Goal: Contribute content: Contribute content

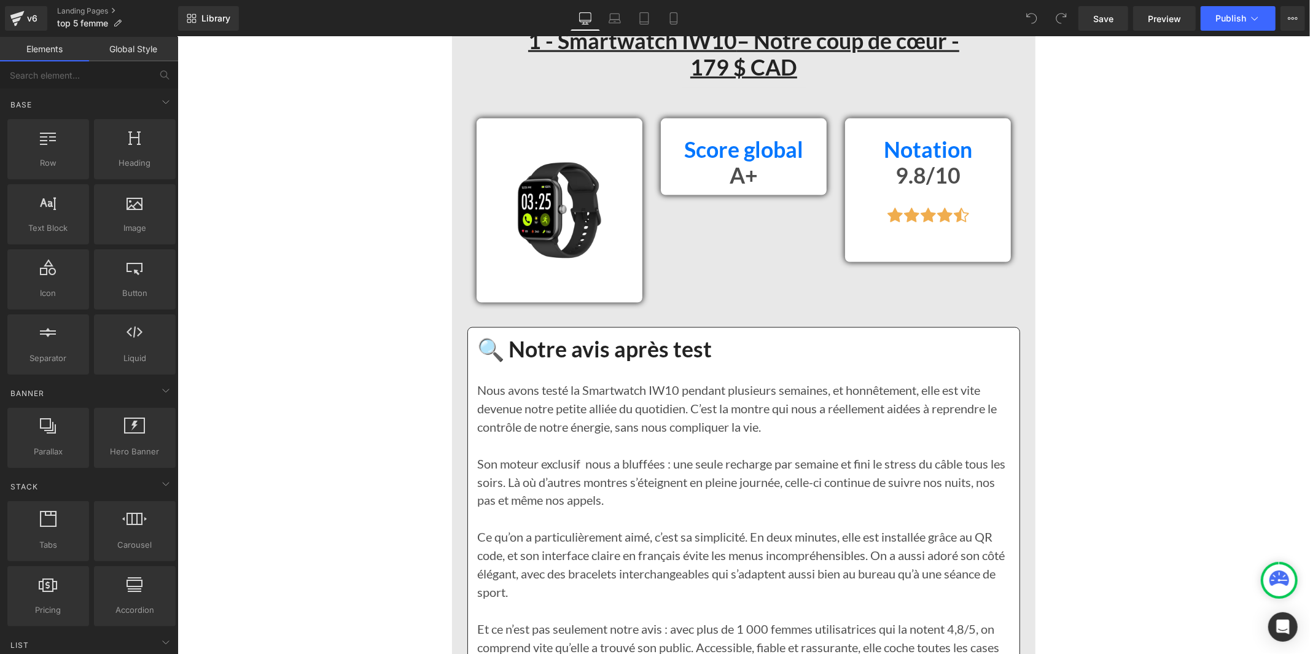
scroll to position [1159, 0]
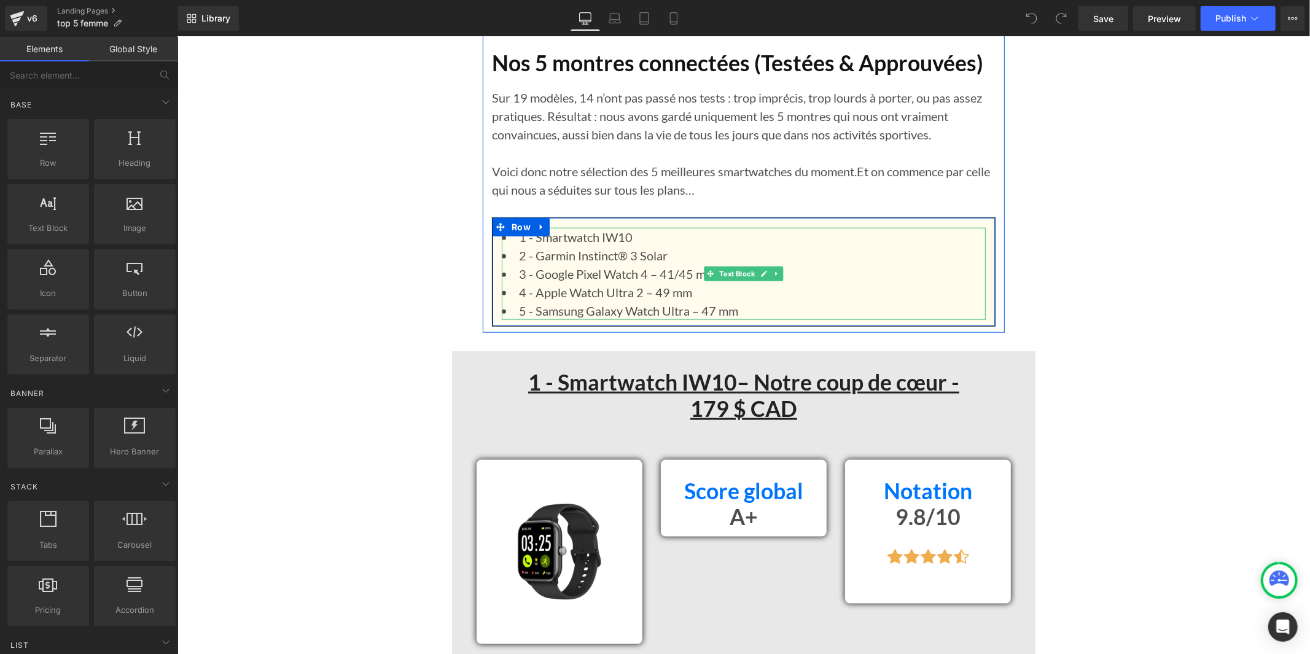
click at [644, 233] on li "1 - Smartwatch IW10" at bounding box center [743, 236] width 484 height 18
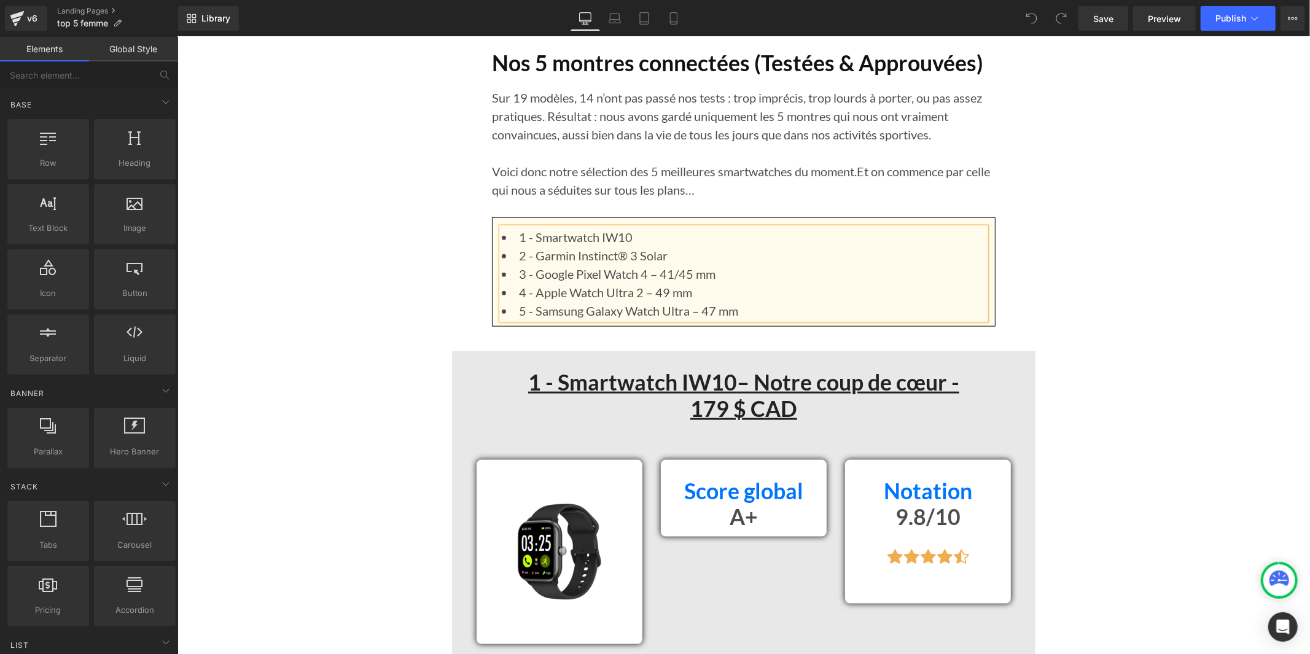
click at [633, 235] on li "1 - Smartwatch IW10" at bounding box center [743, 236] width 484 height 18
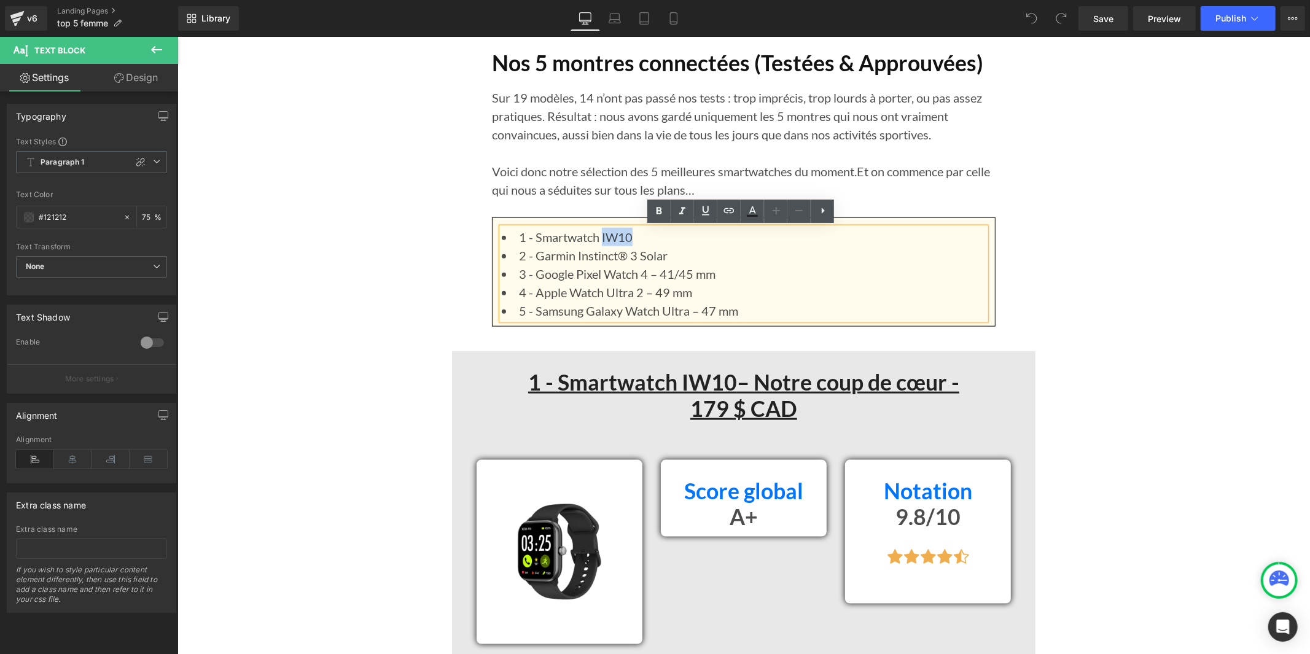
drag, startPoint x: 633, startPoint y: 233, endPoint x: 598, endPoint y: 238, distance: 35.3
click at [598, 238] on li "1 - Smartwatch IW10" at bounding box center [743, 236] width 484 height 18
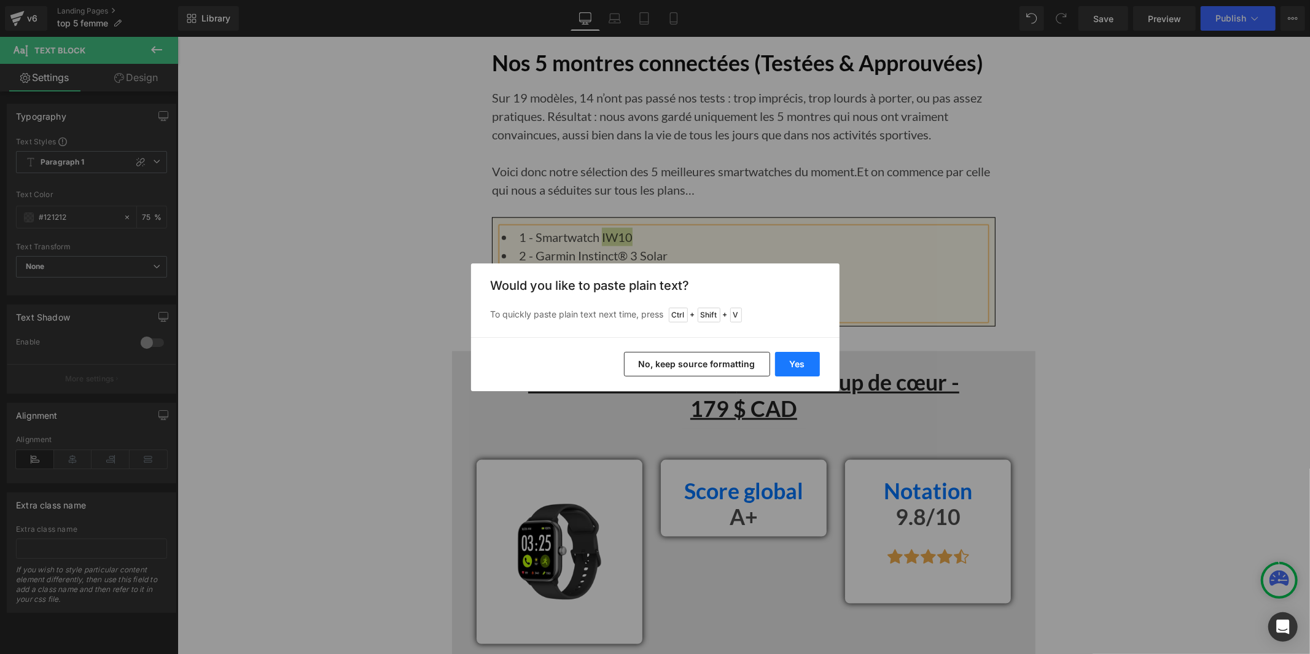
click at [795, 365] on button "Yes" at bounding box center [797, 364] width 45 height 25
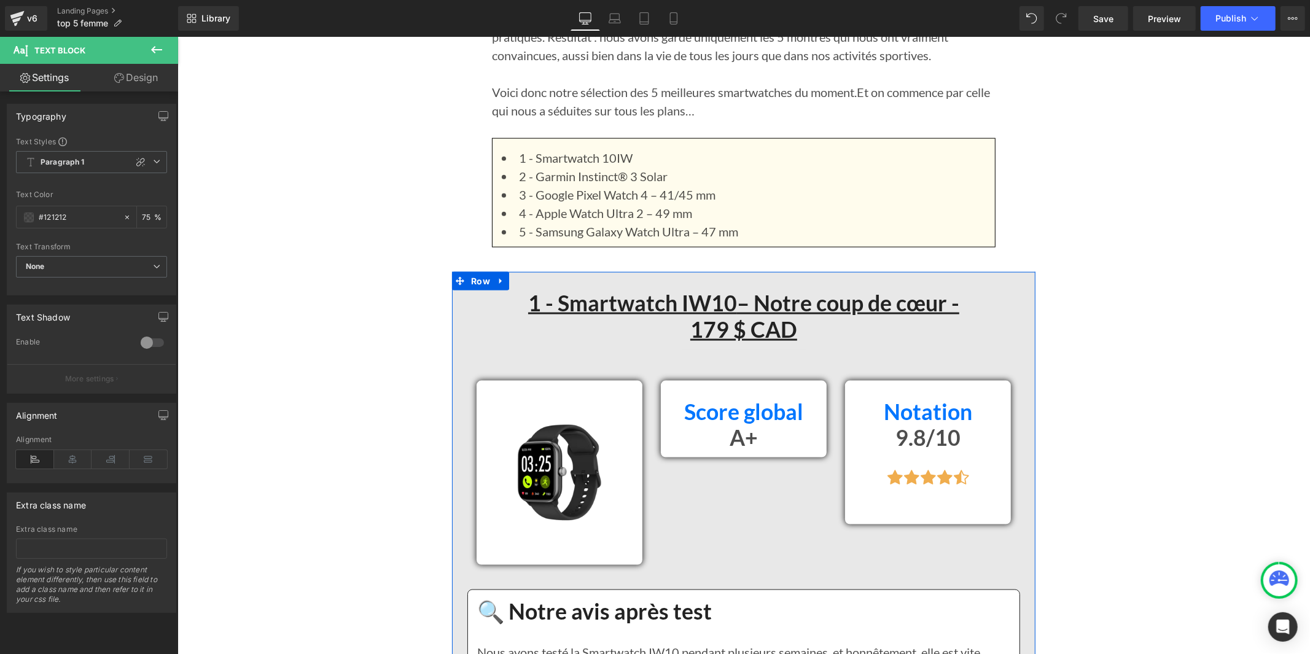
scroll to position [1228, 0]
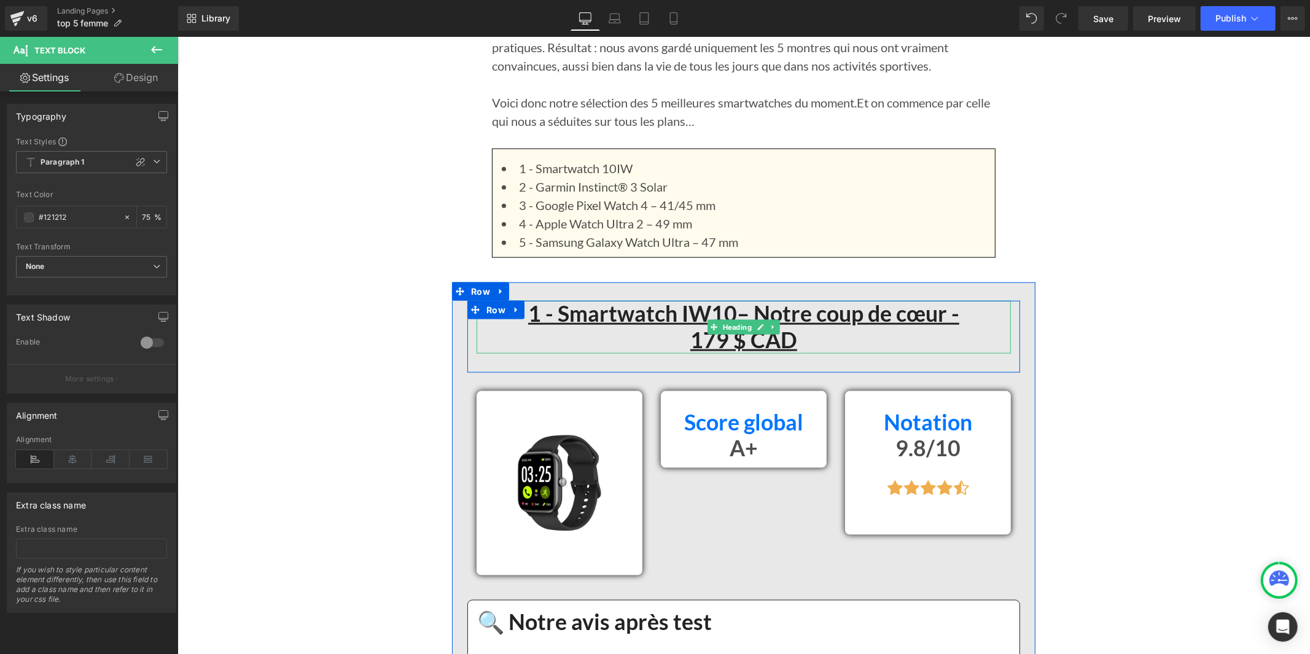
click at [716, 314] on u "1 - Smartwatch IW10" at bounding box center [631, 313] width 209 height 26
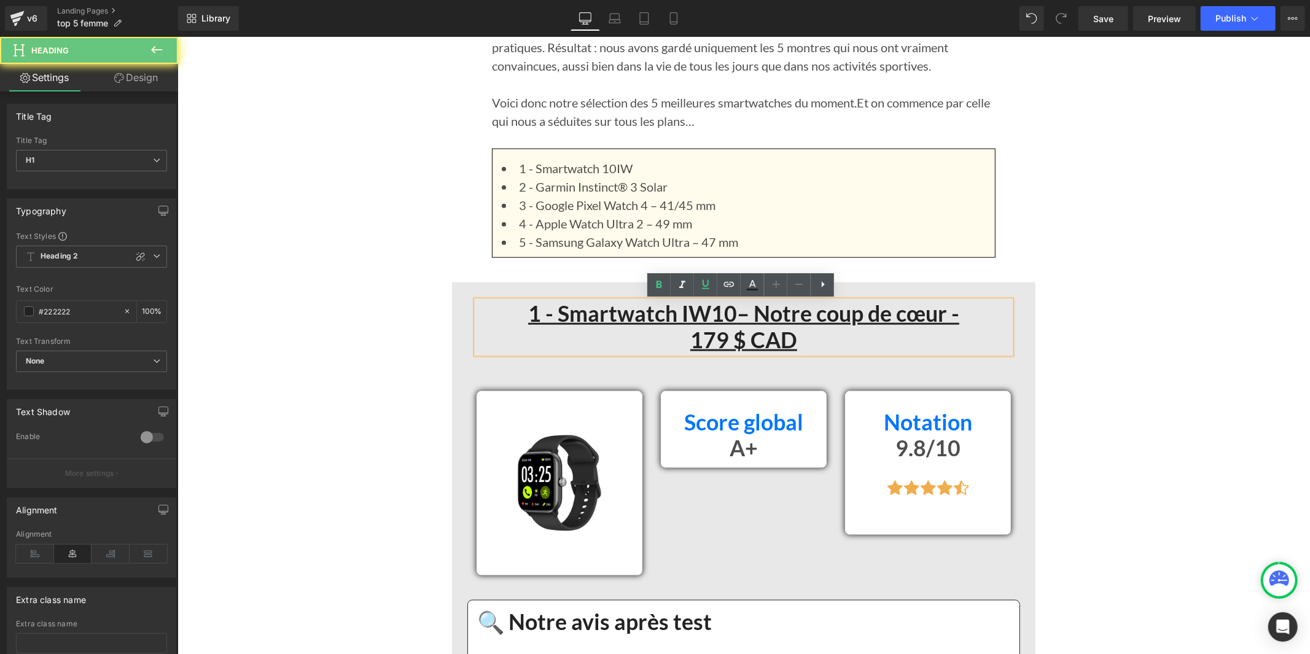
click at [736, 309] on u "– Notre coup de cœur -" at bounding box center [847, 313] width 222 height 26
drag, startPoint x: 726, startPoint y: 310, endPoint x: 674, endPoint y: 317, distance: 53.3
click at [674, 317] on u "1 - Smartwatch IW10" at bounding box center [631, 313] width 209 height 26
paste div
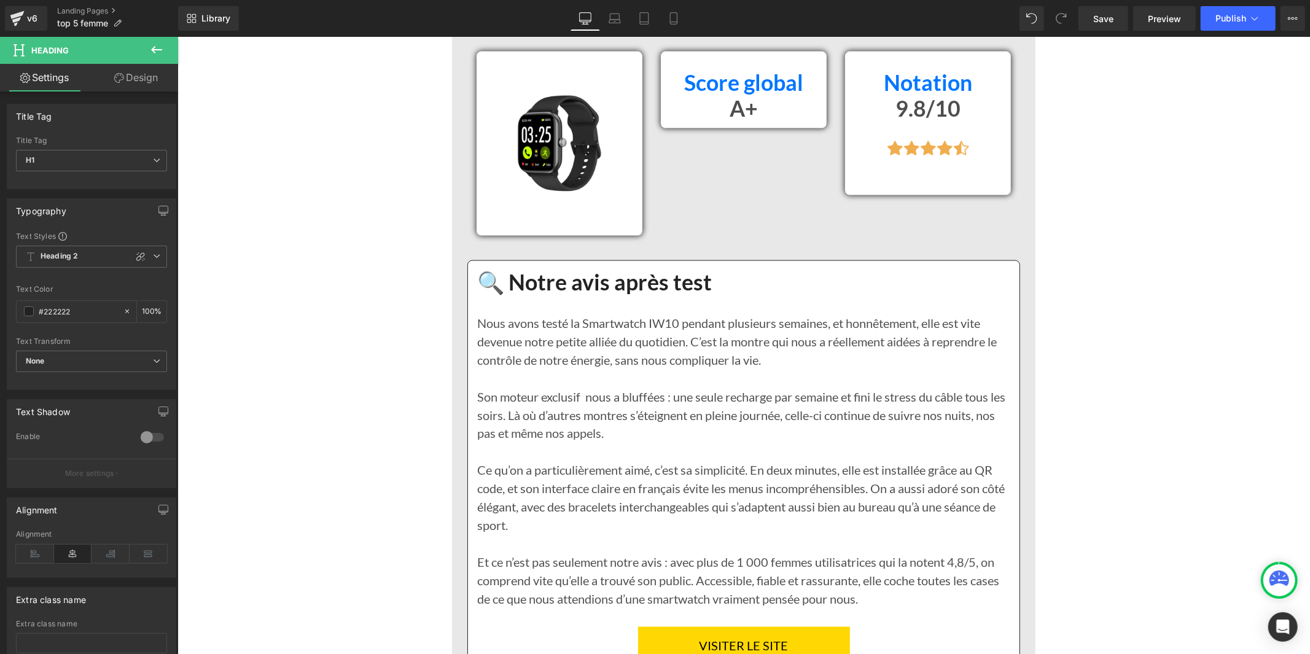
scroll to position [1637, 0]
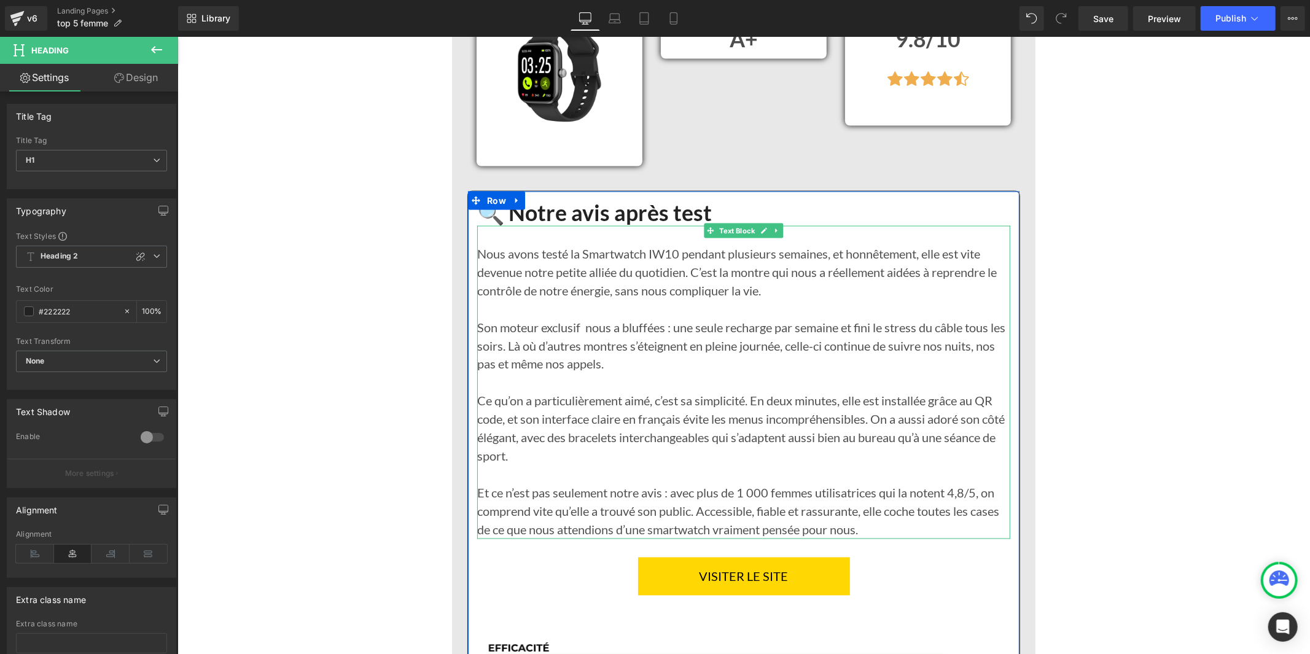
click at [659, 256] on div "Nous avons testé la Smartwatch IW10 pendant plusieurs semaines, et honnêtement,…" at bounding box center [743, 381] width 533 height 313
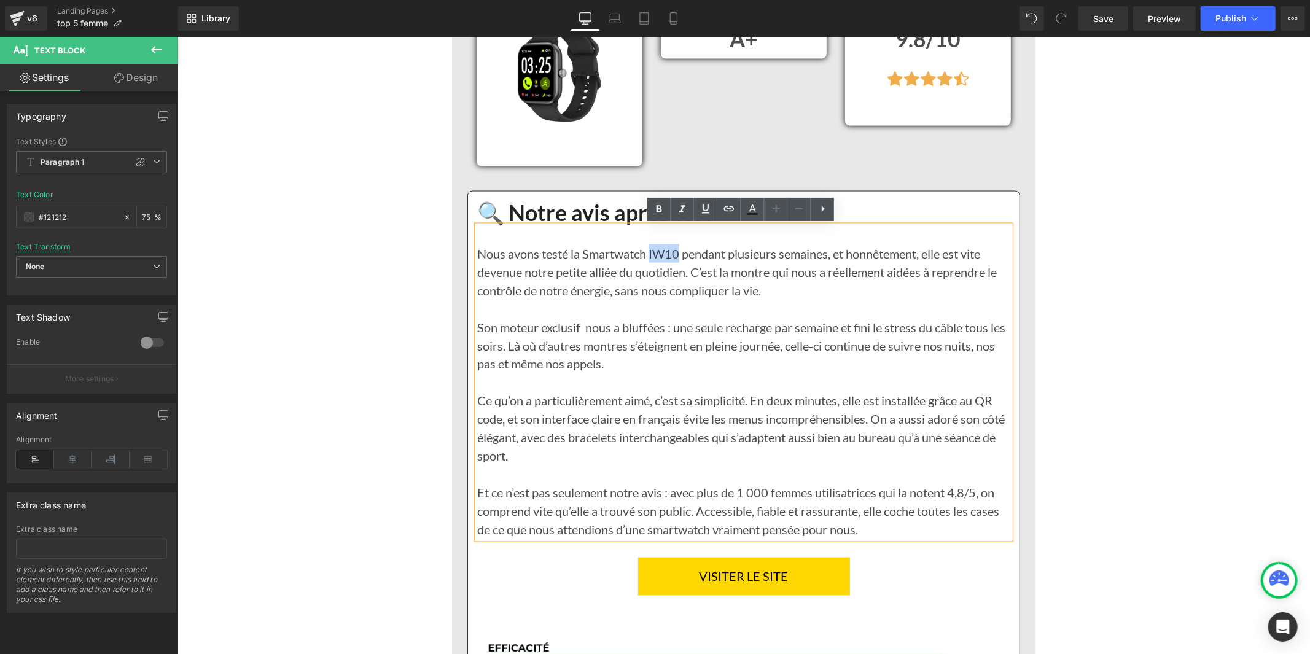
drag, startPoint x: 675, startPoint y: 251, endPoint x: 647, endPoint y: 253, distance: 27.7
click at [647, 253] on div "Nous avons testé la Smartwatch IW10 pendant plusieurs semaines, et honnêtement,…" at bounding box center [743, 381] width 533 height 313
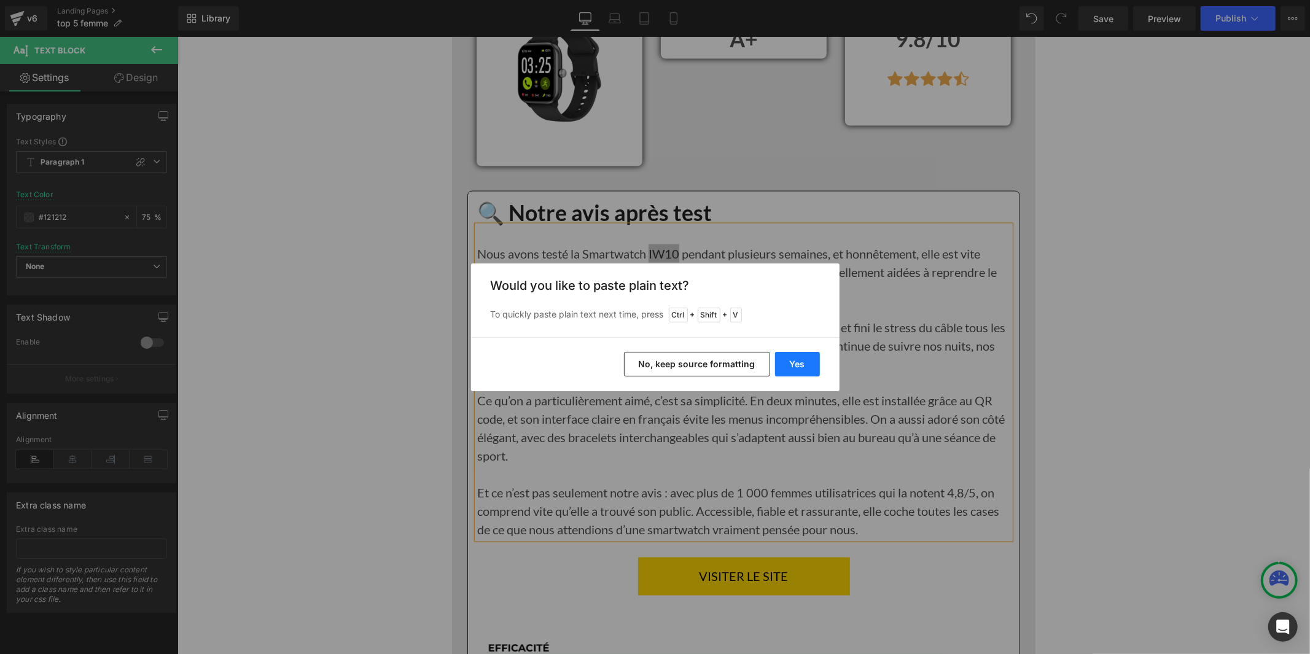
click at [794, 362] on button "Yes" at bounding box center [797, 364] width 45 height 25
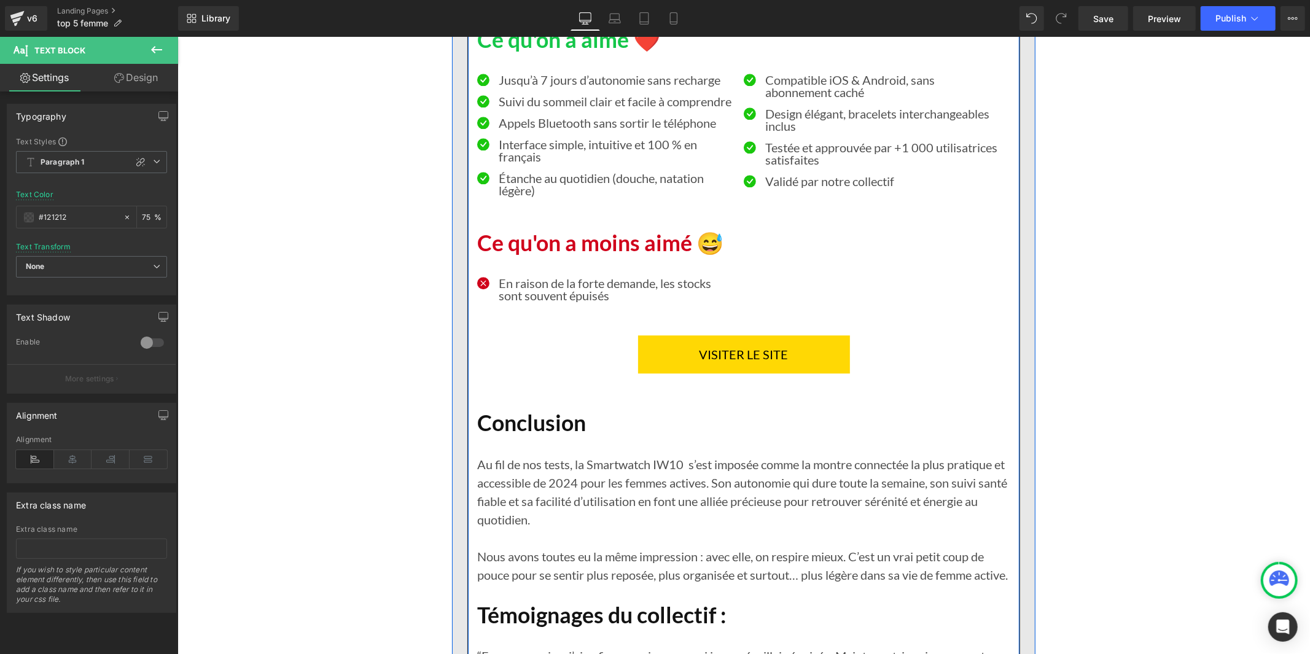
scroll to position [2593, 0]
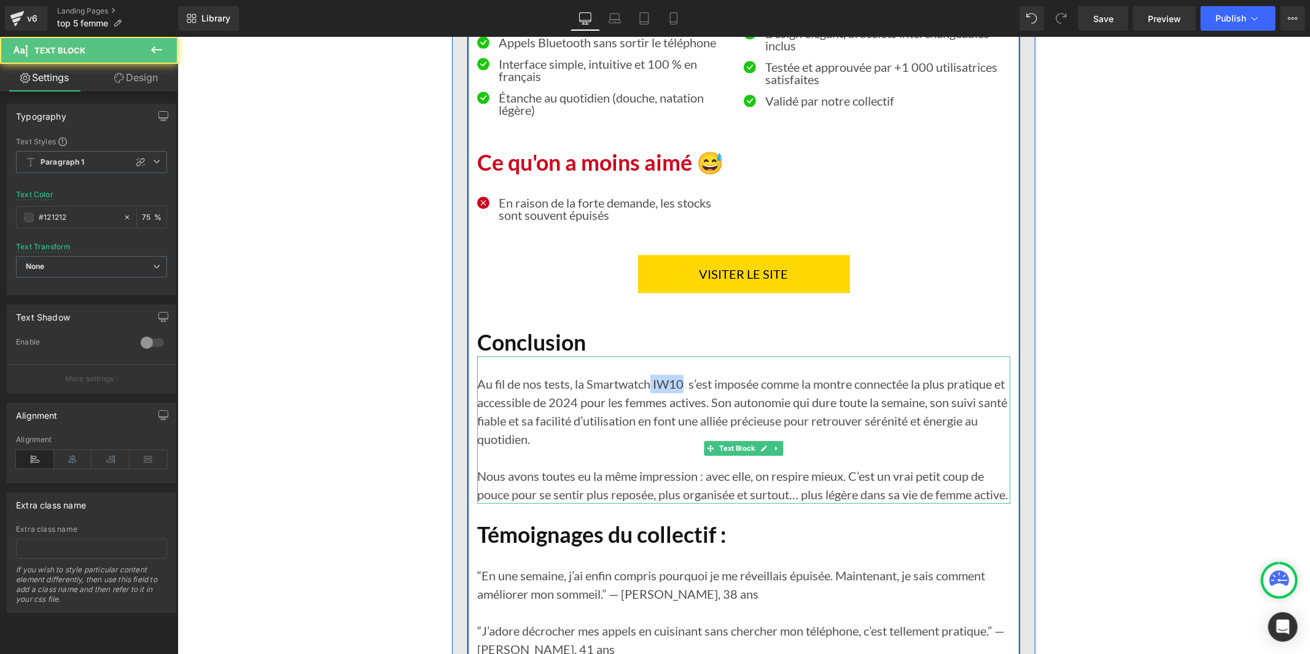
drag, startPoint x: 680, startPoint y: 391, endPoint x: 649, endPoint y: 395, distance: 31.5
click at [649, 395] on p "Au fil de nos tests, la Smartwatch IW10 s’est imposée comme la montre connectée…" at bounding box center [743, 411] width 533 height 74
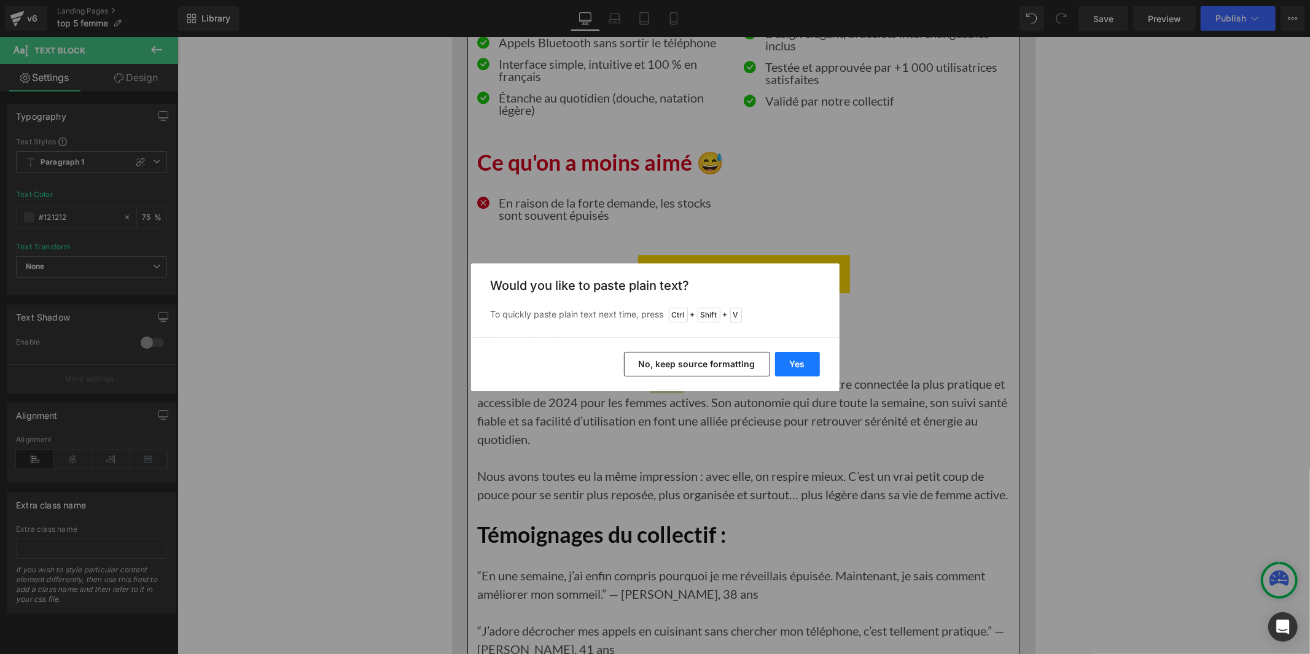
click at [802, 365] on button "Yes" at bounding box center [797, 364] width 45 height 25
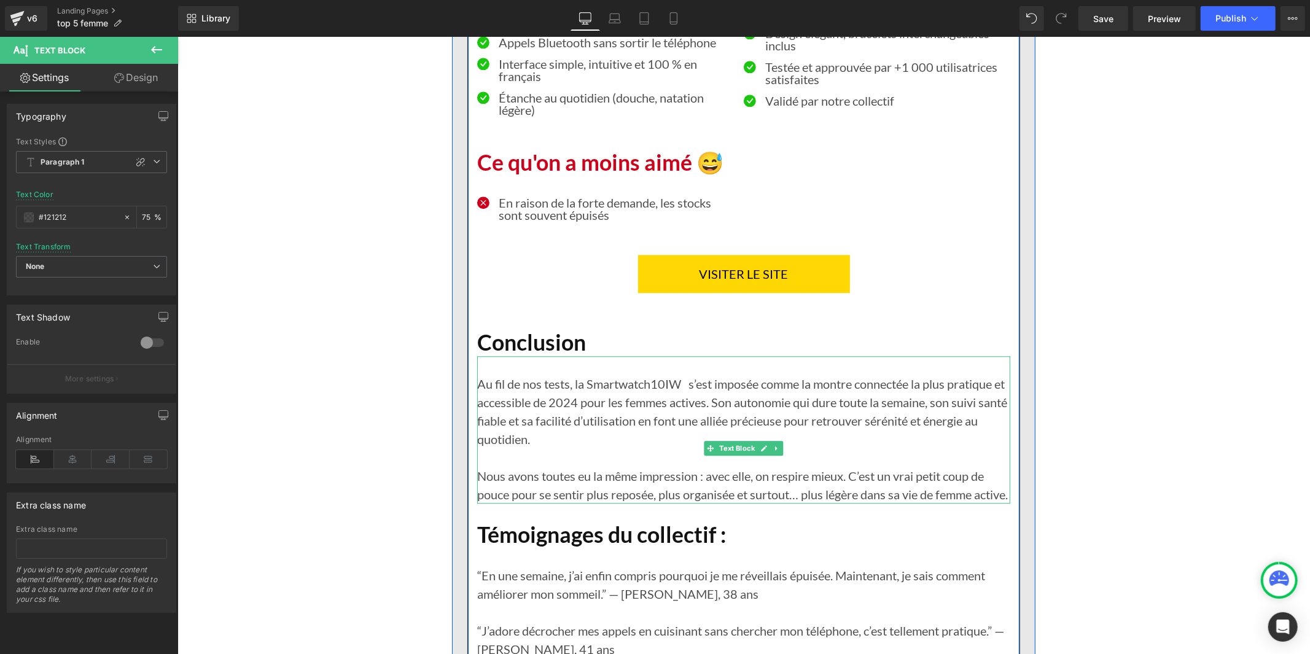
click at [650, 397] on p "Au fil de nos tests, la Smartwatch10IW s’est imposée comme la montre connectée …" at bounding box center [743, 411] width 533 height 74
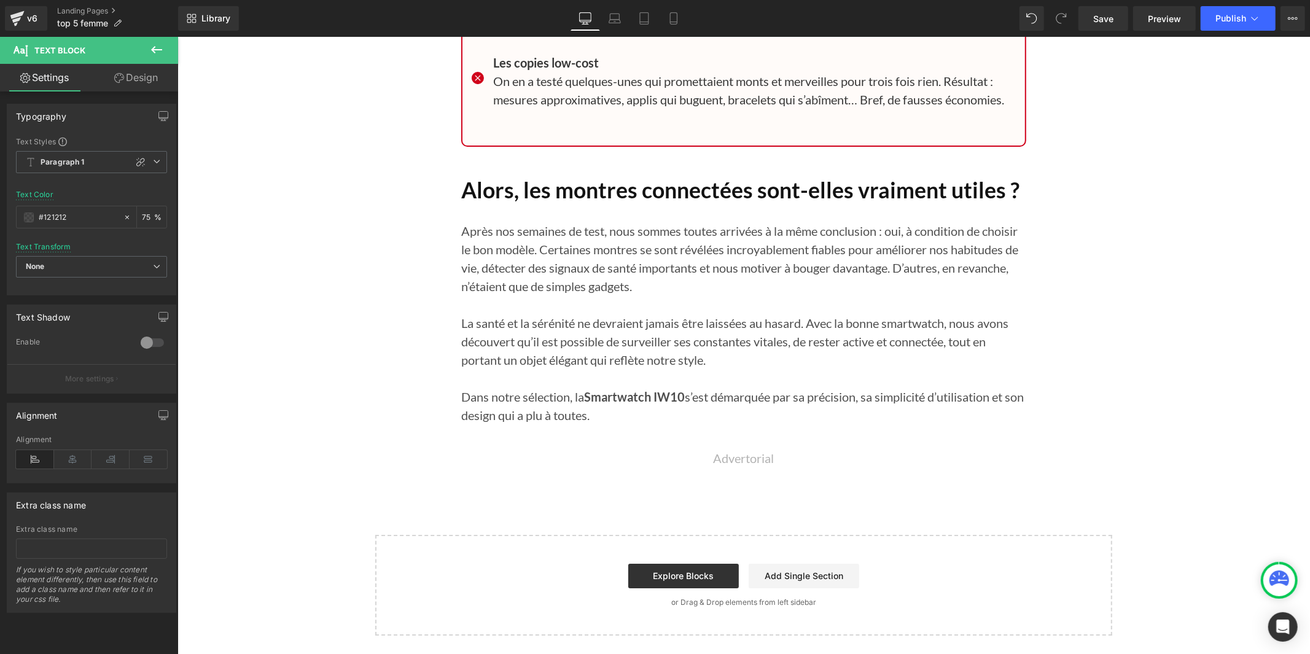
scroll to position [11617, 0]
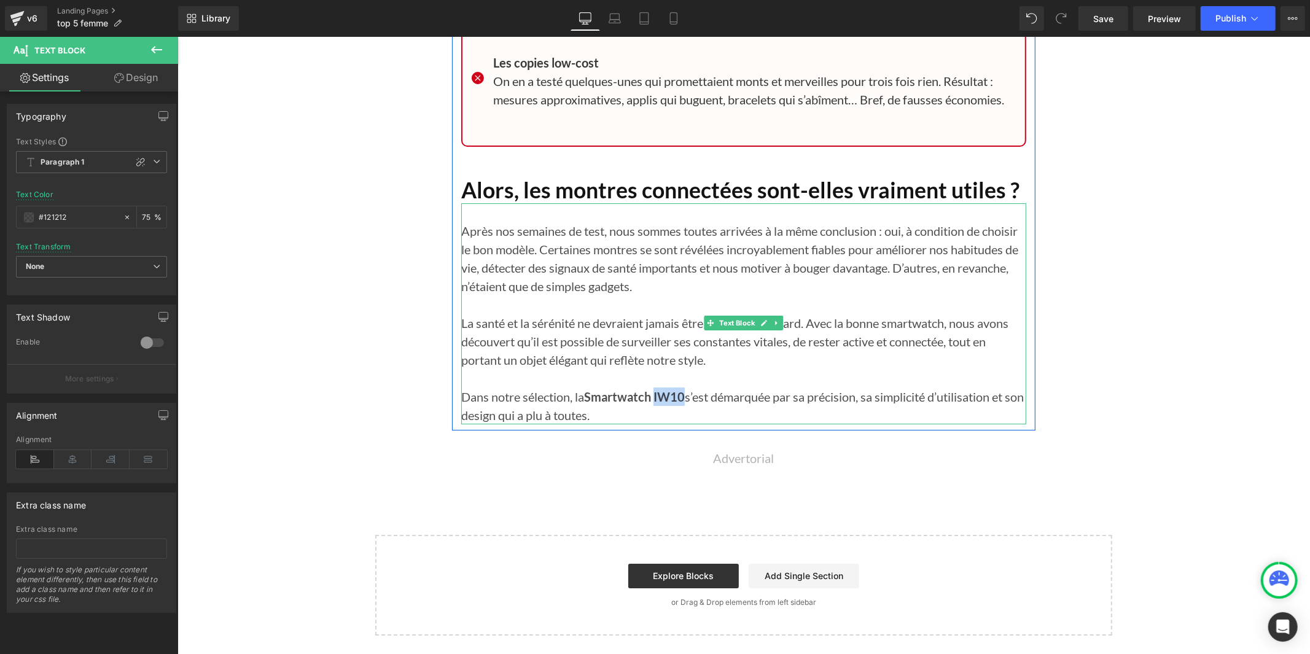
drag, startPoint x: 661, startPoint y: 397, endPoint x: 654, endPoint y: 397, distance: 7.4
click at [654, 397] on strong "Smartwatch IW10" at bounding box center [633, 396] width 101 height 15
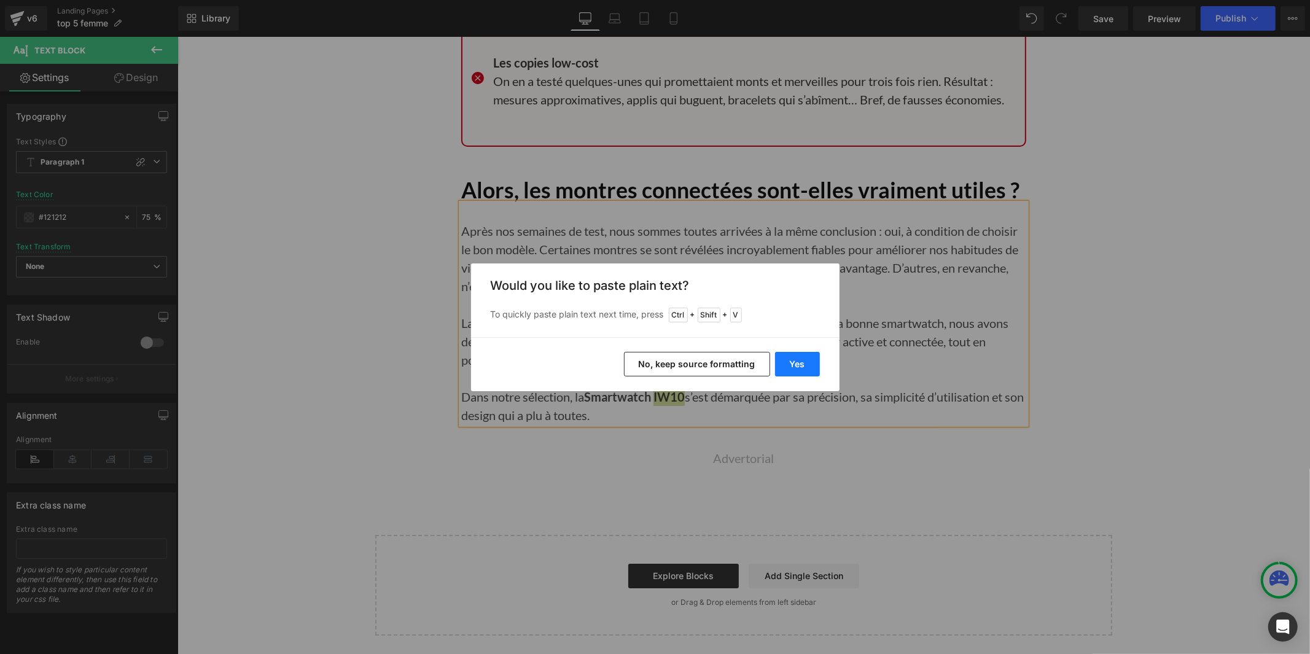
click at [809, 371] on button "Yes" at bounding box center [797, 364] width 45 height 25
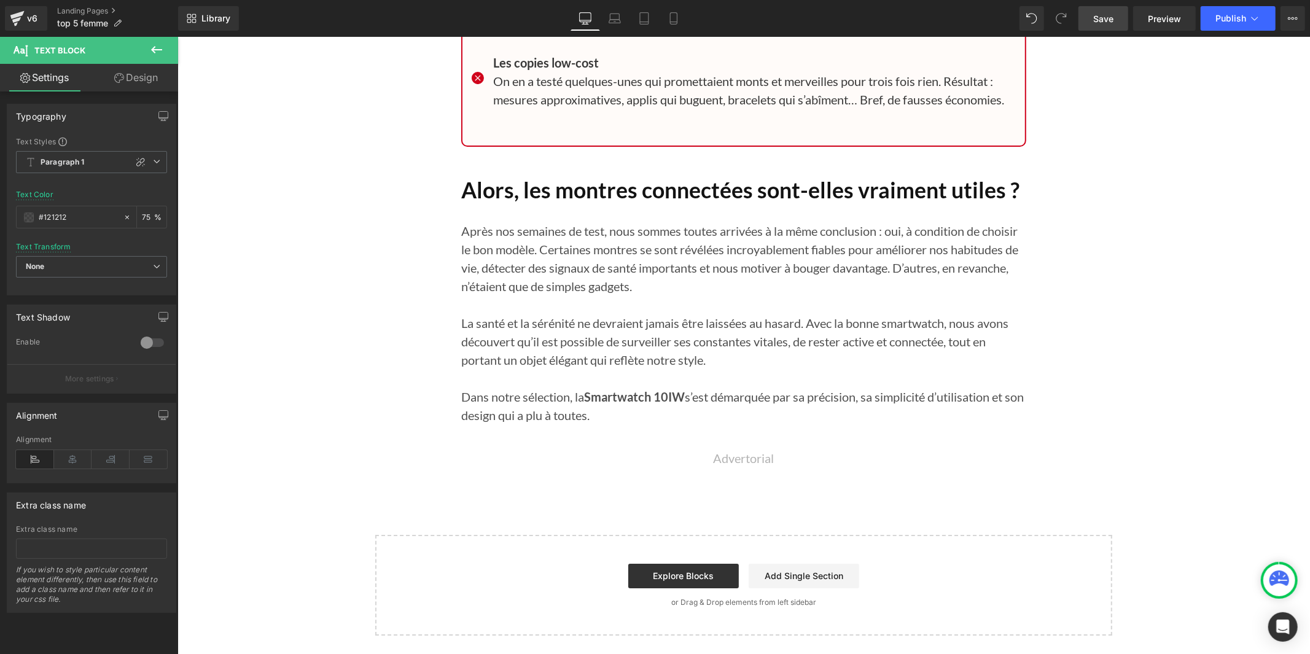
click at [1105, 16] on span "Save" at bounding box center [1103, 18] width 20 height 13
click at [1237, 17] on span "Publish" at bounding box center [1230, 19] width 31 height 10
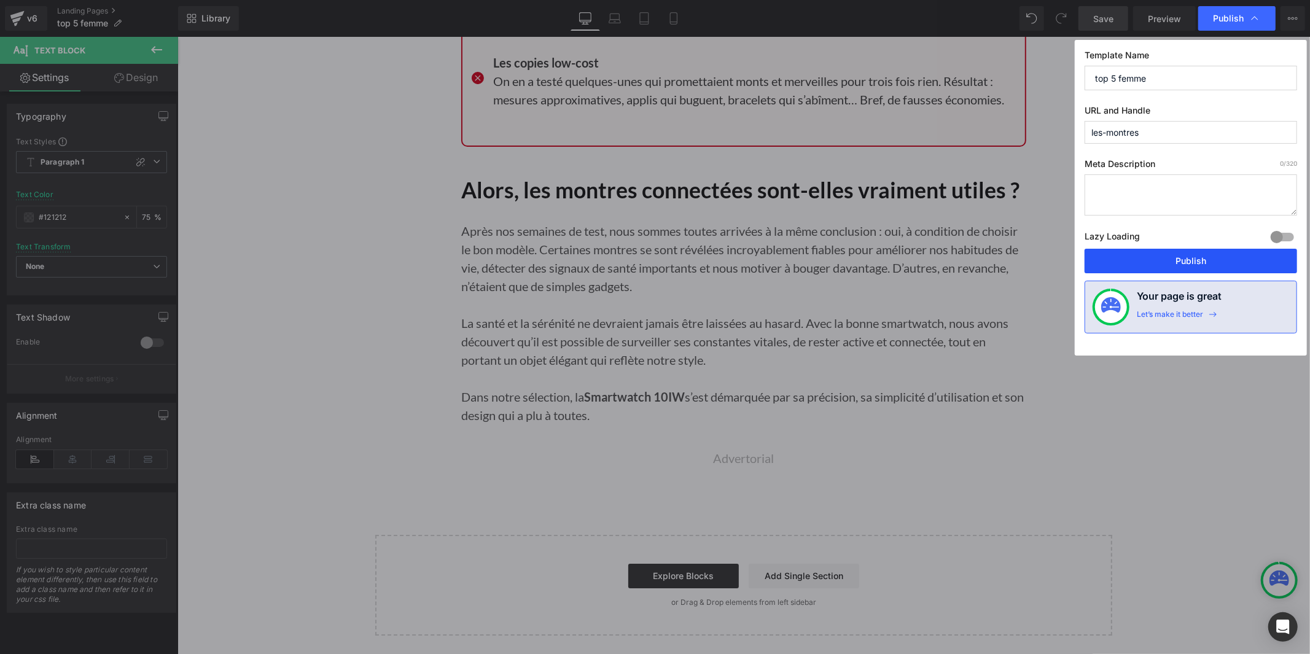
drag, startPoint x: 1183, startPoint y: 264, endPoint x: 993, endPoint y: 197, distance: 201.2
click at [1183, 264] on button "Publish" at bounding box center [1190, 261] width 212 height 25
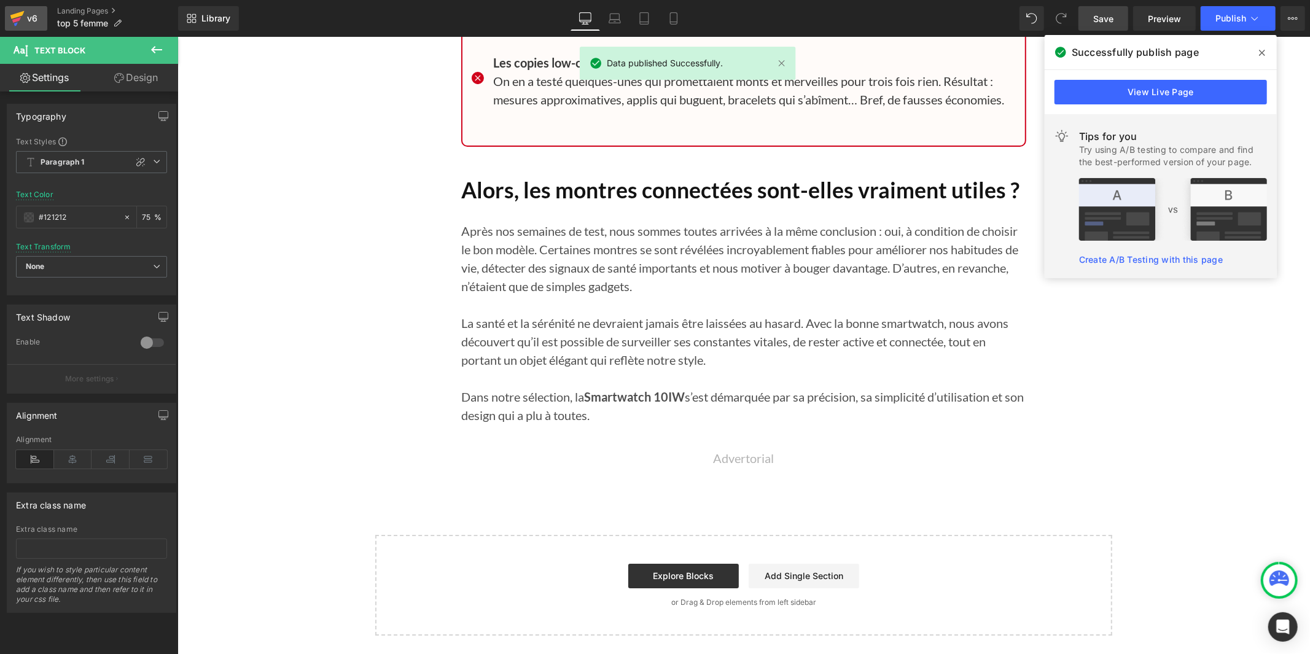
click at [21, 18] on icon at bounding box center [17, 18] width 15 height 31
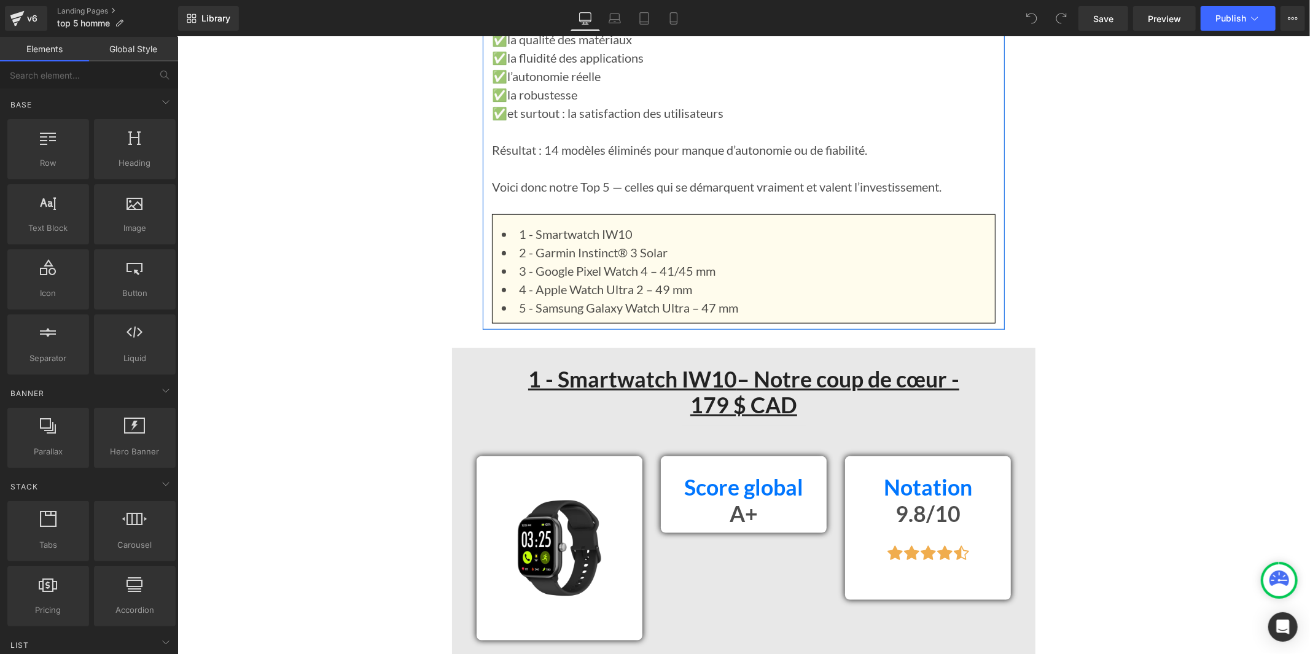
scroll to position [1091, 0]
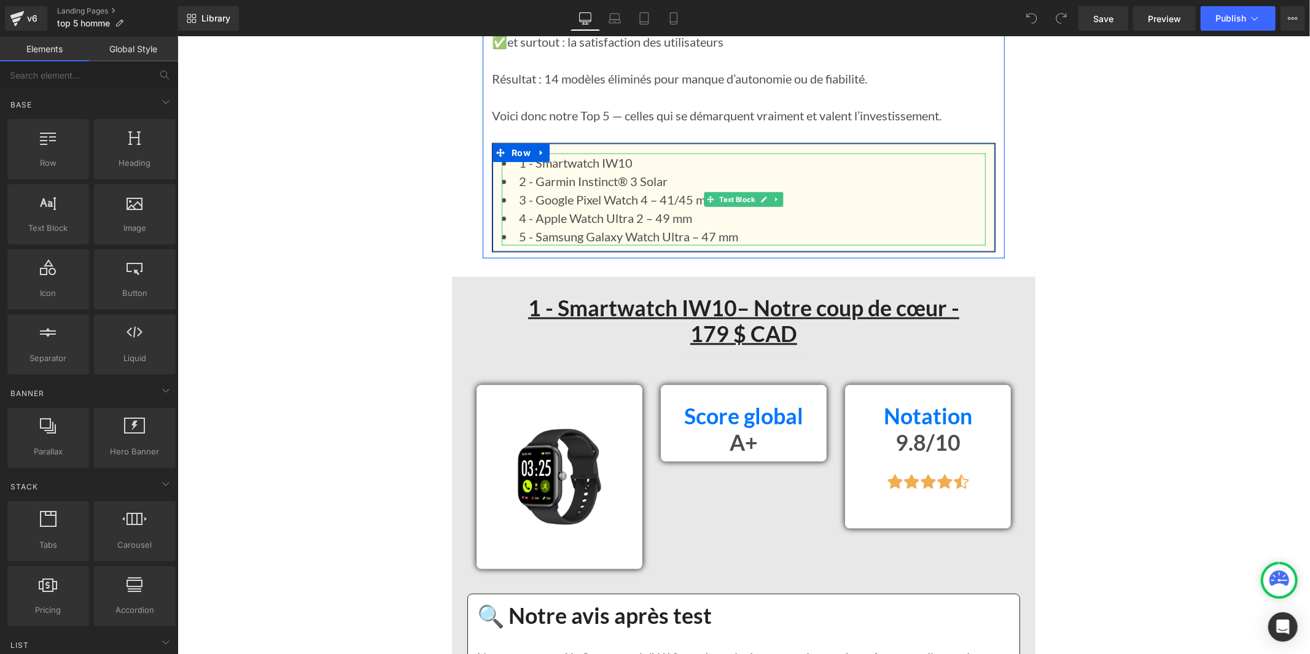
click at [629, 171] on li "1 - Smartwatch IW10" at bounding box center [743, 162] width 484 height 18
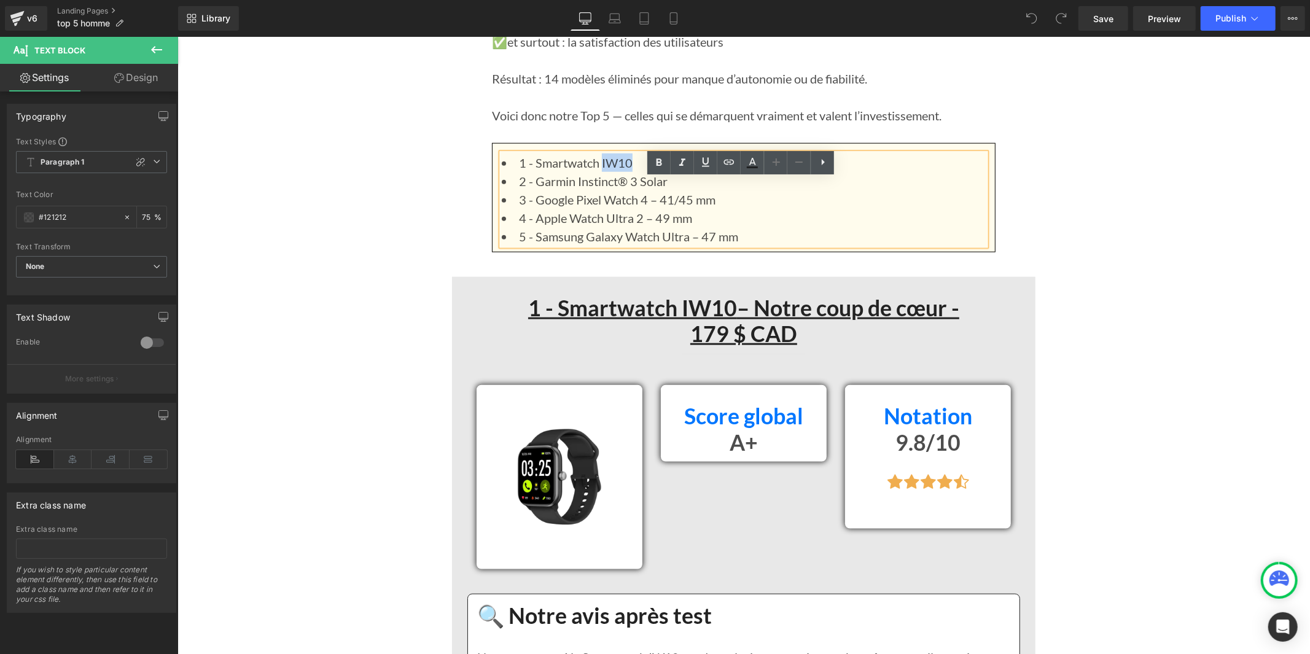
drag, startPoint x: 631, startPoint y: 187, endPoint x: 599, endPoint y: 184, distance: 31.5
click at [599, 171] on li "1 - Smartwatch IW10" at bounding box center [743, 162] width 484 height 18
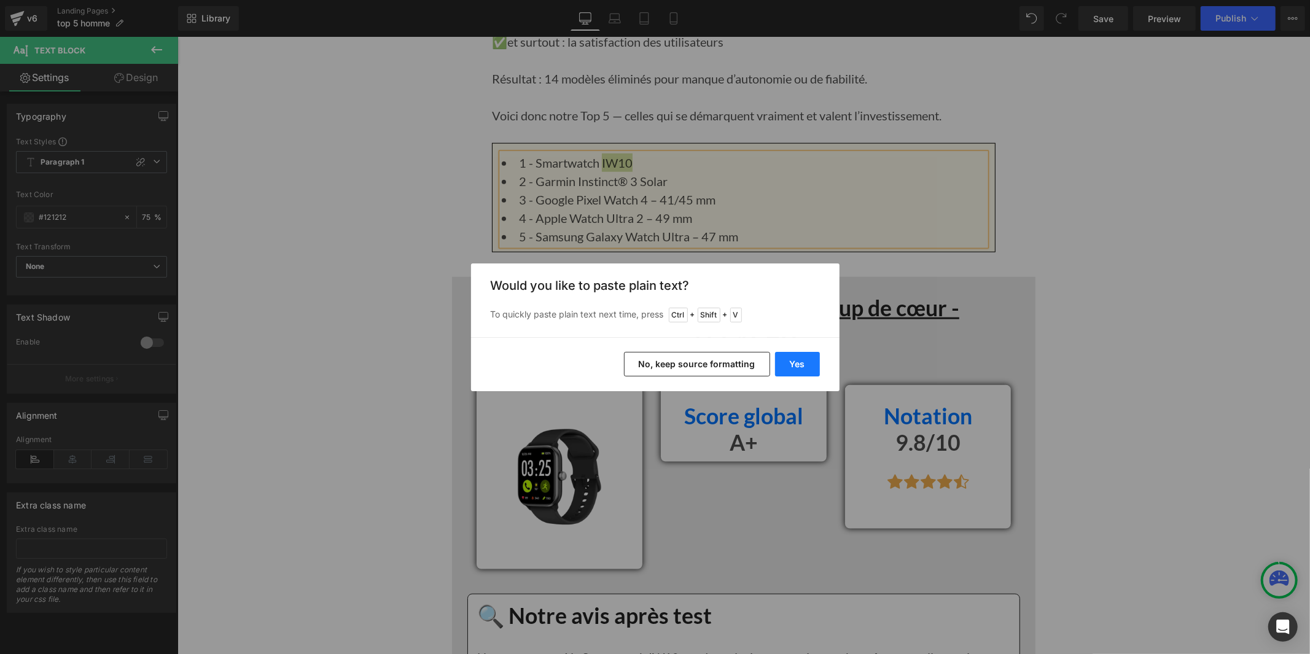
click at [793, 367] on button "Yes" at bounding box center [797, 364] width 45 height 25
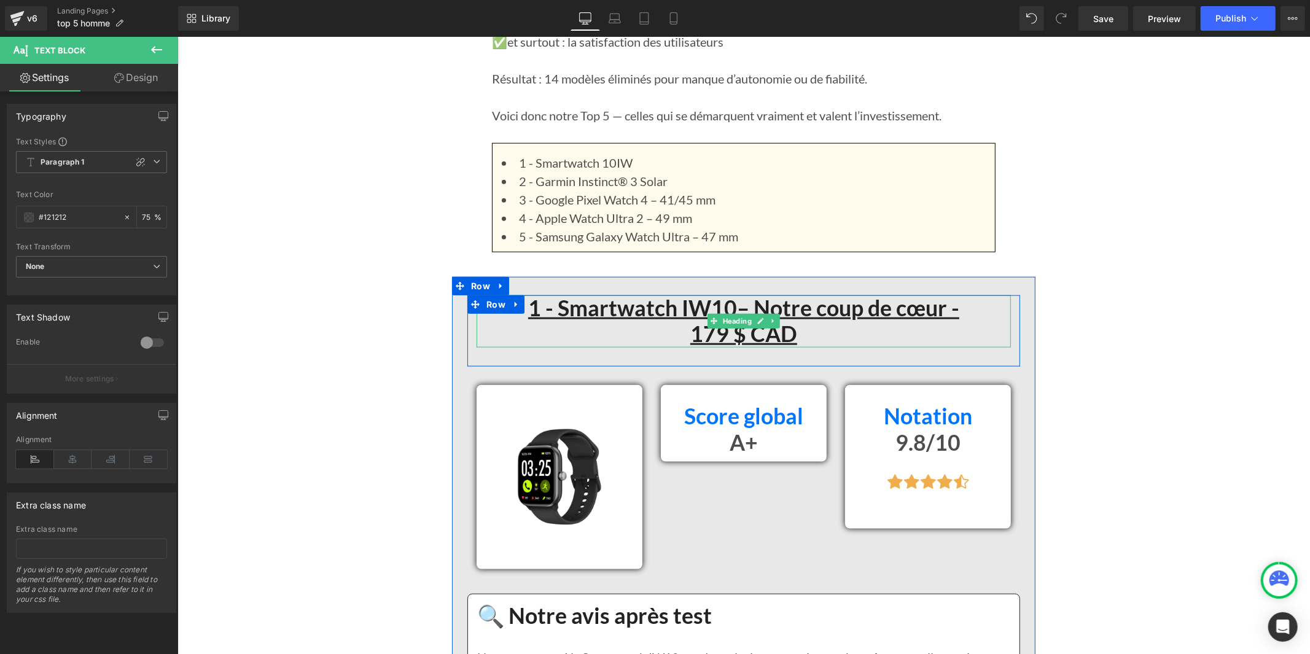
click at [725, 321] on u "1 - Smartwatch IW10" at bounding box center [631, 307] width 209 height 26
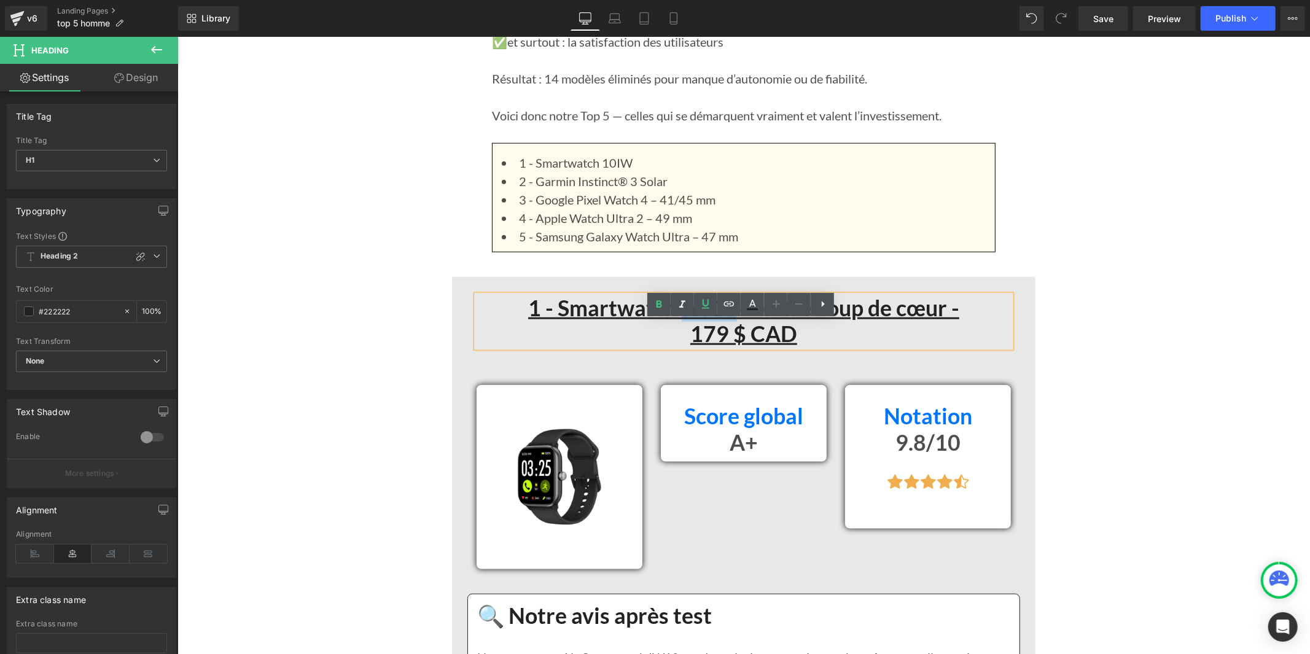
drag, startPoint x: 729, startPoint y: 331, endPoint x: 675, endPoint y: 332, distance: 54.1
click at [675, 321] on h1 "1 - Smartwatch IW10 – Notre coup de cœur -" at bounding box center [743, 308] width 534 height 26
paste div
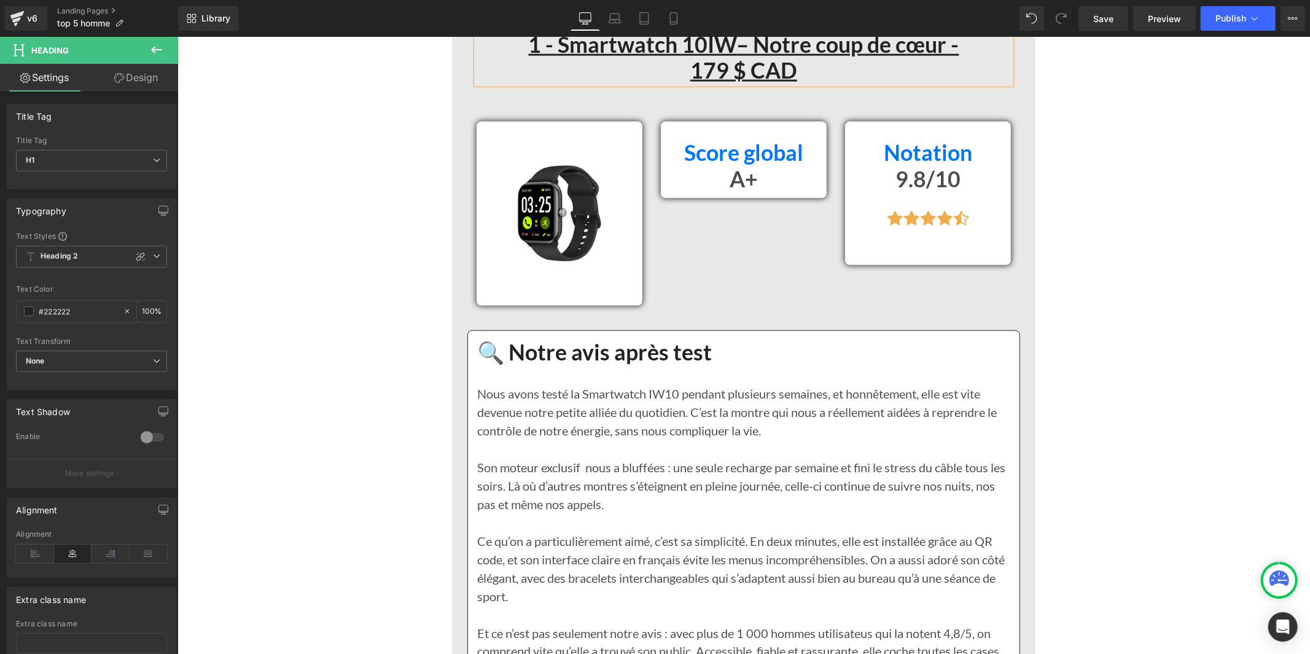
scroll to position [1501, 0]
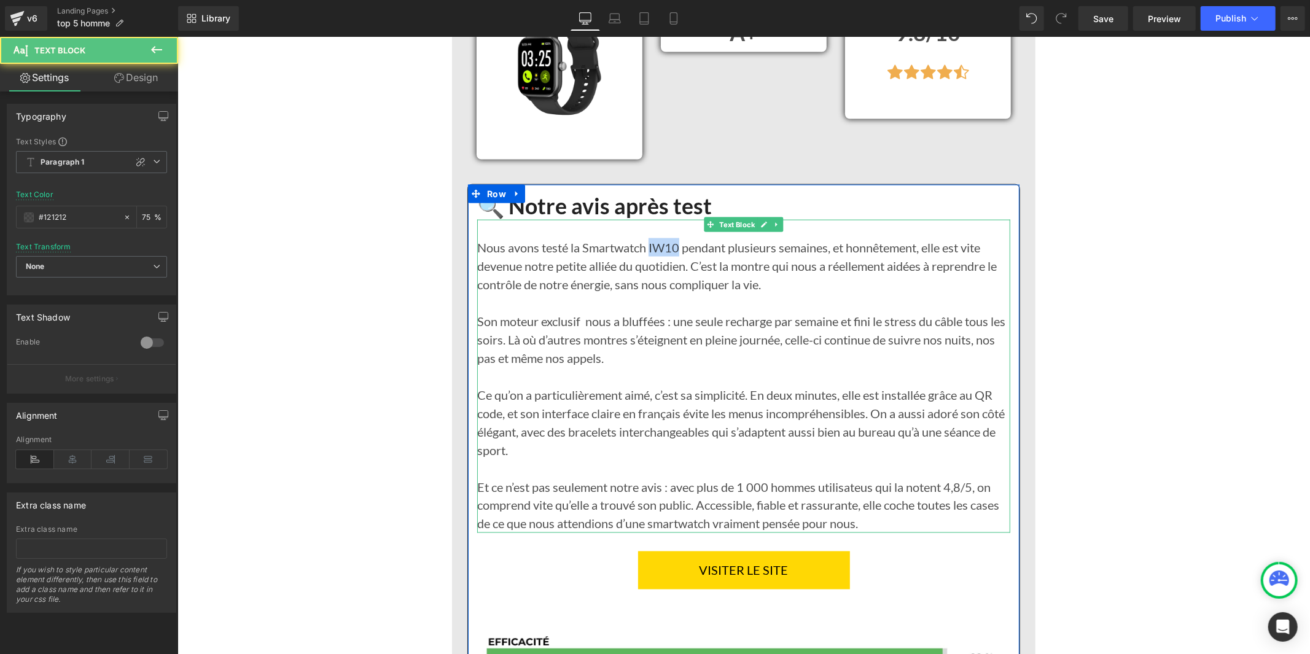
drag, startPoint x: 675, startPoint y: 271, endPoint x: 648, endPoint y: 274, distance: 27.8
click at [648, 274] on div "Nous avons testé la Smartwatch IW10 pendant plusieurs semaines, et honnêtement,…" at bounding box center [743, 375] width 533 height 313
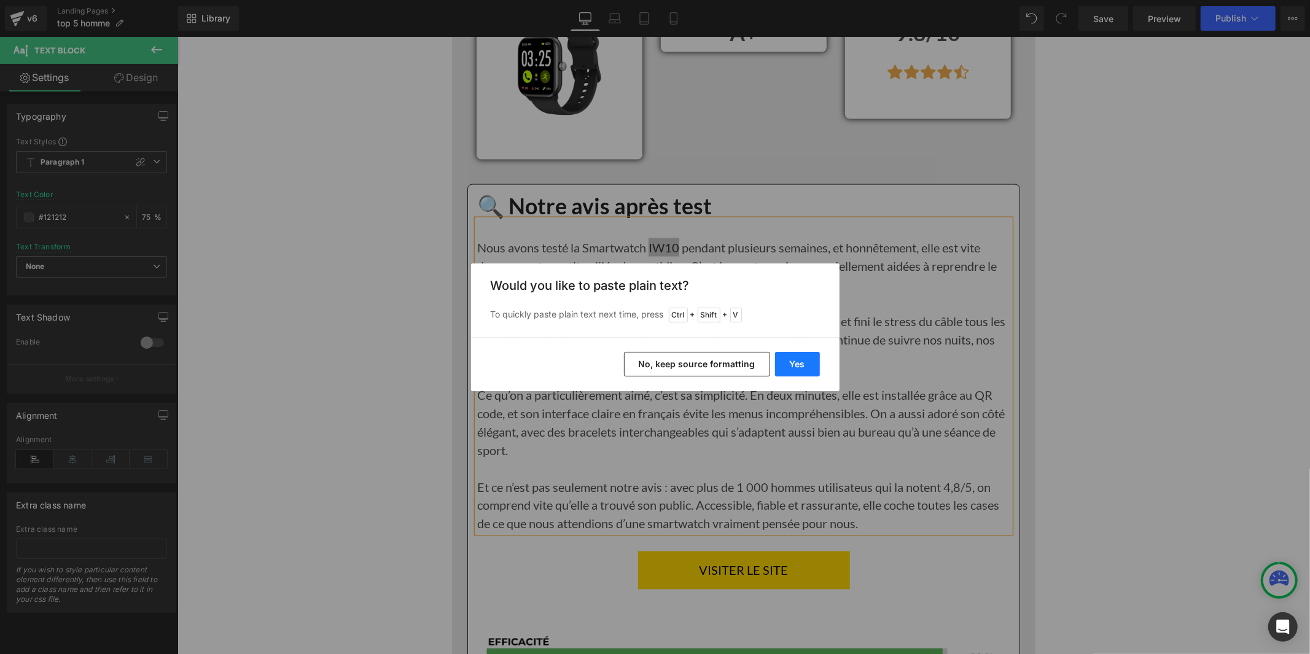
click at [785, 364] on button "Yes" at bounding box center [797, 364] width 45 height 25
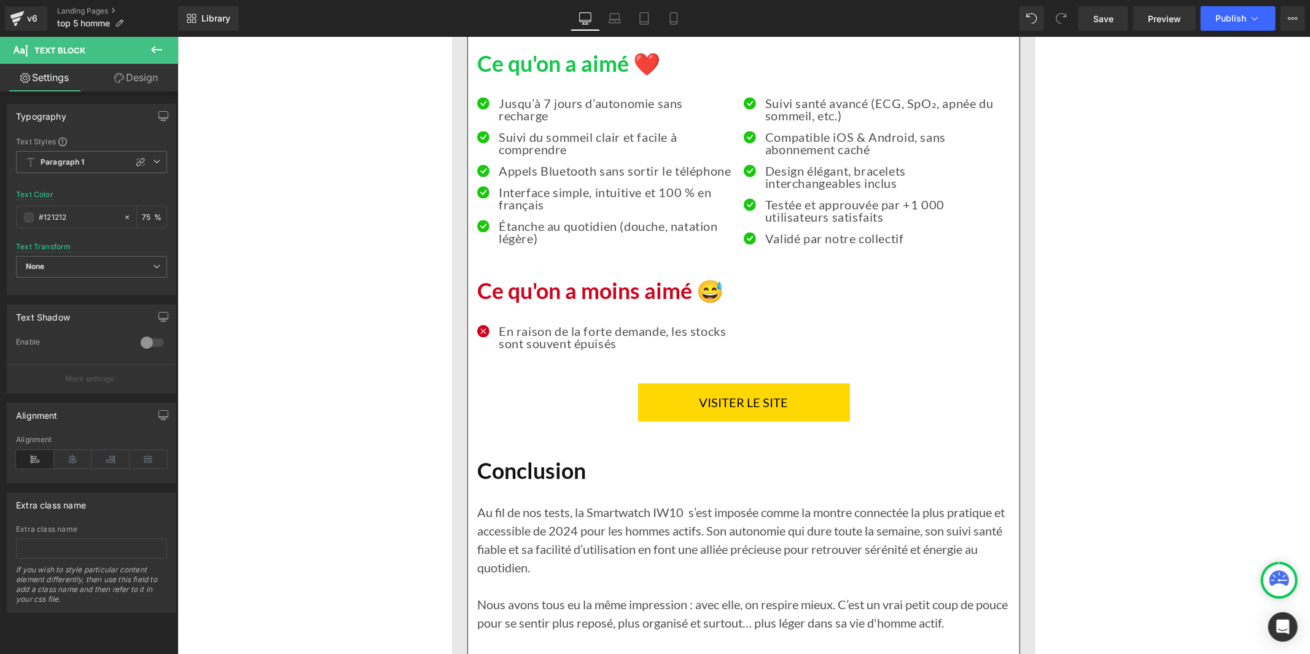
scroll to position [2593, 0]
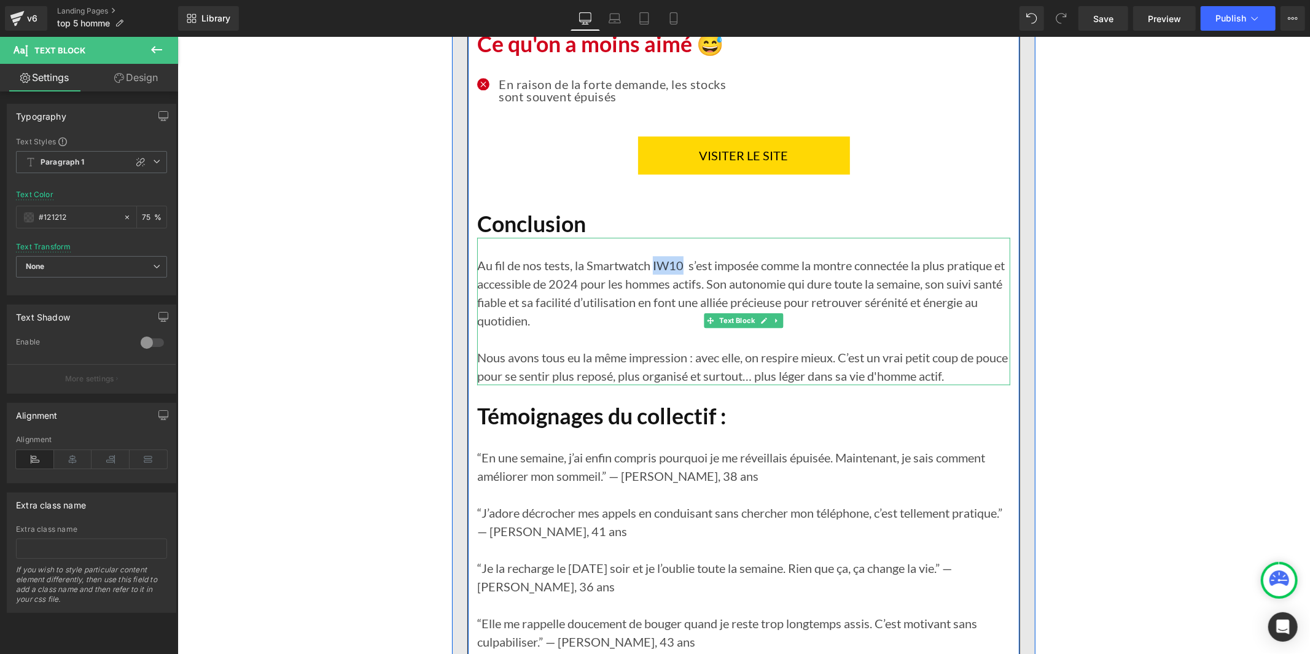
click at [650, 291] on p "Au fil de nos tests, la Smartwatch IW10 s’est imposée comme la montre connectée…" at bounding box center [743, 292] width 533 height 74
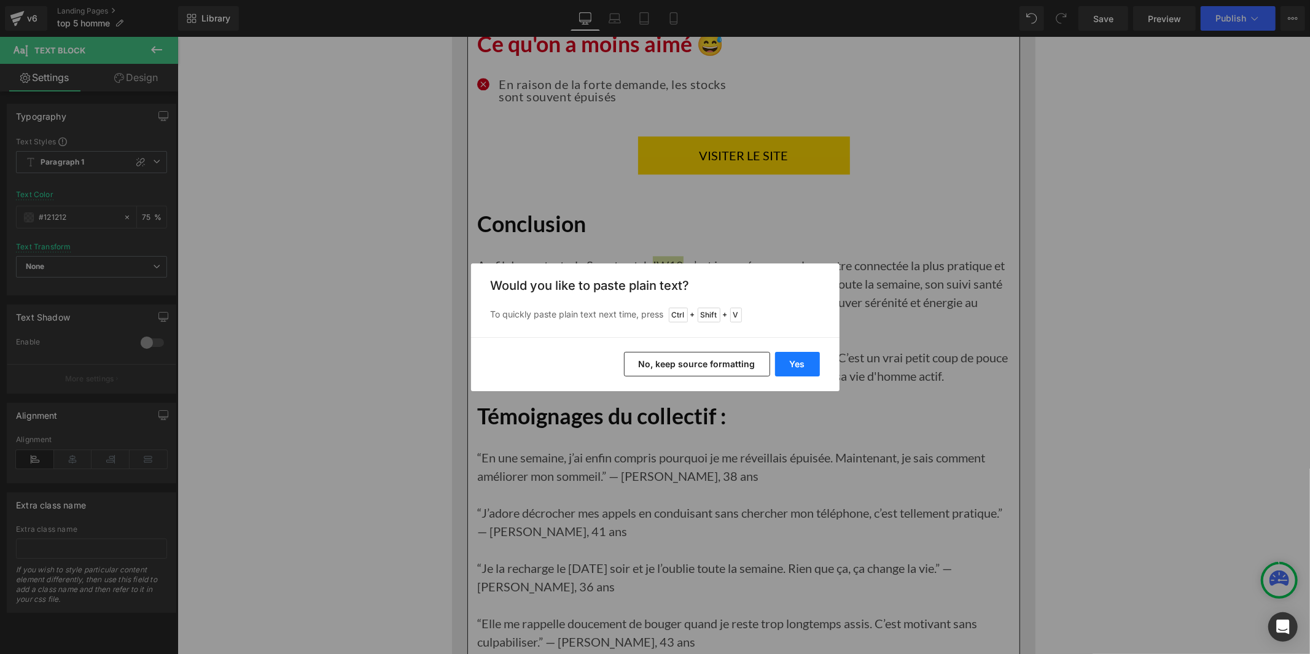
click at [793, 364] on button "Yes" at bounding box center [797, 364] width 45 height 25
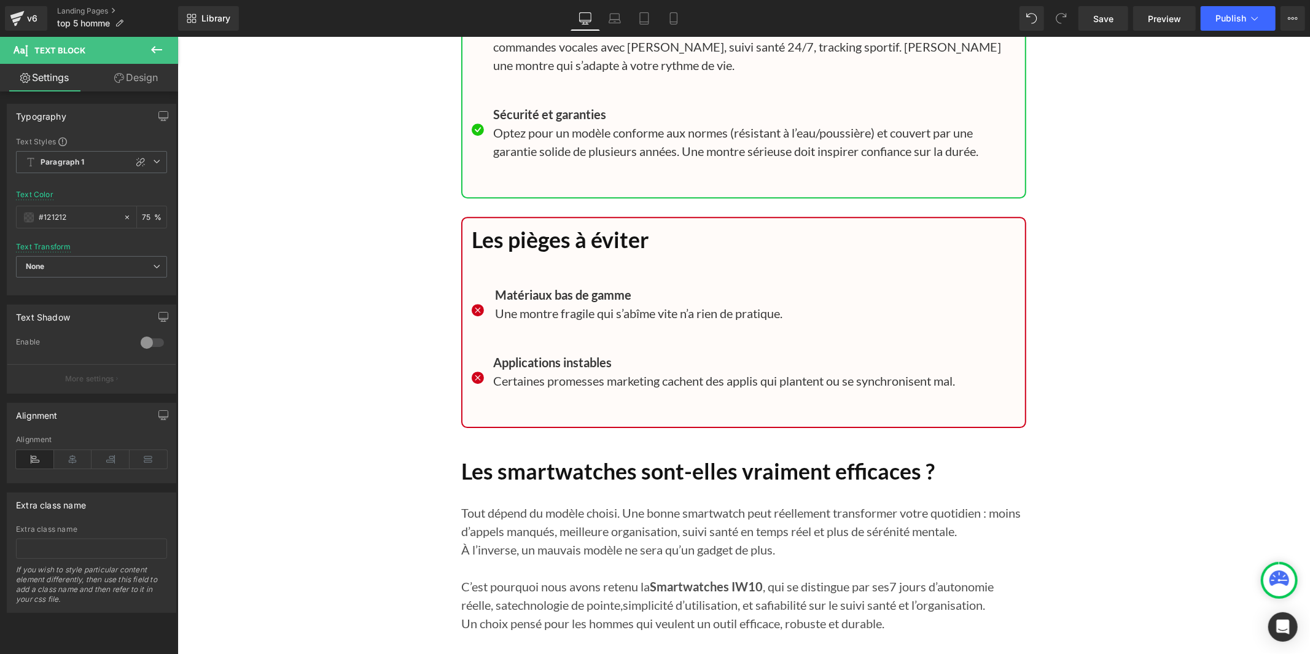
scroll to position [11160, 0]
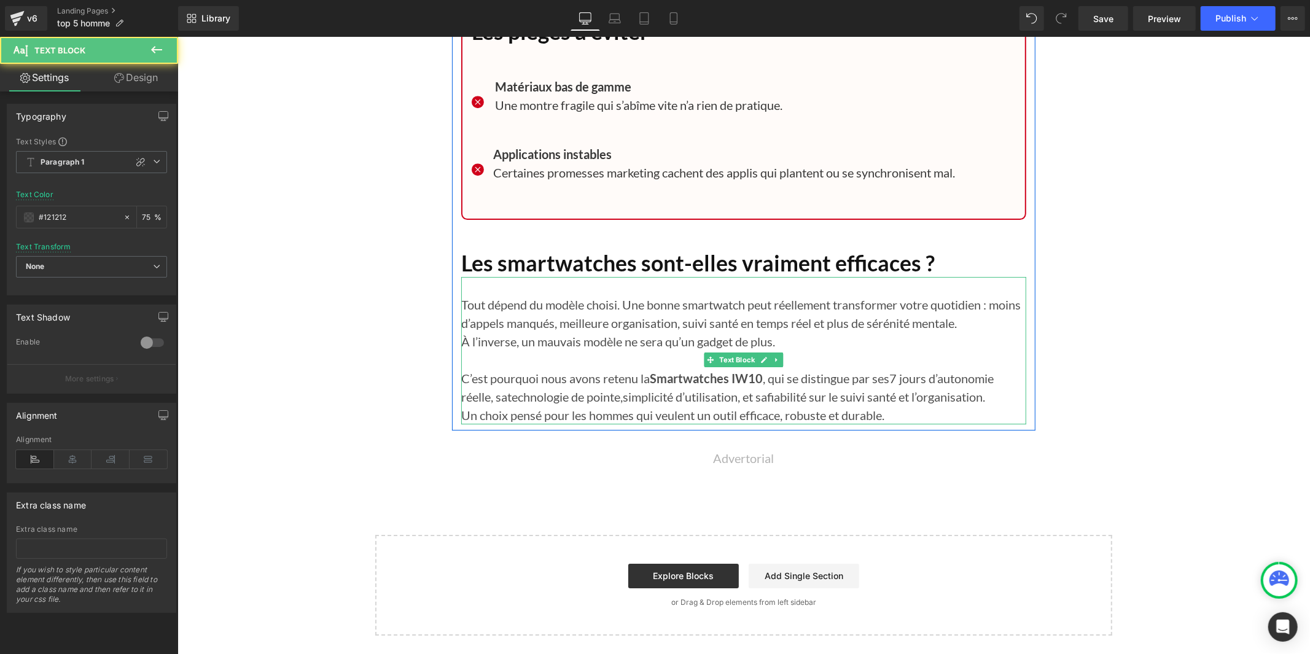
drag, startPoint x: 763, startPoint y: 378, endPoint x: 734, endPoint y: 381, distance: 29.0
click at [734, 381] on strong "Smartwatches IW10" at bounding box center [705, 377] width 113 height 15
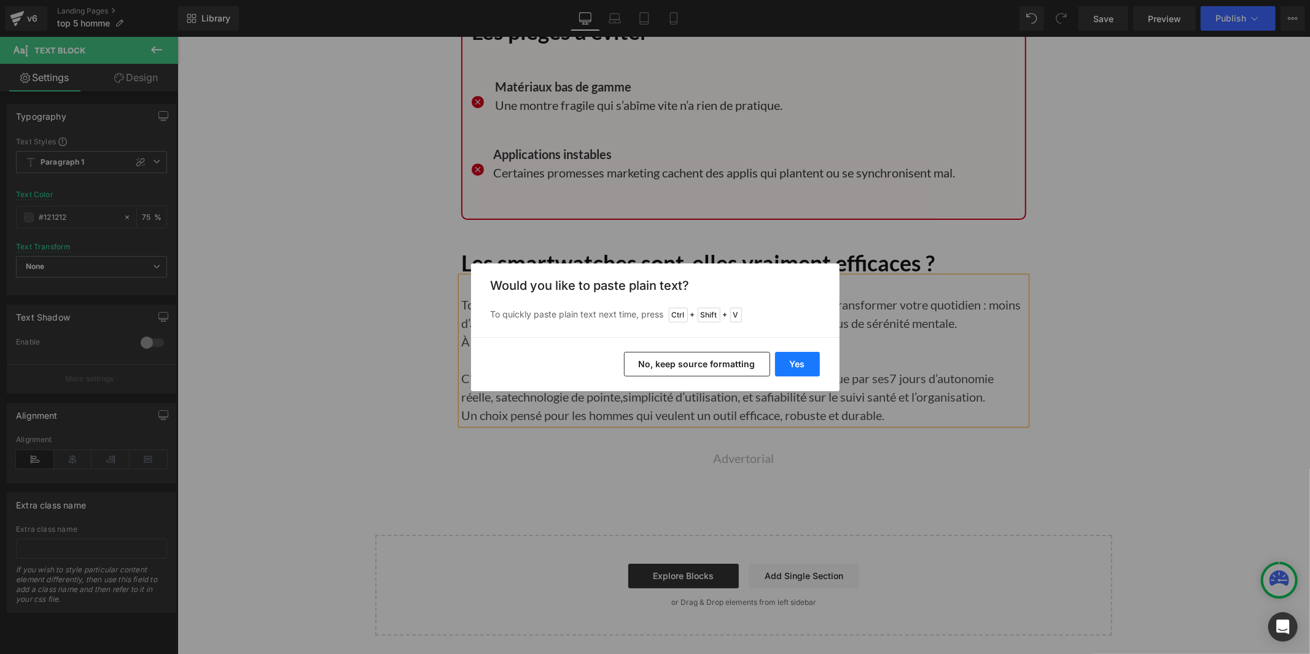
click at [799, 357] on button "Yes" at bounding box center [797, 364] width 45 height 25
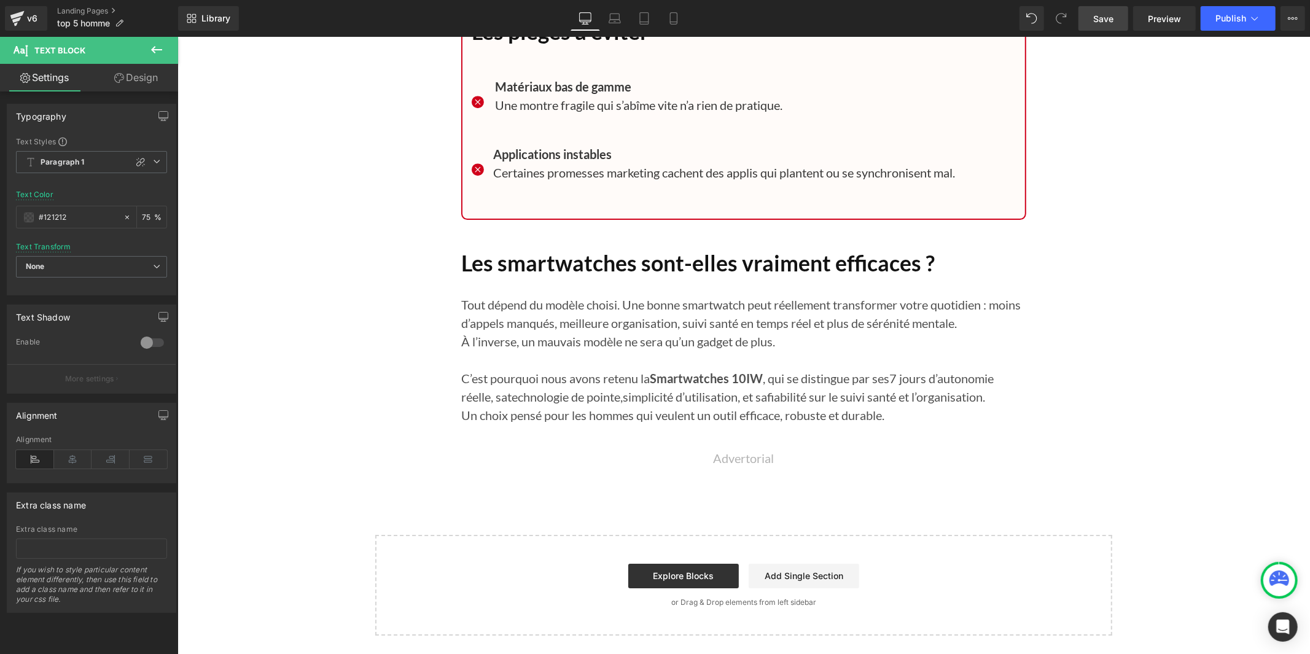
click at [1090, 18] on link "Save" at bounding box center [1103, 18] width 50 height 25
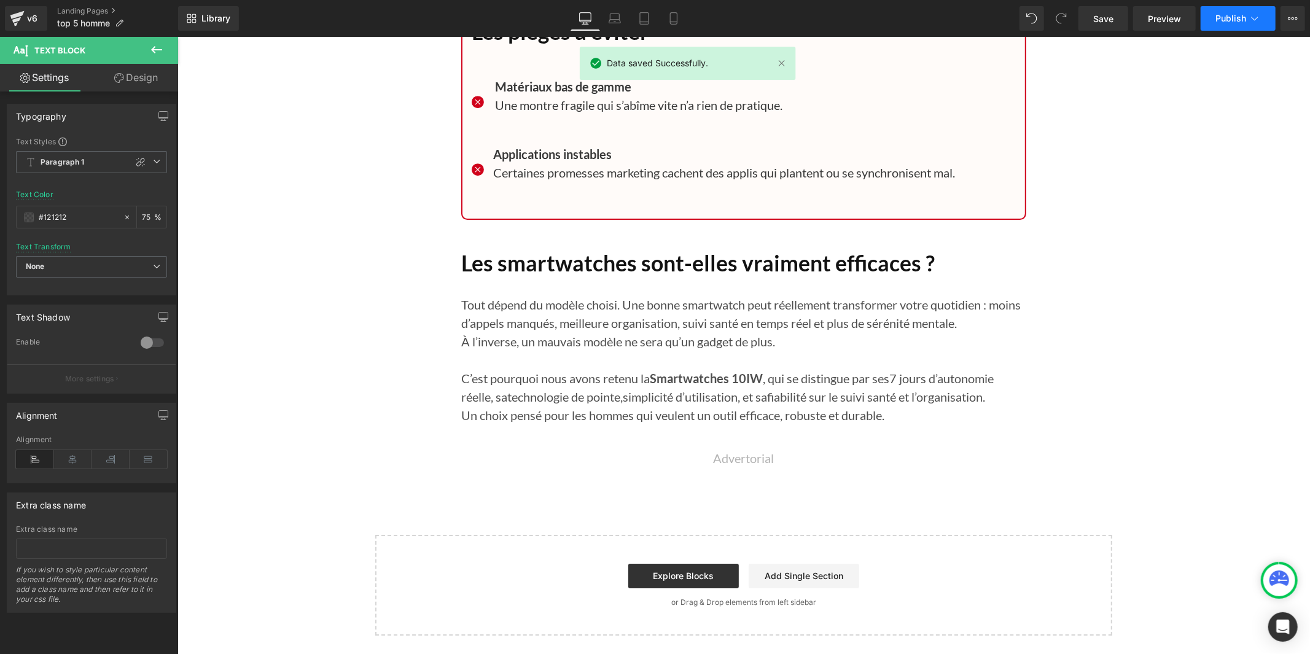
click at [1245, 27] on button "Publish" at bounding box center [1238, 18] width 75 height 25
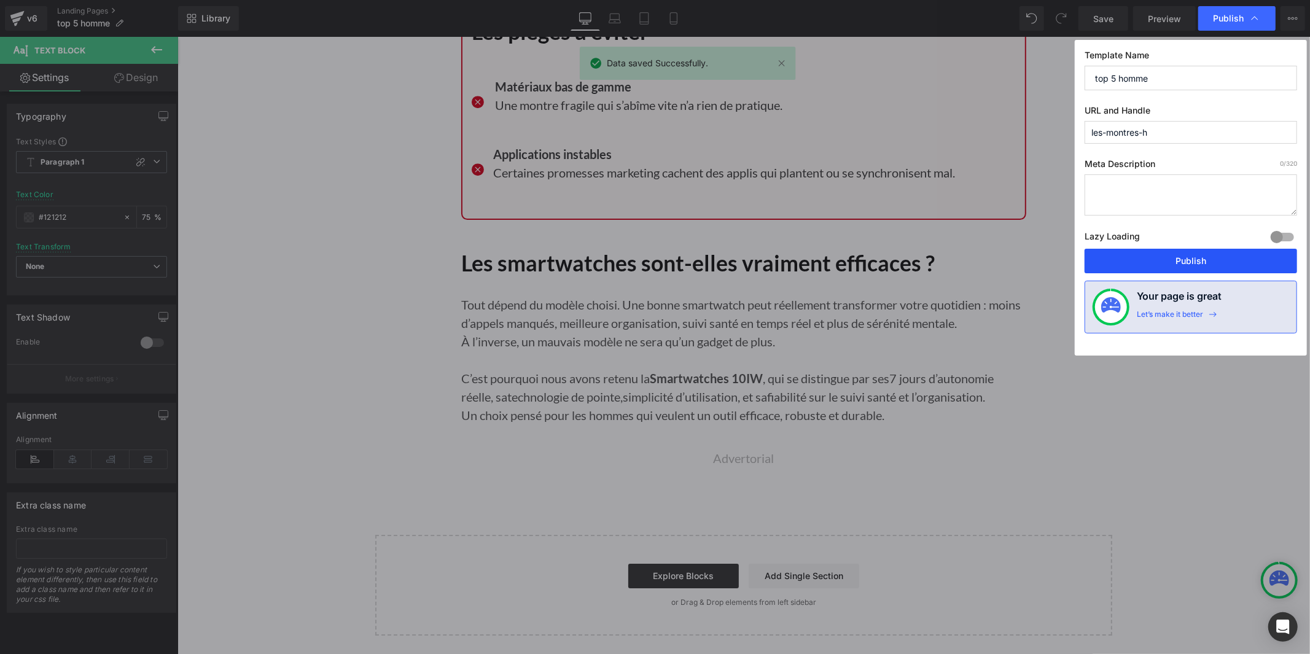
drag, startPoint x: 1186, startPoint y: 264, endPoint x: 257, endPoint y: 20, distance: 960.6
click at [1186, 264] on button "Publish" at bounding box center [1190, 261] width 212 height 25
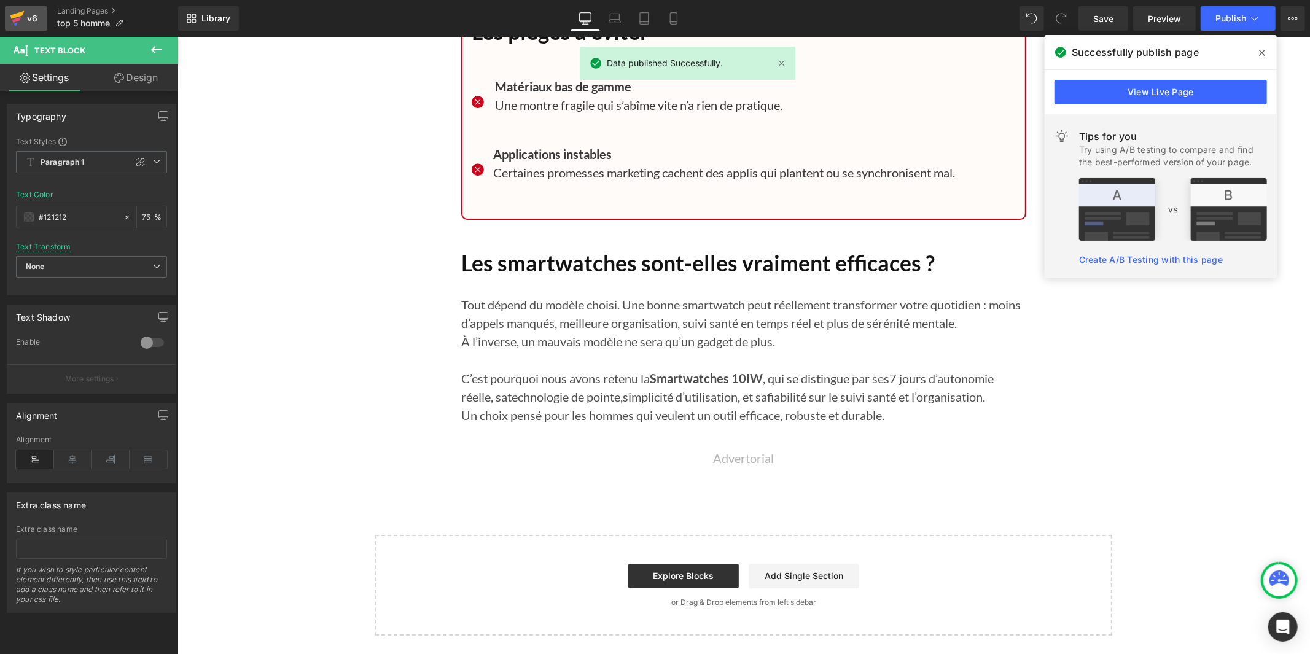
click at [34, 18] on div "v6" at bounding box center [32, 18] width 15 height 16
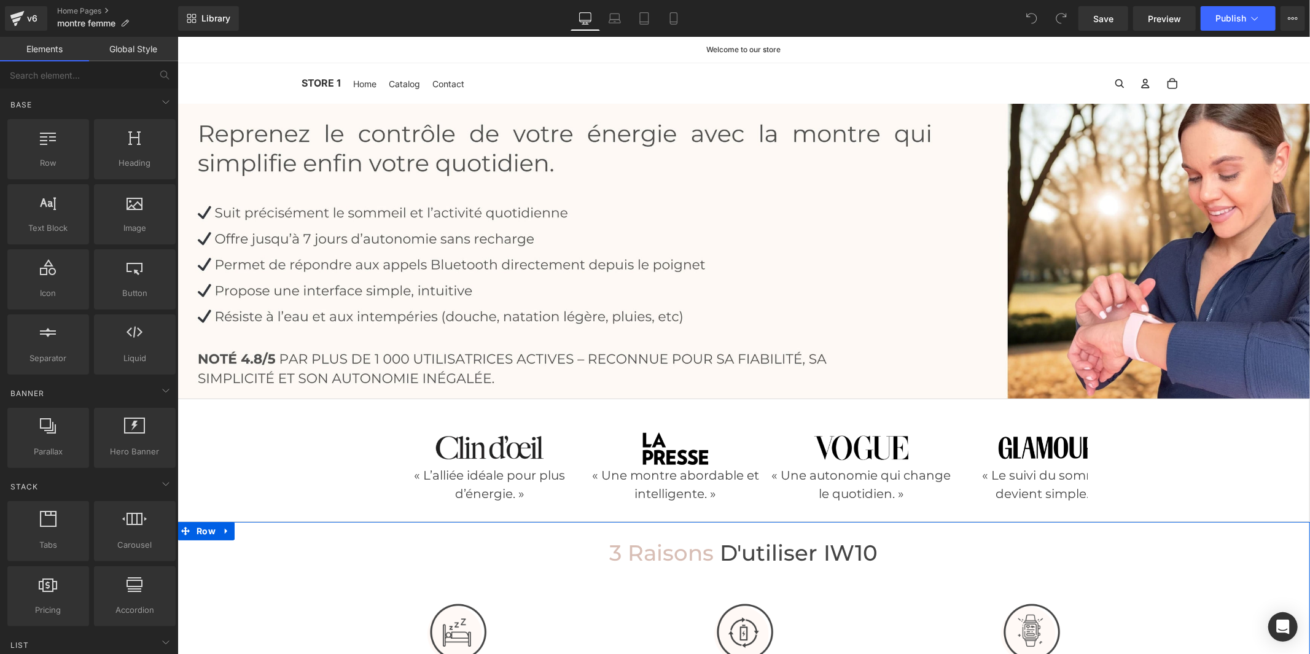
scroll to position [204, 0]
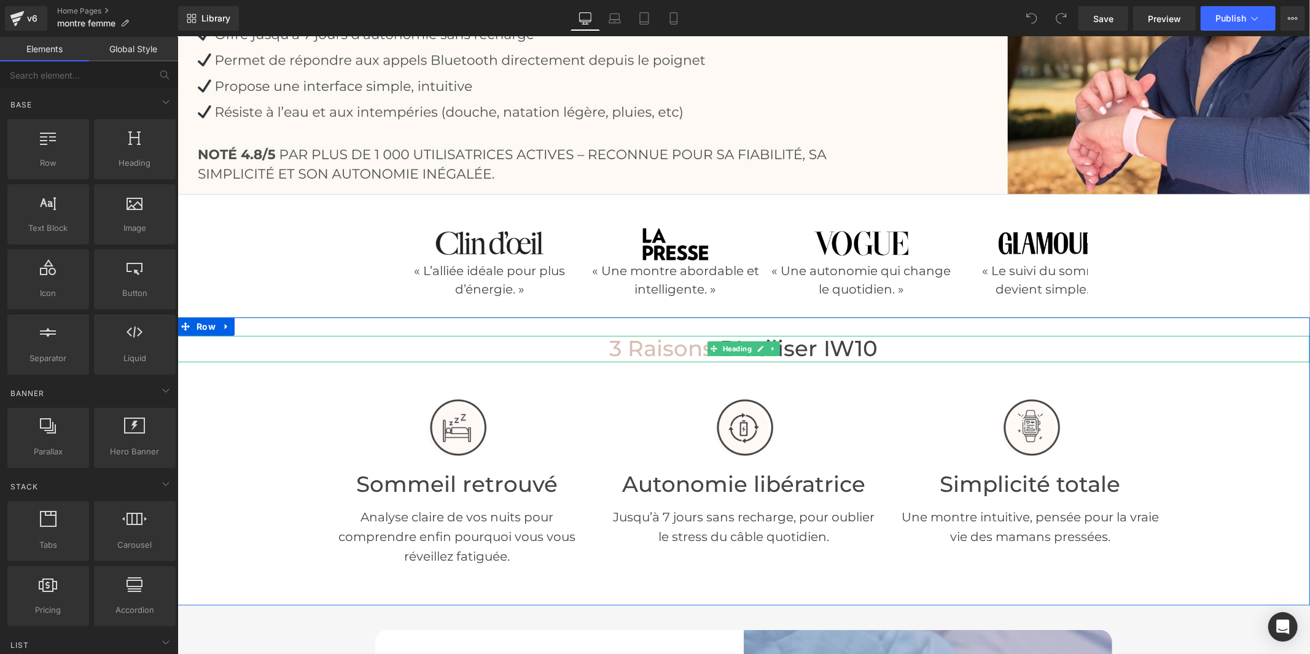
click at [870, 351] on span "d'utiliser IW10" at bounding box center [799, 348] width 158 height 26
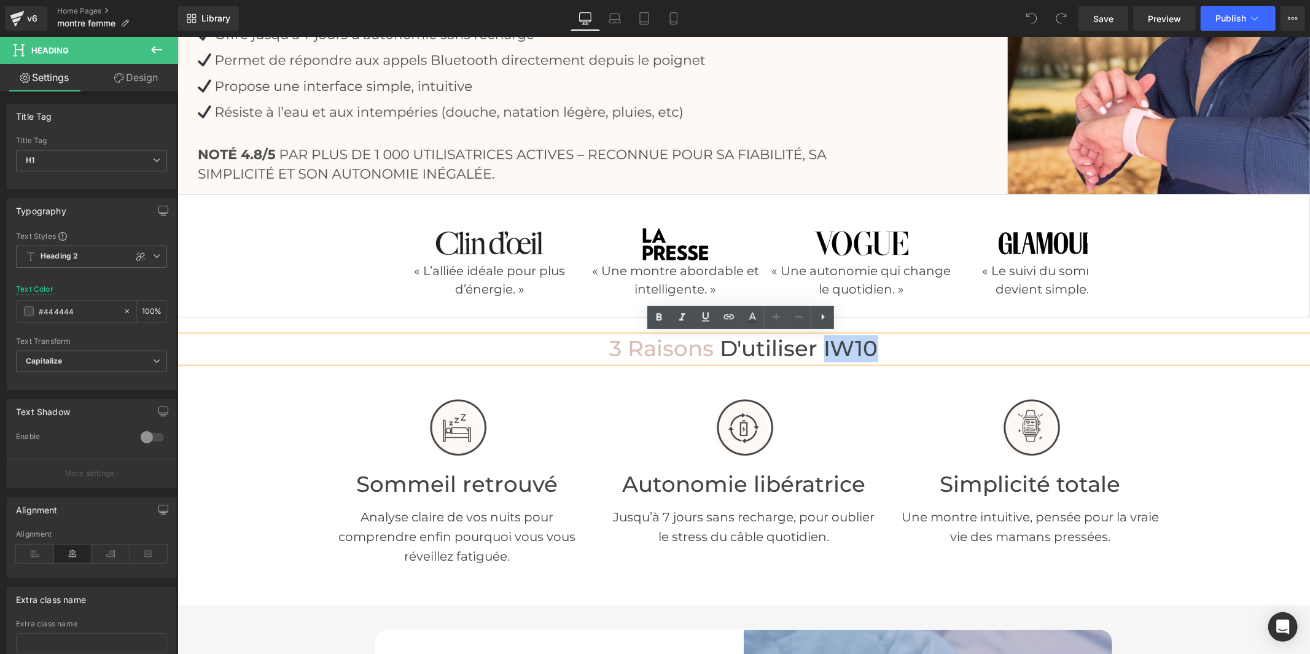
drag, startPoint x: 879, startPoint y: 345, endPoint x: 820, endPoint y: 352, distance: 58.8
click at [820, 352] on h1 "3 raisons d'utiliser IW10" at bounding box center [743, 348] width 1132 height 26
paste div
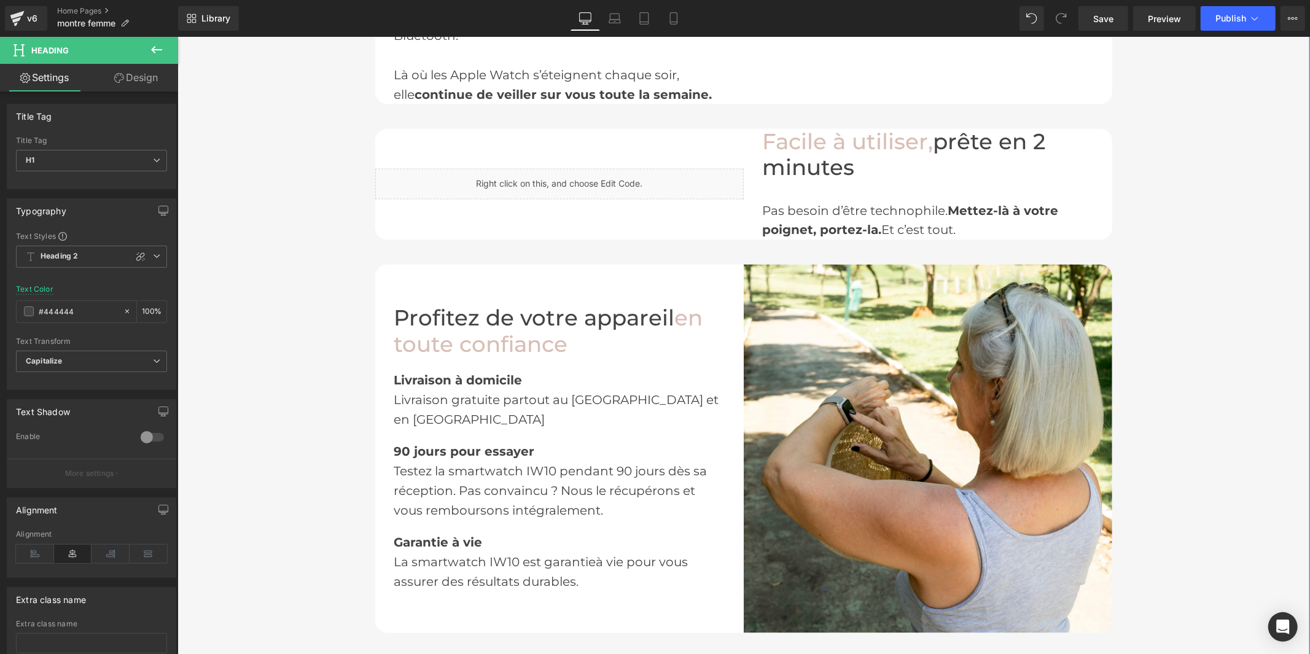
scroll to position [1773, 0]
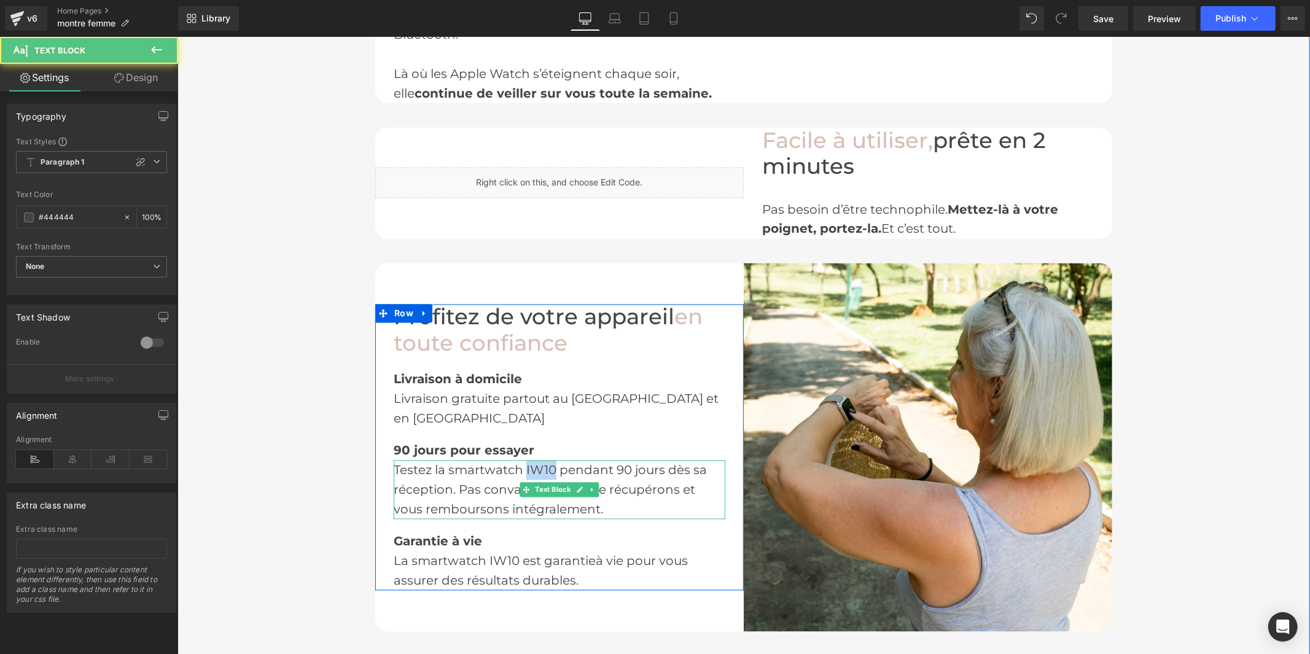
drag, startPoint x: 531, startPoint y: 436, endPoint x: 523, endPoint y: 437, distance: 8.6
click at [523, 462] on span "Testez la smartwatch IW10 pendant 90 jours dès sa réception. Pas convaincu ? No…" at bounding box center [549, 489] width 313 height 54
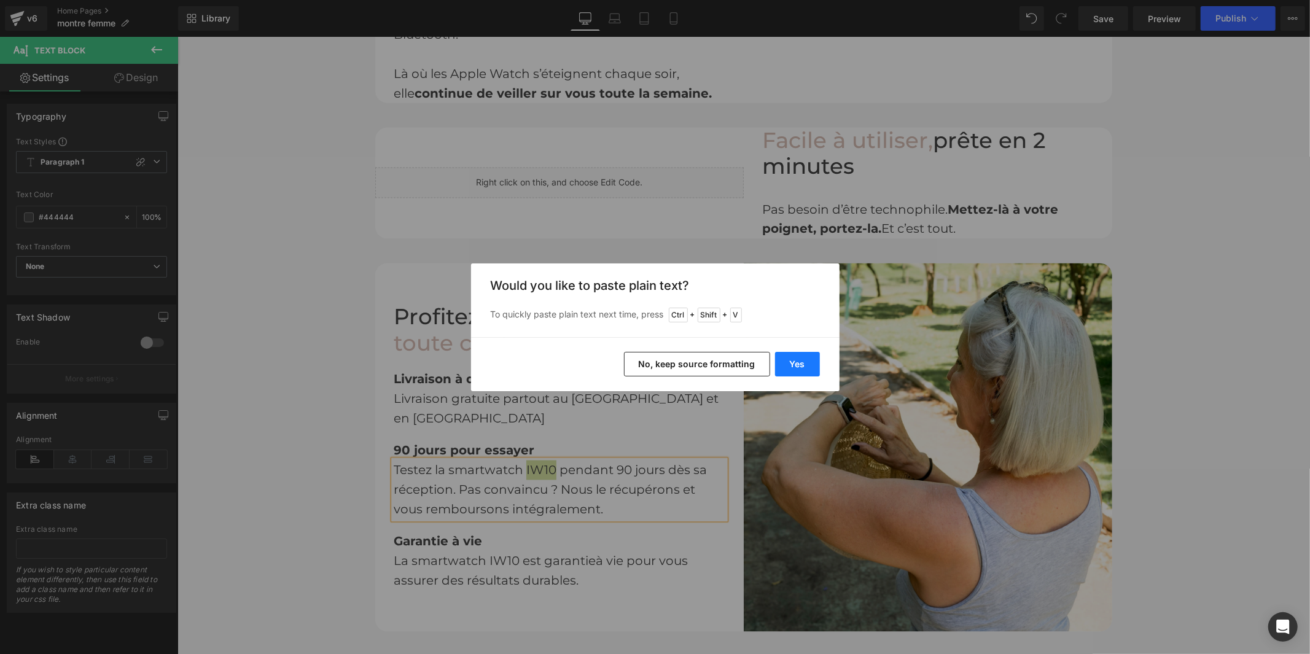
click at [800, 359] on button "Yes" at bounding box center [797, 364] width 45 height 25
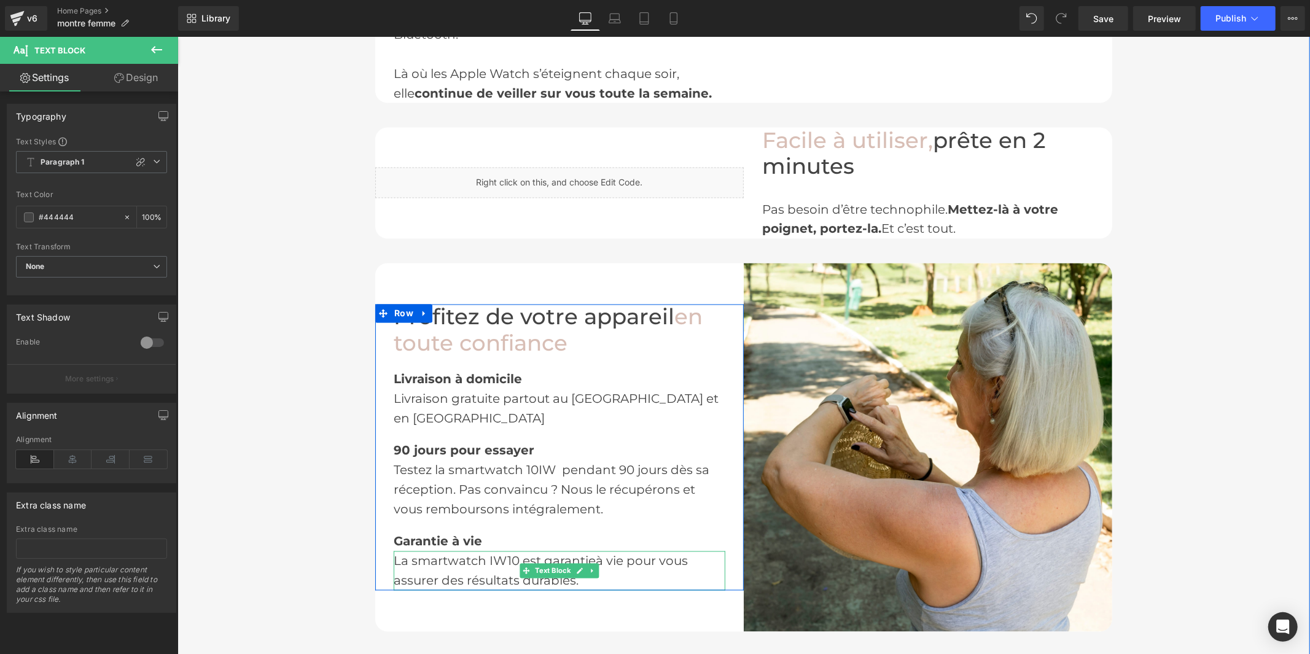
drag, startPoint x: 507, startPoint y: 529, endPoint x: 518, endPoint y: 529, distance: 11.1
click at [506, 553] on span "La smartwatch IW10 est garantie" at bounding box center [494, 560] width 202 height 15
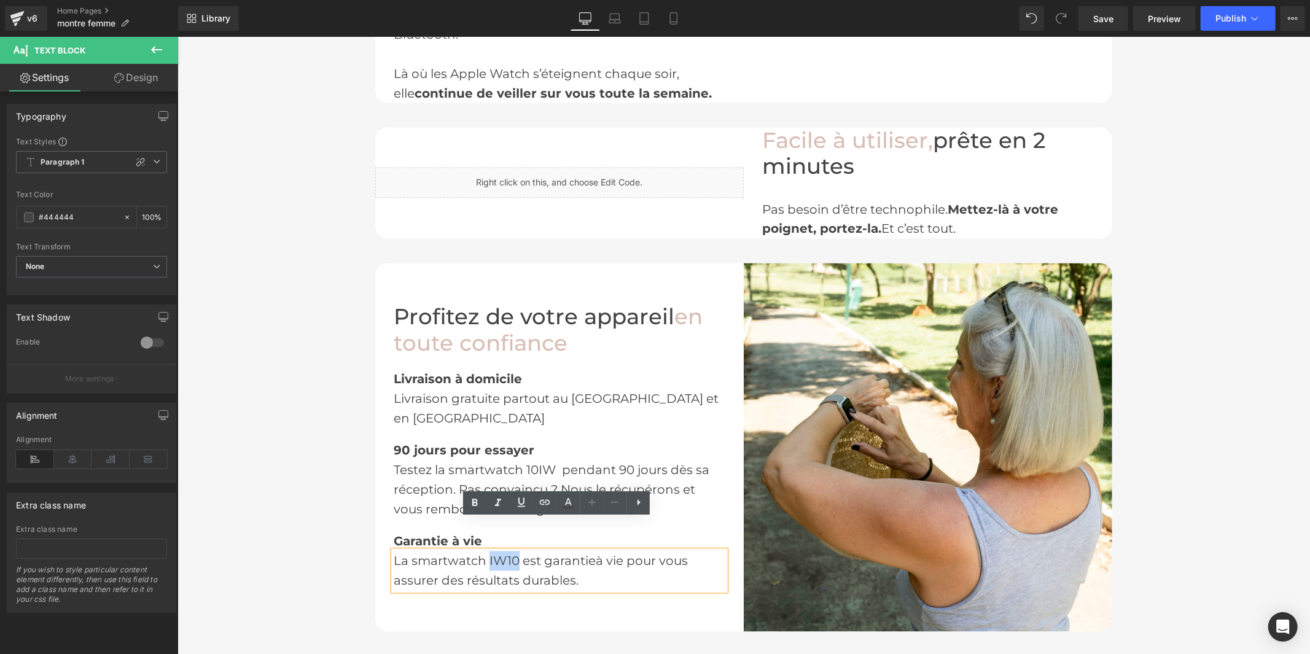
drag, startPoint x: 513, startPoint y: 528, endPoint x: 484, endPoint y: 532, distance: 29.8
click at [484, 553] on span "La smartwatch IW10 est garantie" at bounding box center [494, 560] width 202 height 15
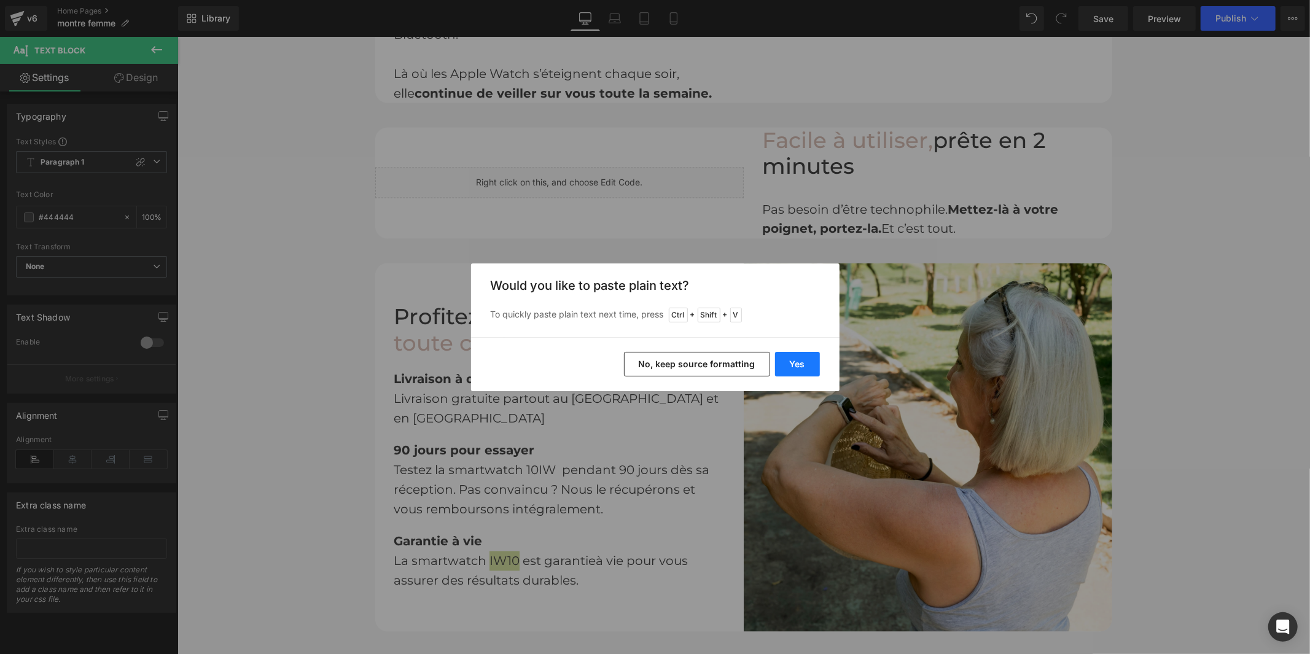
click at [797, 365] on button "Yes" at bounding box center [797, 364] width 45 height 25
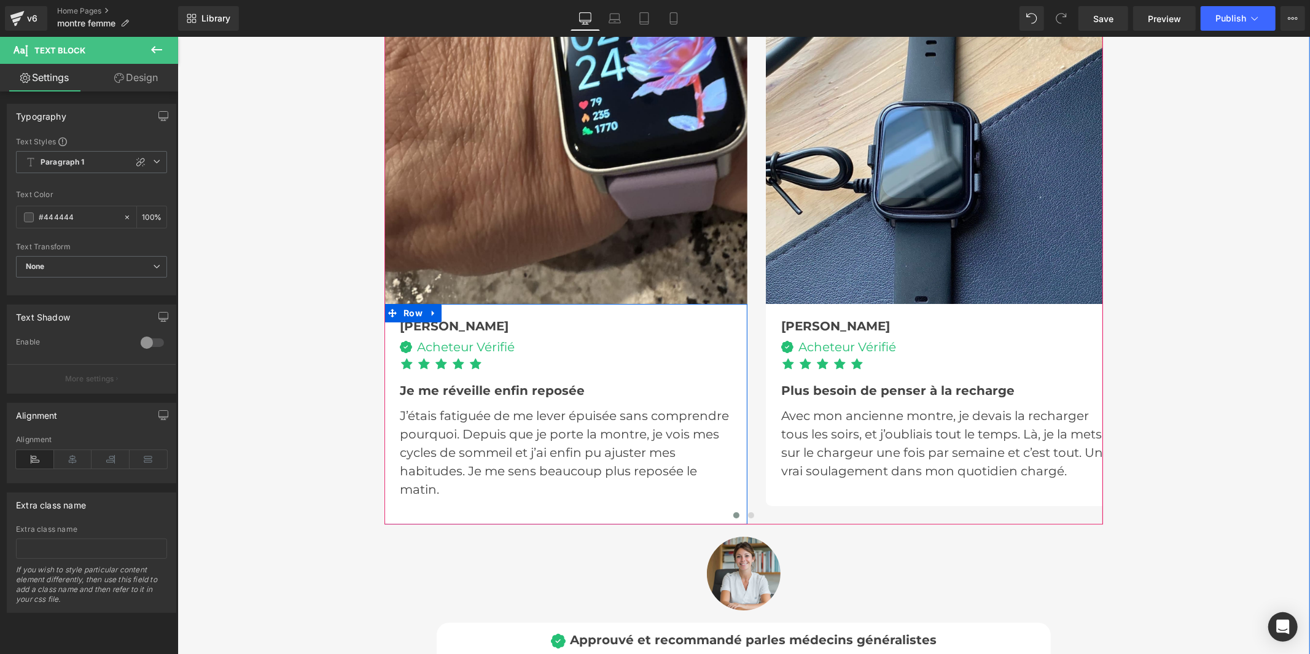
scroll to position [2933, 0]
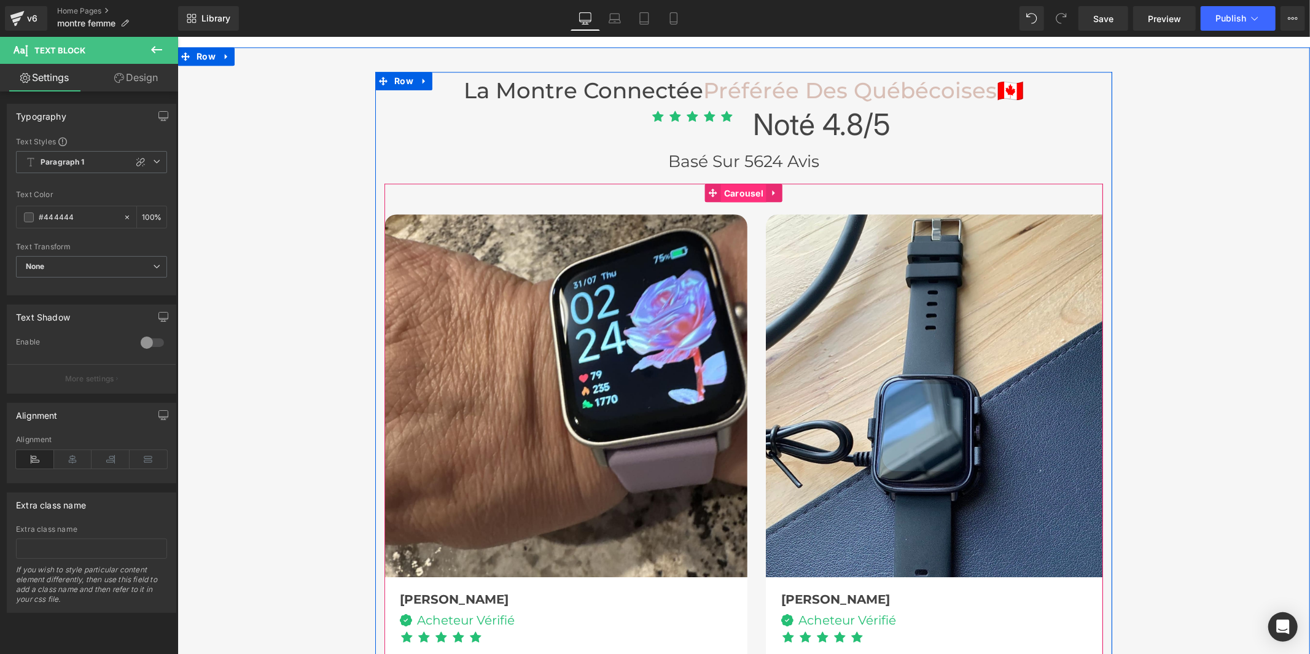
click at [733, 184] on span "Carousel" at bounding box center [742, 193] width 45 height 18
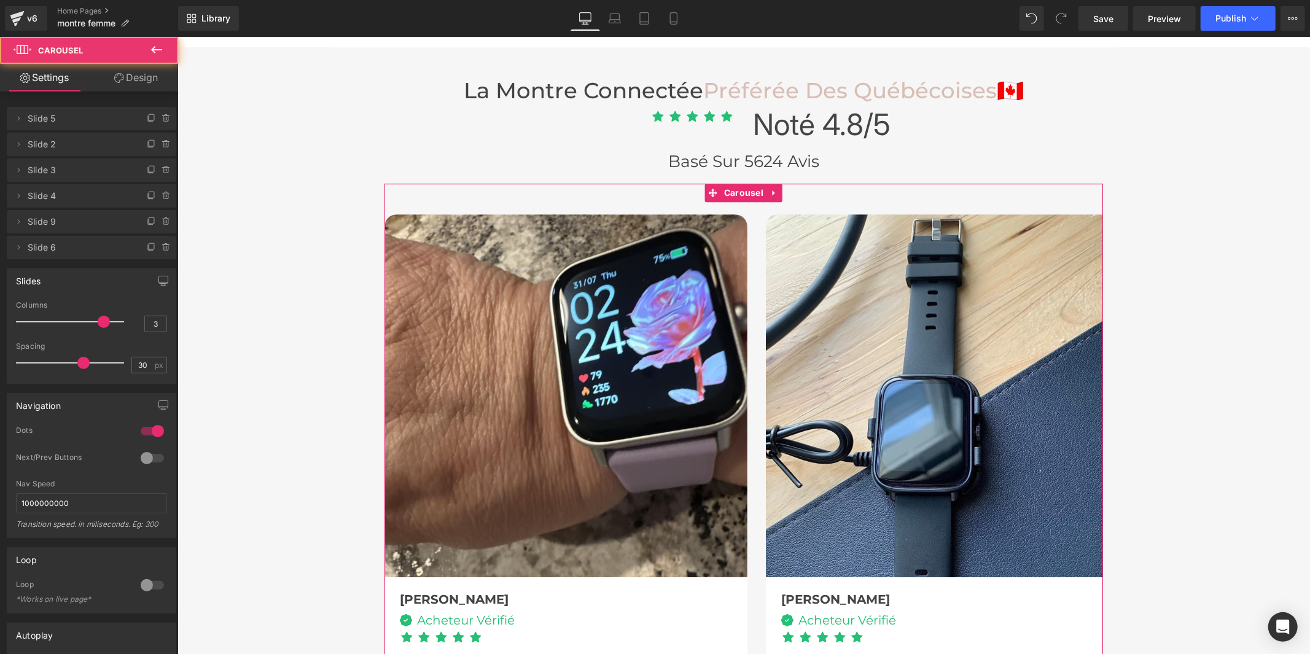
drag, startPoint x: 235, startPoint y: 359, endPoint x: 270, endPoint y: 354, distance: 34.7
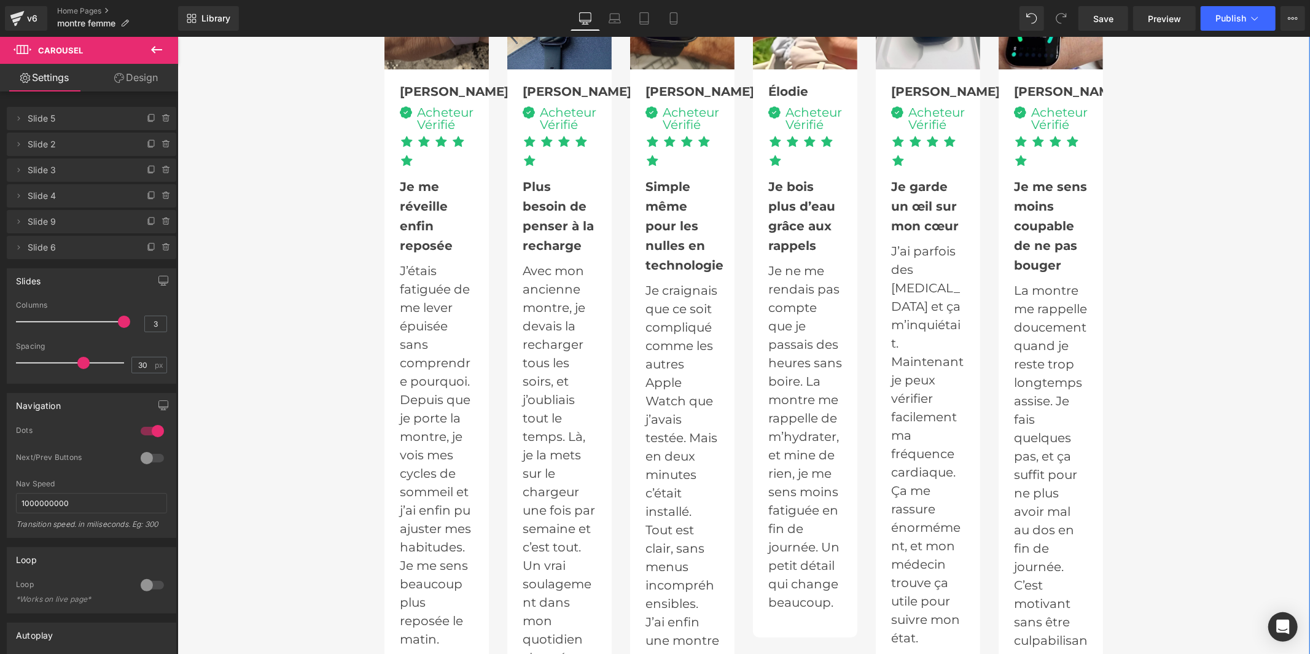
scroll to position [3207, 0]
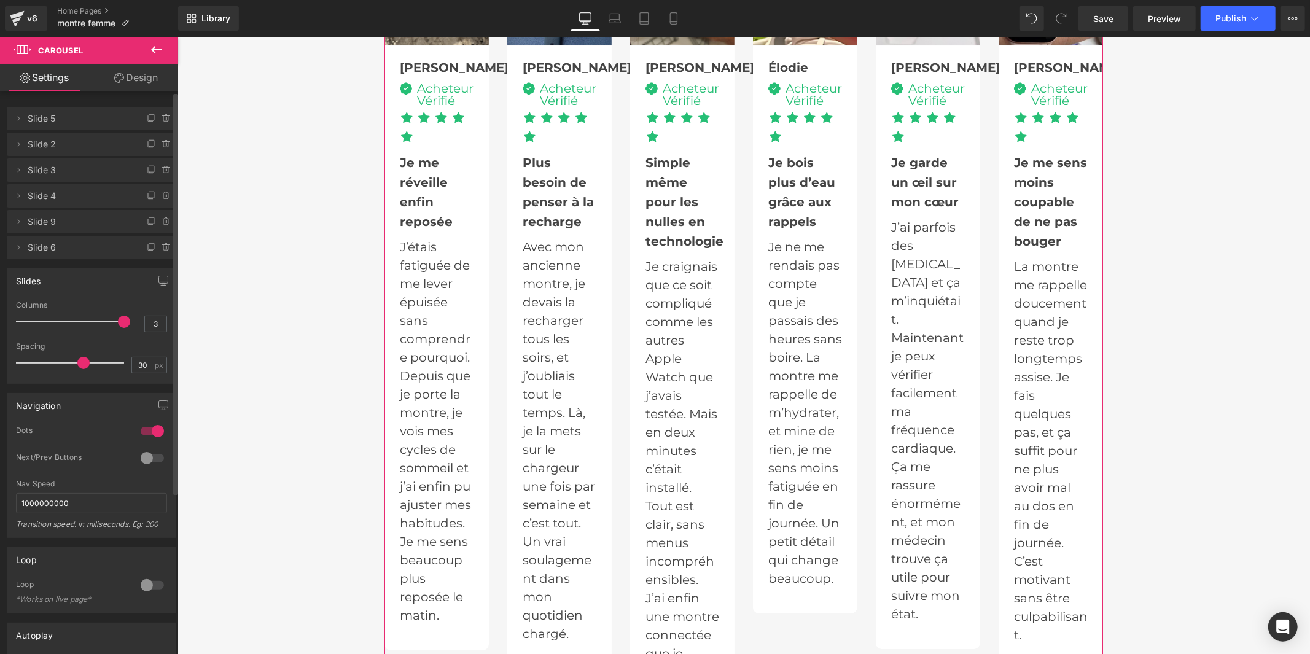
click at [64, 320] on div at bounding box center [73, 321] width 102 height 25
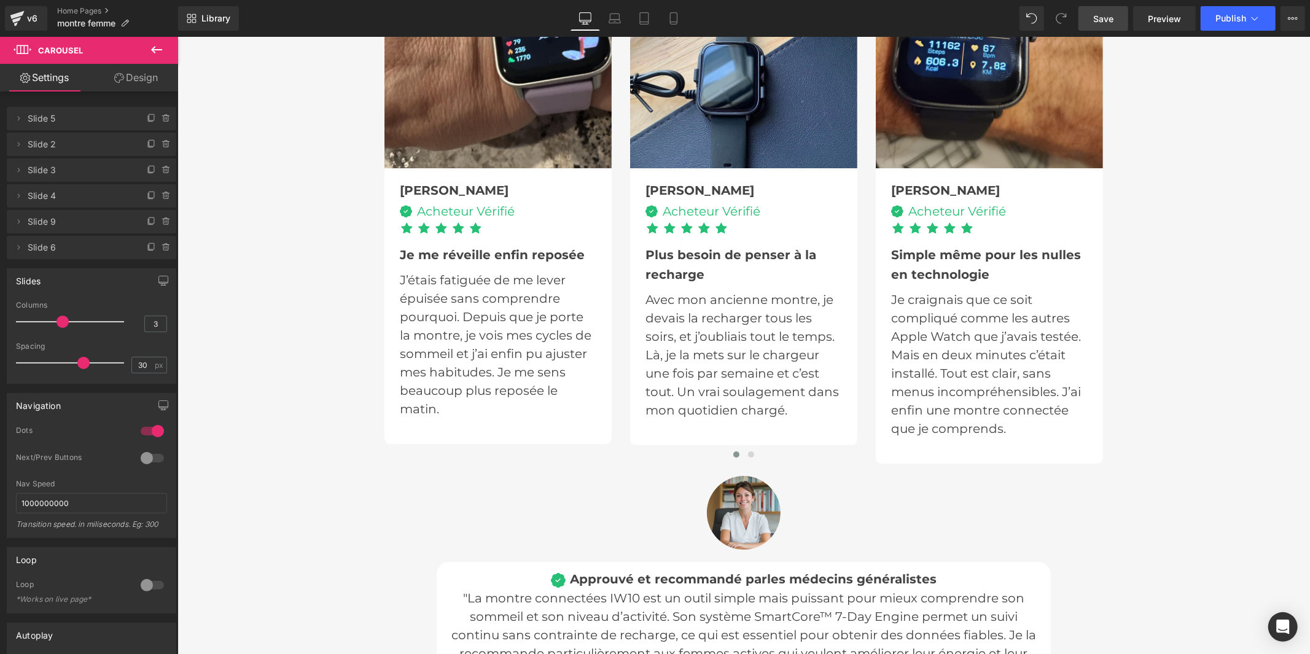
click at [1091, 25] on link "Save" at bounding box center [1103, 18] width 50 height 25
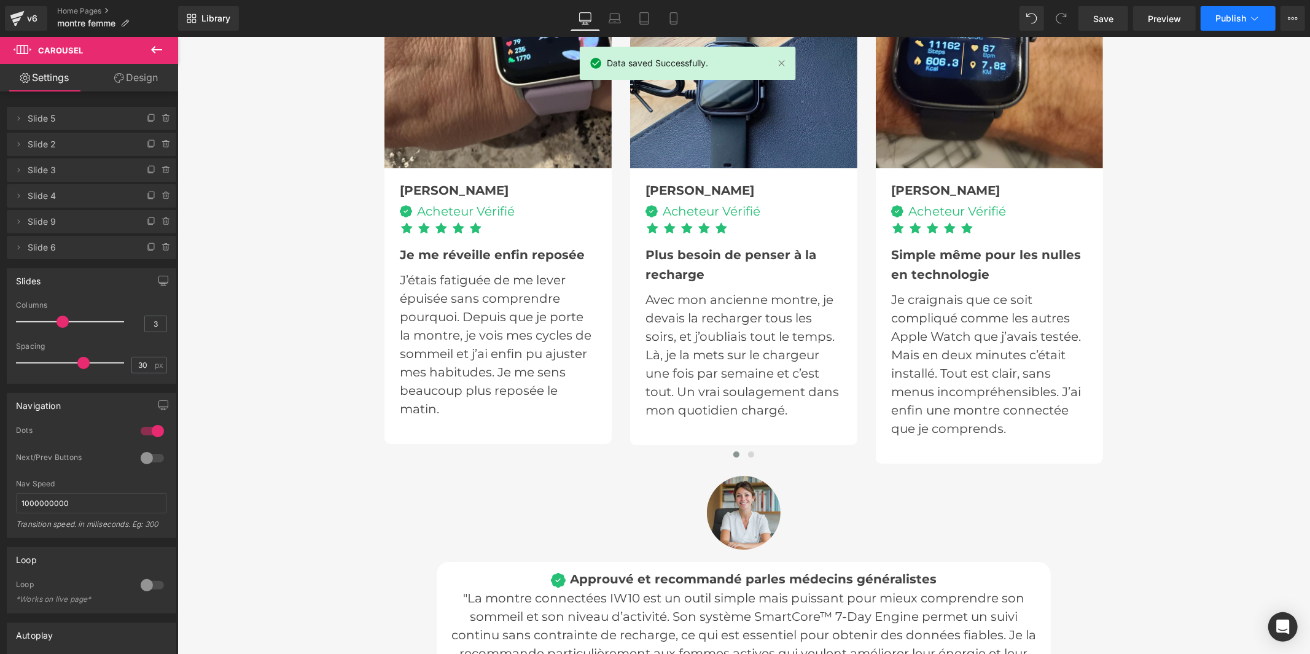
click at [1232, 10] on button "Publish" at bounding box center [1238, 18] width 75 height 25
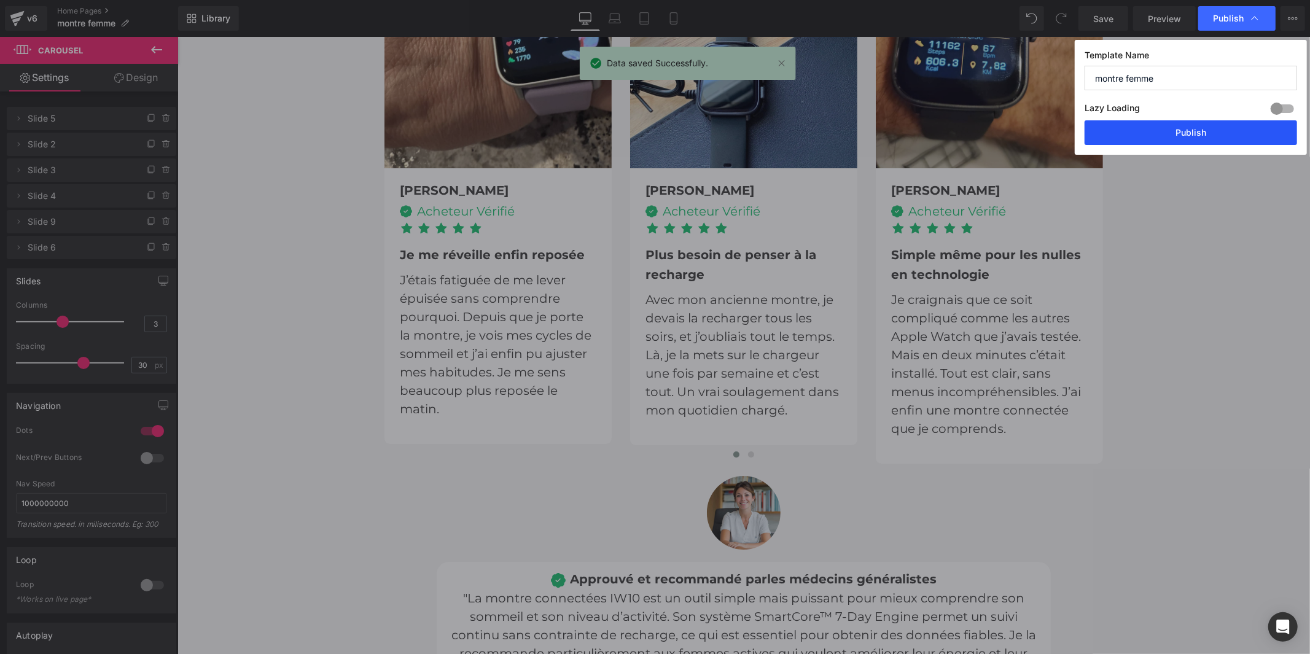
click at [1213, 130] on button "Publish" at bounding box center [1190, 132] width 212 height 25
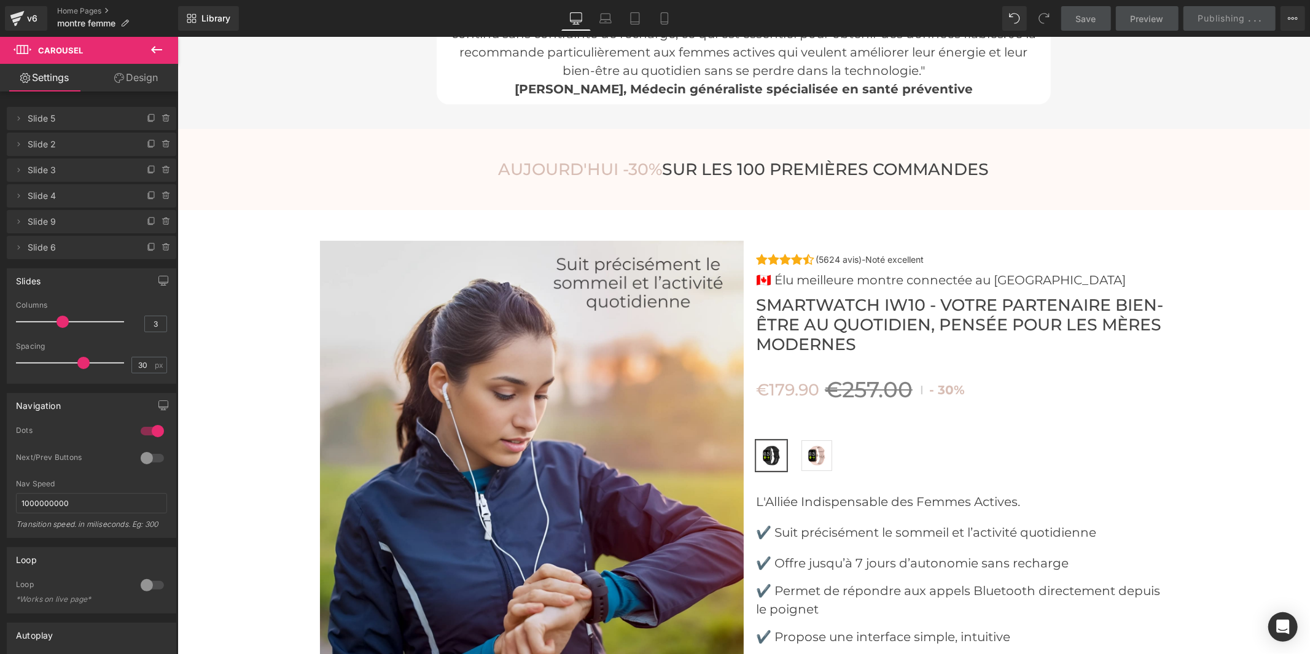
scroll to position [3889, 0]
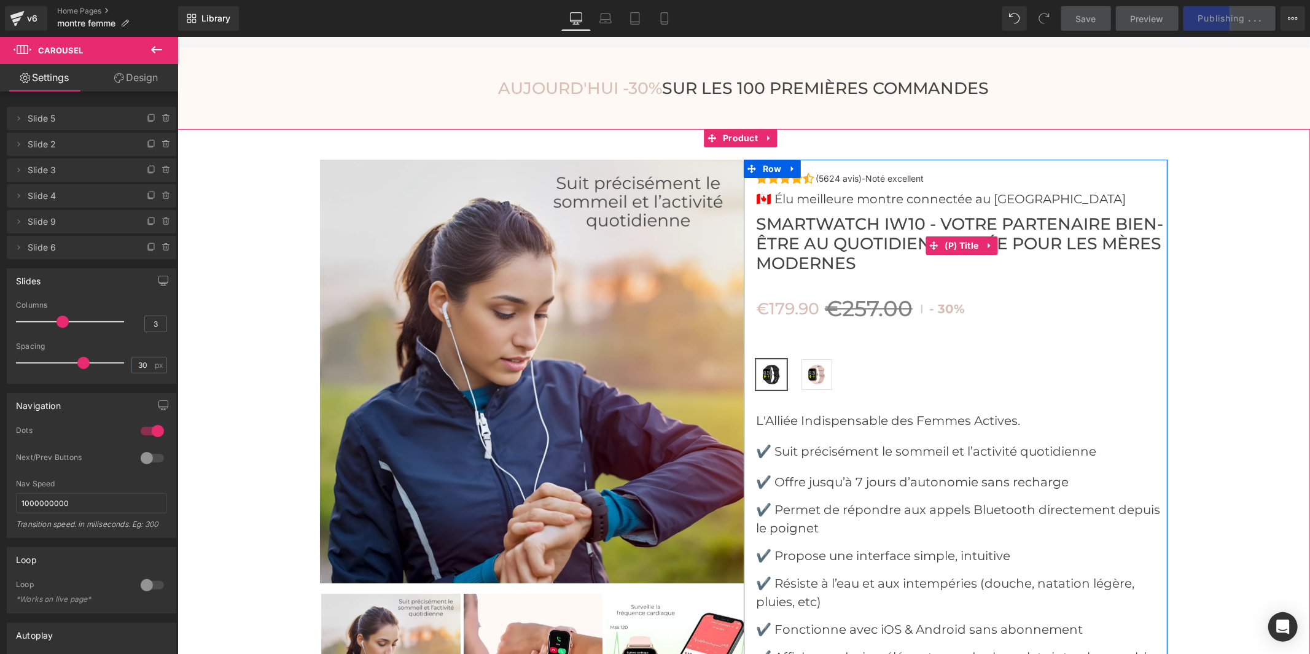
click at [893, 214] on span "Smartwatch IW10 - Votre Partenaire Bien-Être au Quotidien, Pensée pour les Mère…" at bounding box center [960, 243] width 411 height 59
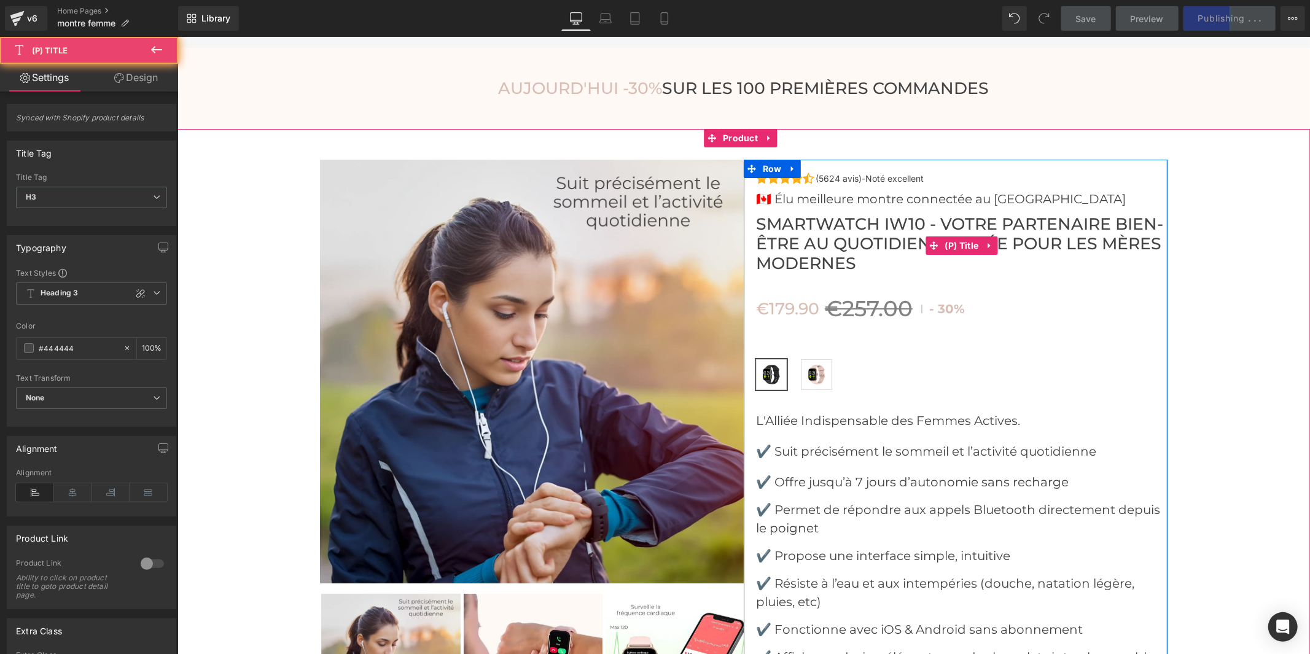
click at [897, 214] on span "Smartwatch IW10 - Votre Partenaire Bien-Être au Quotidien, Pensée pour les Mère…" at bounding box center [960, 243] width 411 height 59
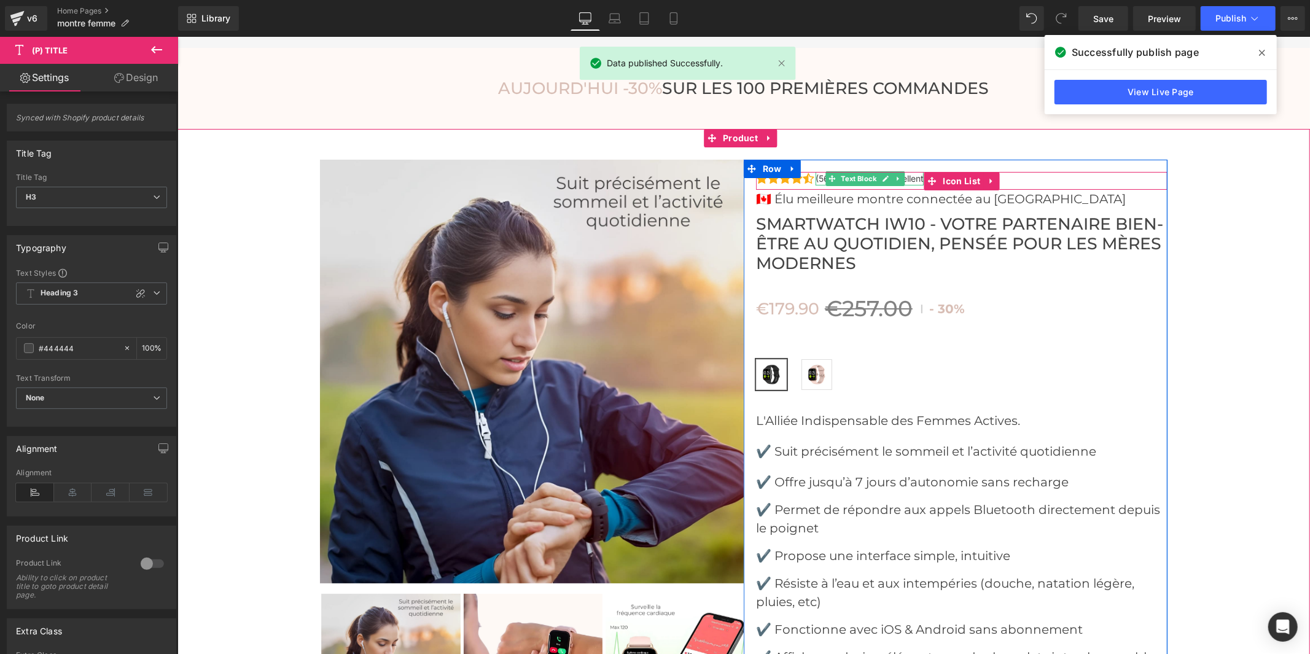
click at [864, 171] on span "Text Block" at bounding box center [858, 178] width 41 height 15
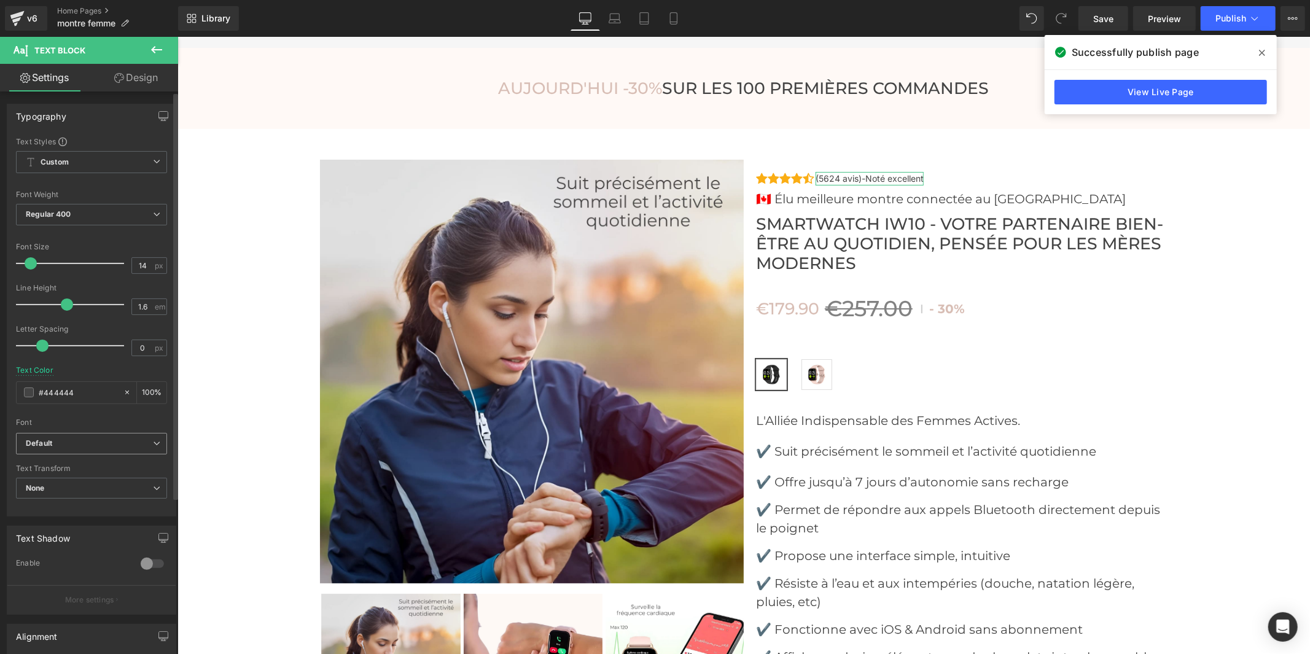
click at [65, 448] on b "Default" at bounding box center [89, 443] width 127 height 10
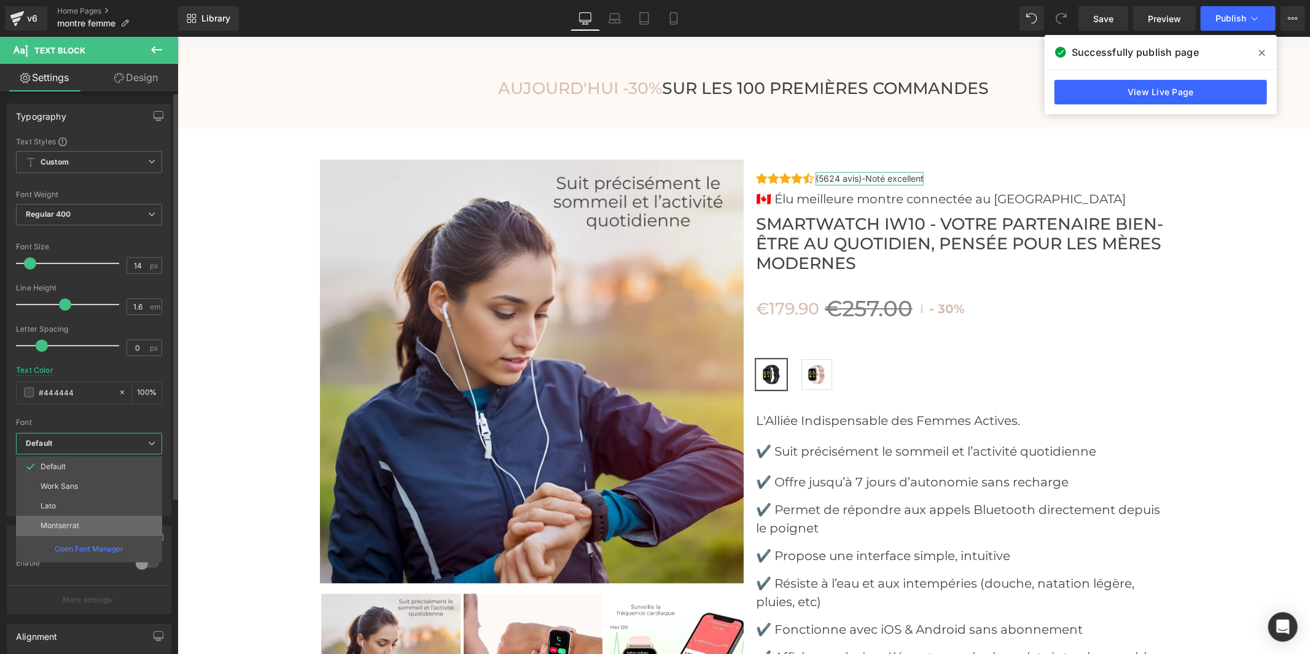
click at [70, 523] on p "Montserrat" at bounding box center [60, 525] width 39 height 9
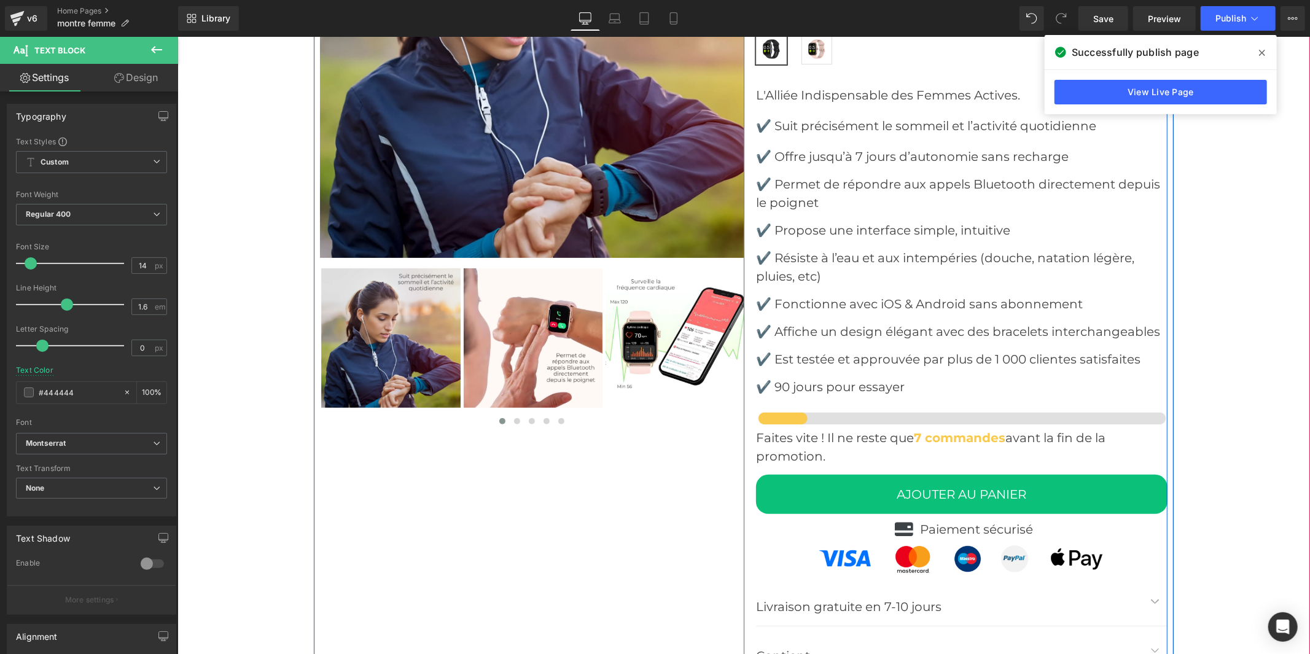
scroll to position [4299, 0]
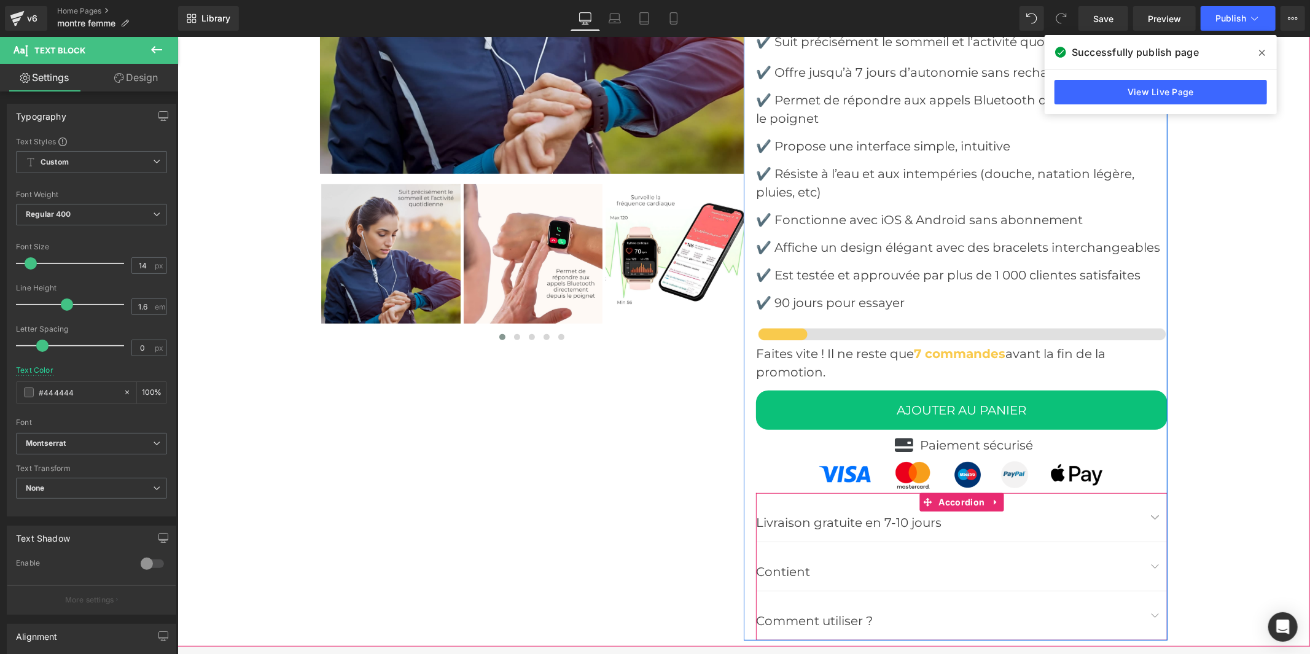
click at [177, 36] on div at bounding box center [177, 36] width 0 height 0
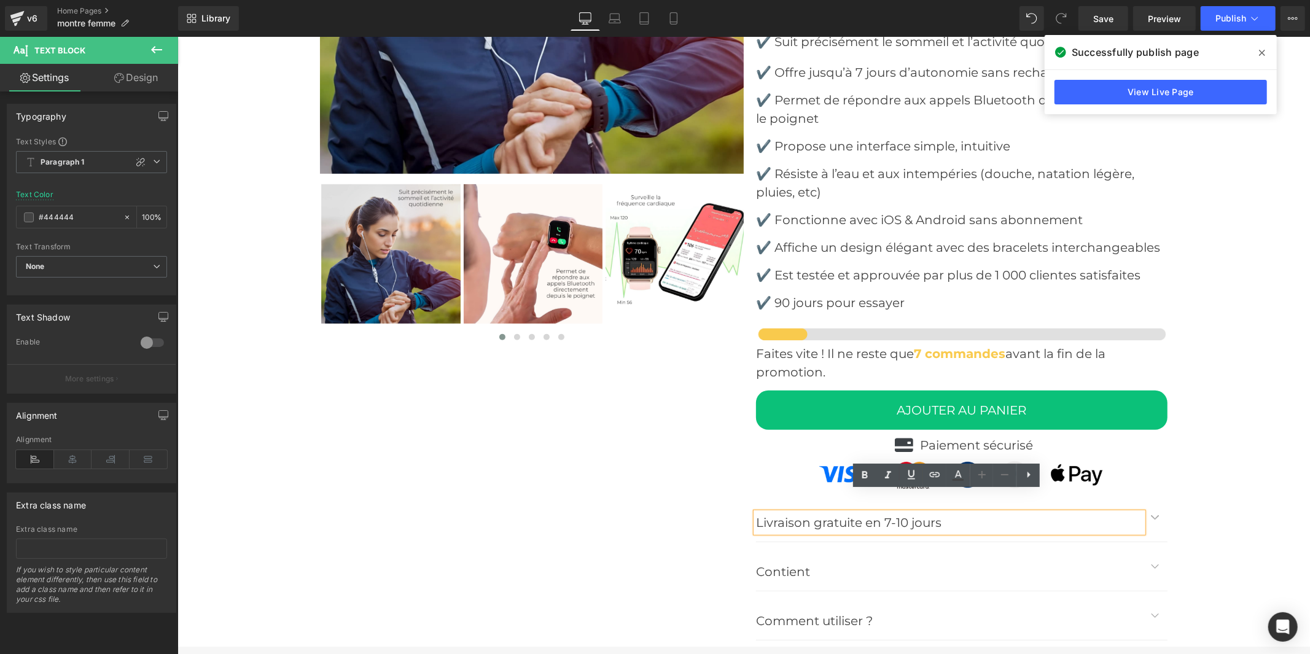
click at [1148, 499] on button "button" at bounding box center [1154, 516] width 25 height 49
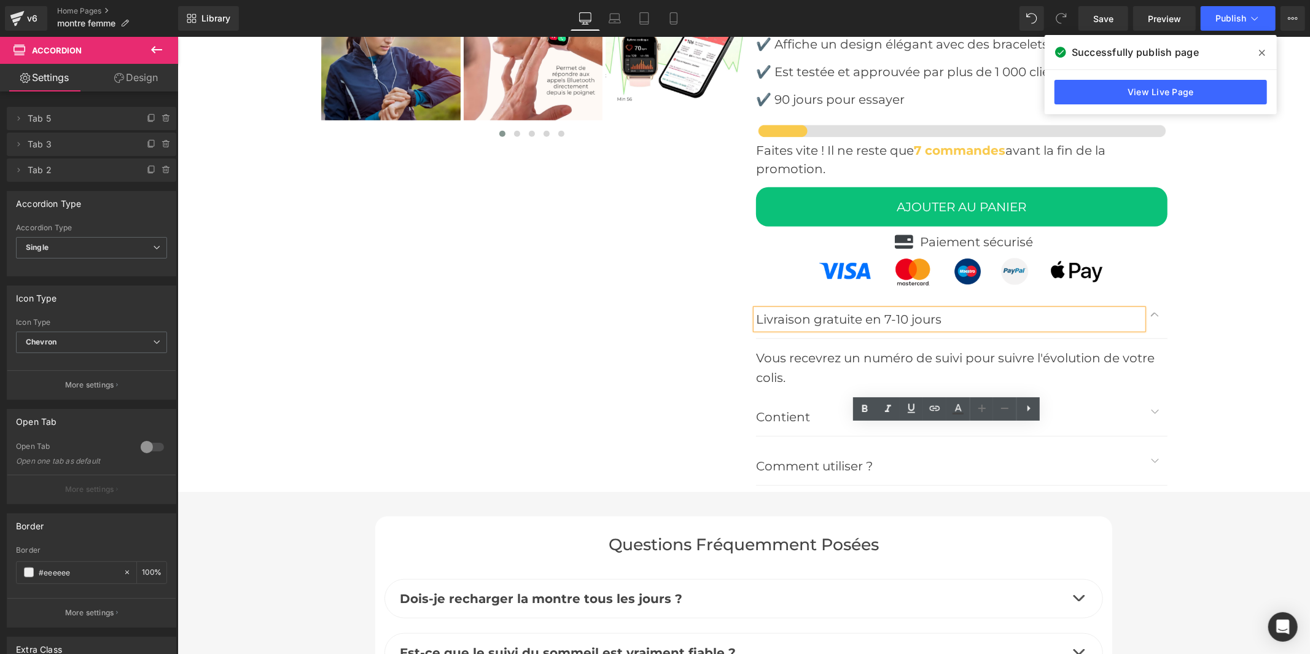
scroll to position [4503, 0]
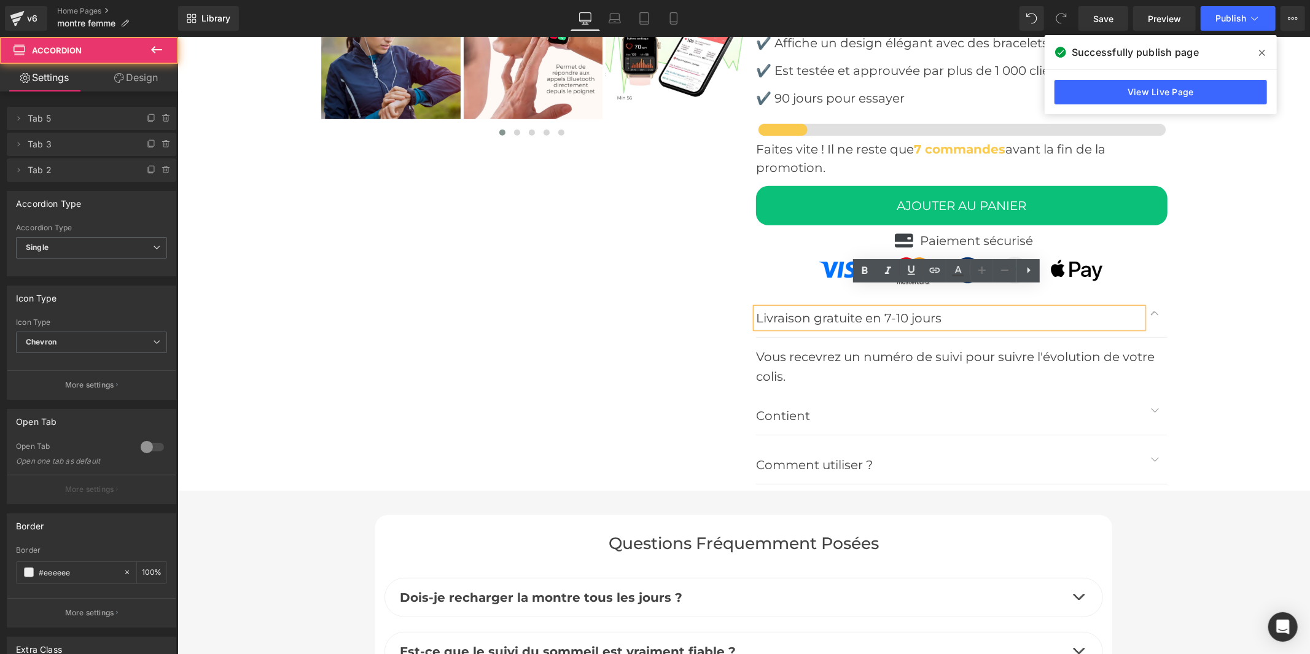
click at [1154, 413] on span "button" at bounding box center [1154, 413] width 0 height 0
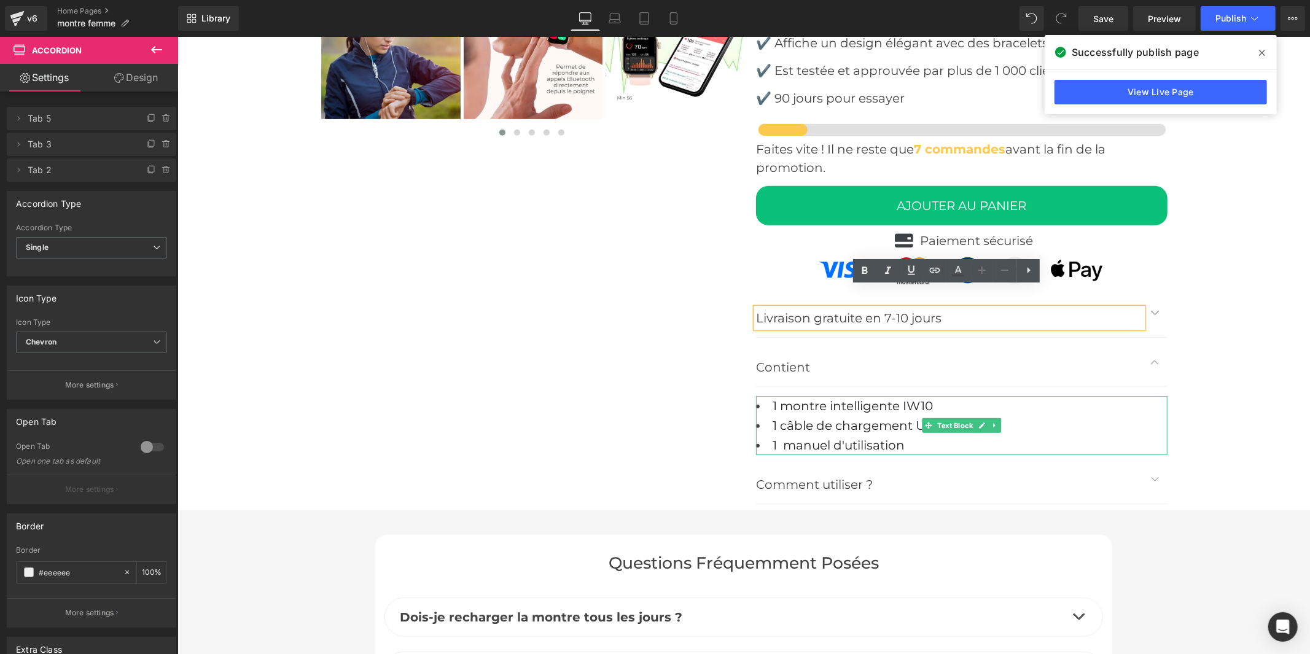
click at [916, 398] on font "1 montre intelligente IW10" at bounding box center [852, 405] width 160 height 15
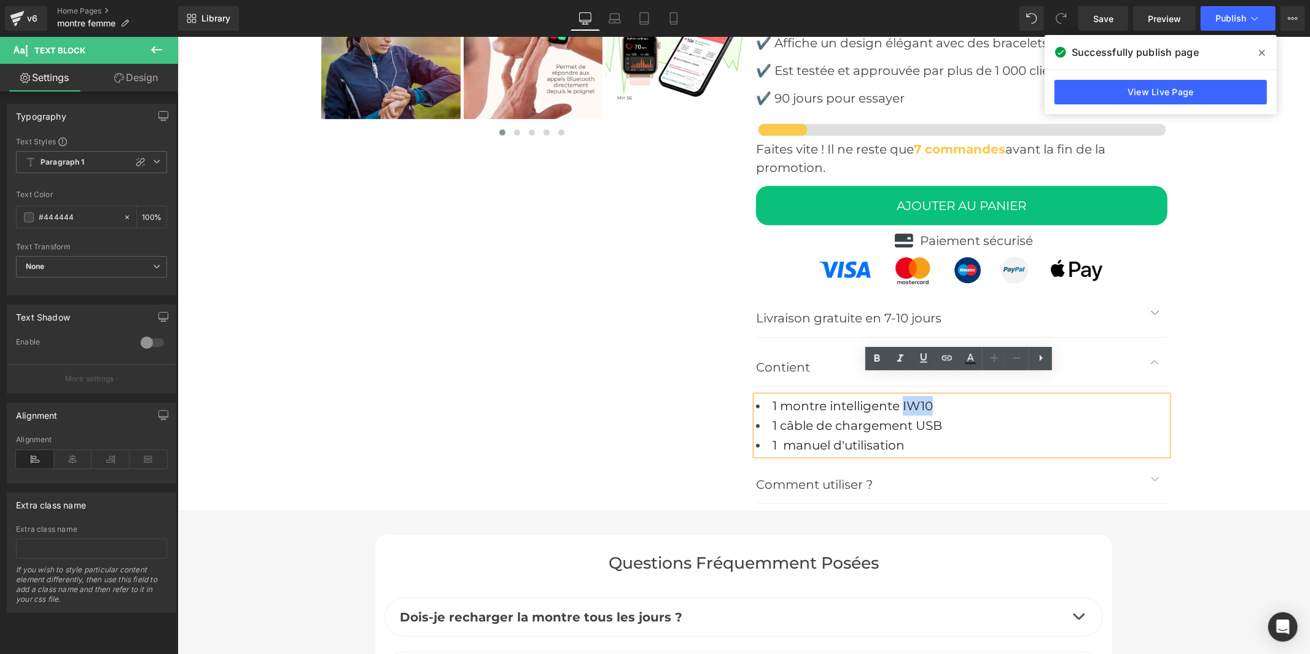
drag, startPoint x: 932, startPoint y: 382, endPoint x: 899, endPoint y: 387, distance: 32.9
click at [899, 395] on li "1 montre intelligente IW10" at bounding box center [960, 405] width 411 height 20
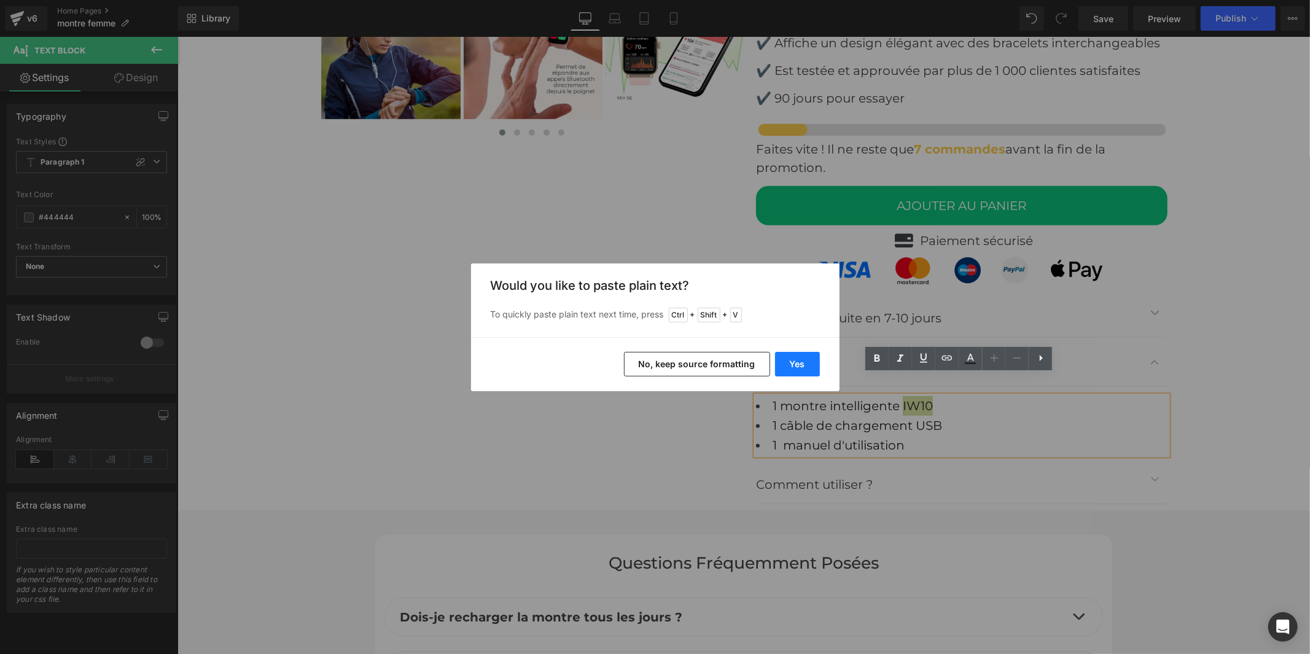
click at [796, 362] on button "Yes" at bounding box center [797, 364] width 45 height 25
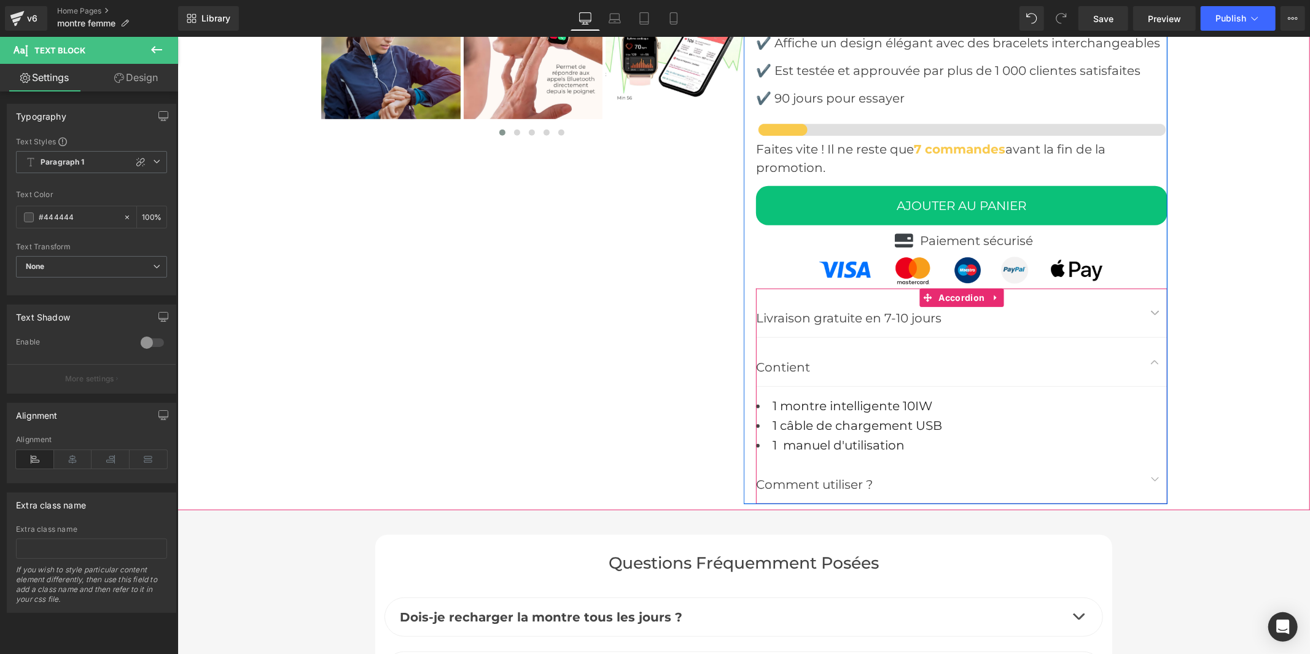
click at [1154, 481] on span "button" at bounding box center [1154, 481] width 0 height 0
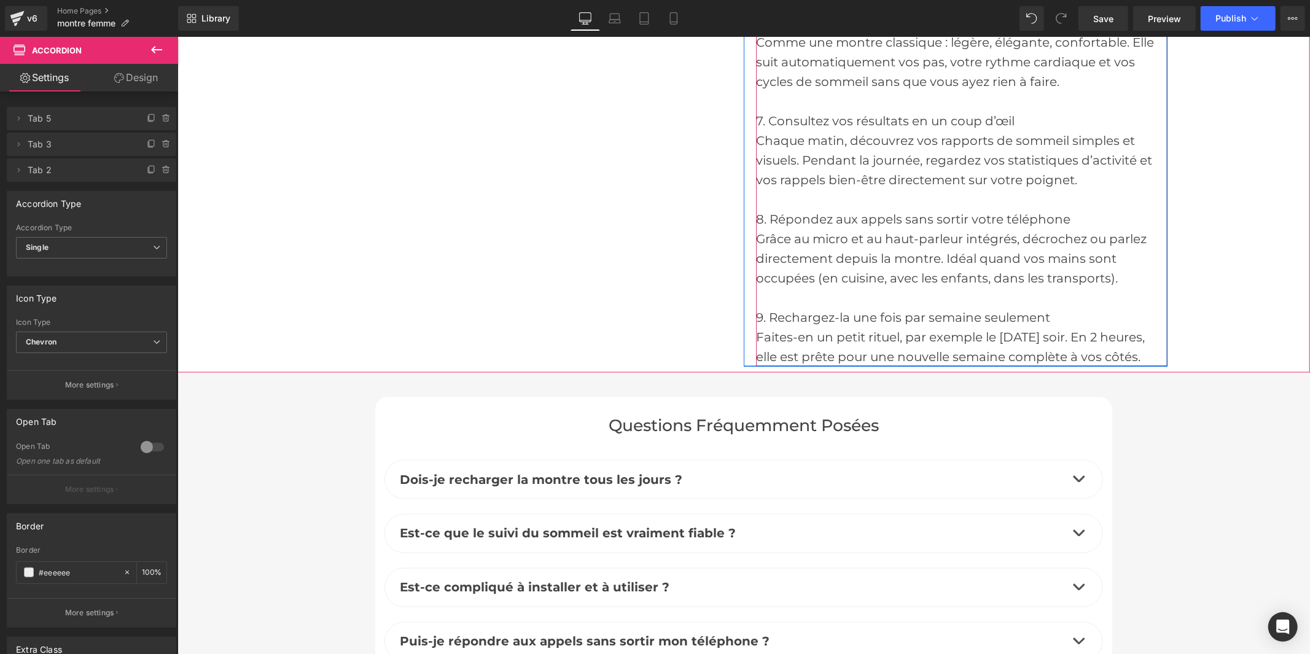
scroll to position [5527, 0]
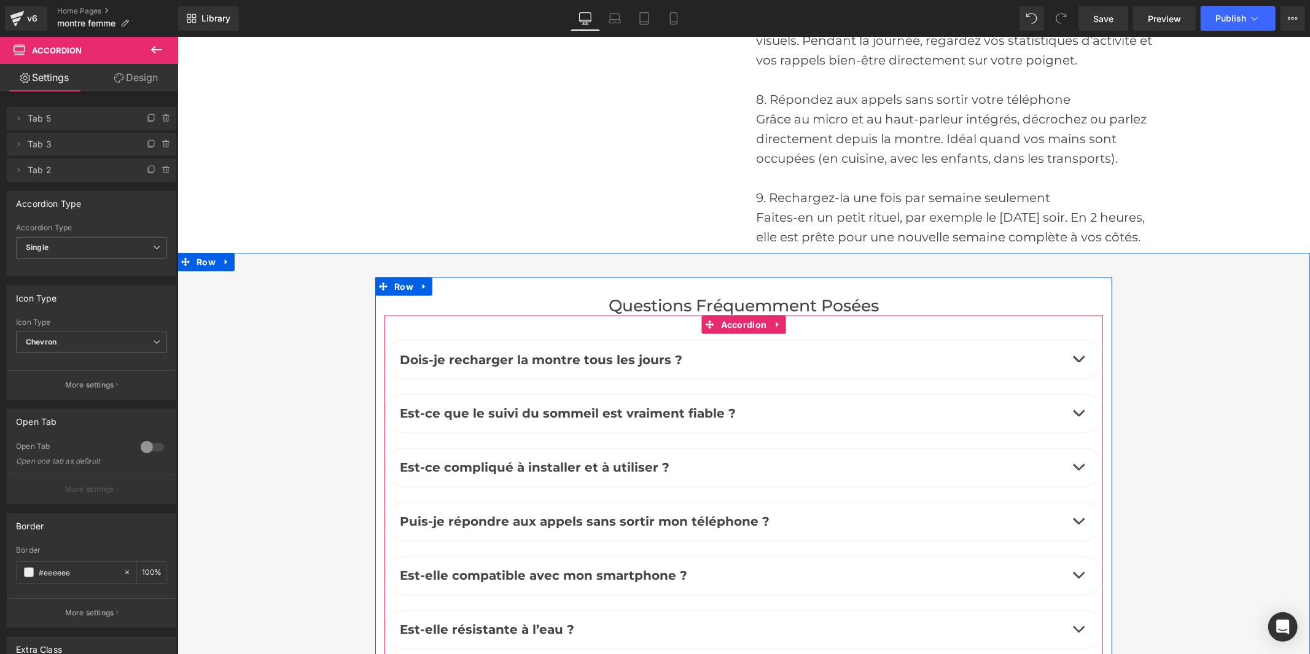
click at [1073, 354] on button "button" at bounding box center [1077, 359] width 25 height 38
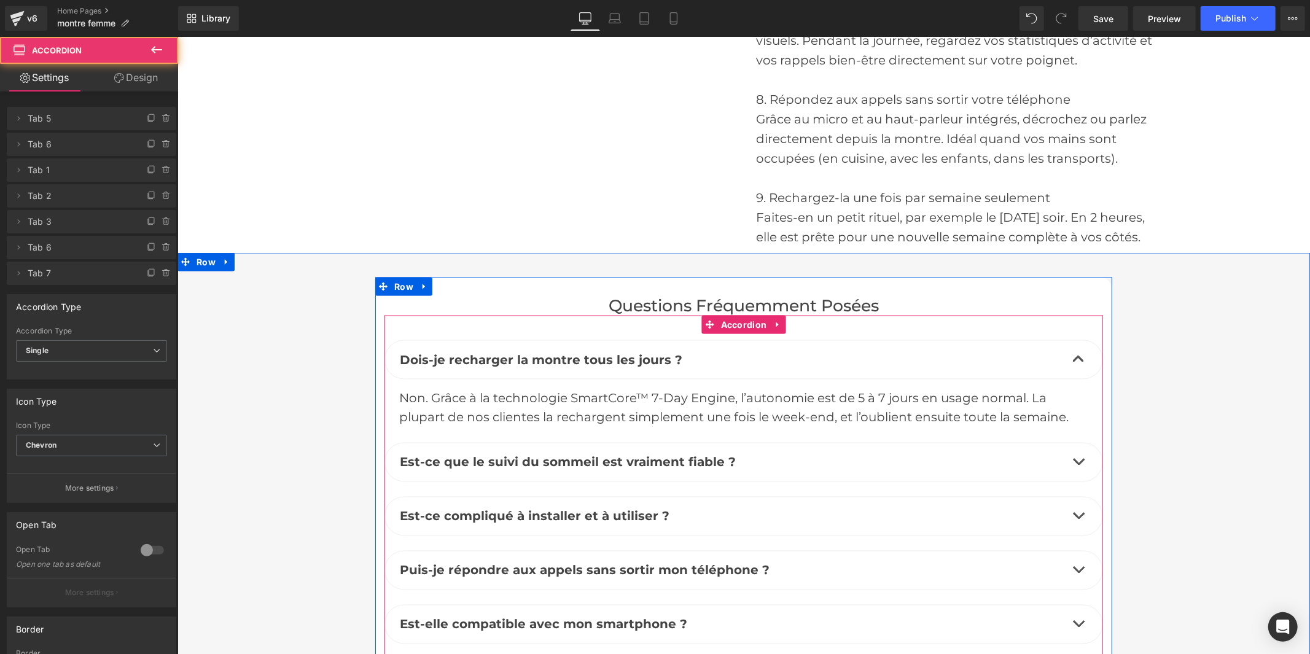
click at [1078, 464] on span "button" at bounding box center [1078, 464] width 0 height 0
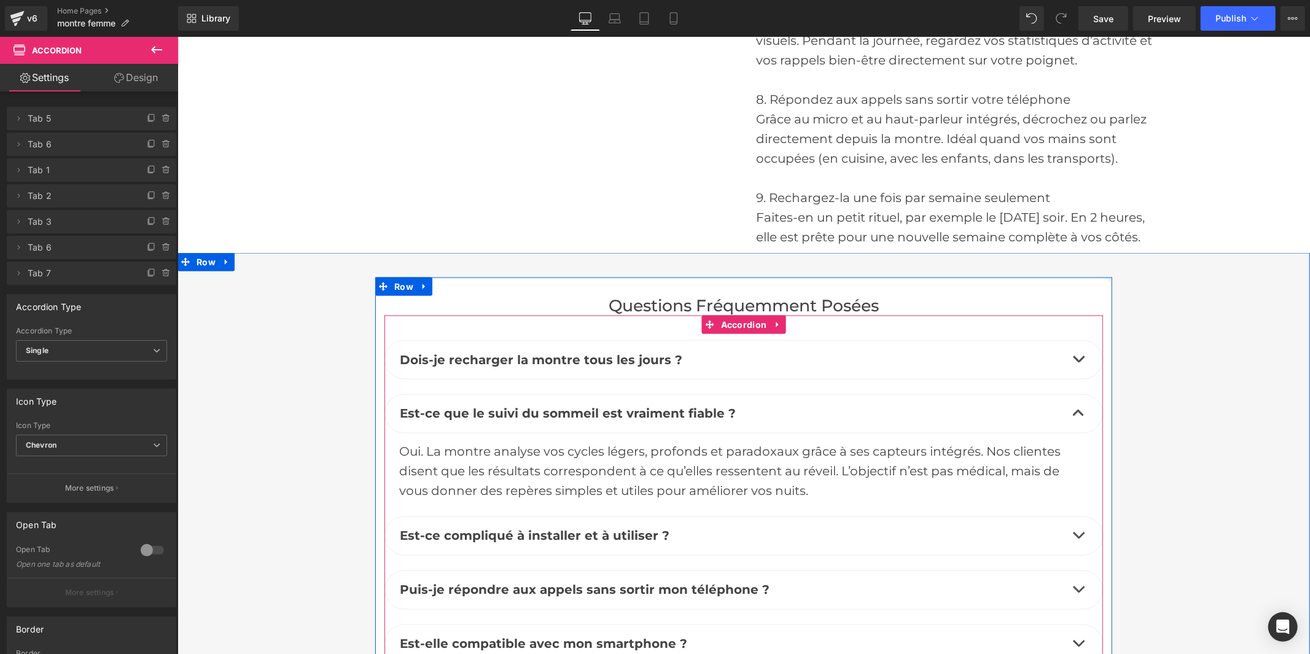
click at [1074, 532] on button "button" at bounding box center [1077, 535] width 25 height 38
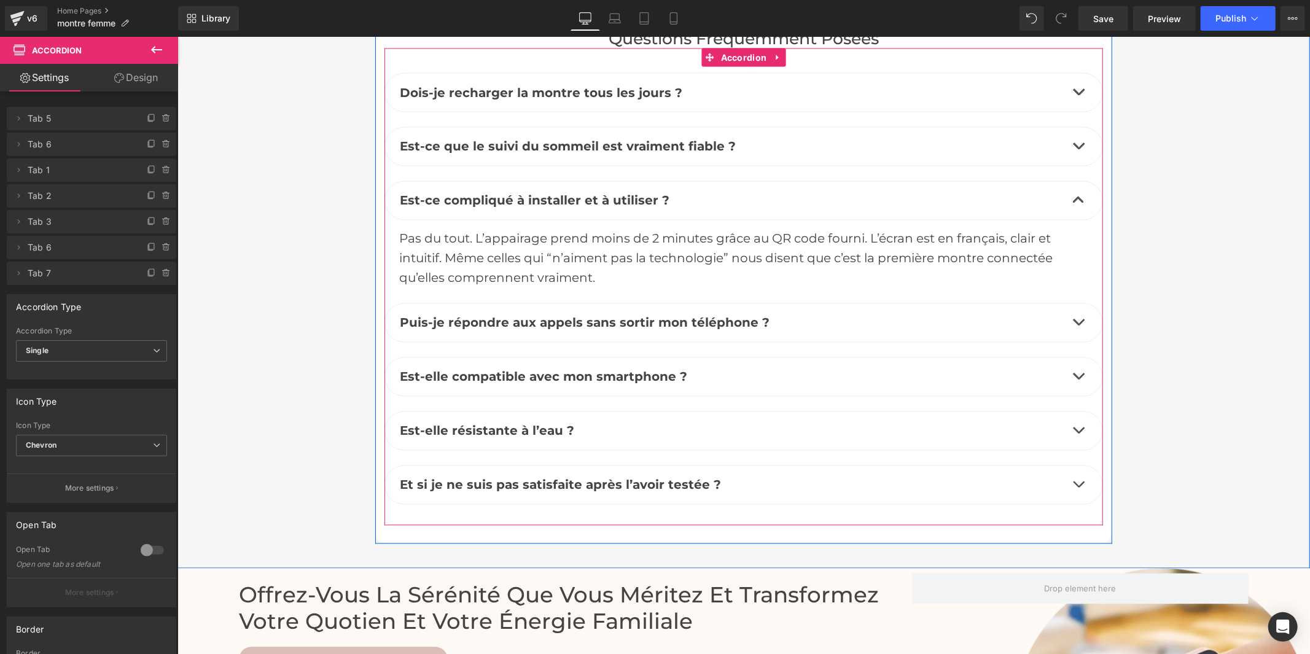
scroll to position [5799, 0]
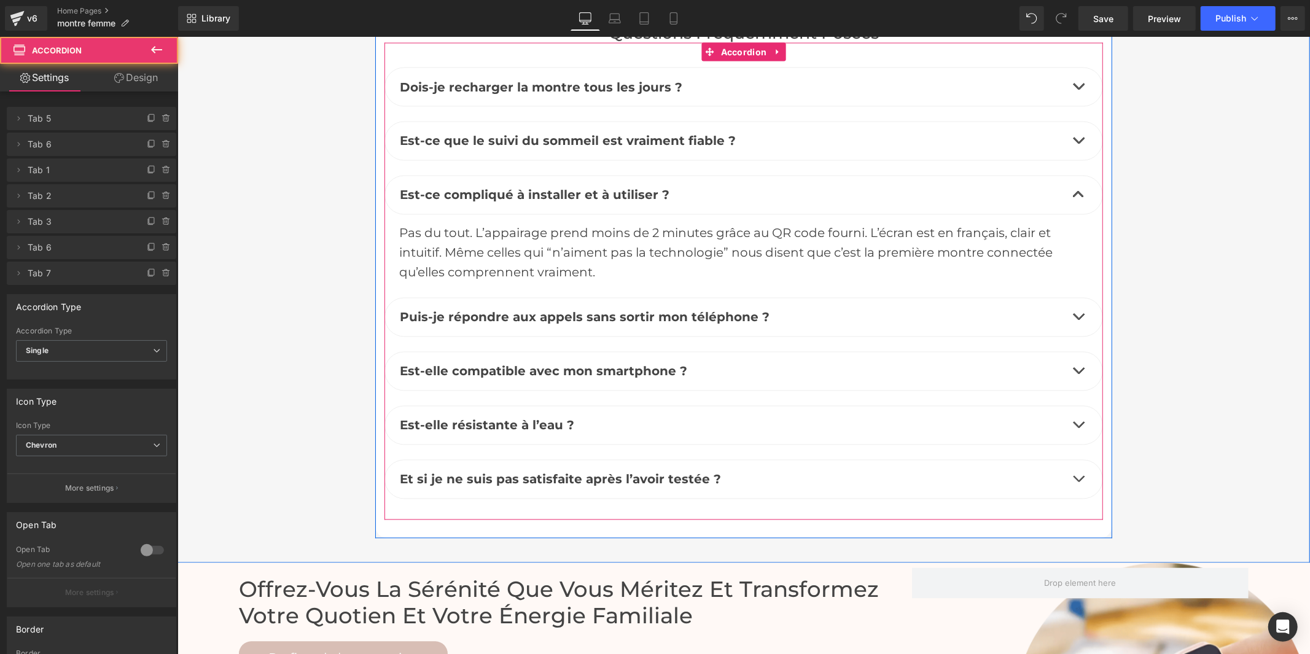
click at [1072, 317] on button "button" at bounding box center [1077, 317] width 25 height 38
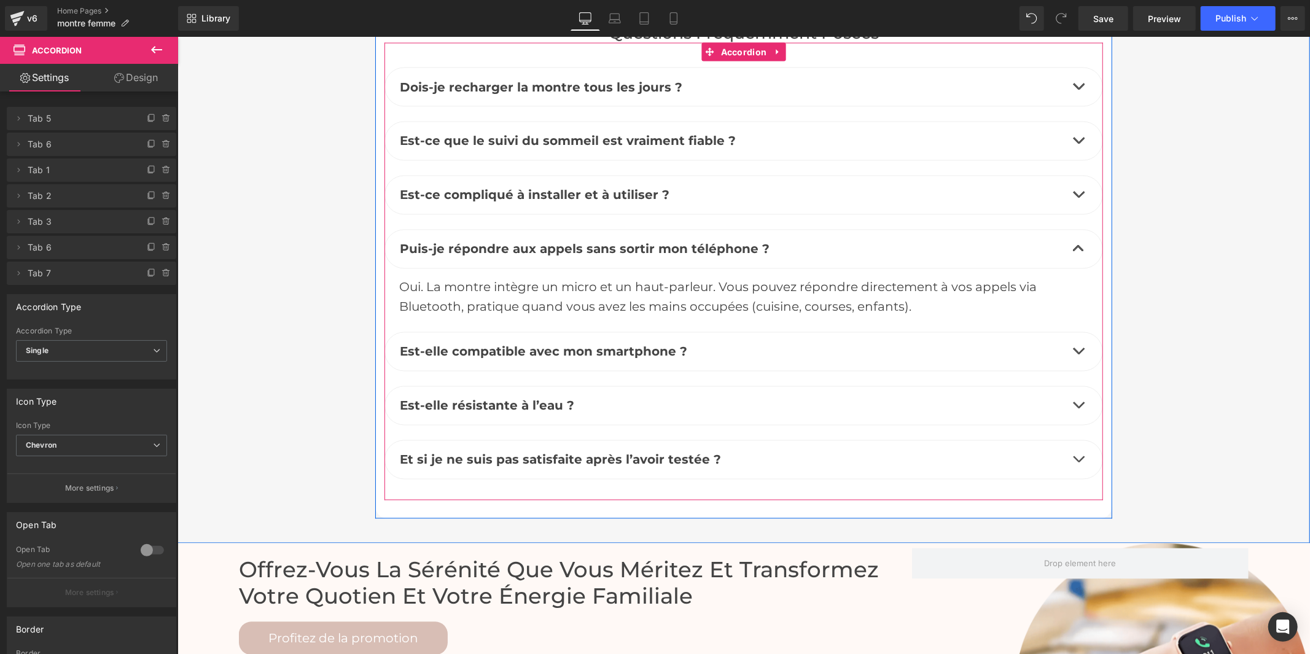
click at [1076, 353] on button "button" at bounding box center [1077, 351] width 25 height 38
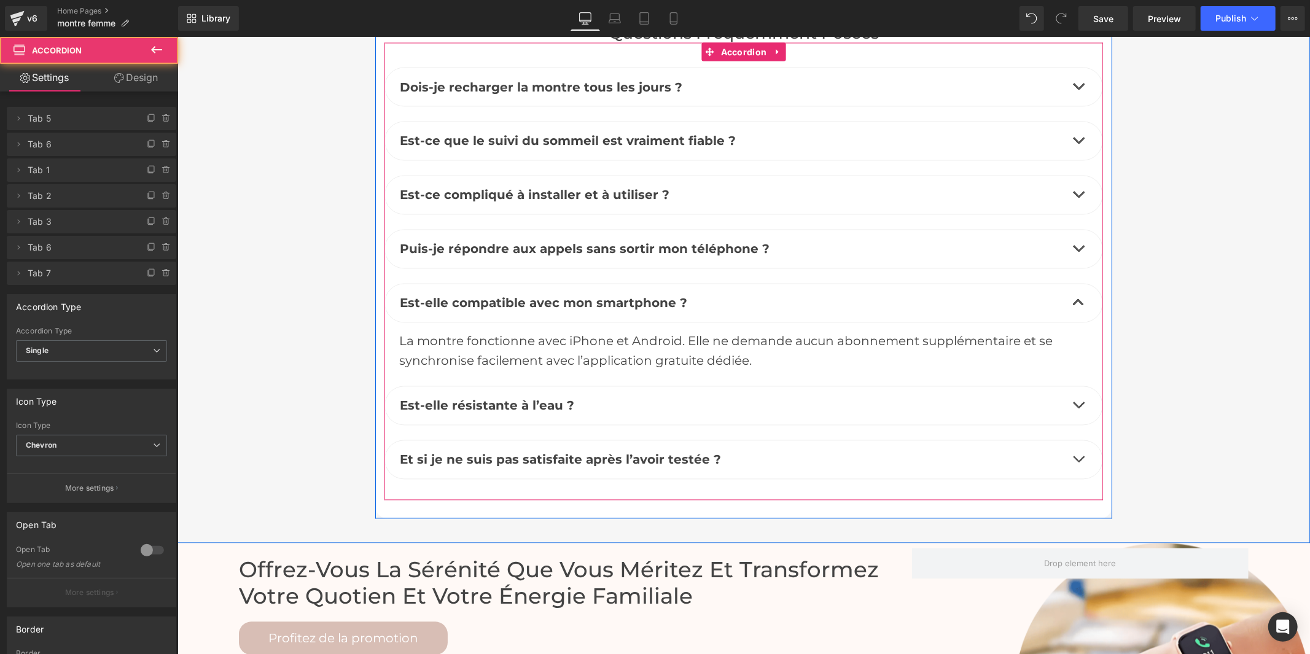
click at [1077, 407] on button "button" at bounding box center [1077, 405] width 25 height 38
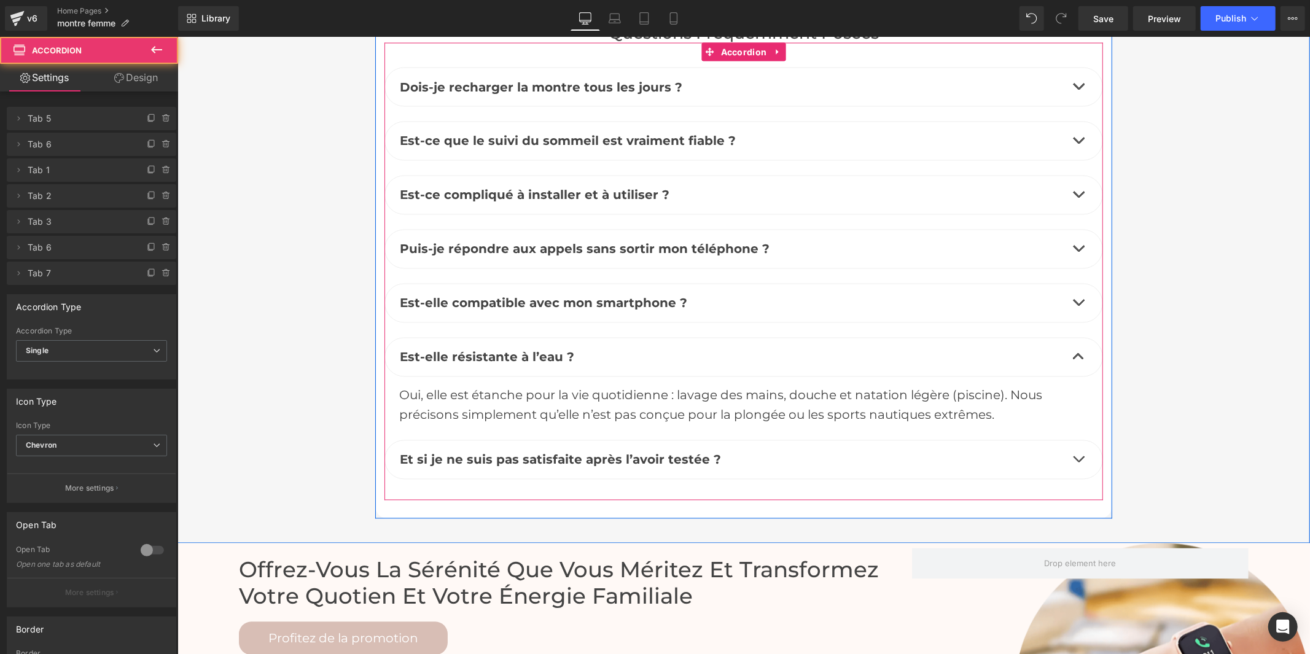
click at [1075, 467] on button "button" at bounding box center [1077, 459] width 25 height 38
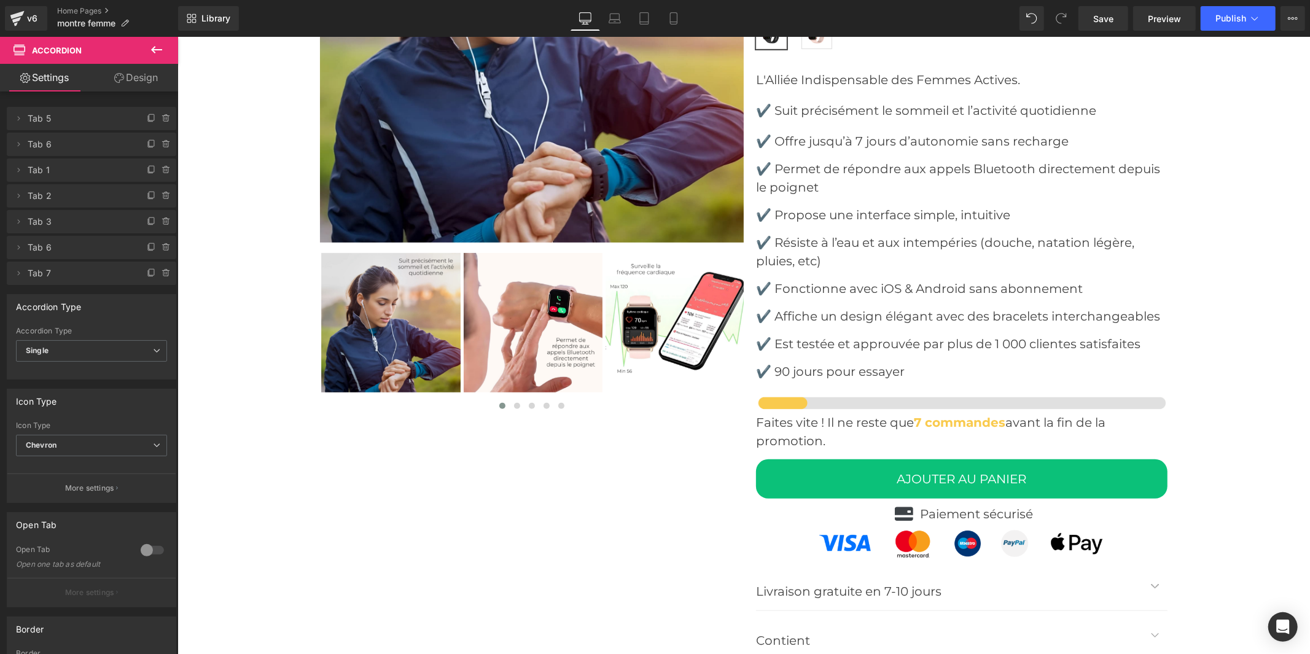
scroll to position [4025, 0]
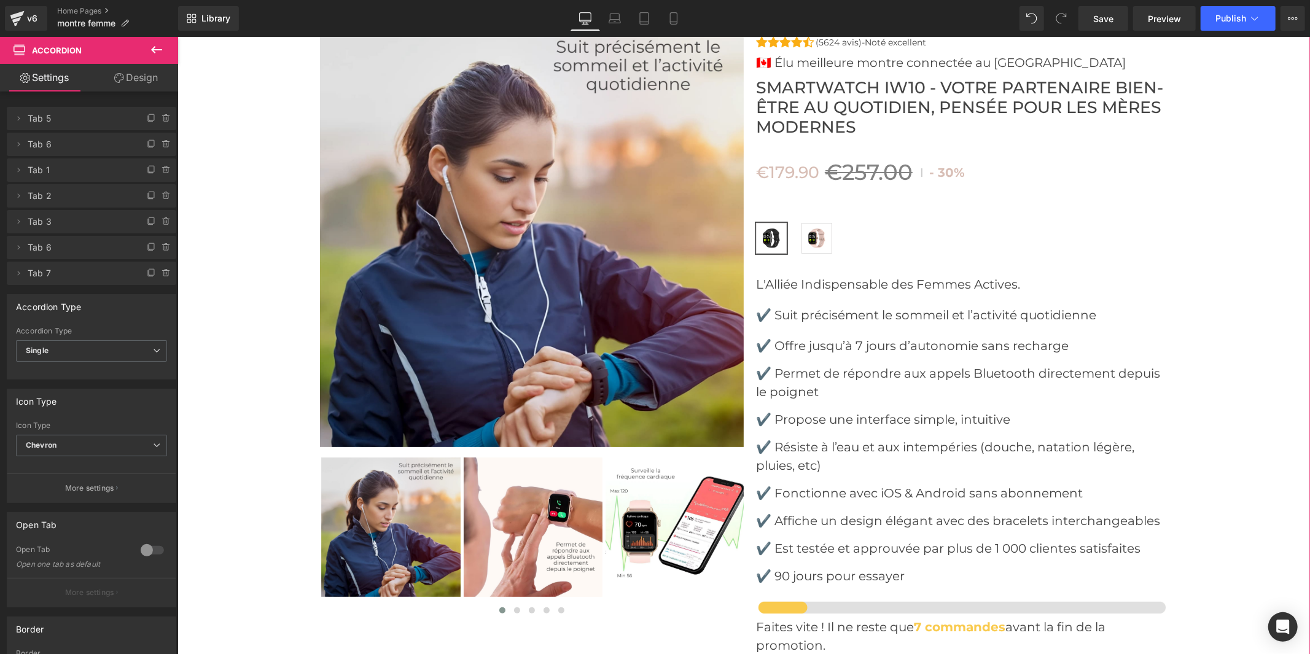
click at [565, 499] on img at bounding box center [532, 526] width 139 height 139
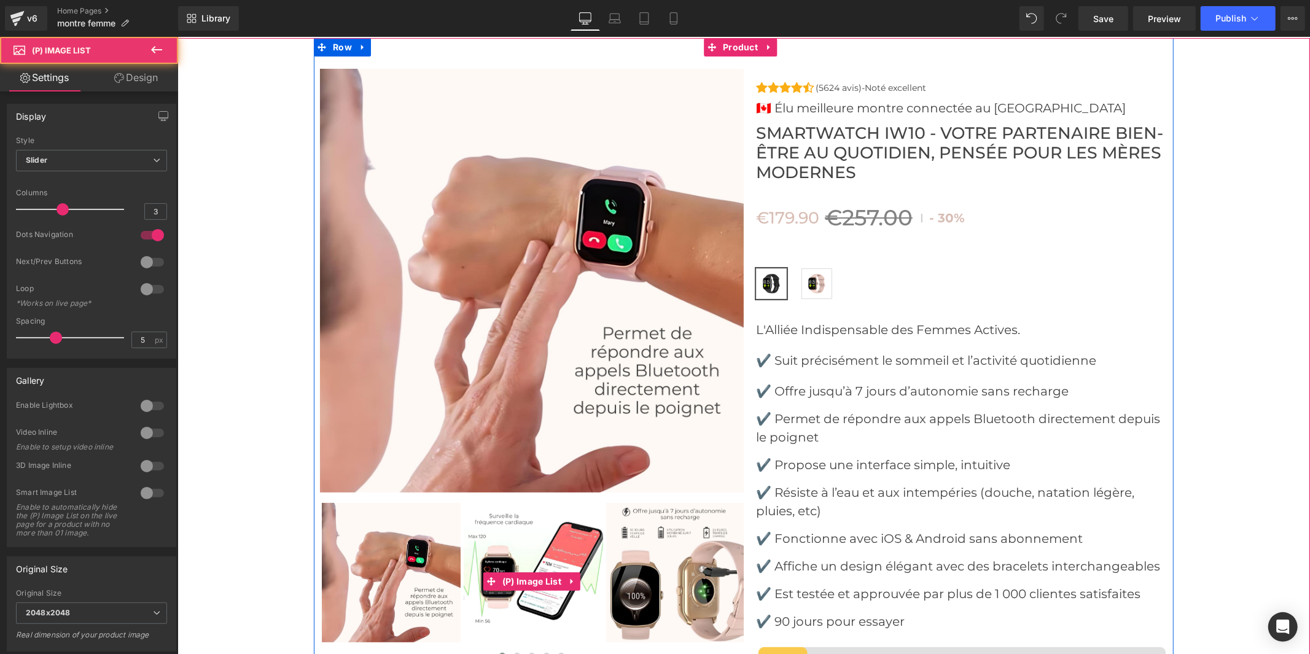
scroll to position [3889, 0]
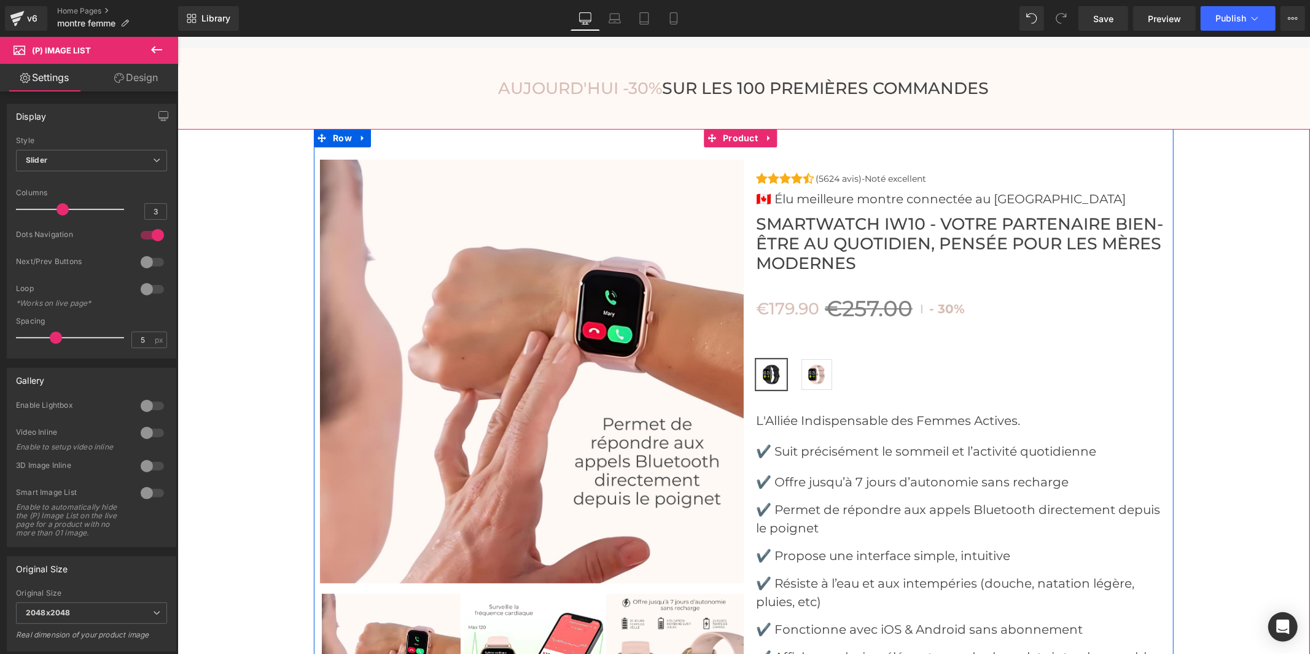
click at [574, 625] on img at bounding box center [532, 662] width 139 height 139
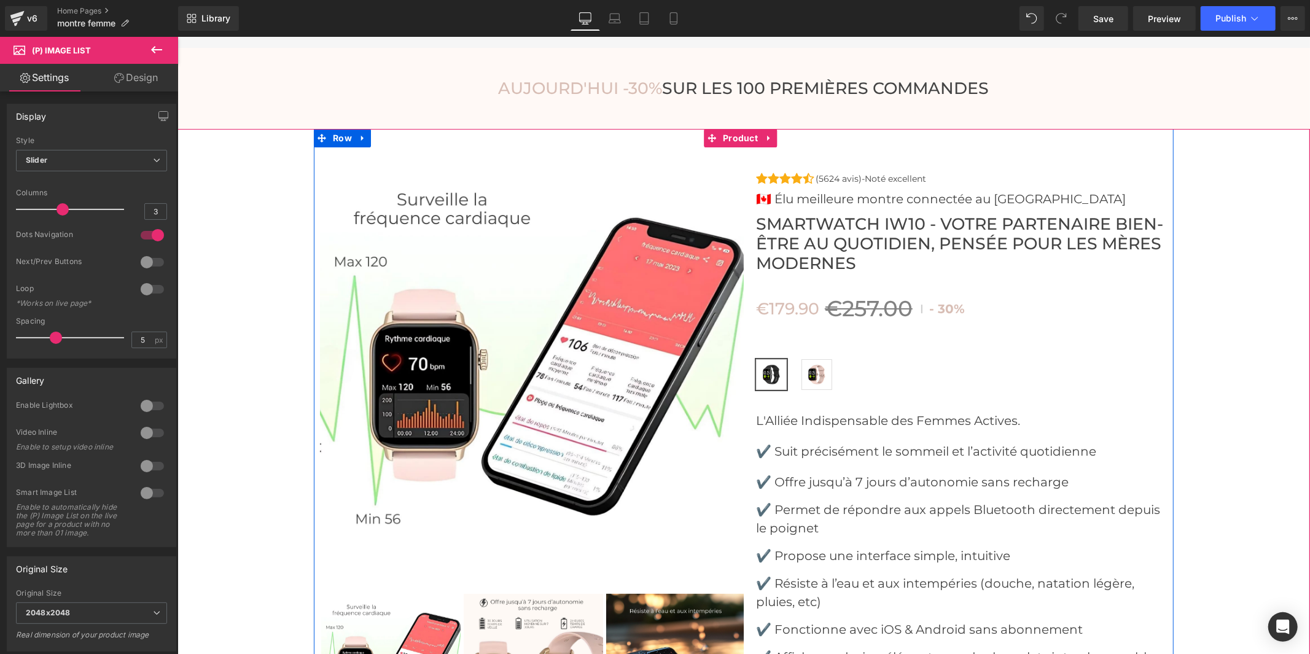
click at [574, 625] on img at bounding box center [532, 662] width 139 height 139
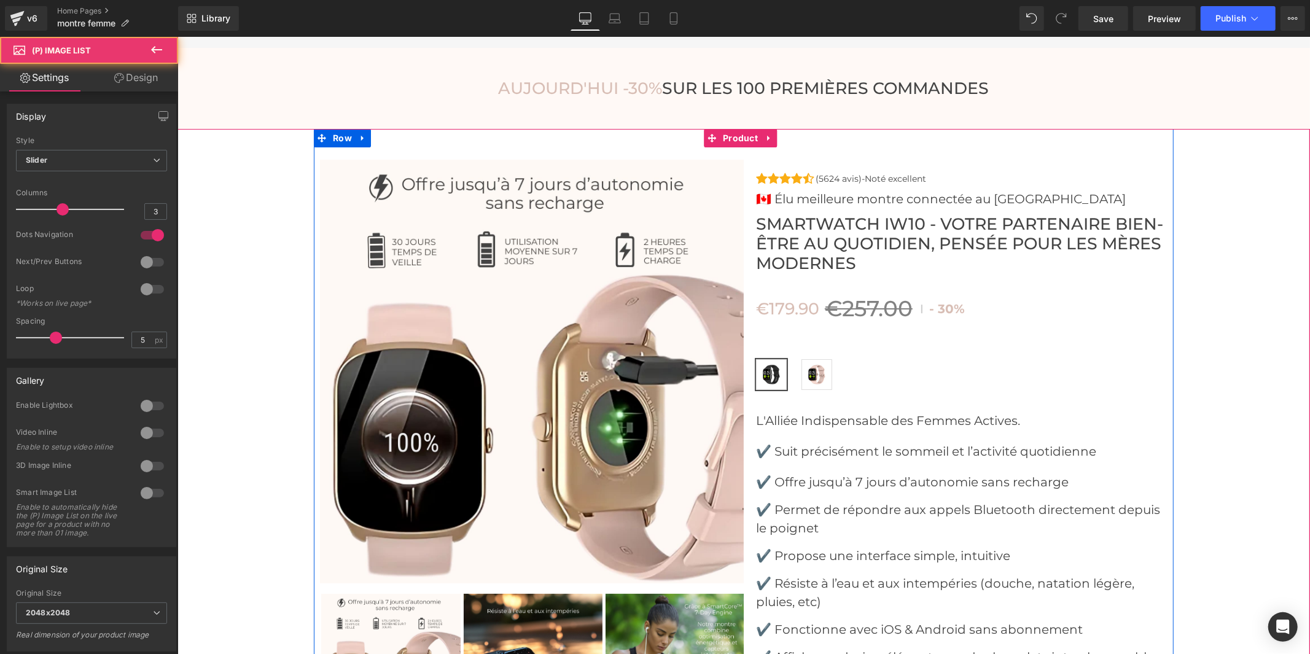
click at [574, 625] on img at bounding box center [532, 662] width 139 height 139
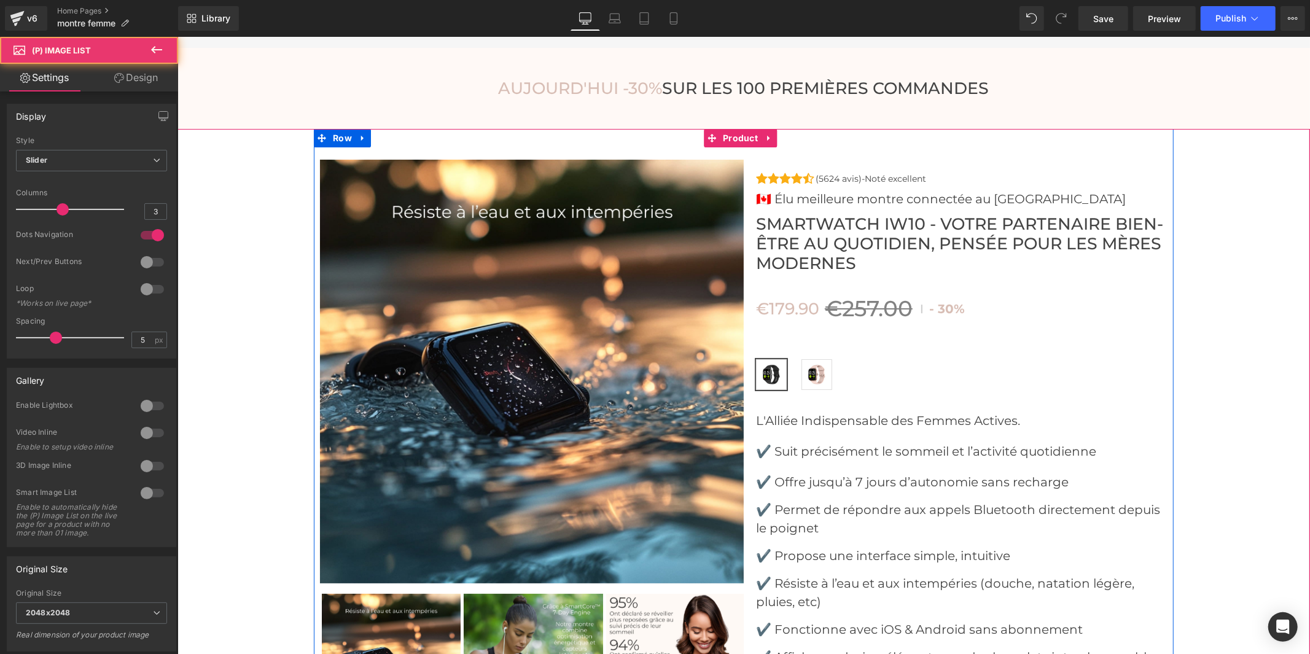
click at [574, 625] on img at bounding box center [532, 662] width 139 height 139
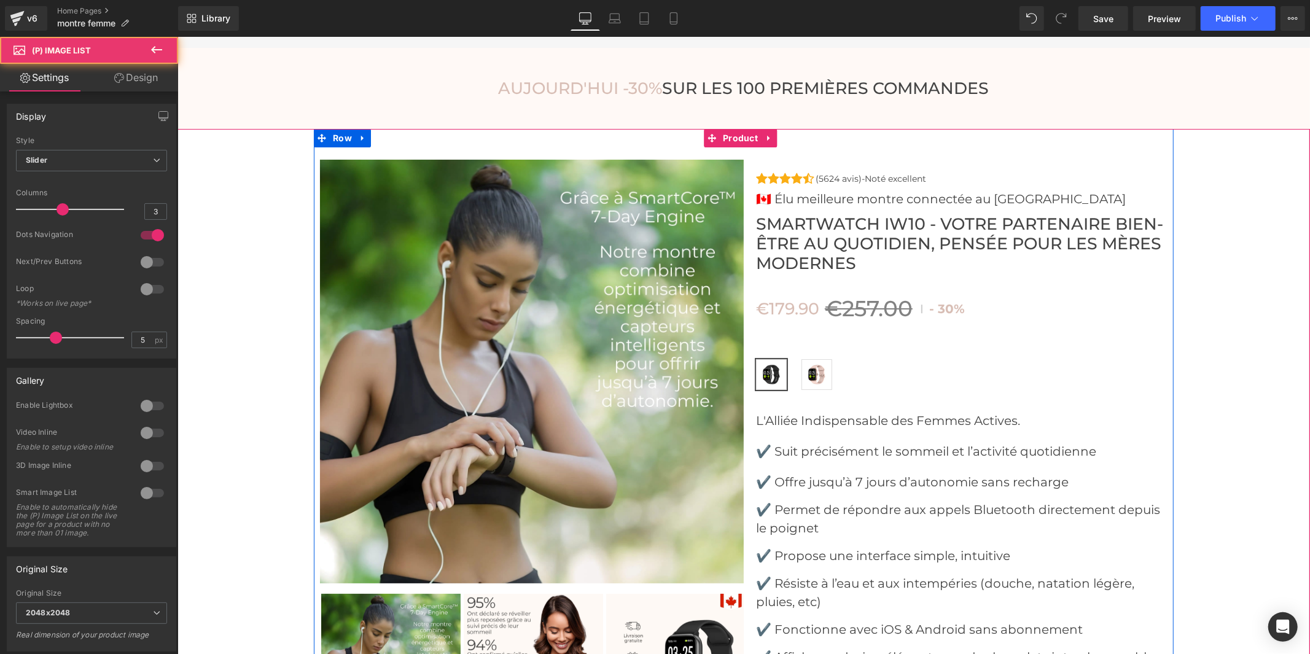
click at [574, 625] on img at bounding box center [532, 662] width 139 height 139
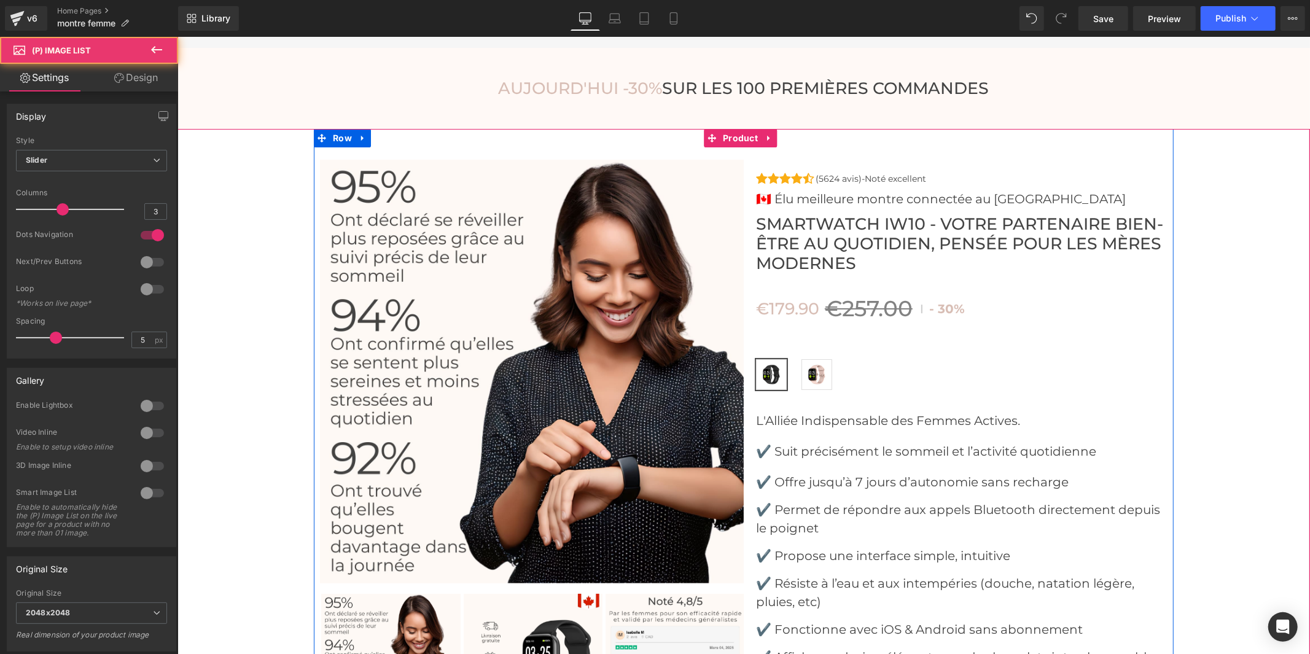
click at [574, 625] on img at bounding box center [532, 662] width 139 height 139
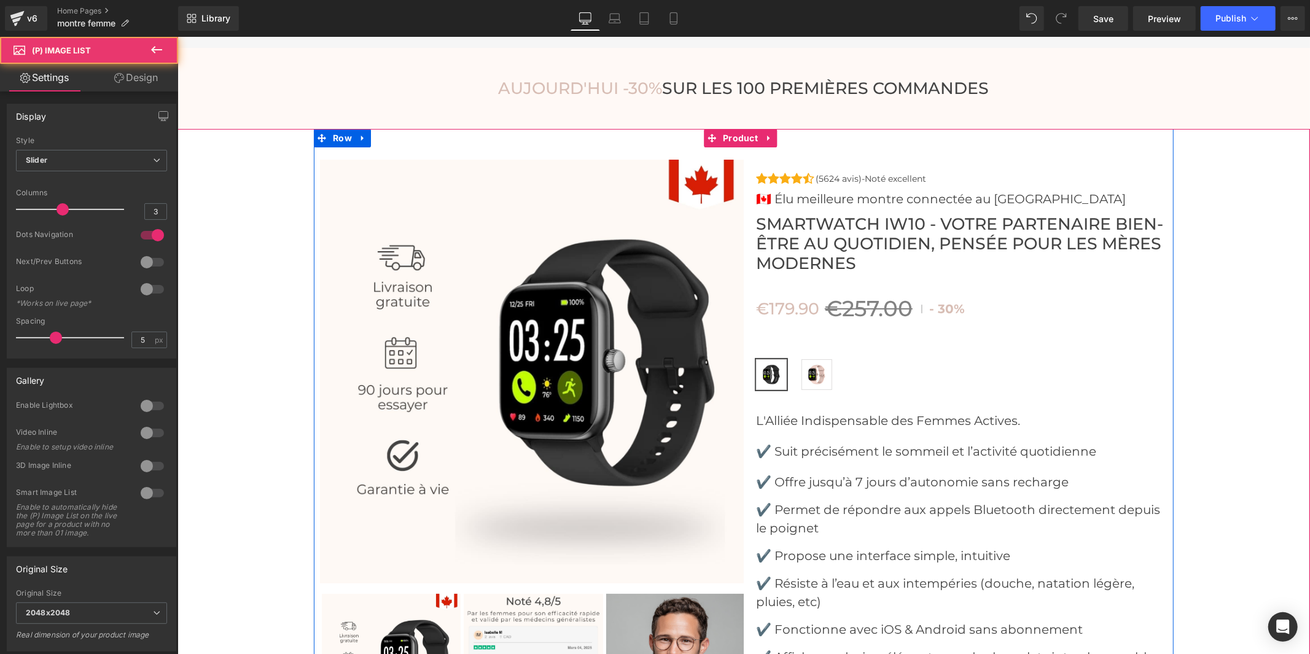
click at [574, 625] on img at bounding box center [532, 662] width 139 height 139
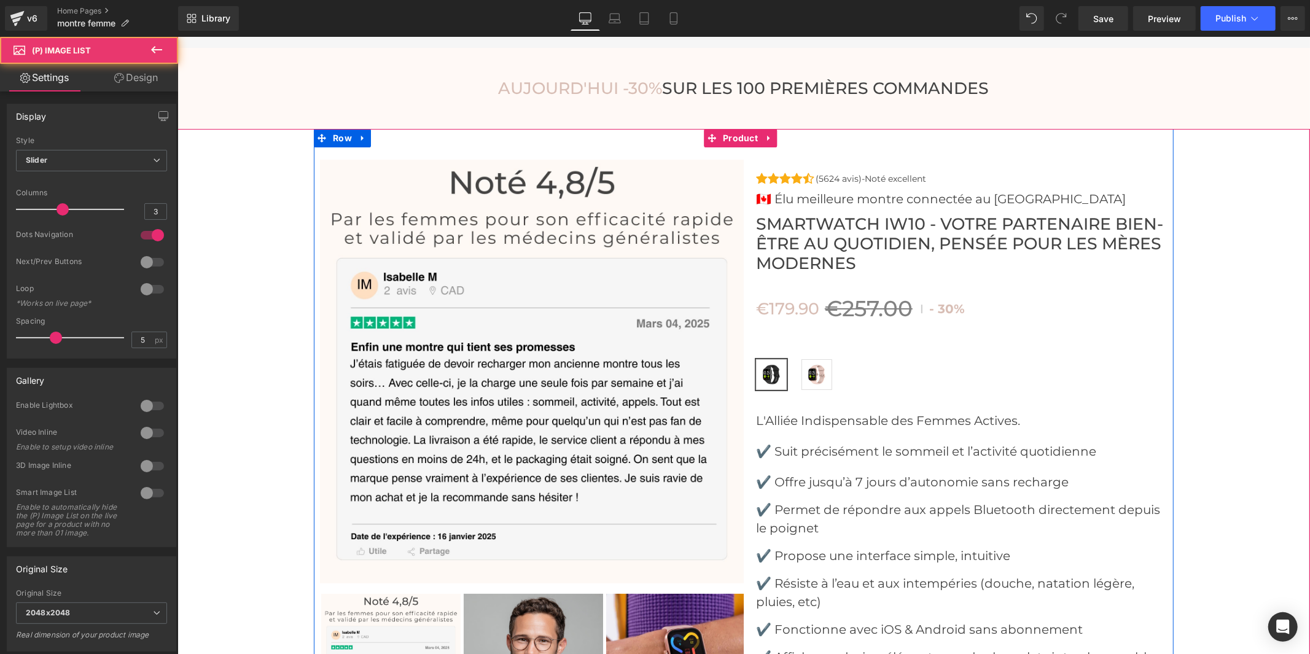
click at [574, 625] on img at bounding box center [532, 662] width 139 height 139
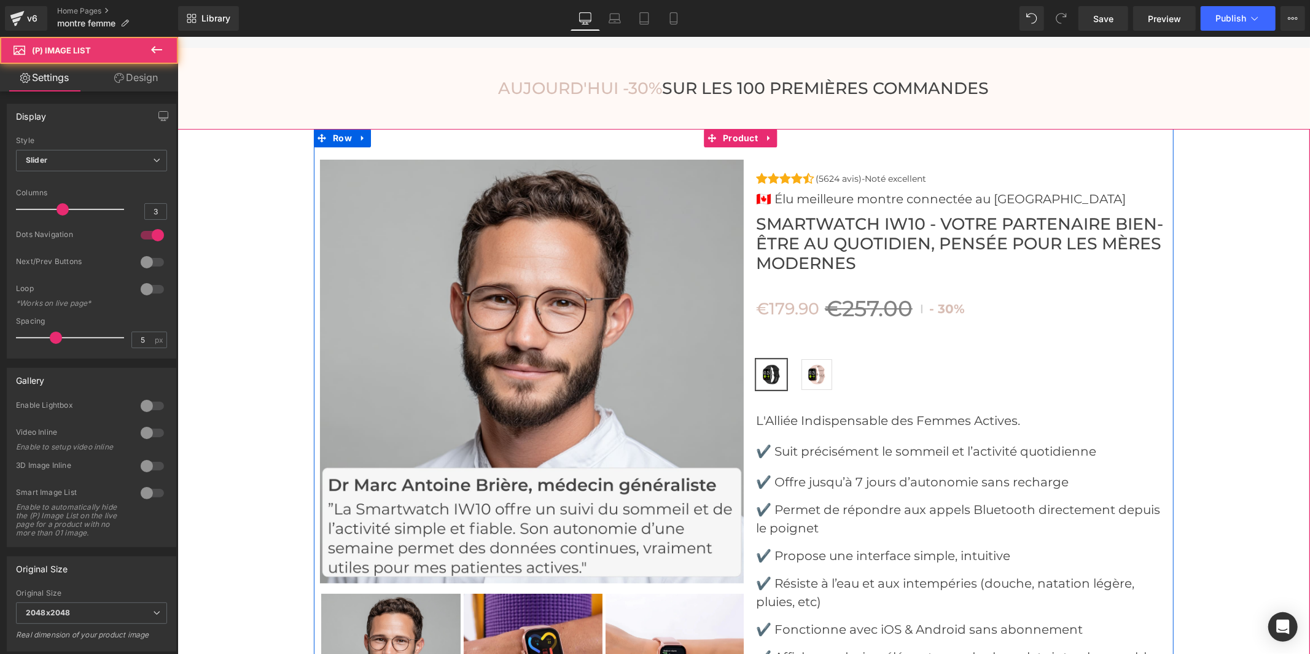
click at [569, 620] on img at bounding box center [532, 662] width 139 height 139
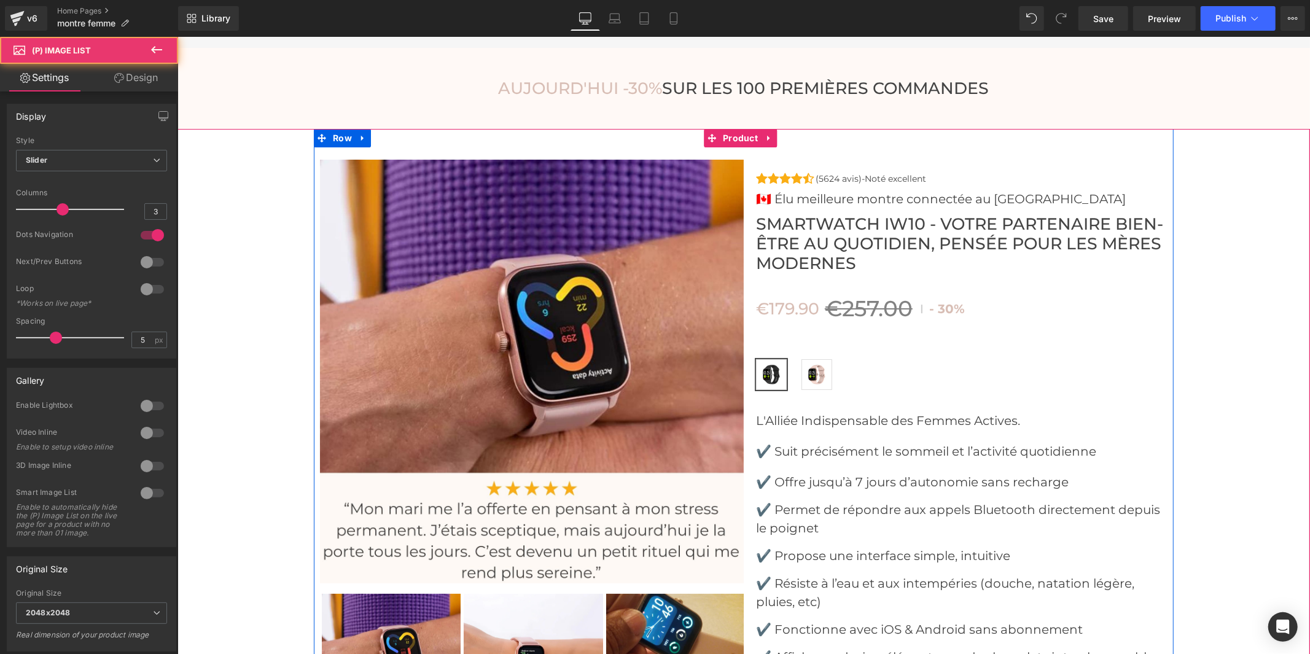
click at [569, 620] on img at bounding box center [532, 662] width 139 height 139
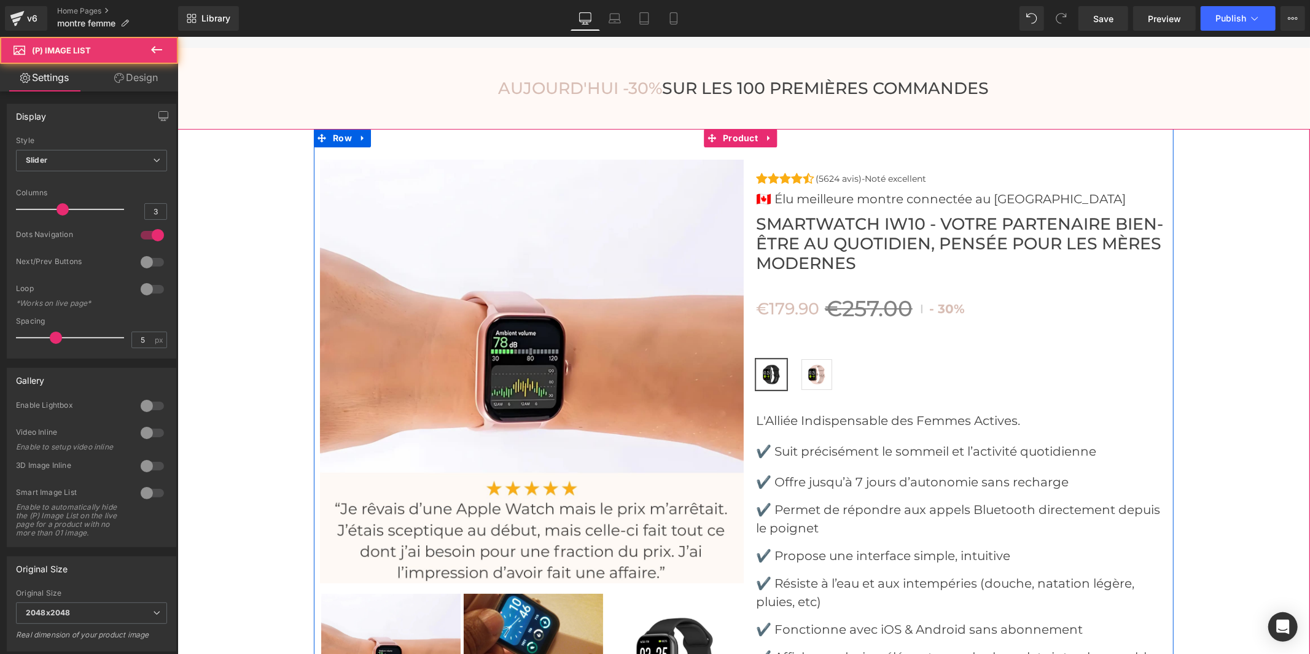
click at [570, 620] on img at bounding box center [532, 662] width 139 height 139
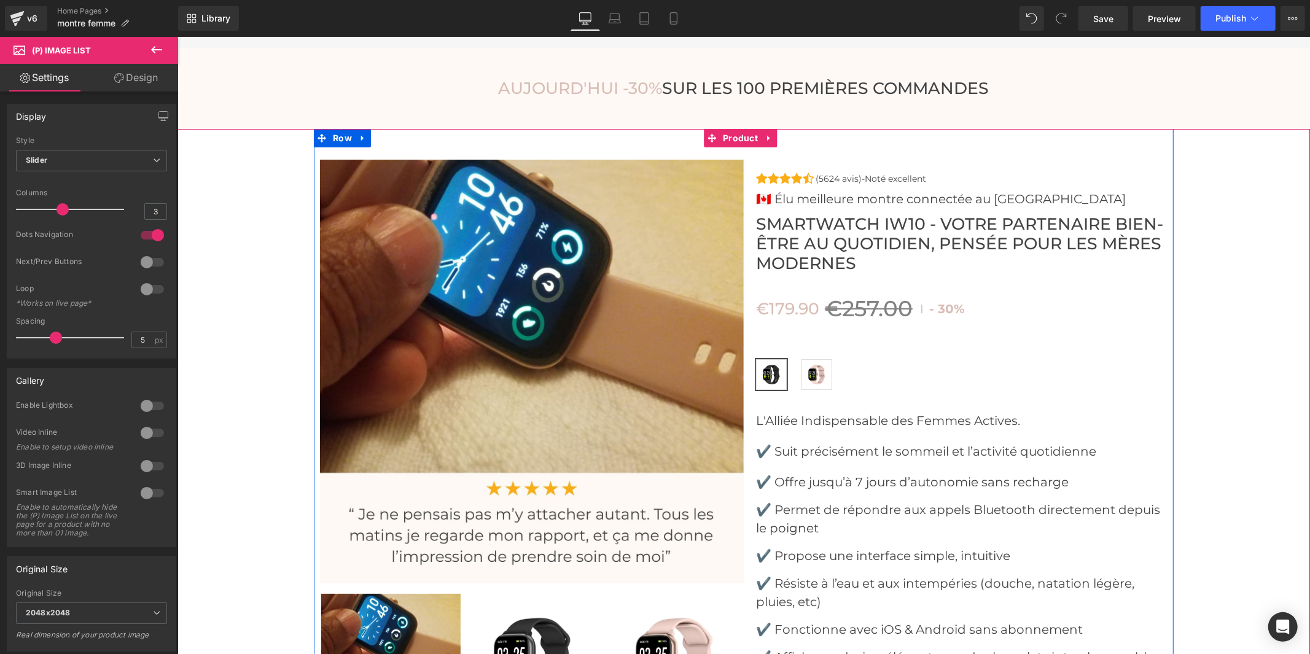
click at [570, 620] on img at bounding box center [532, 662] width 139 height 139
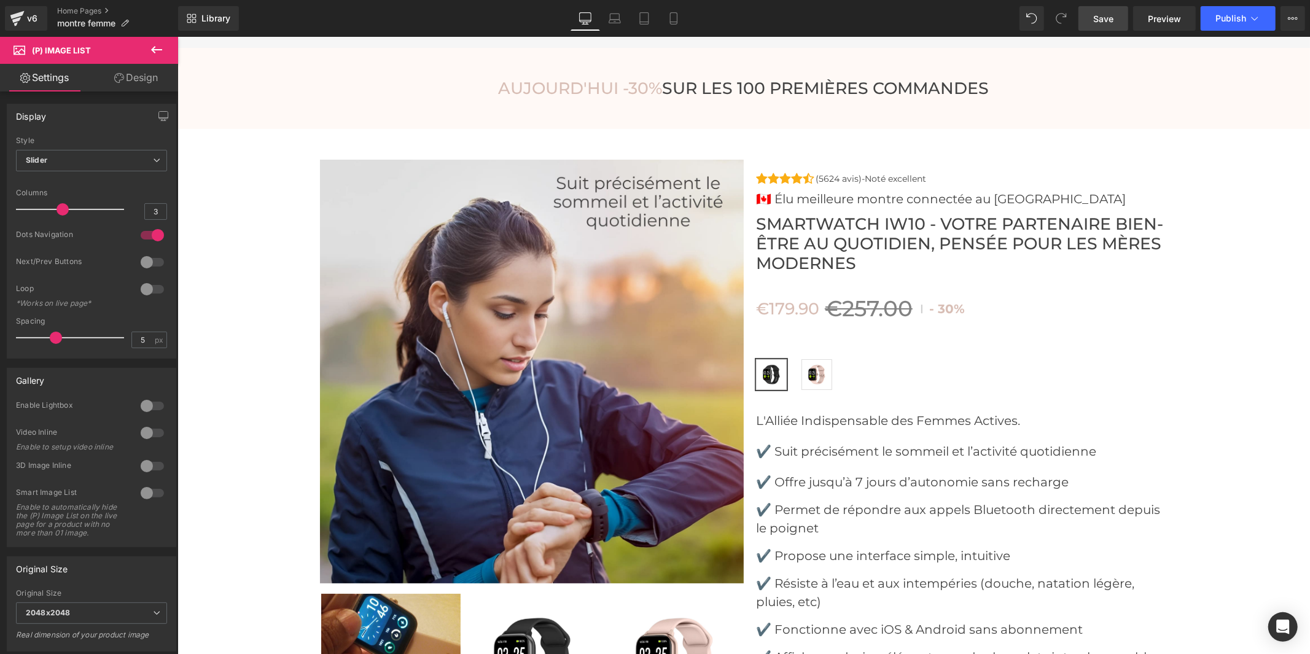
click at [1108, 10] on link "Save" at bounding box center [1103, 18] width 50 height 25
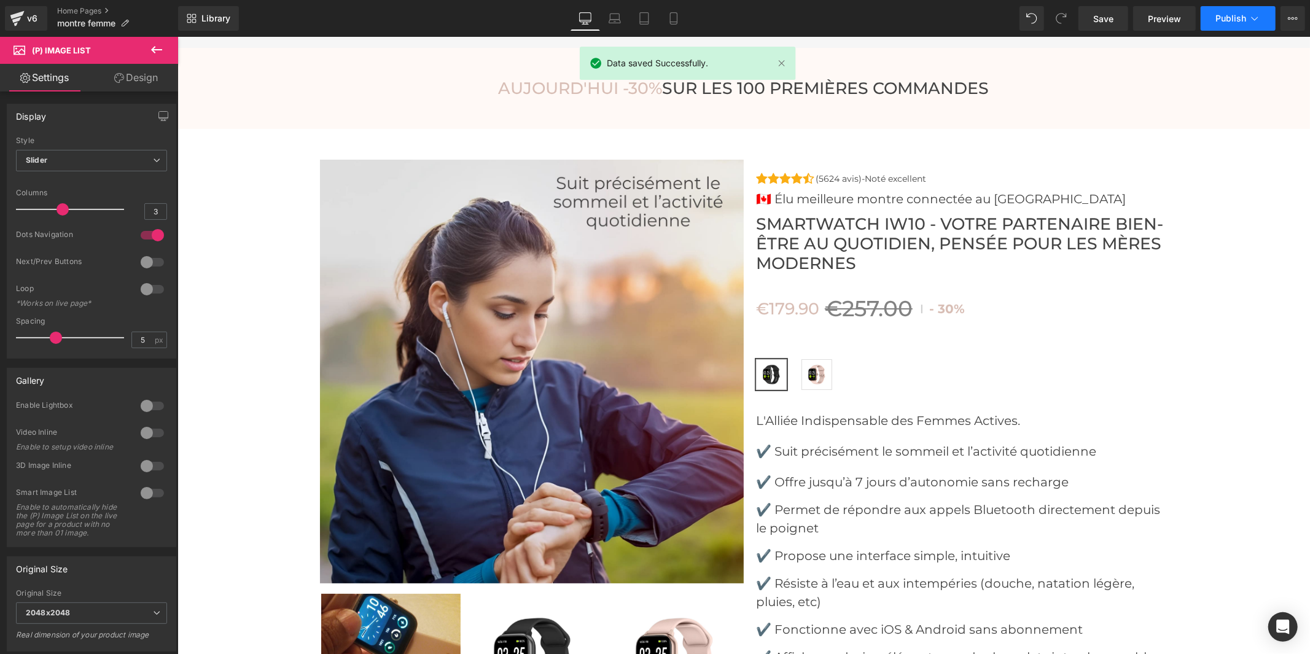
click at [1237, 20] on span "Publish" at bounding box center [1230, 19] width 31 height 10
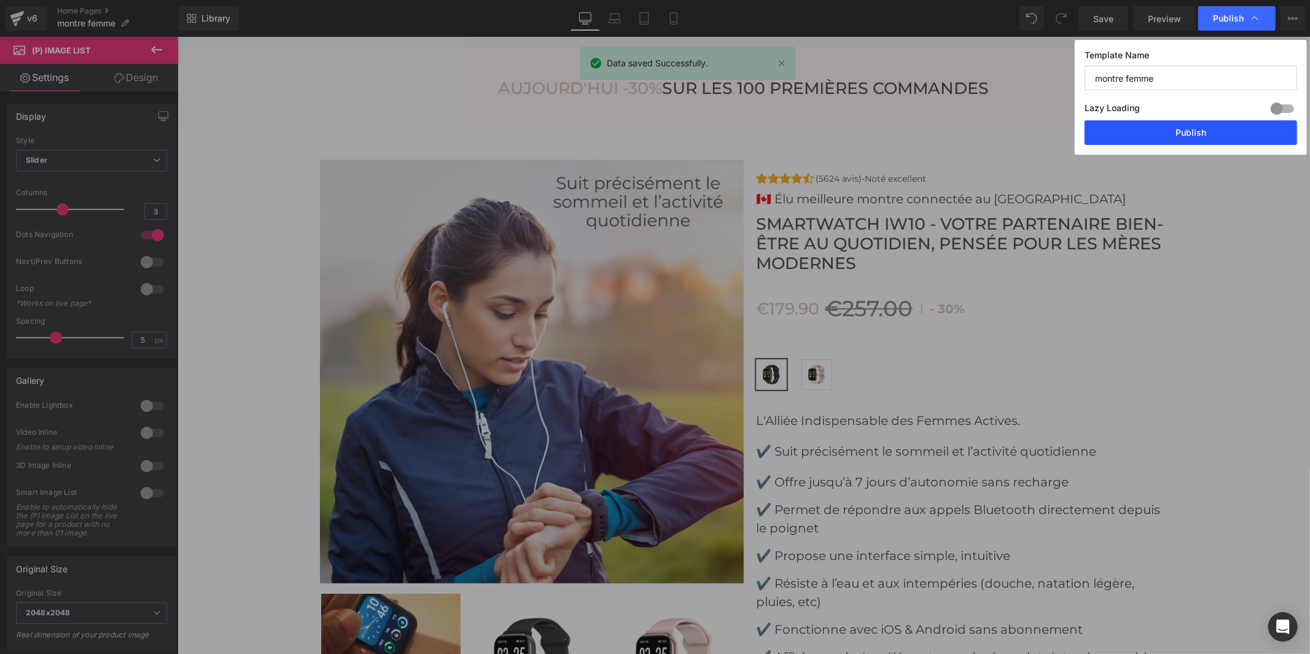
click at [1213, 131] on button "Publish" at bounding box center [1190, 132] width 212 height 25
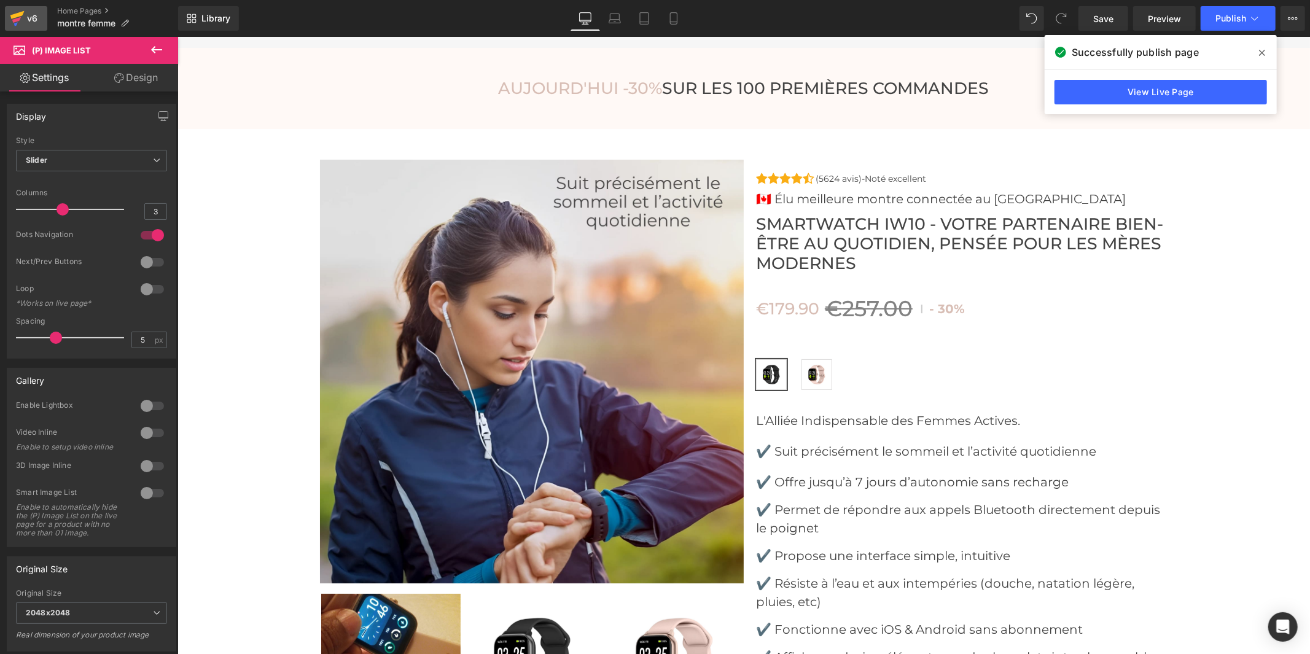
click at [10, 17] on icon at bounding box center [17, 15] width 14 height 8
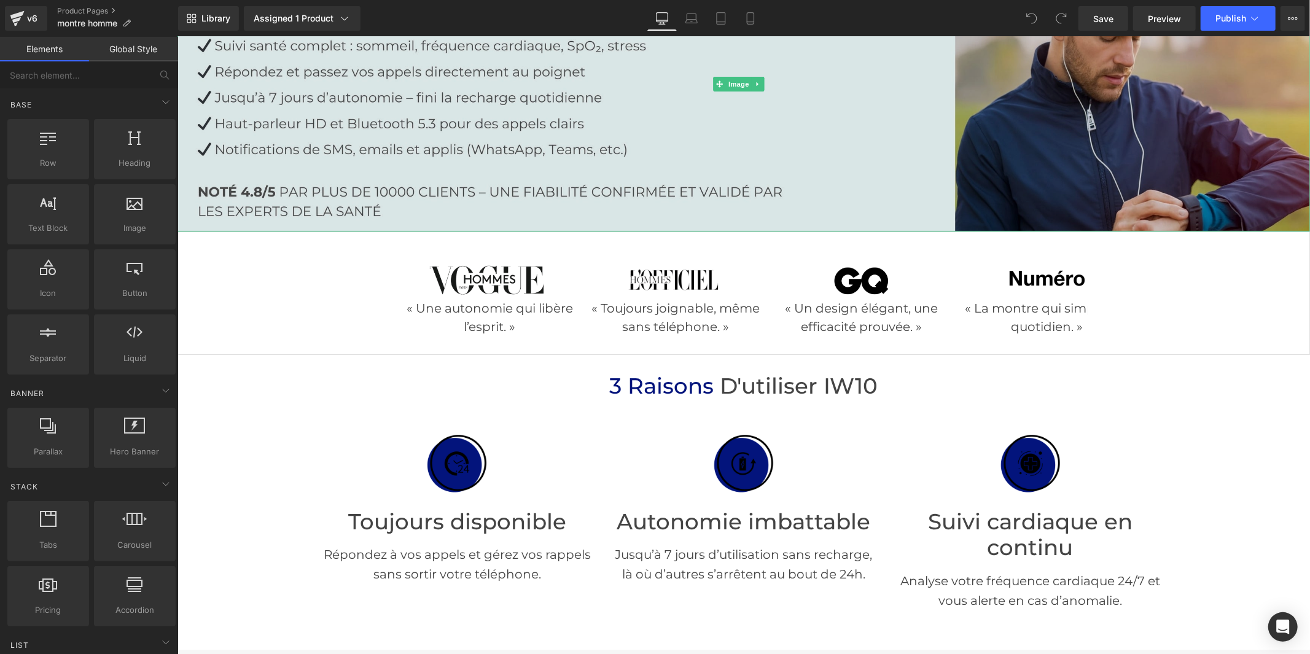
scroll to position [341, 0]
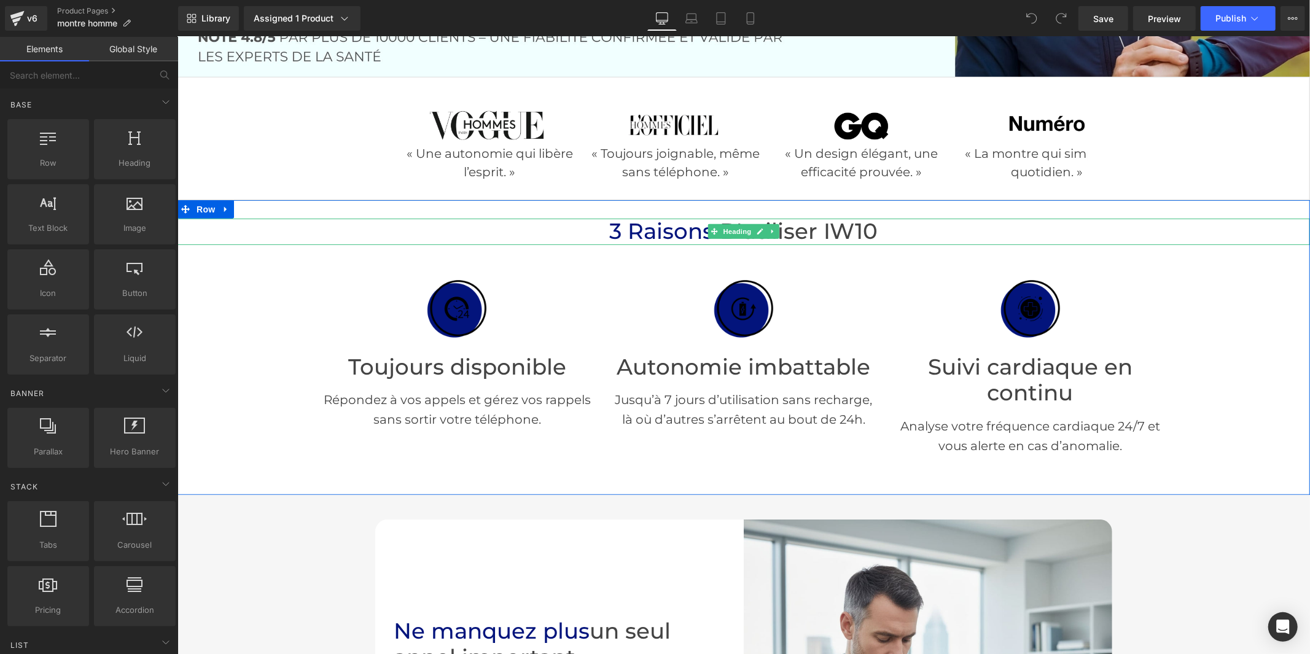
drag, startPoint x: 843, startPoint y: 231, endPoint x: 865, endPoint y: 228, distance: 22.2
click at [843, 231] on span "d'utiliser IW10" at bounding box center [799, 230] width 158 height 26
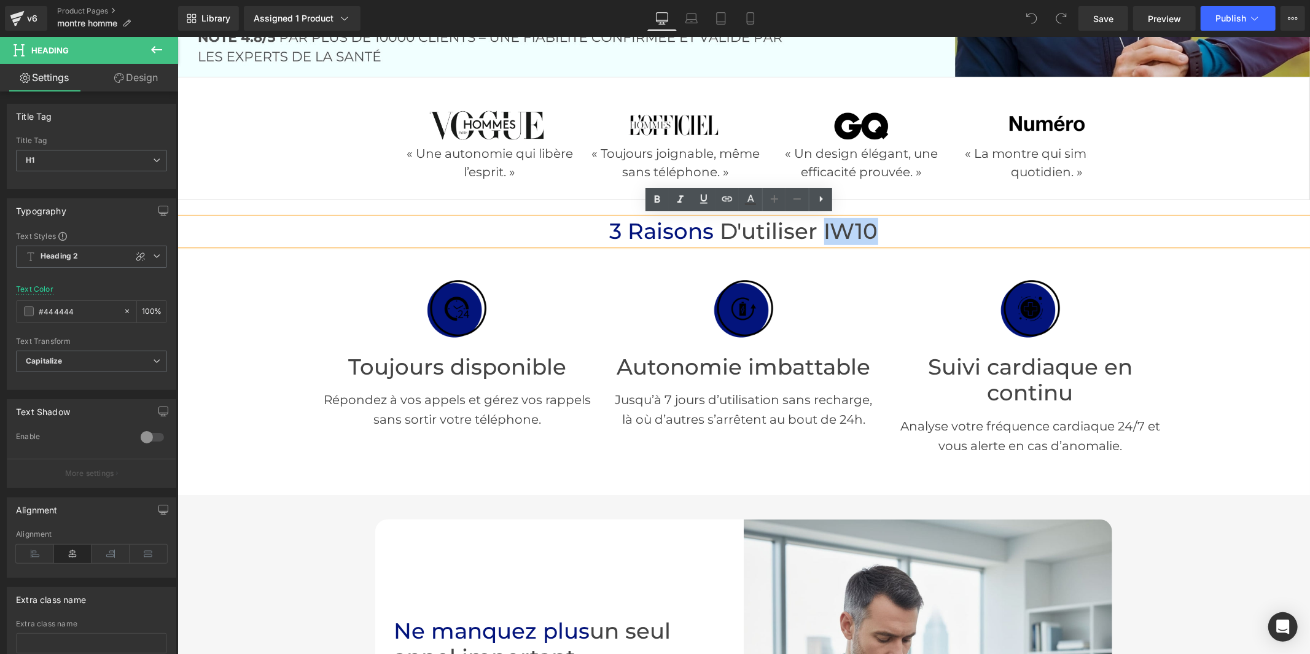
drag, startPoint x: 876, startPoint y: 228, endPoint x: 819, endPoint y: 233, distance: 57.3
click at [819, 233] on h1 "3 raisons d'utiliser IW10" at bounding box center [743, 231] width 1132 height 26
paste div
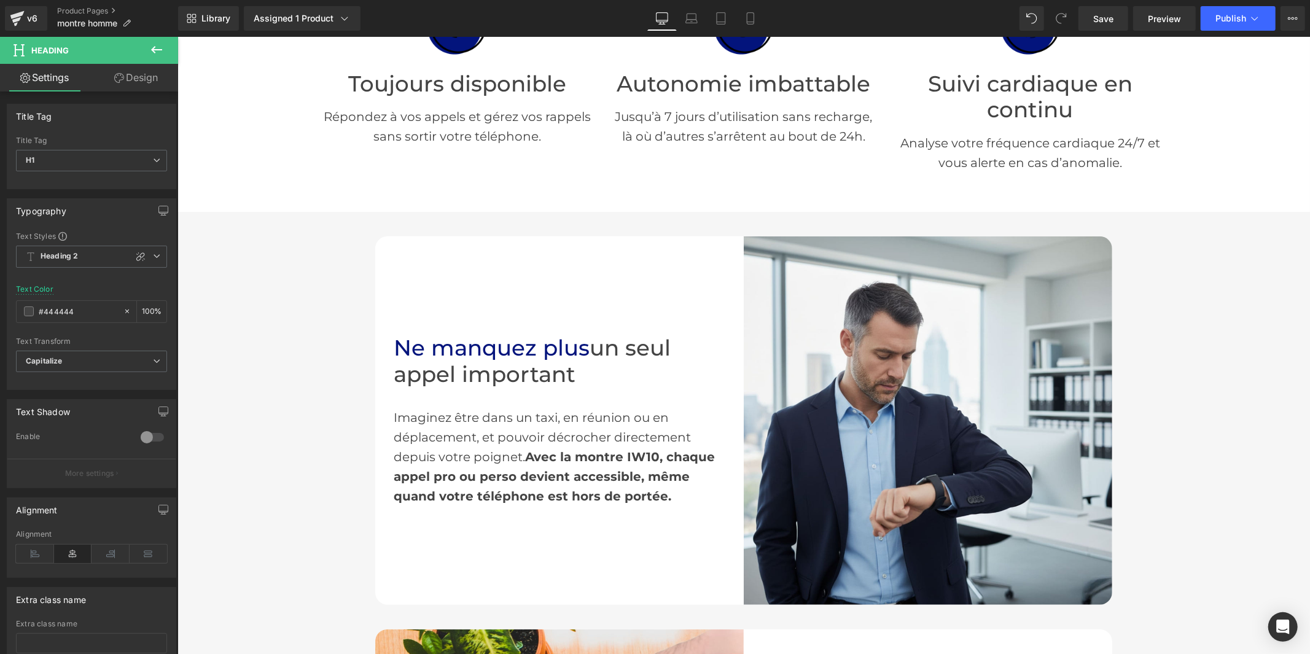
scroll to position [682, 0]
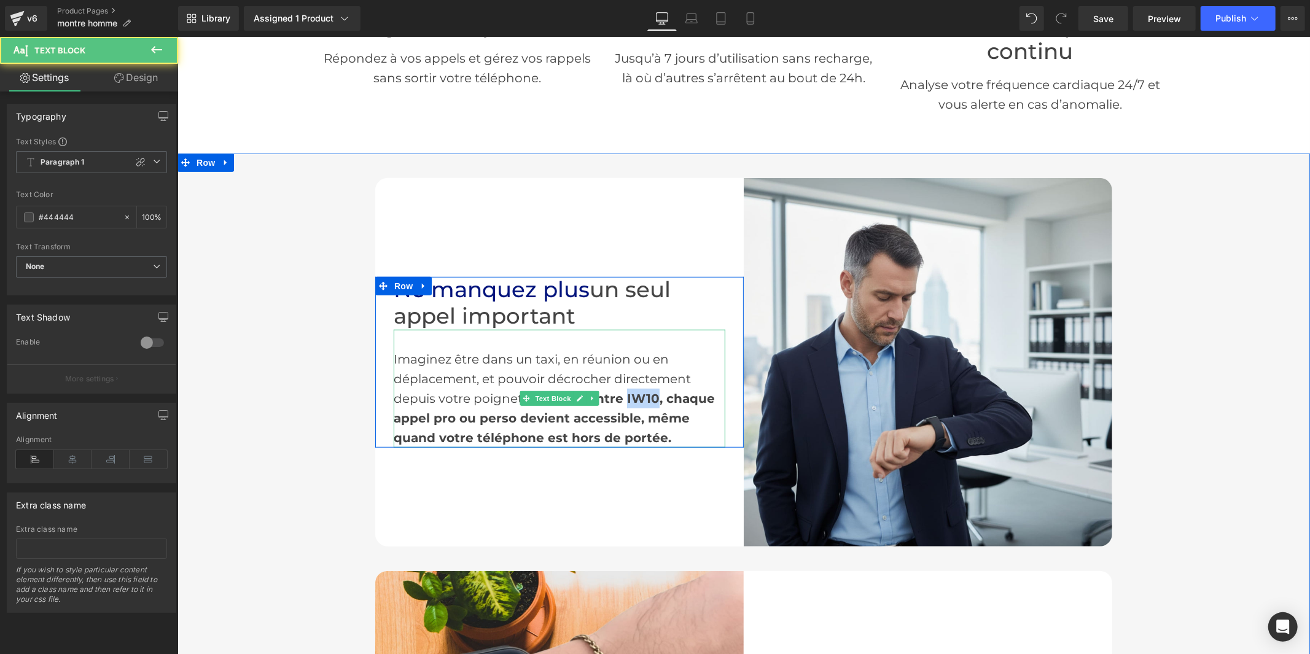
drag, startPoint x: 653, startPoint y: 390, endPoint x: 624, endPoint y: 391, distance: 29.5
click at [624, 391] on span "Avec la montre IW10, chaque appel pro ou perso devient accessible, même quand v…" at bounding box center [553, 418] width 321 height 54
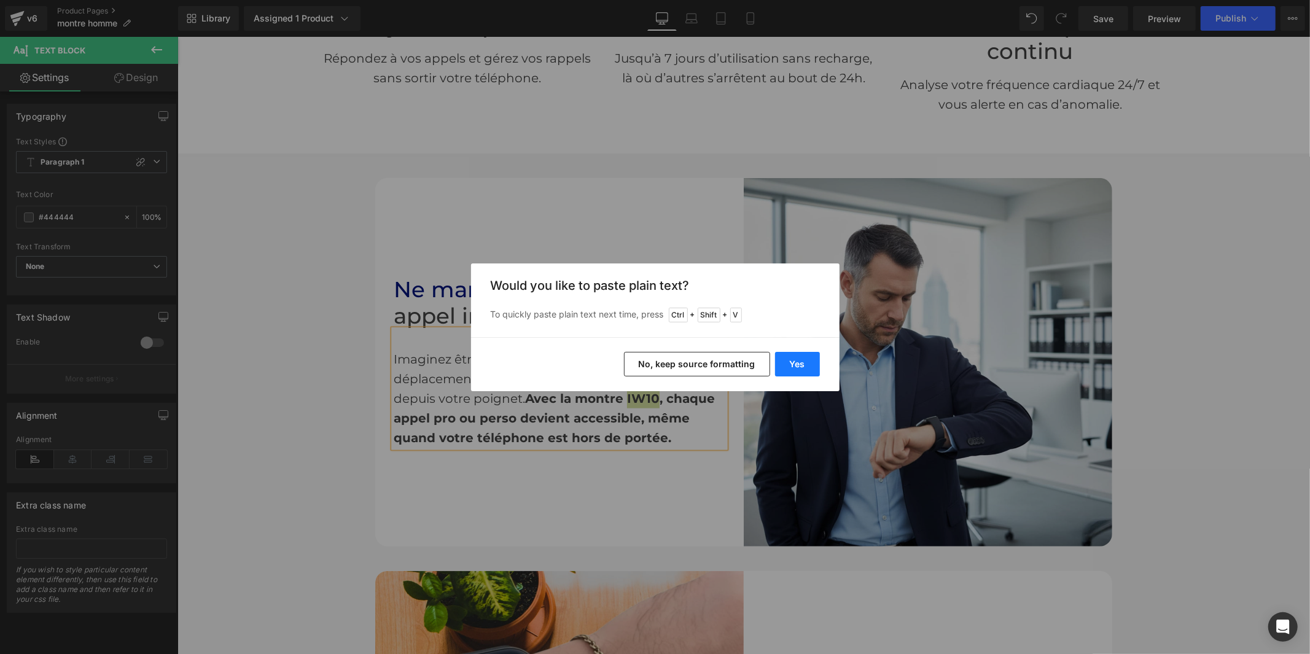
click at [795, 364] on button "Yes" at bounding box center [797, 364] width 45 height 25
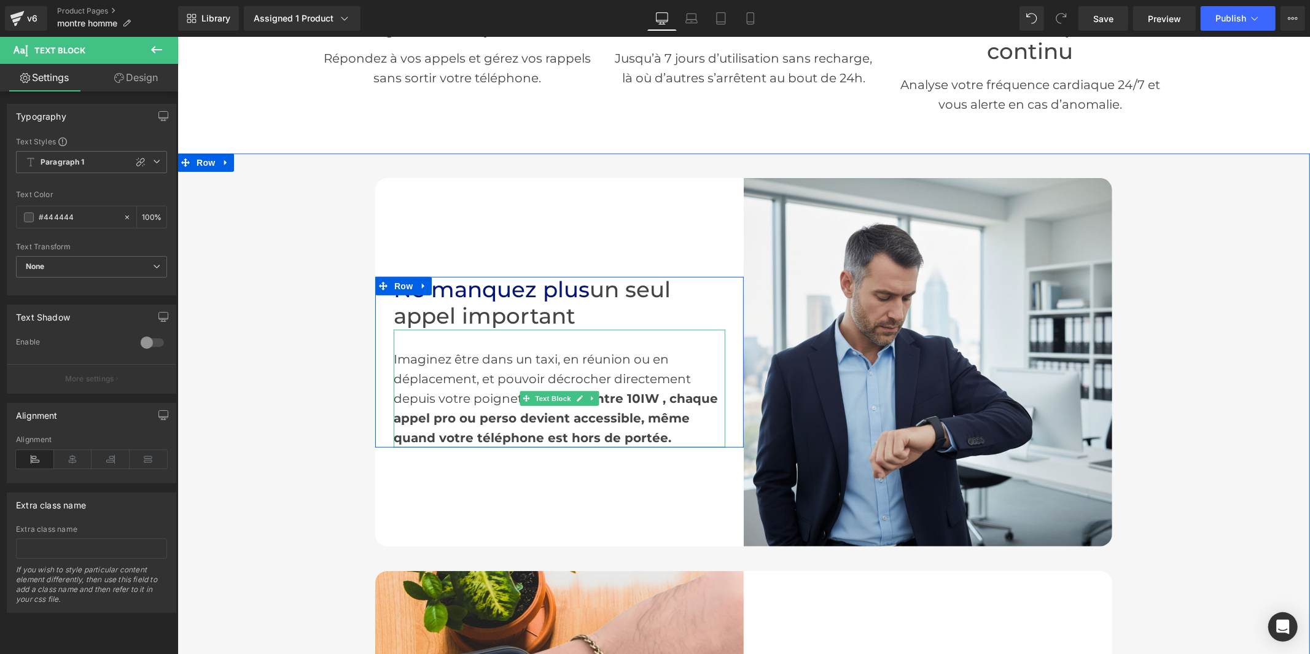
click at [656, 397] on span "Avec la montre 10IW , chaque appel pro ou perso devient accessible, même quand …" at bounding box center [555, 418] width 324 height 54
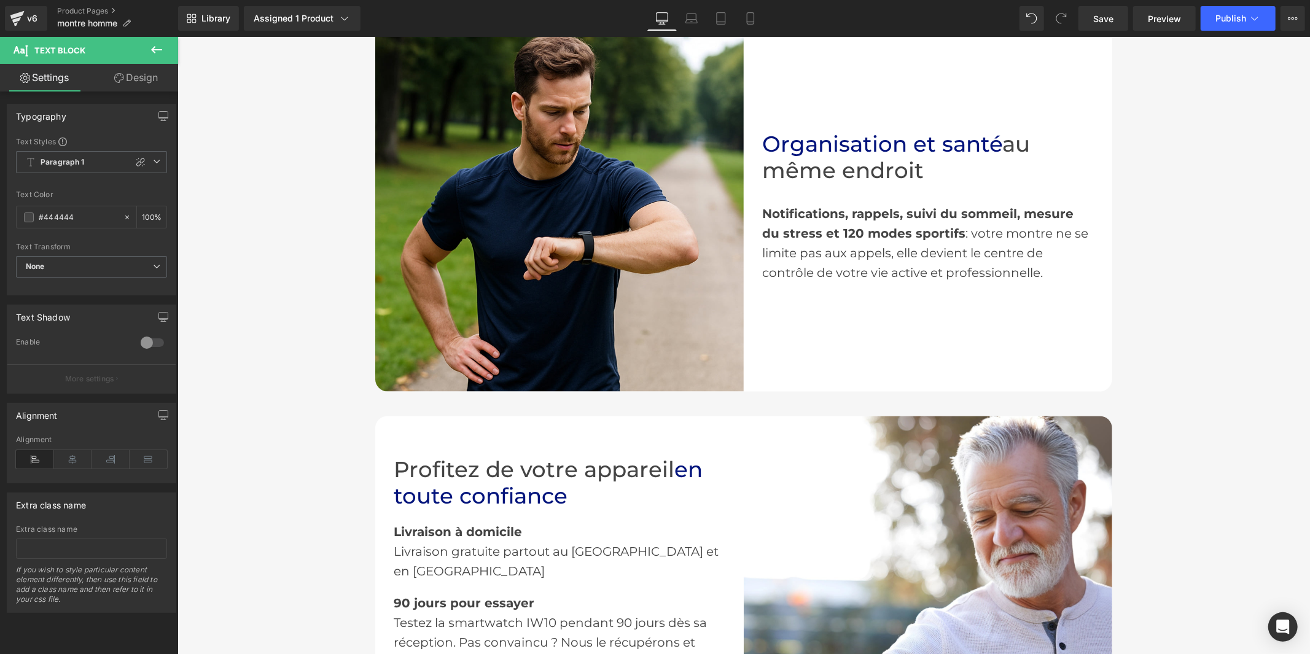
scroll to position [2183, 0]
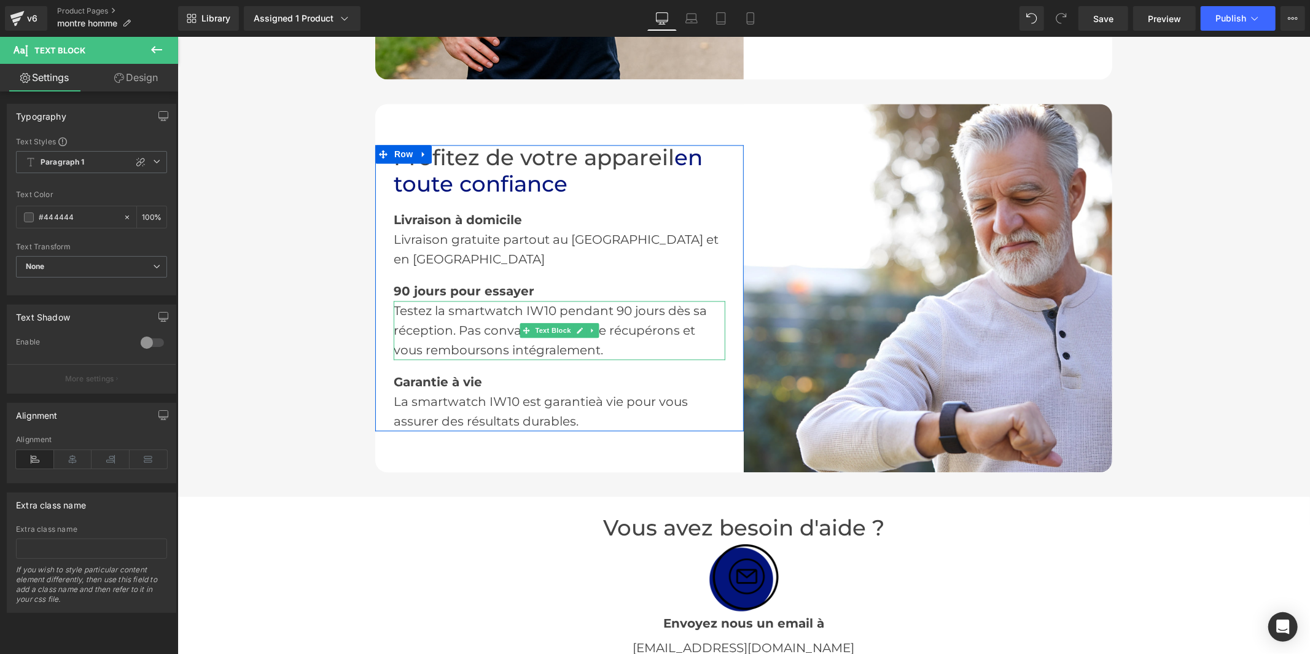
click at [531, 303] on span "Testez la smartwatch IW10 pendant 90 jours dès sa réception. Pas convaincu ? No…" at bounding box center [549, 330] width 313 height 54
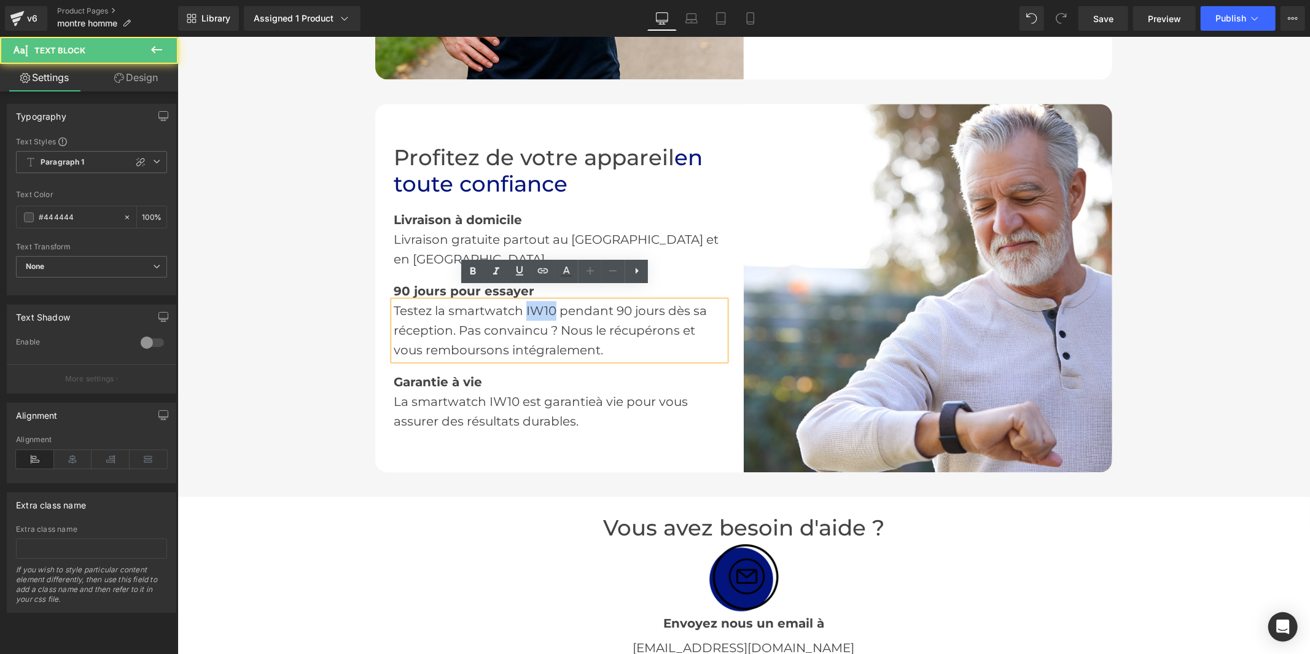
drag, startPoint x: 549, startPoint y: 295, endPoint x: 520, endPoint y: 296, distance: 29.5
click at [520, 303] on span "Testez la smartwatch IW10 pendant 90 jours dès sa réception. Pas convaincu ? No…" at bounding box center [549, 330] width 313 height 54
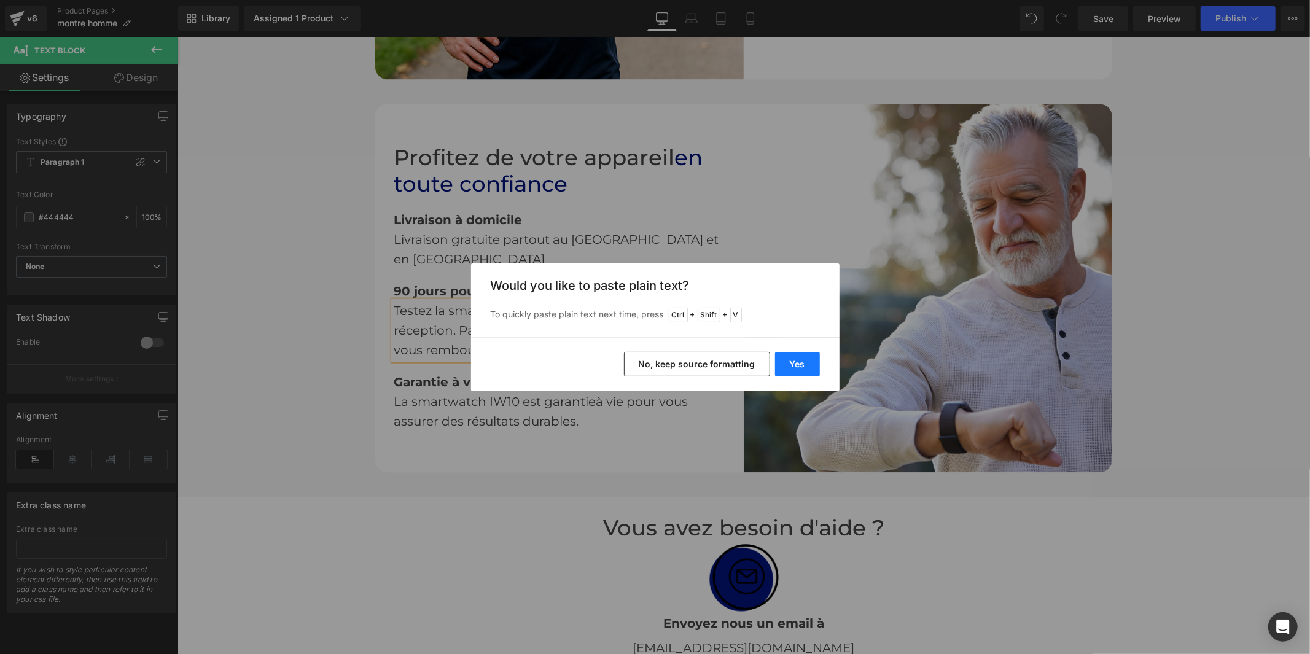
click at [801, 362] on button "Yes" at bounding box center [797, 364] width 45 height 25
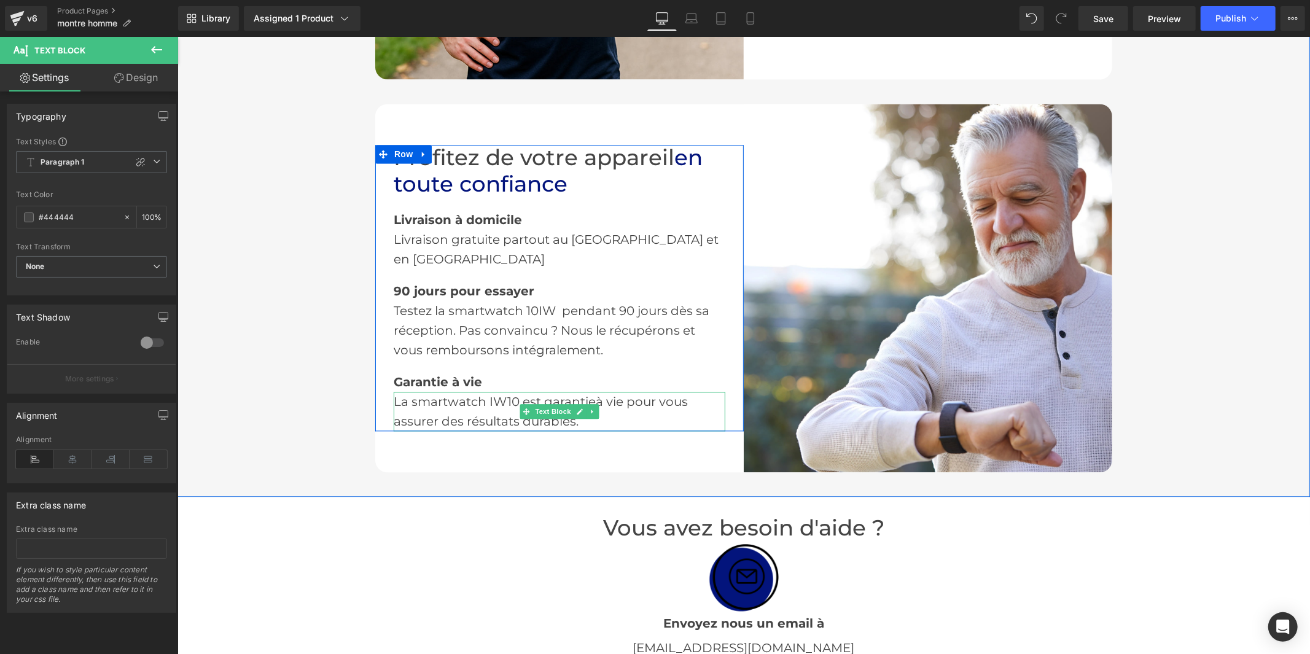
click at [507, 394] on span "La smartwatch IW10 est garantie" at bounding box center [494, 401] width 202 height 15
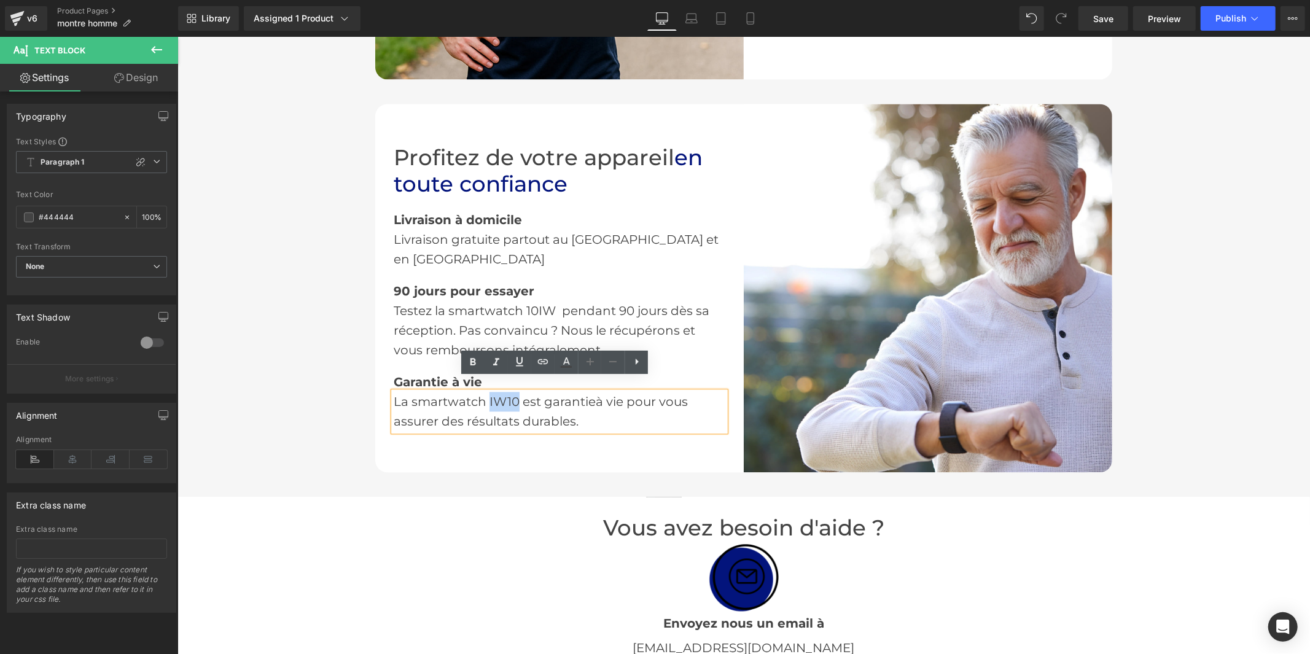
drag, startPoint x: 510, startPoint y: 385, endPoint x: 483, endPoint y: 387, distance: 27.1
click at [483, 394] on span "La smartwatch IW10 est garantie" at bounding box center [494, 401] width 202 height 15
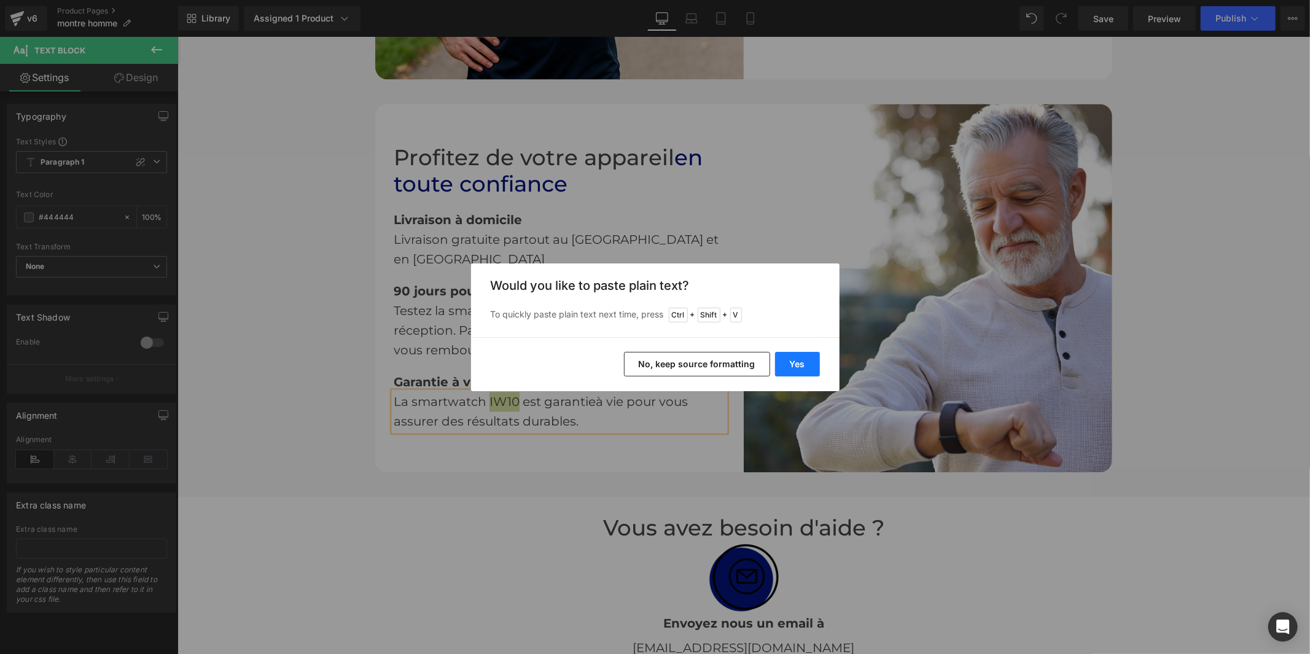
click at [787, 360] on button "Yes" at bounding box center [797, 364] width 45 height 25
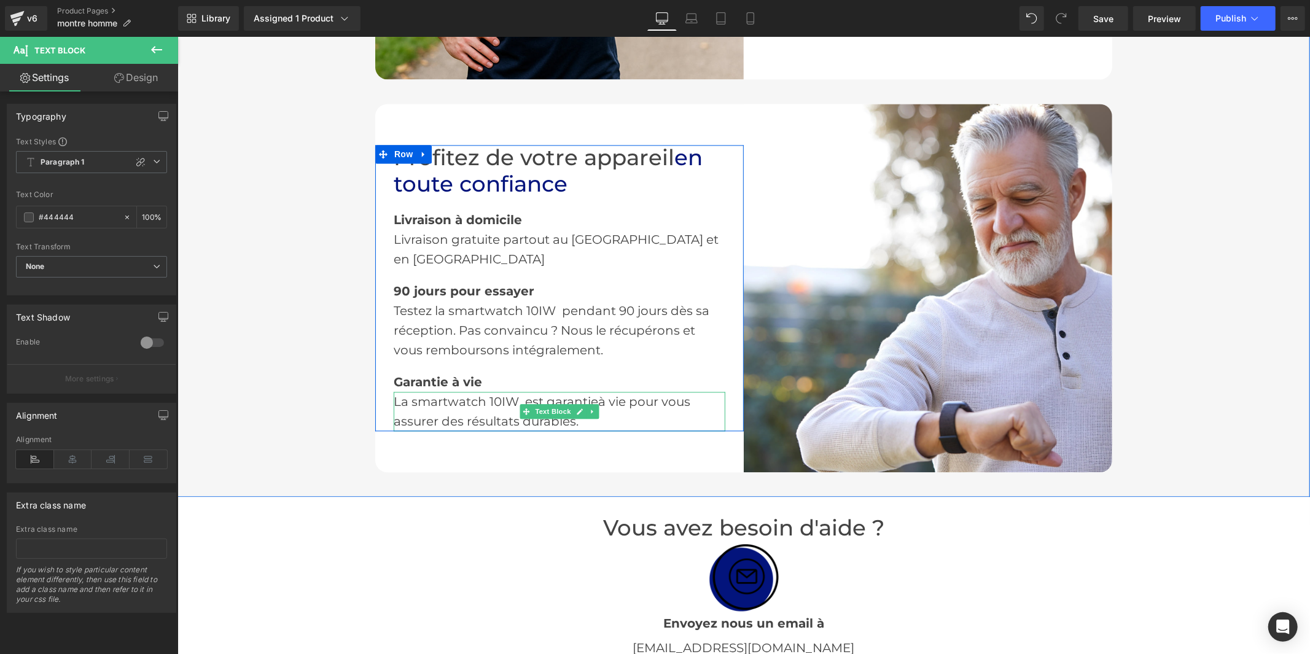
click at [516, 394] on span "La smartwatch 10IW est garantie" at bounding box center [495, 401] width 204 height 15
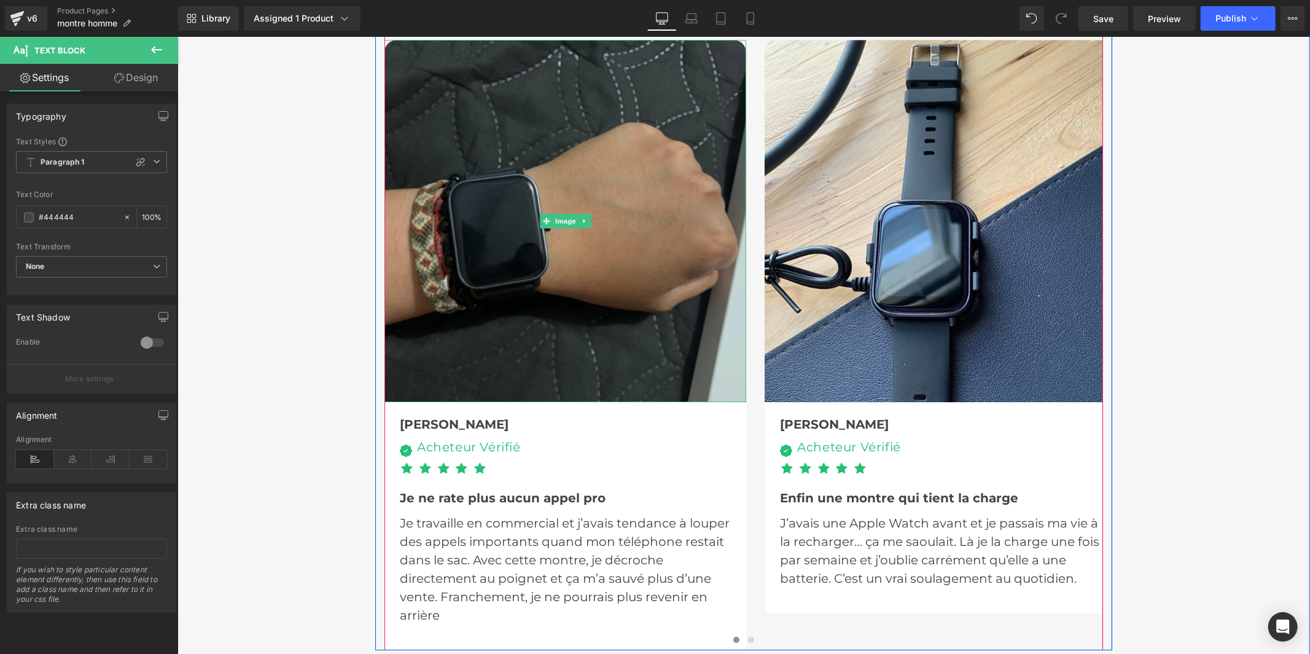
scroll to position [3139, 0]
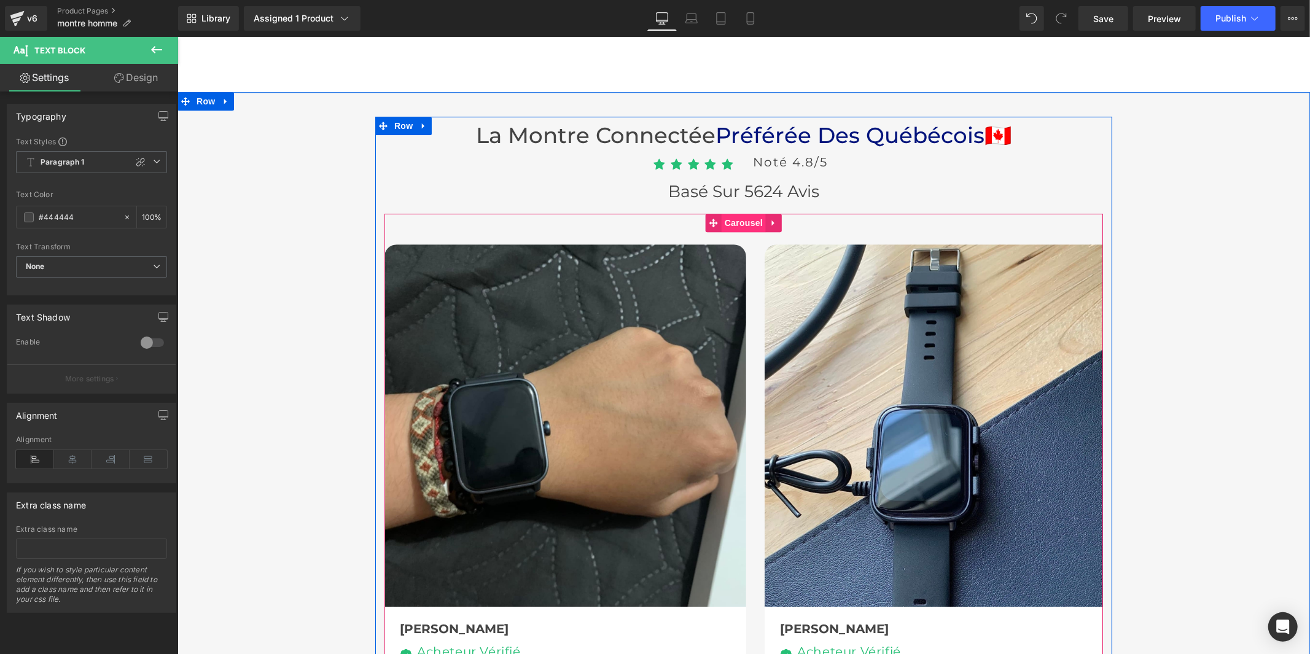
click at [725, 217] on span "Carousel" at bounding box center [743, 222] width 44 height 18
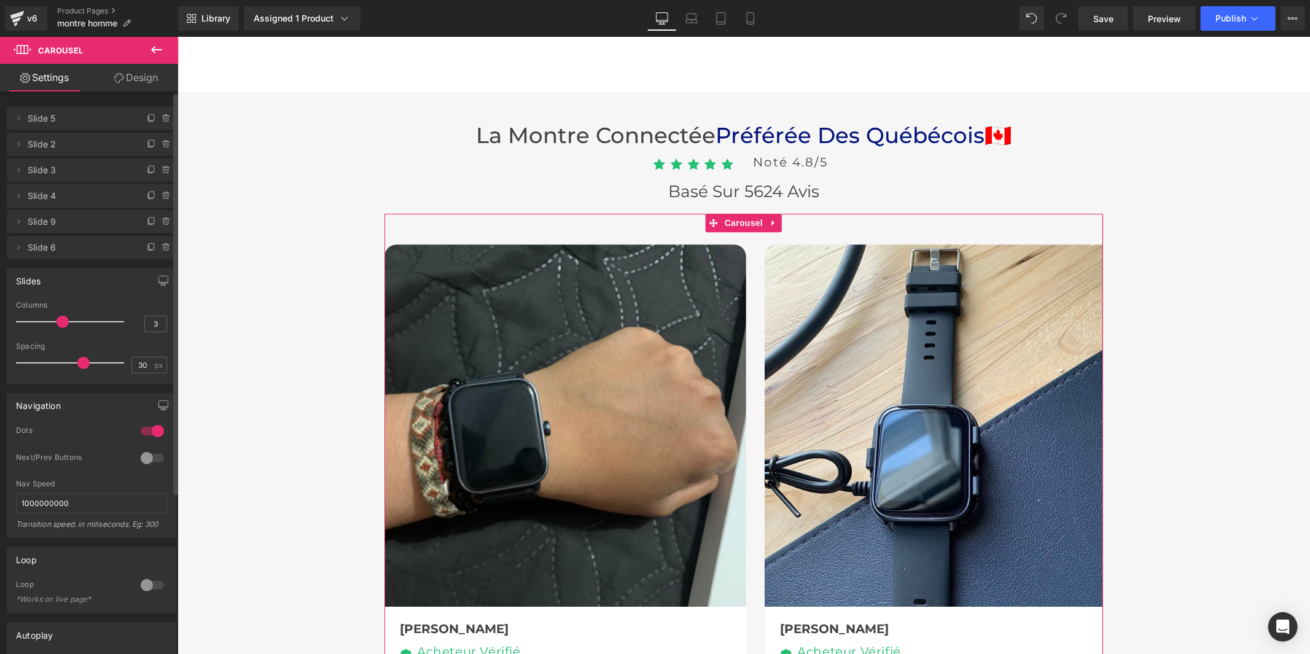
drag, startPoint x: 64, startPoint y: 321, endPoint x: 131, endPoint y: 330, distance: 68.3
click at [138, 321] on div "Columns 3" at bounding box center [91, 321] width 151 height 41
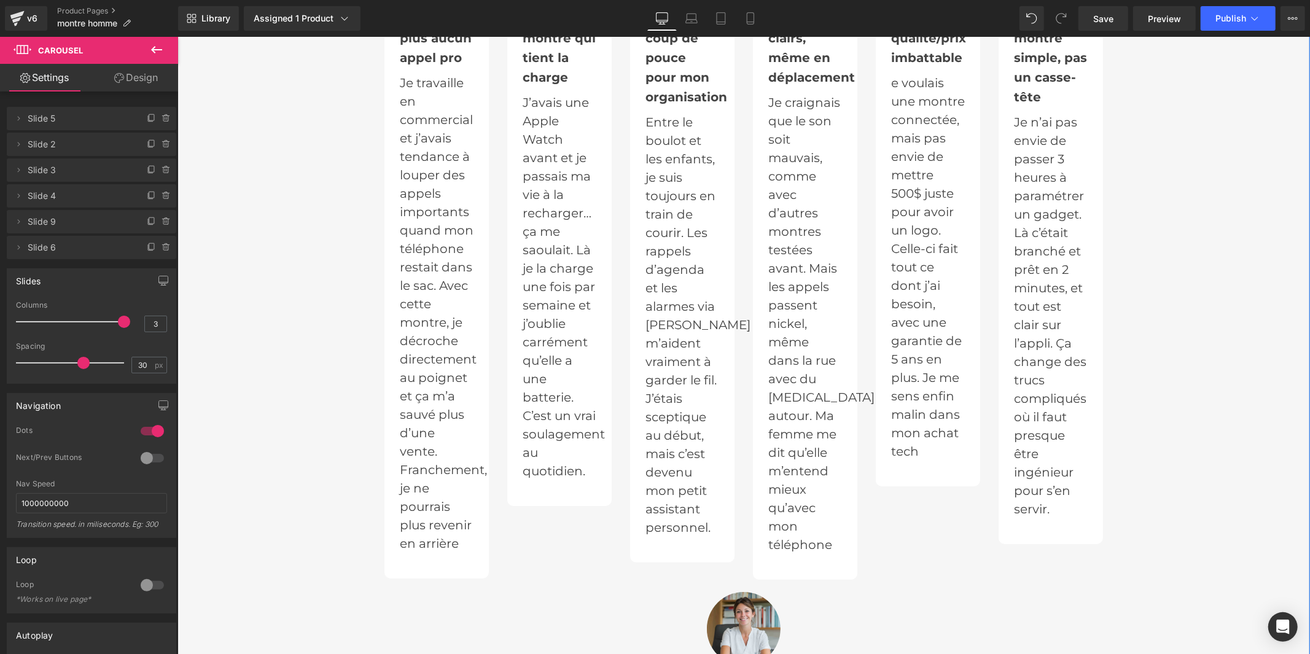
scroll to position [3616, 0]
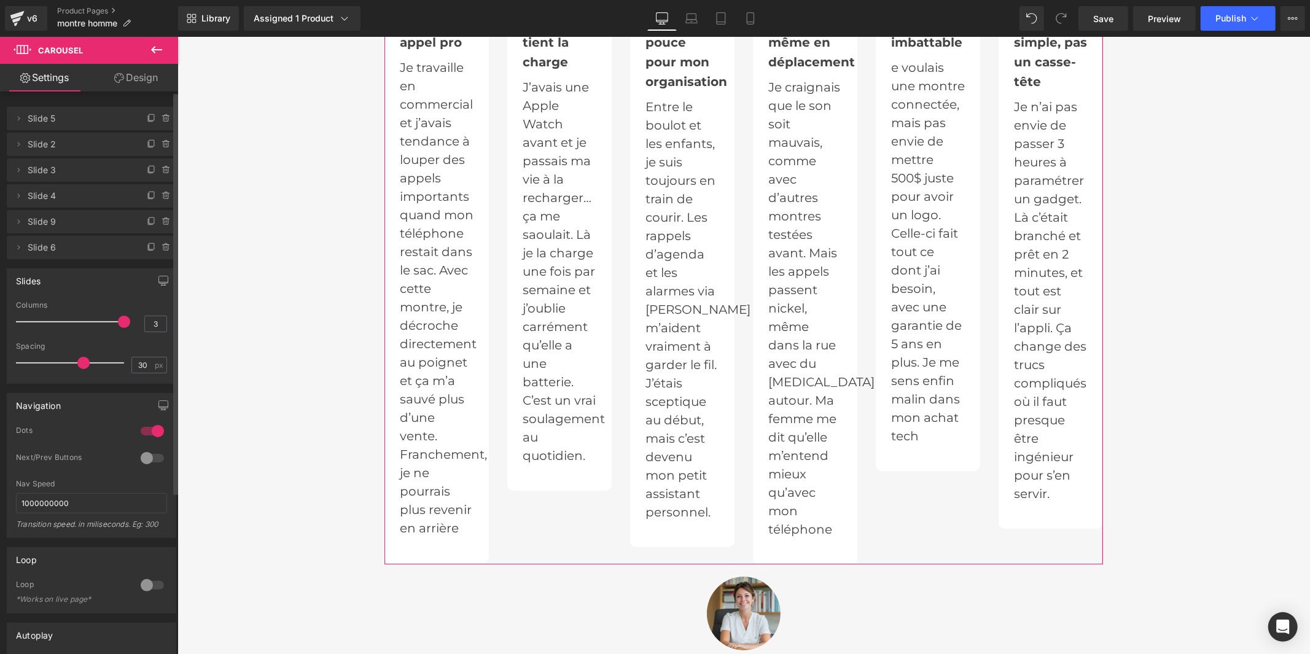
click at [63, 318] on div at bounding box center [73, 321] width 102 height 25
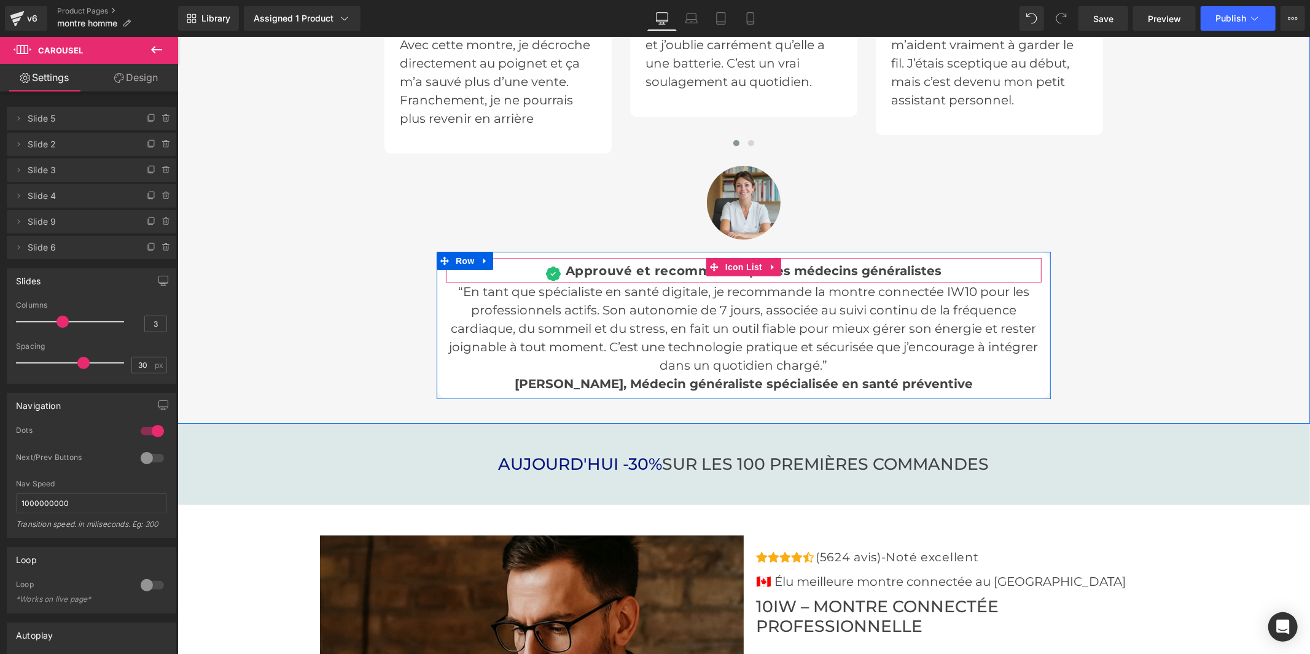
scroll to position [3889, 0]
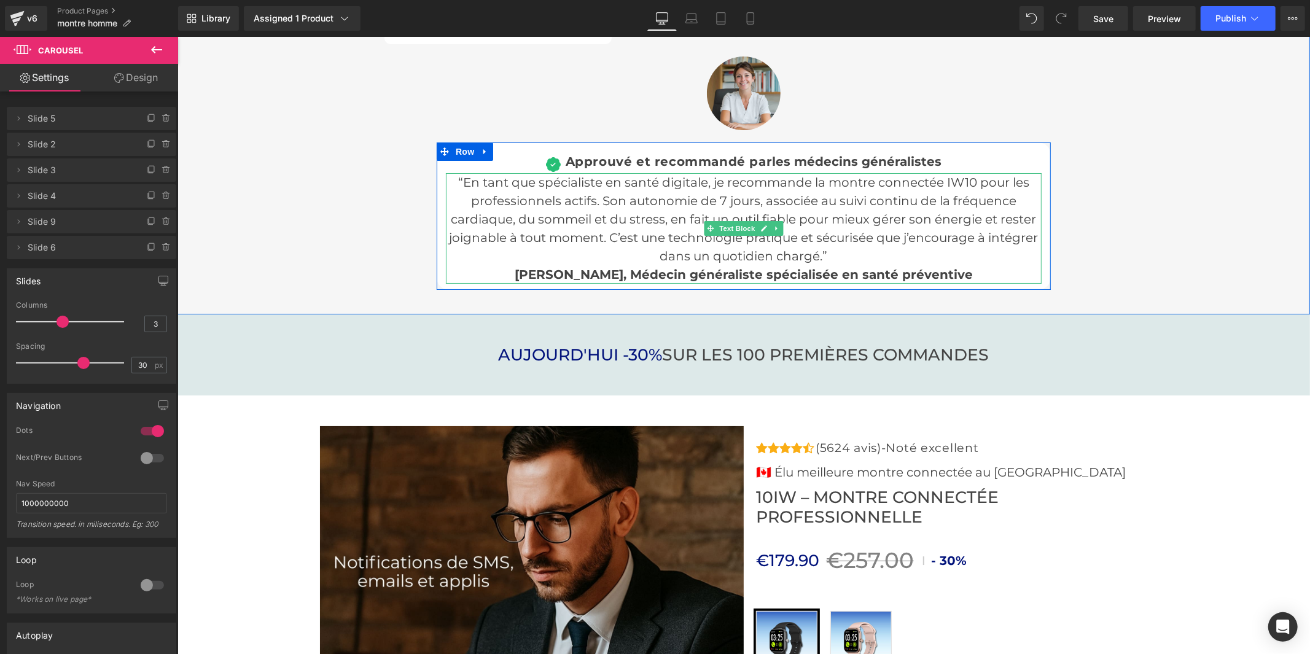
click at [969, 177] on span "“En tant que spécialiste en santé digitale, je recommande la montre connectée I…" at bounding box center [743, 218] width 589 height 88
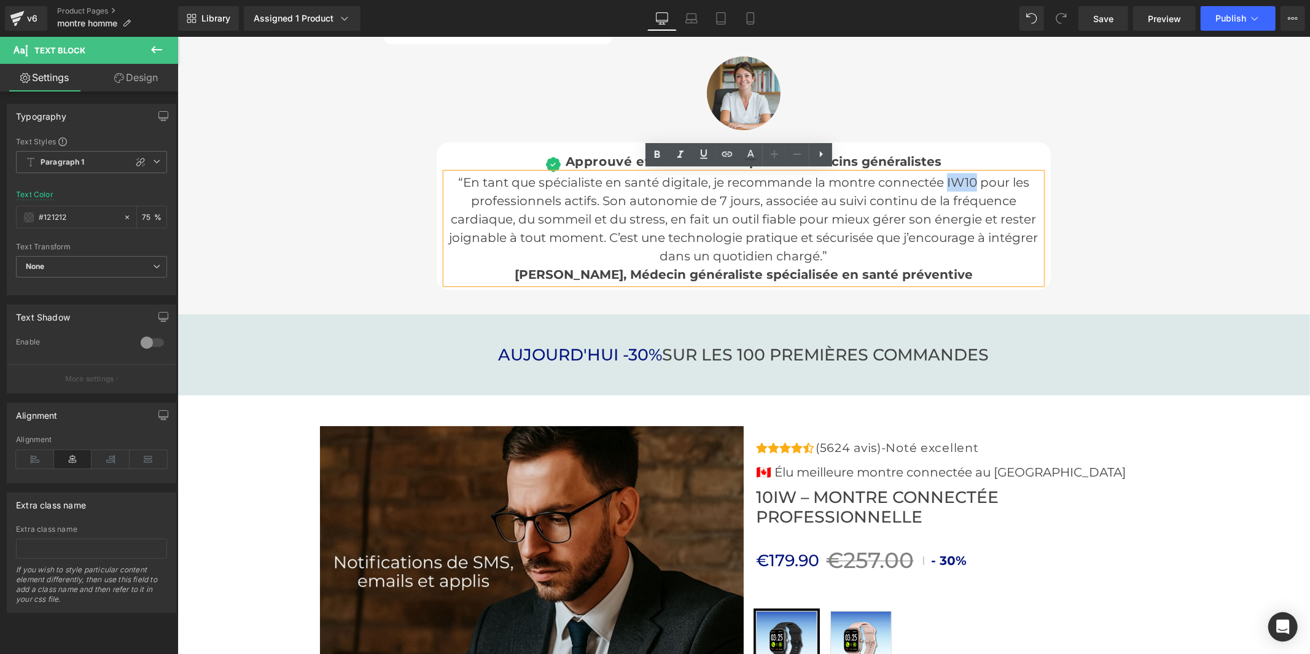
drag, startPoint x: 964, startPoint y: 178, endPoint x: 940, endPoint y: 180, distance: 24.6
click at [940, 180] on span "“En tant que spécialiste en santé digitale, je recommande la montre connectée I…" at bounding box center [743, 218] width 589 height 88
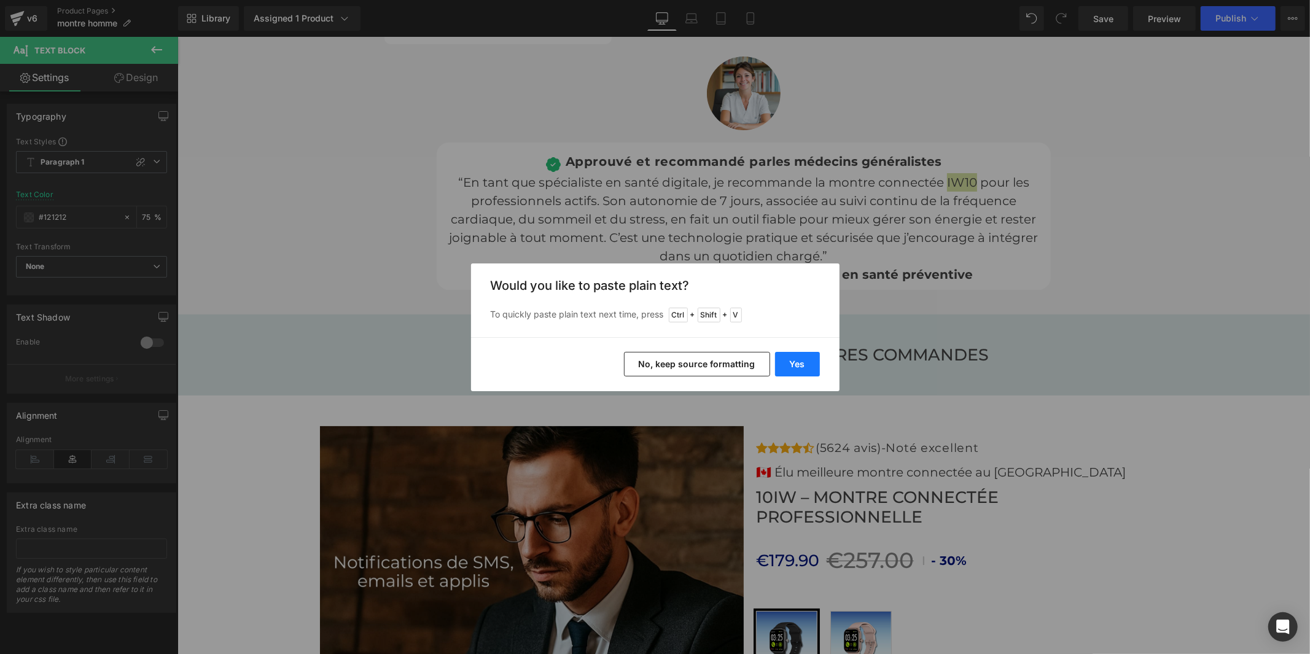
click at [796, 364] on button "Yes" at bounding box center [797, 364] width 45 height 25
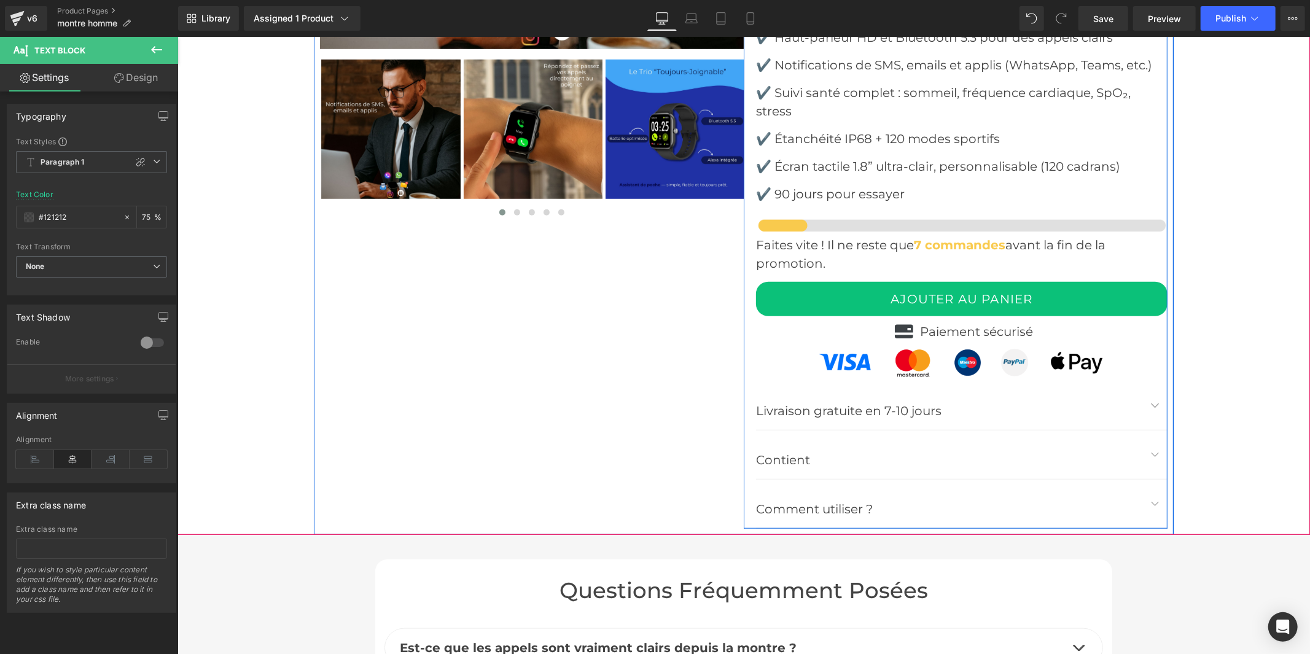
scroll to position [4776, 0]
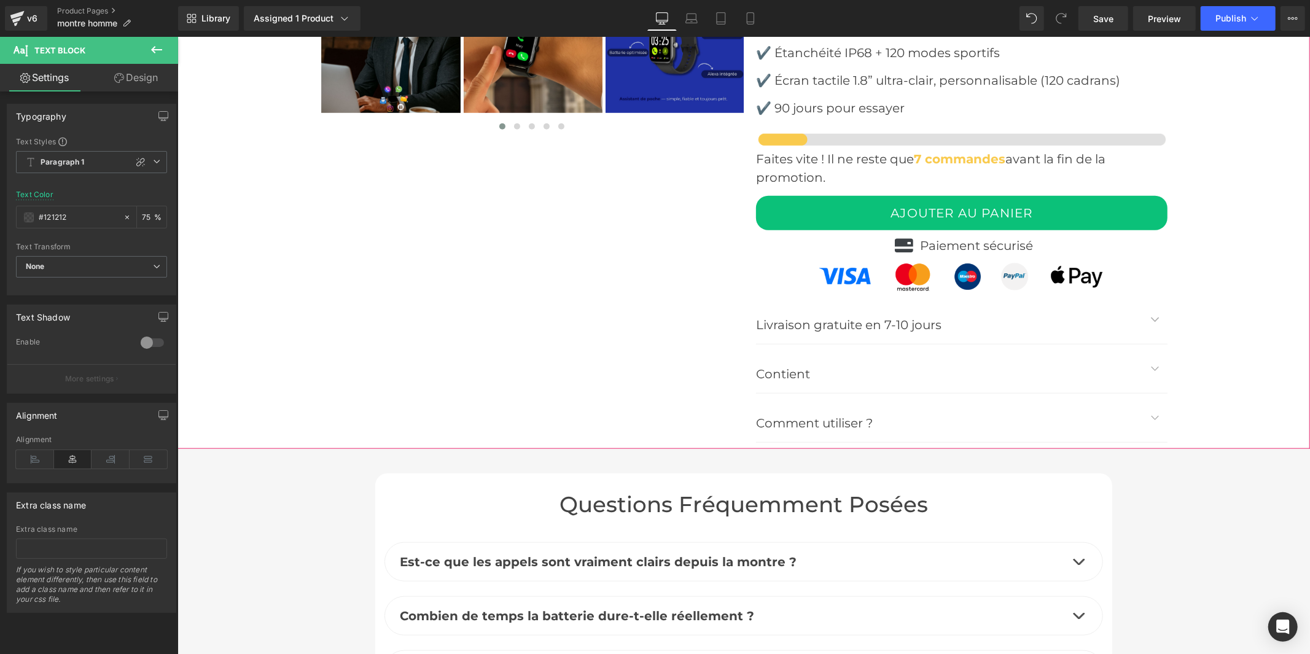
click at [1154, 322] on span "button" at bounding box center [1154, 322] width 0 height 0
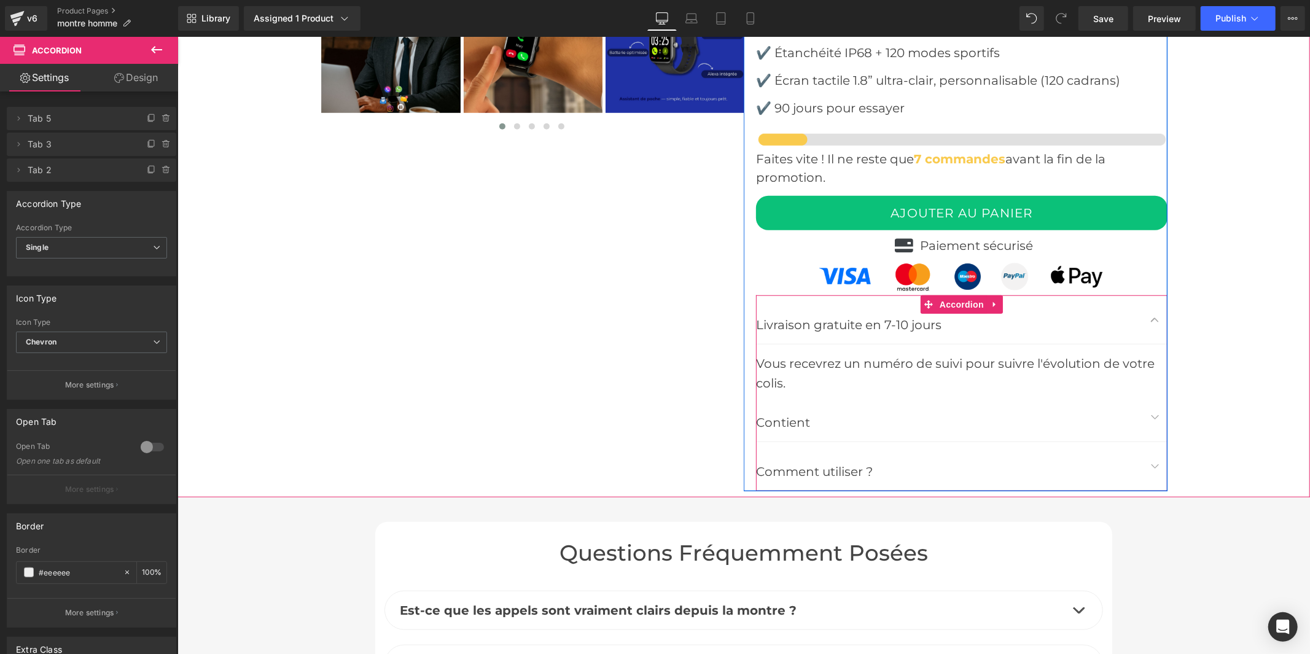
click at [1154, 419] on span "button" at bounding box center [1154, 419] width 0 height 0
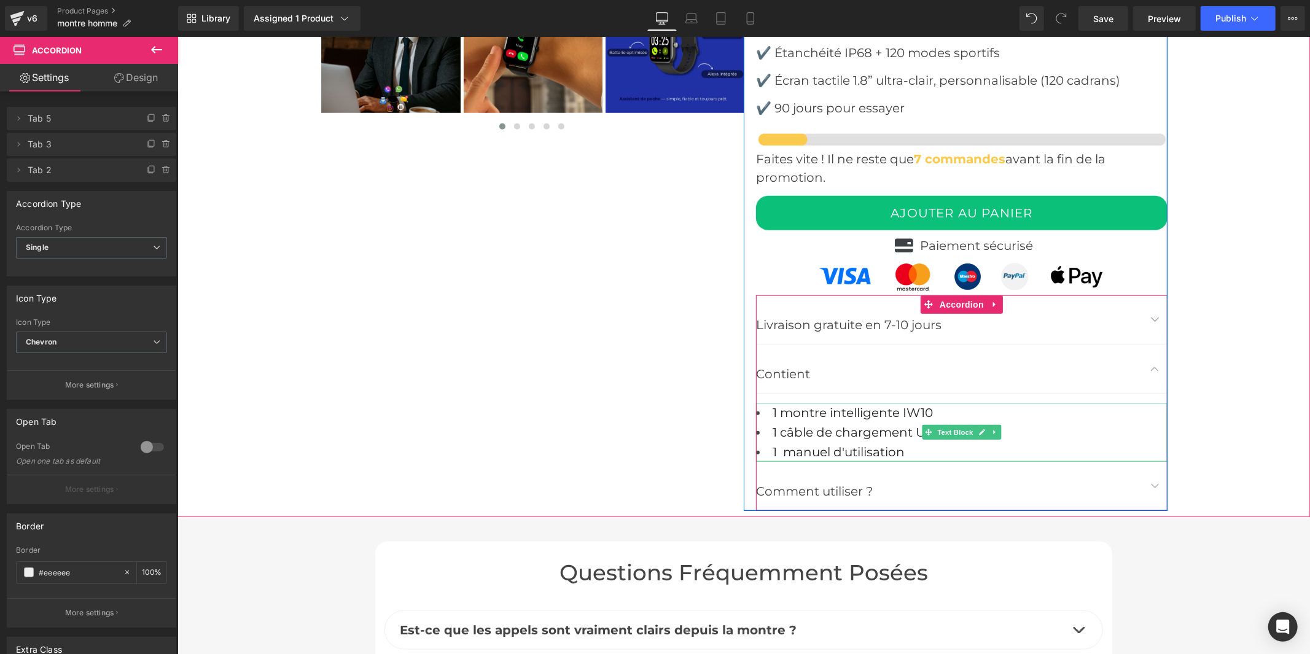
click at [930, 408] on li "1 montre intelligente IW10" at bounding box center [960, 412] width 411 height 20
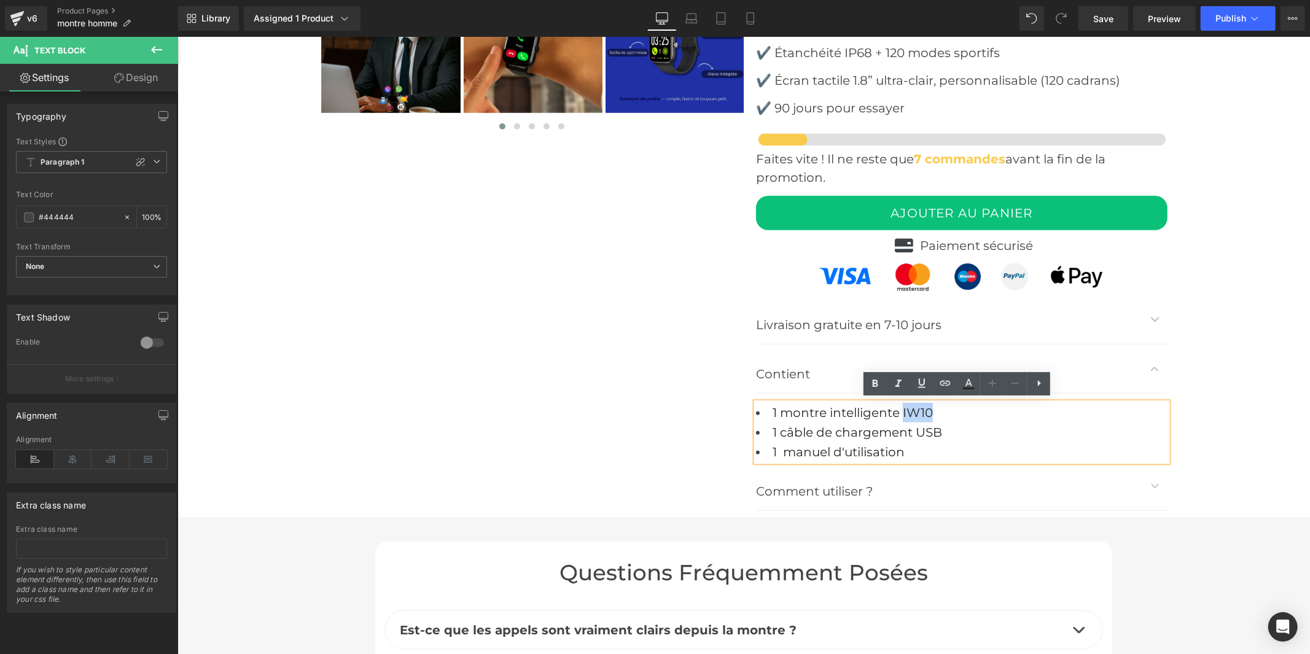
drag, startPoint x: 927, startPoint y: 411, endPoint x: 898, endPoint y: 415, distance: 28.6
click at [898, 415] on font "1 montre intelligente IW10" at bounding box center [852, 412] width 160 height 15
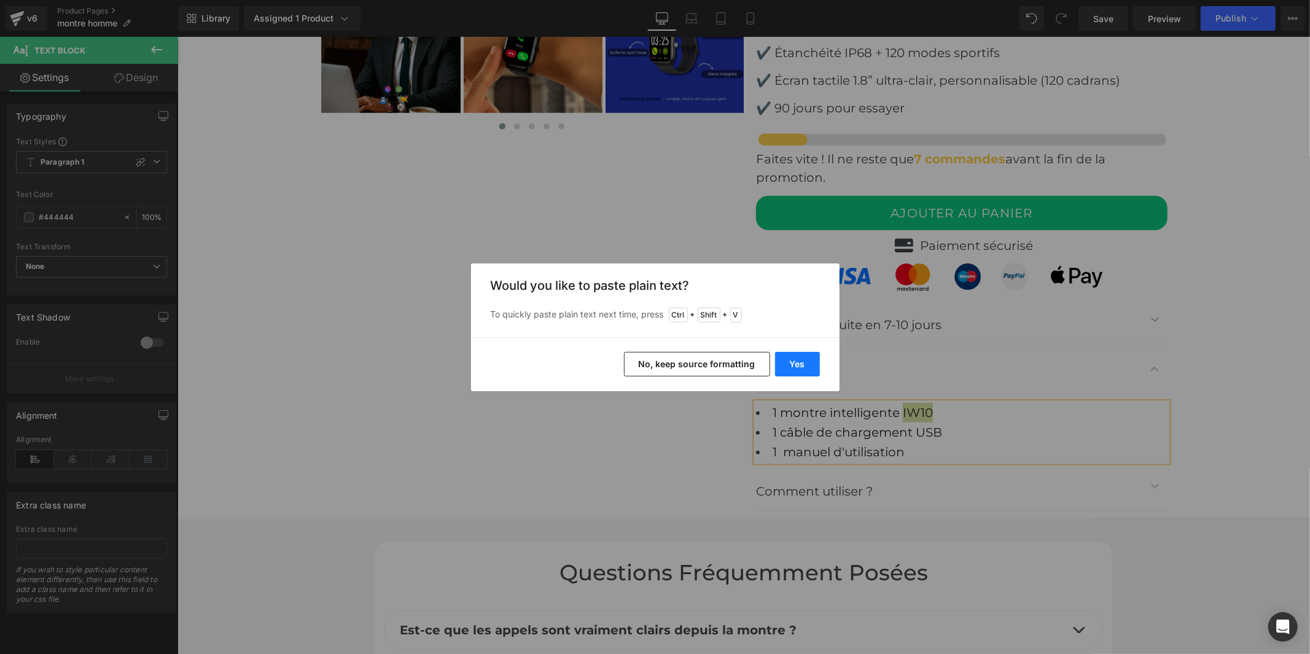
click at [806, 366] on button "Yes" at bounding box center [797, 364] width 45 height 25
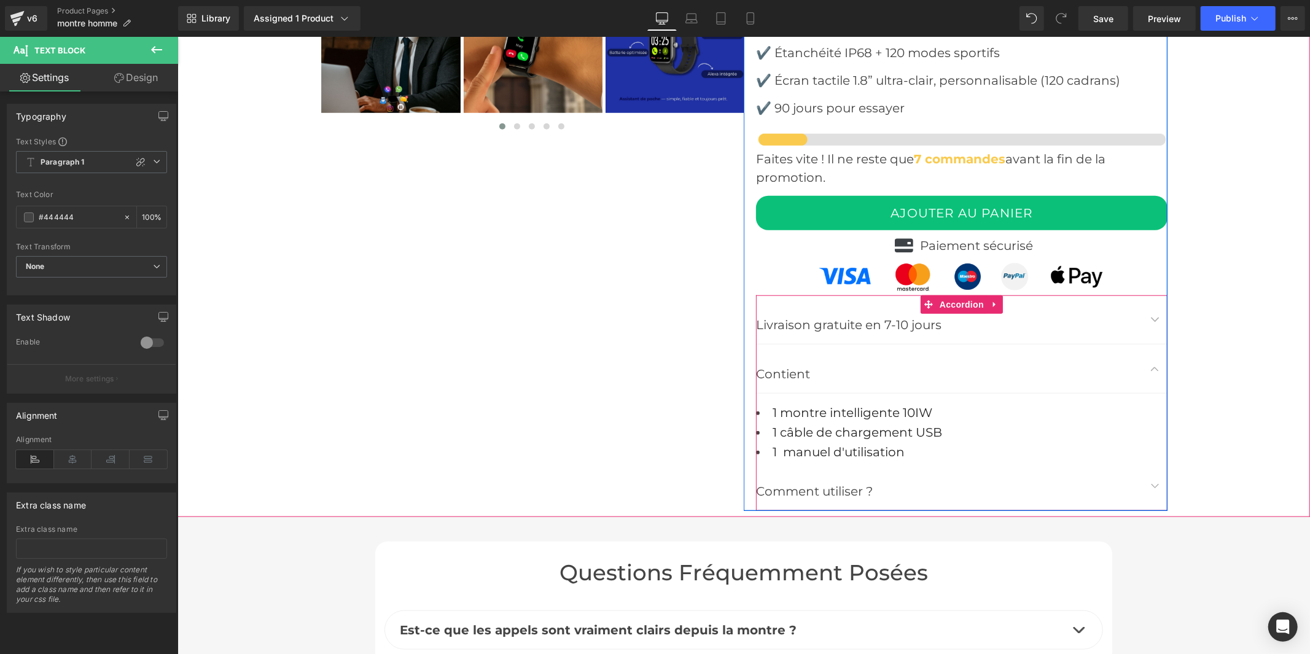
click at [1153, 486] on button "button" at bounding box center [1154, 485] width 25 height 49
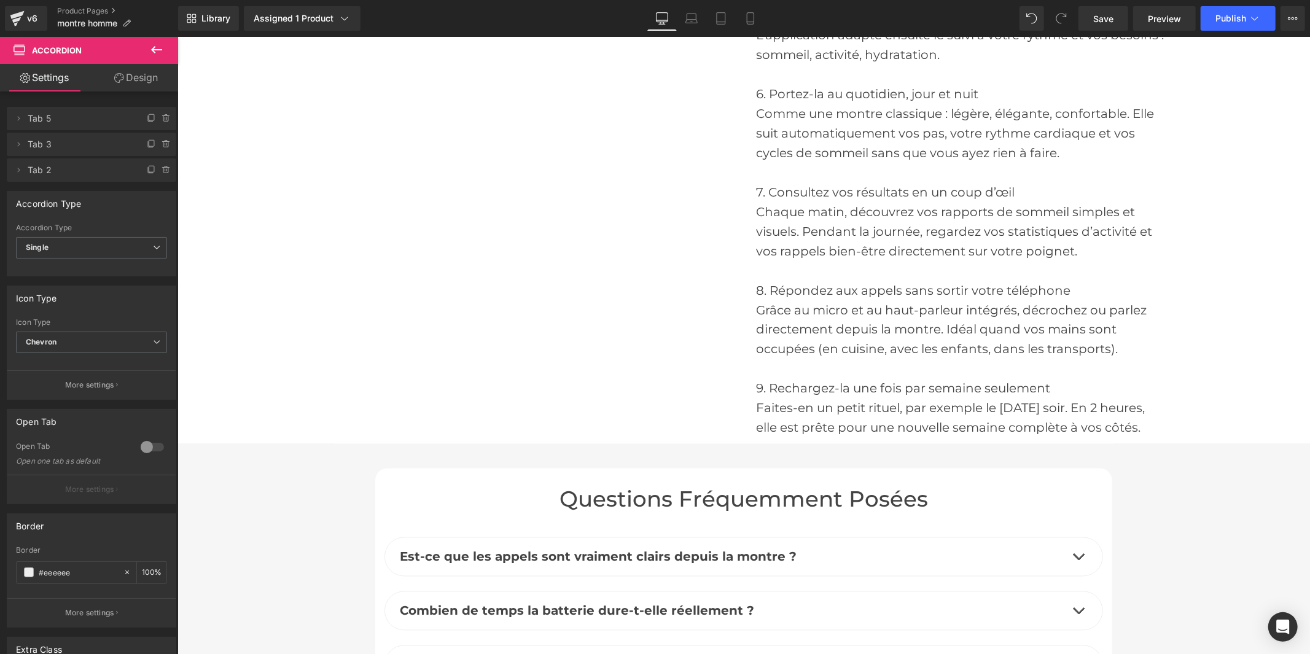
scroll to position [5799, 0]
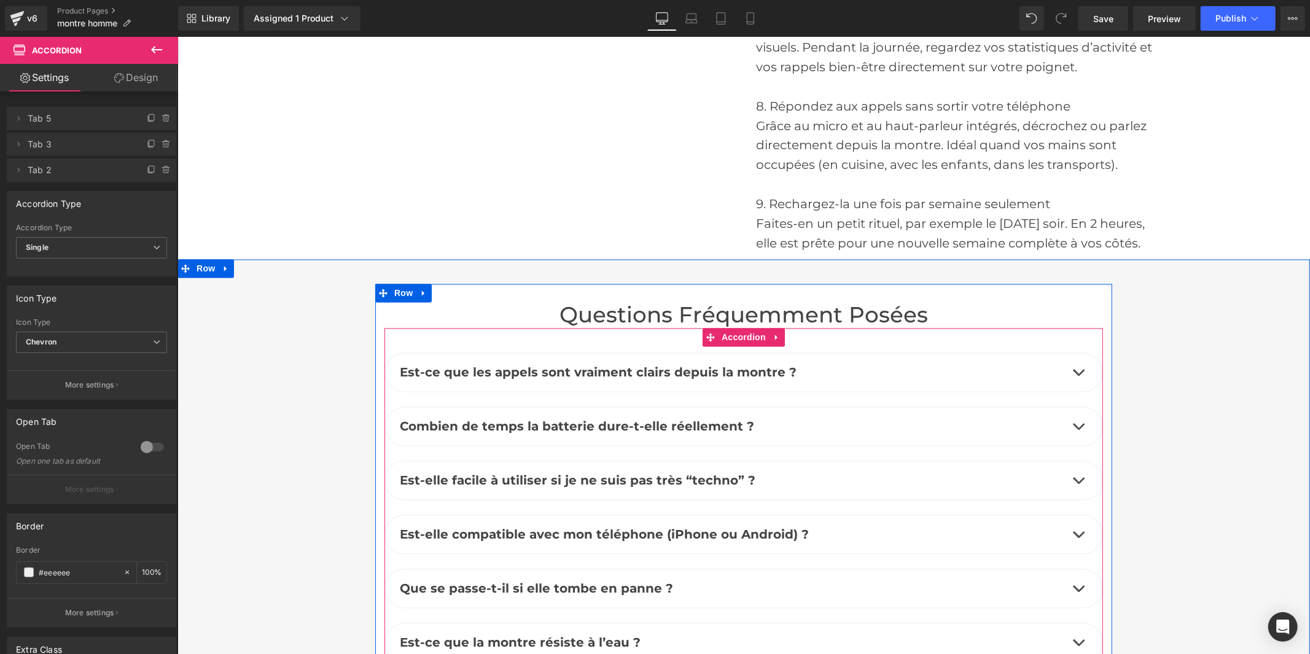
click at [1070, 391] on button "button" at bounding box center [1077, 372] width 25 height 38
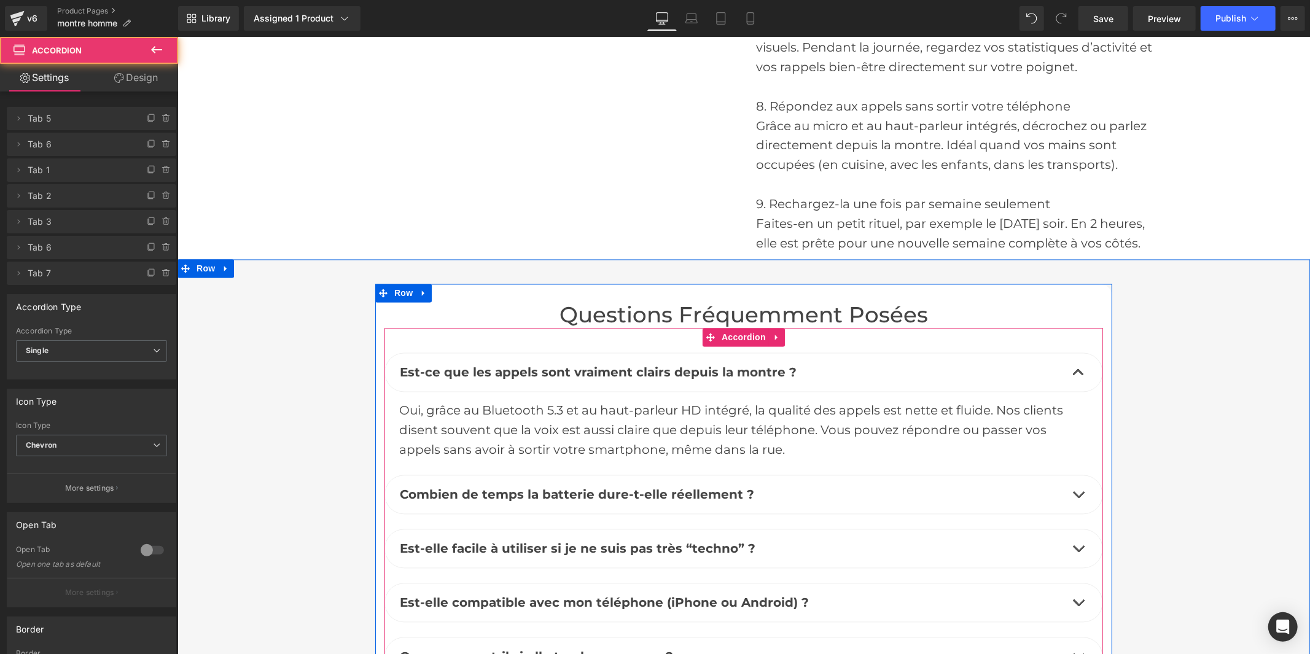
click at [1070, 510] on button "button" at bounding box center [1077, 494] width 25 height 38
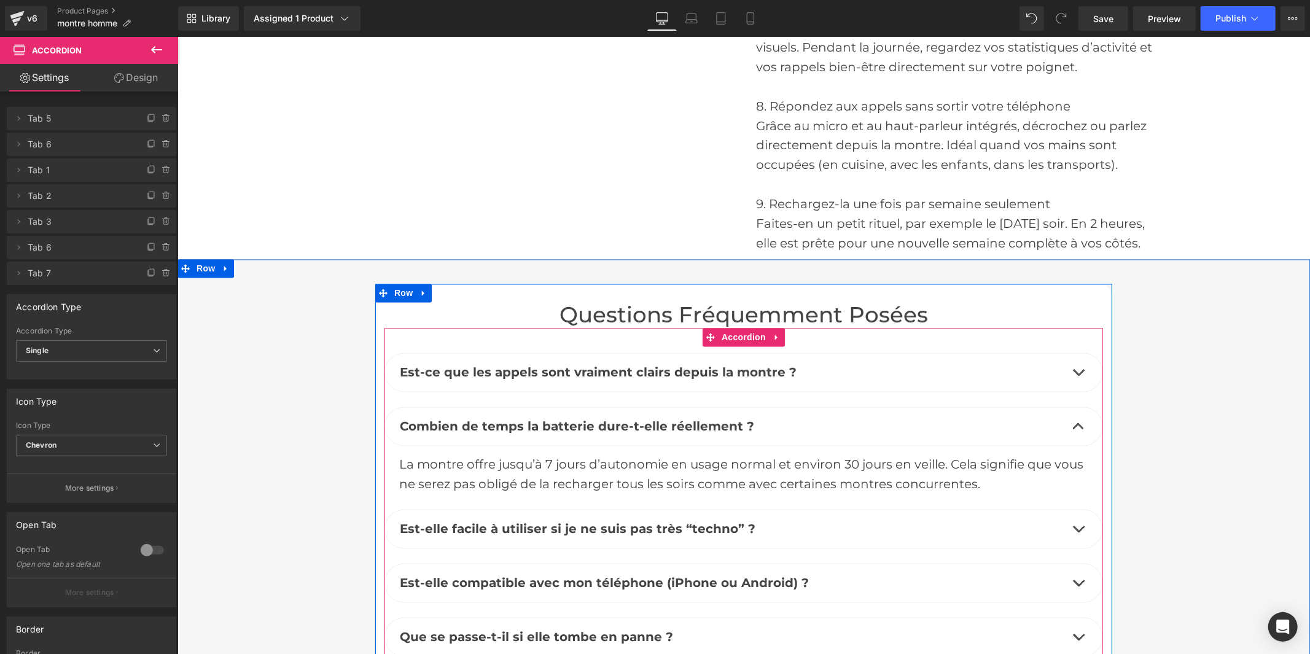
click at [1072, 544] on button "button" at bounding box center [1077, 529] width 25 height 38
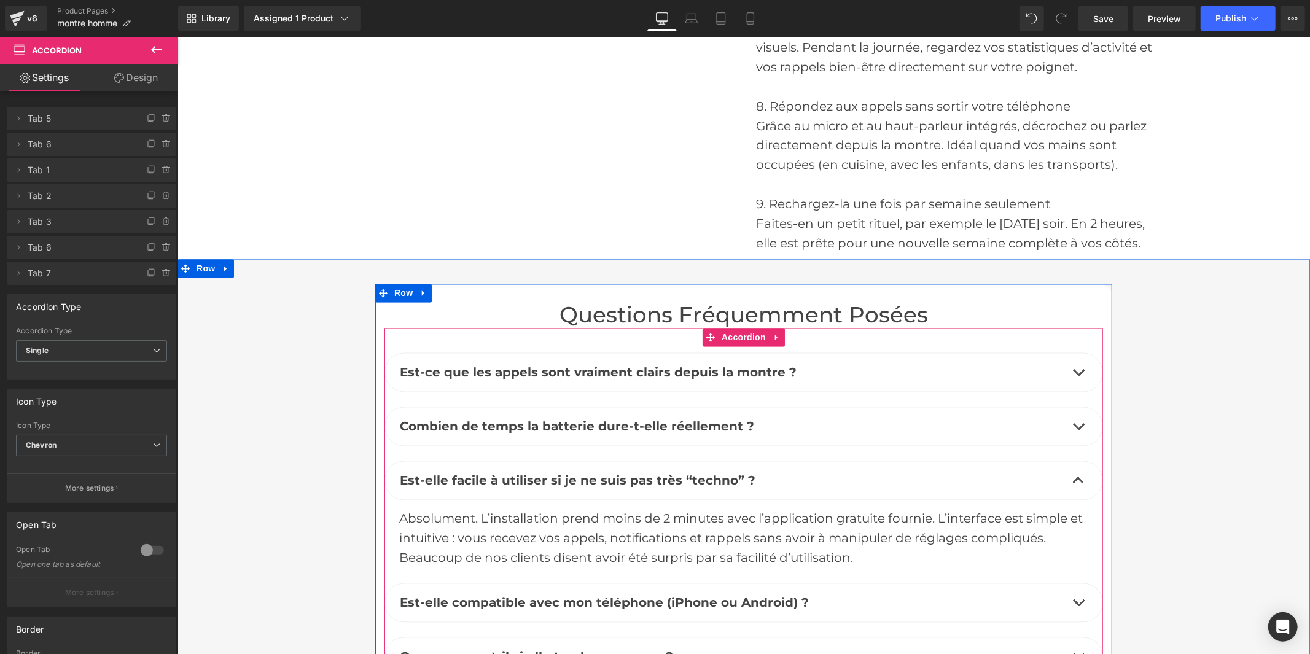
click at [1078, 605] on span "button" at bounding box center [1078, 605] width 0 height 0
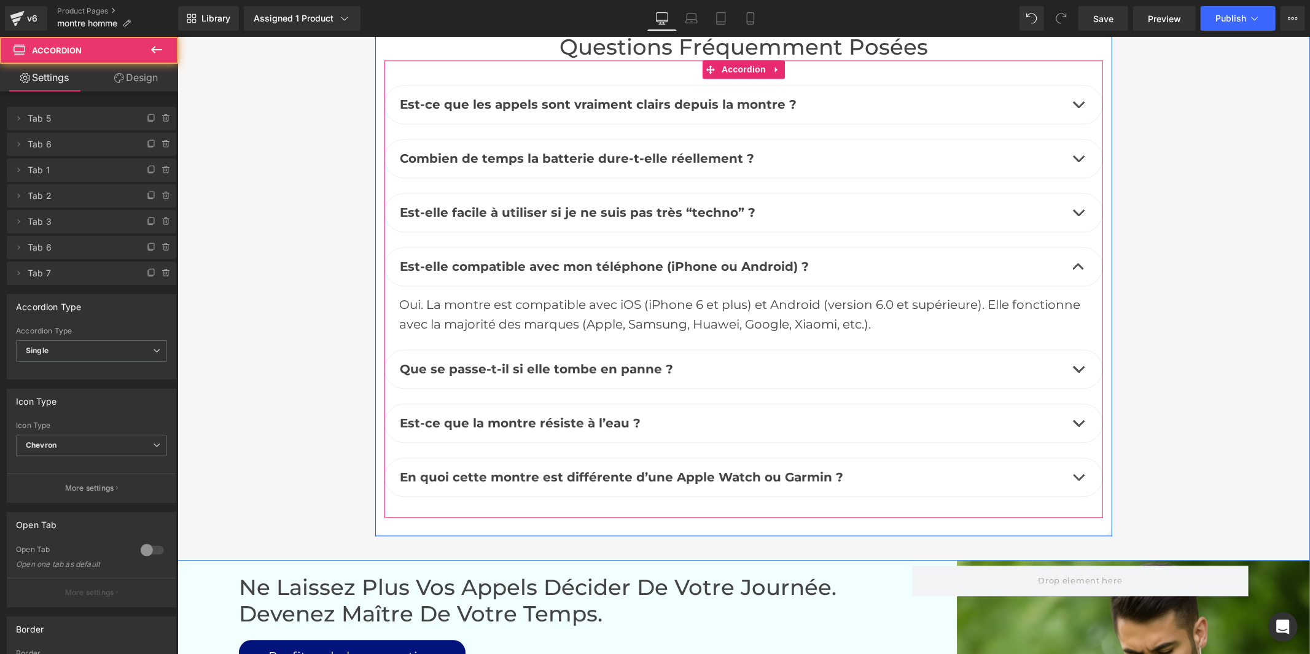
scroll to position [6072, 0]
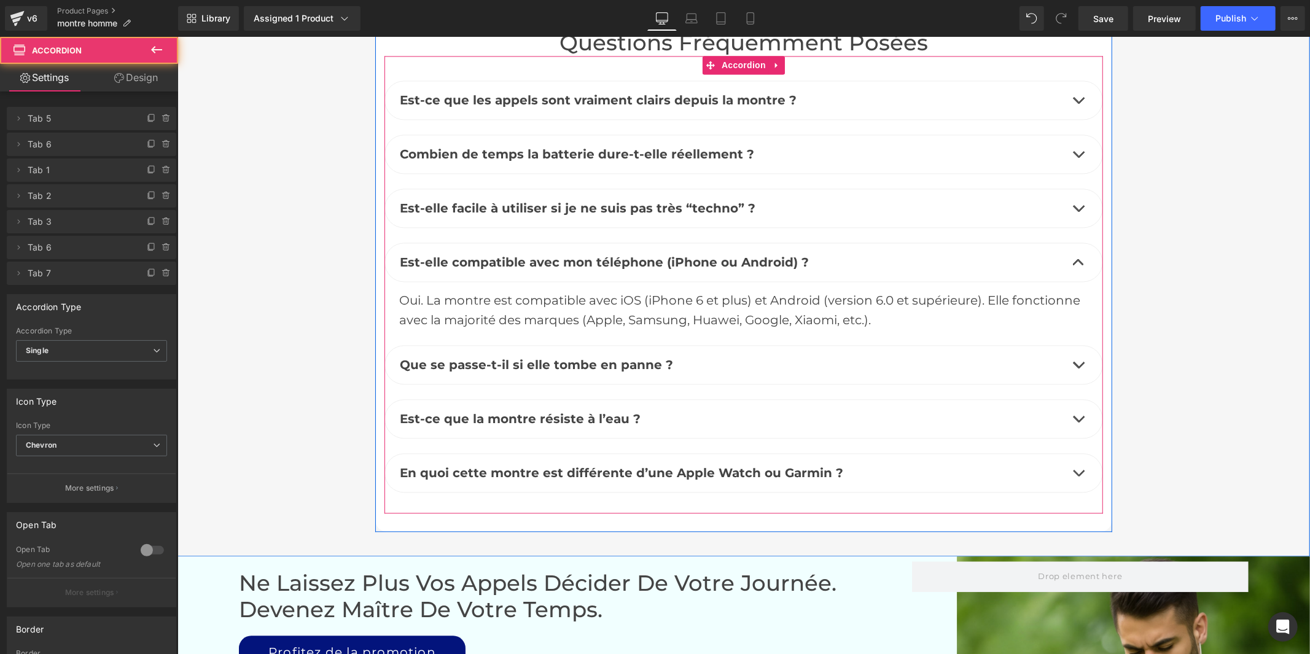
click at [1078, 367] on span "button" at bounding box center [1078, 367] width 0 height 0
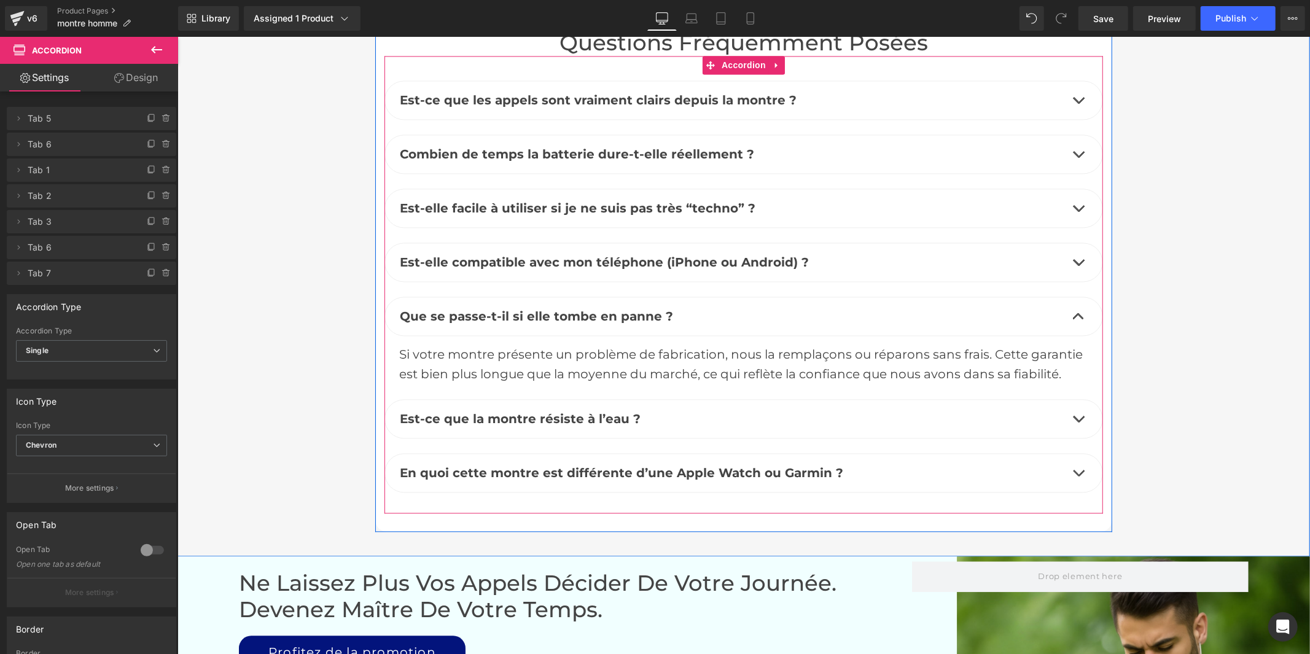
click at [1071, 434] on button "button" at bounding box center [1077, 418] width 25 height 38
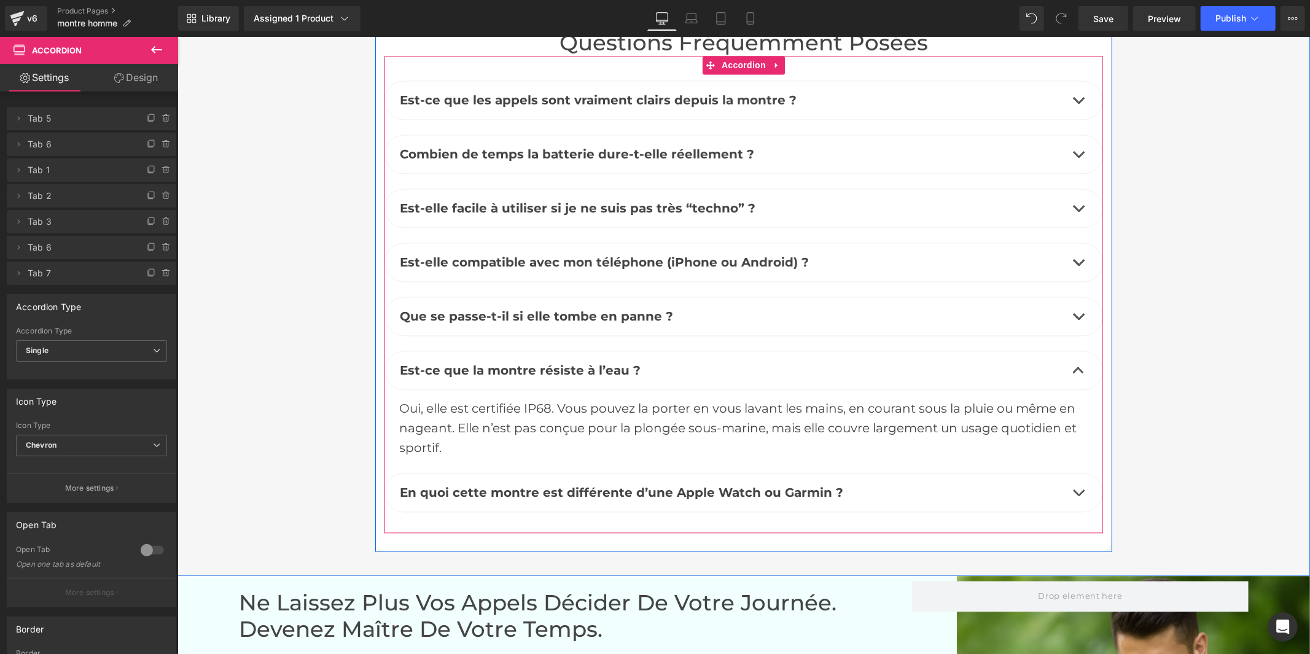
click at [1073, 511] on button "button" at bounding box center [1077, 492] width 25 height 38
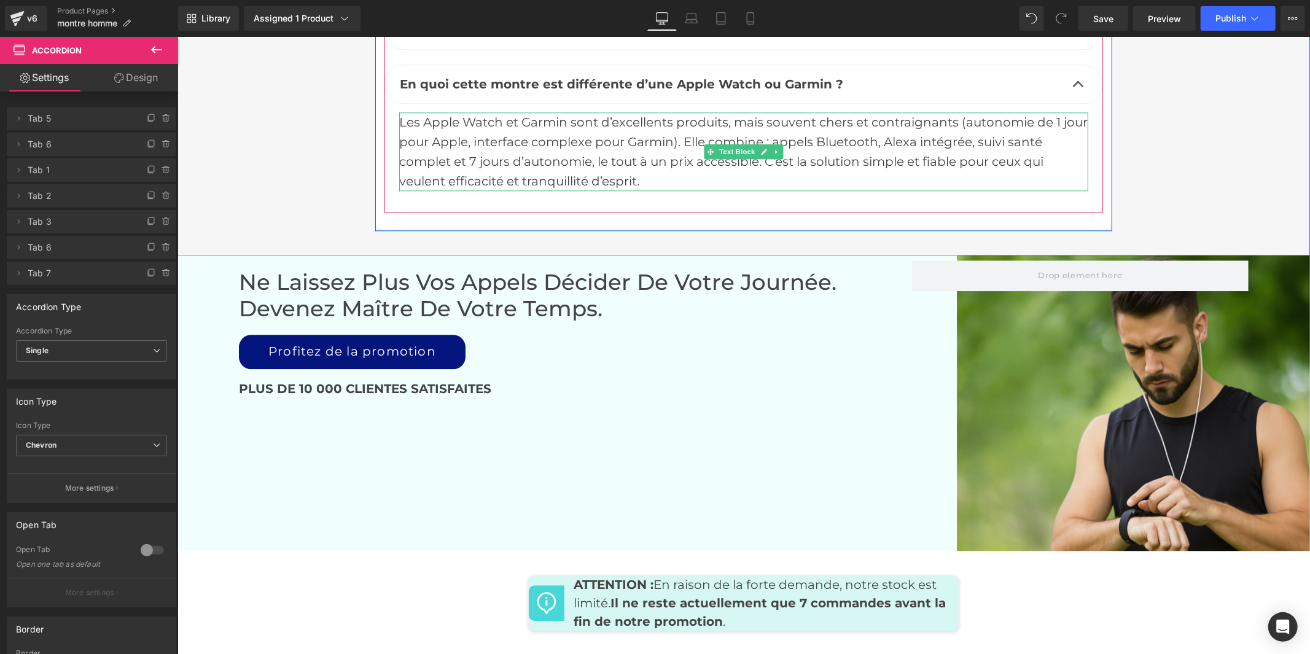
scroll to position [6414, 0]
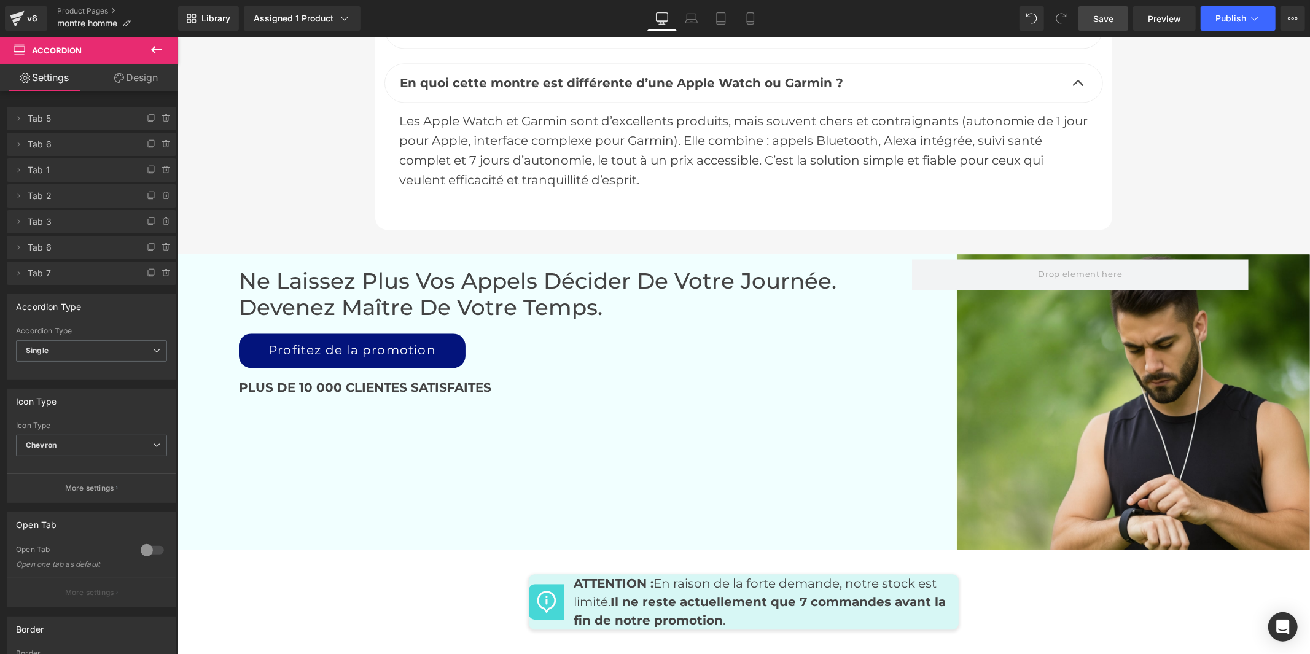
click at [1107, 13] on span "Save" at bounding box center [1103, 18] width 20 height 13
click at [1223, 21] on span "Publish" at bounding box center [1230, 19] width 31 height 10
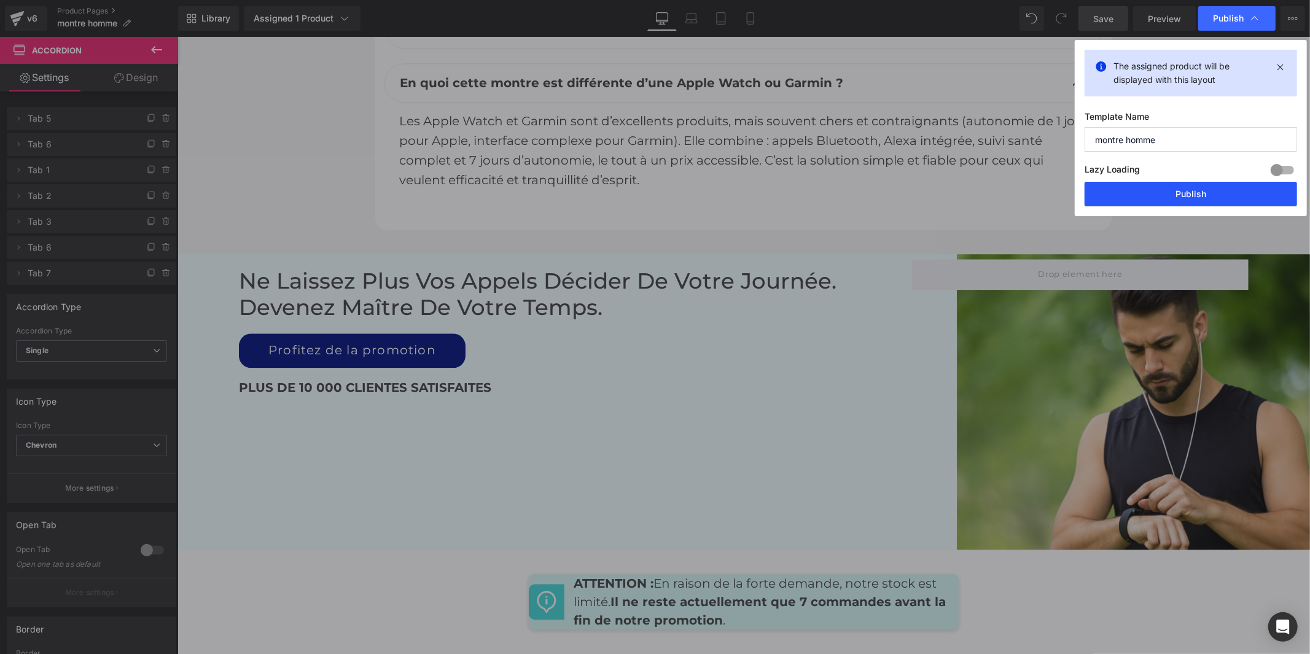
click at [1163, 192] on button "Publish" at bounding box center [1190, 194] width 212 height 25
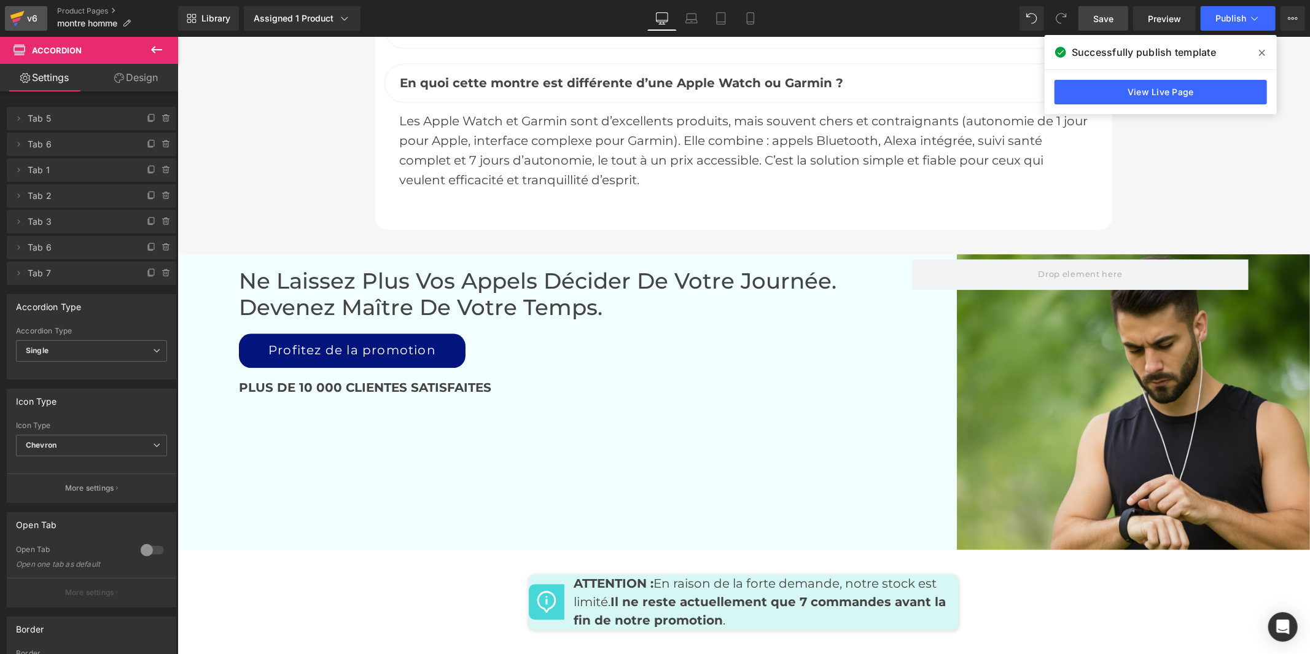
click at [45, 23] on link "v6" at bounding box center [26, 18] width 42 height 25
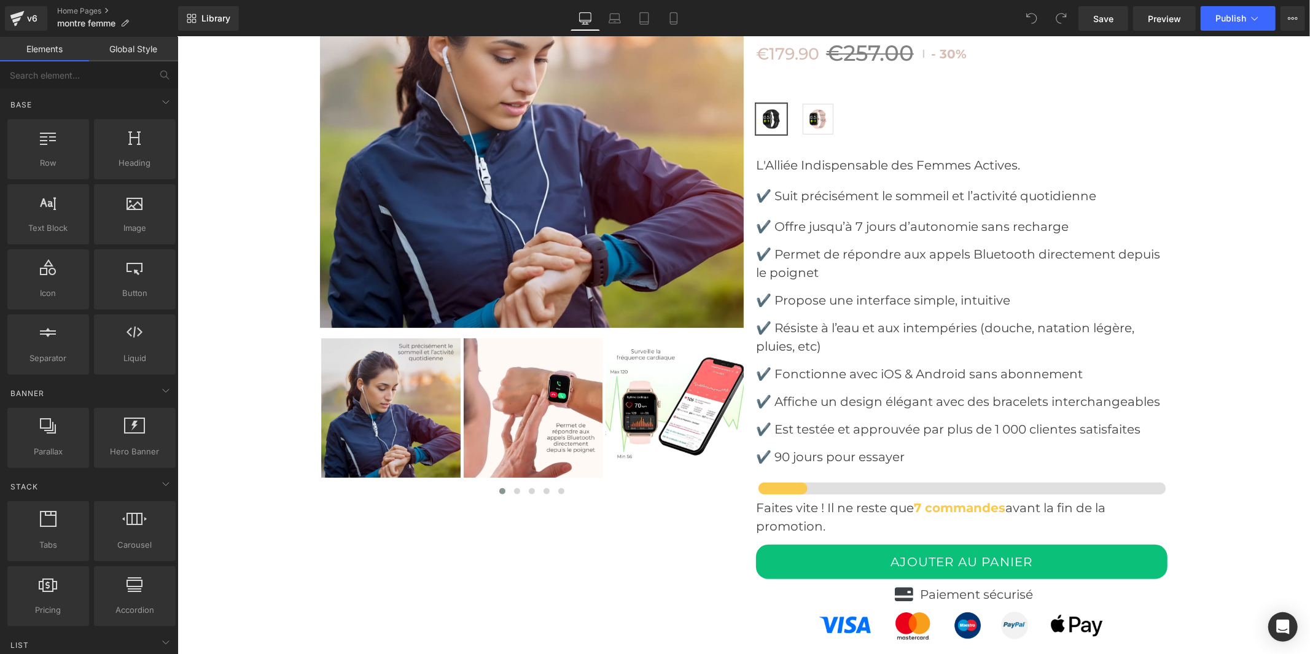
scroll to position [3753, 0]
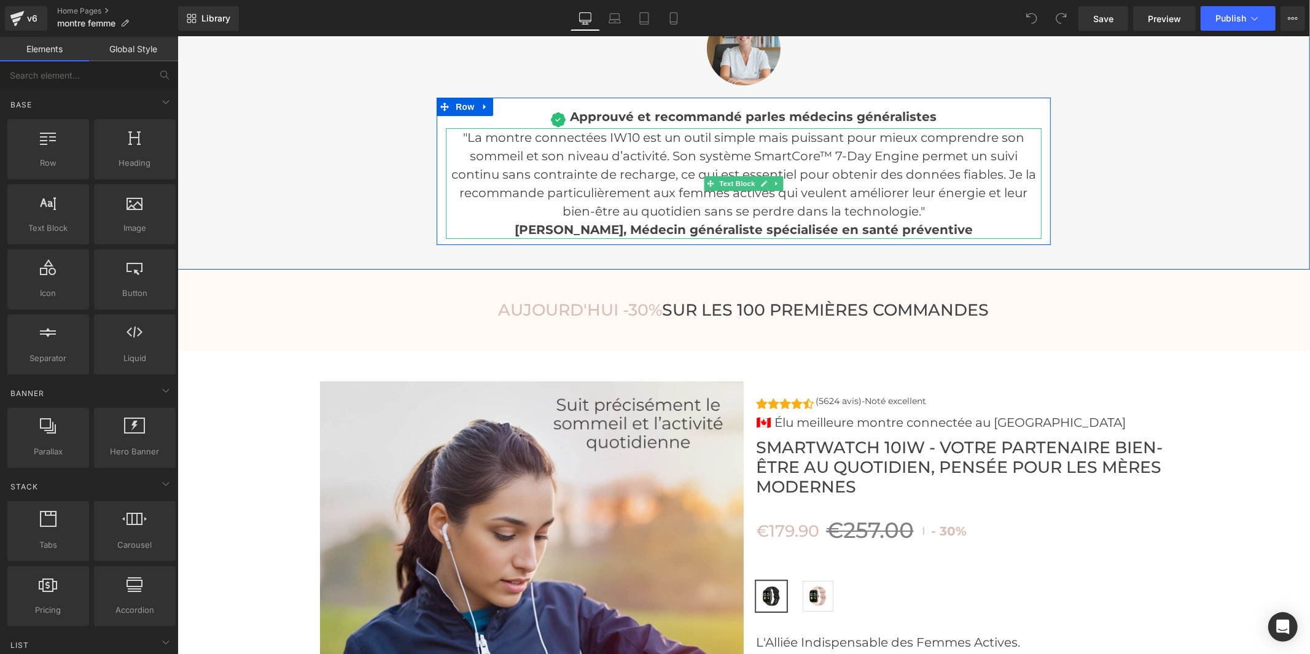
click at [631, 130] on span ""La montre connectées IW10 est un outil simple mais puissant pour mieux compren…" at bounding box center [743, 174] width 585 height 88
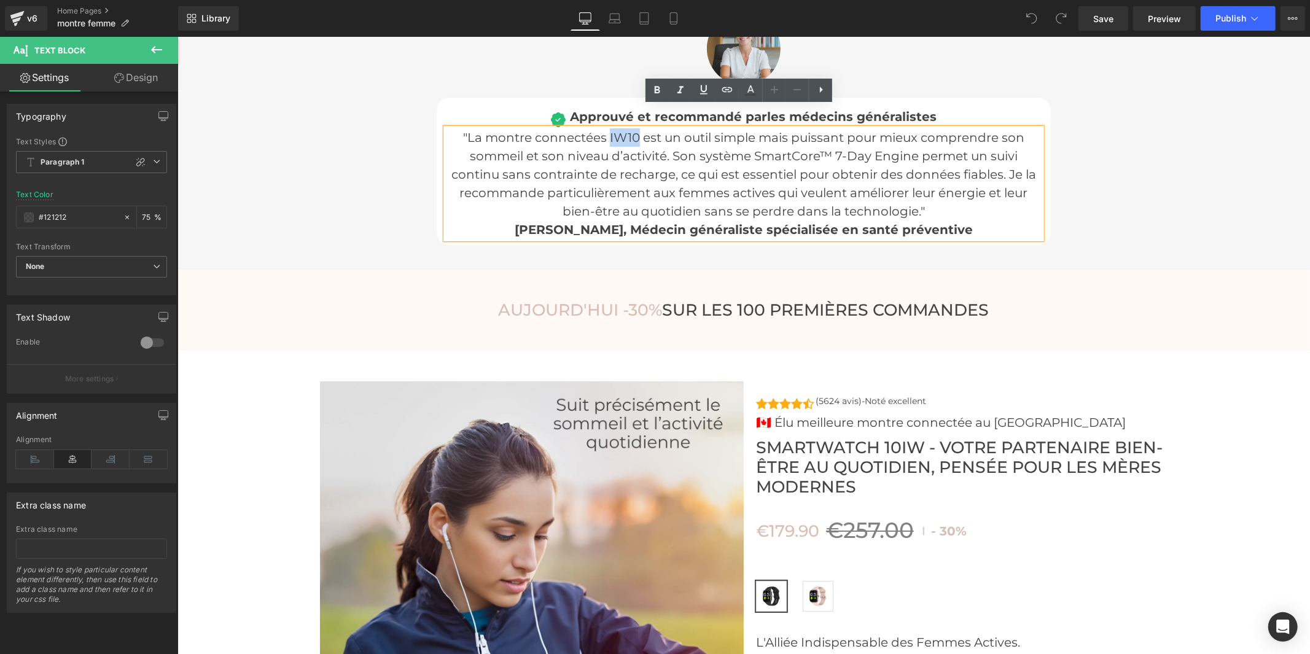
drag, startPoint x: 631, startPoint y: 114, endPoint x: 604, endPoint y: 111, distance: 27.2
click at [604, 130] on span ""La montre connectées IW10 est un outil simple mais puissant pour mieux compren…" at bounding box center [743, 174] width 585 height 88
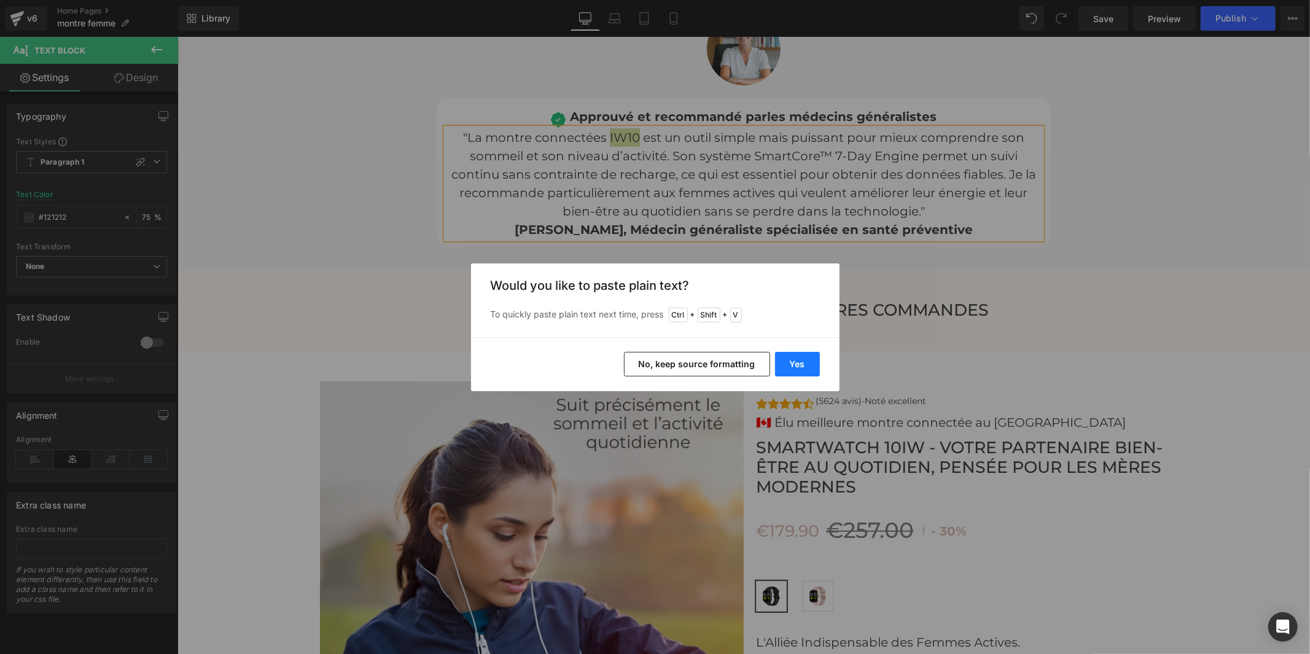
click at [780, 357] on button "Yes" at bounding box center [797, 364] width 45 height 25
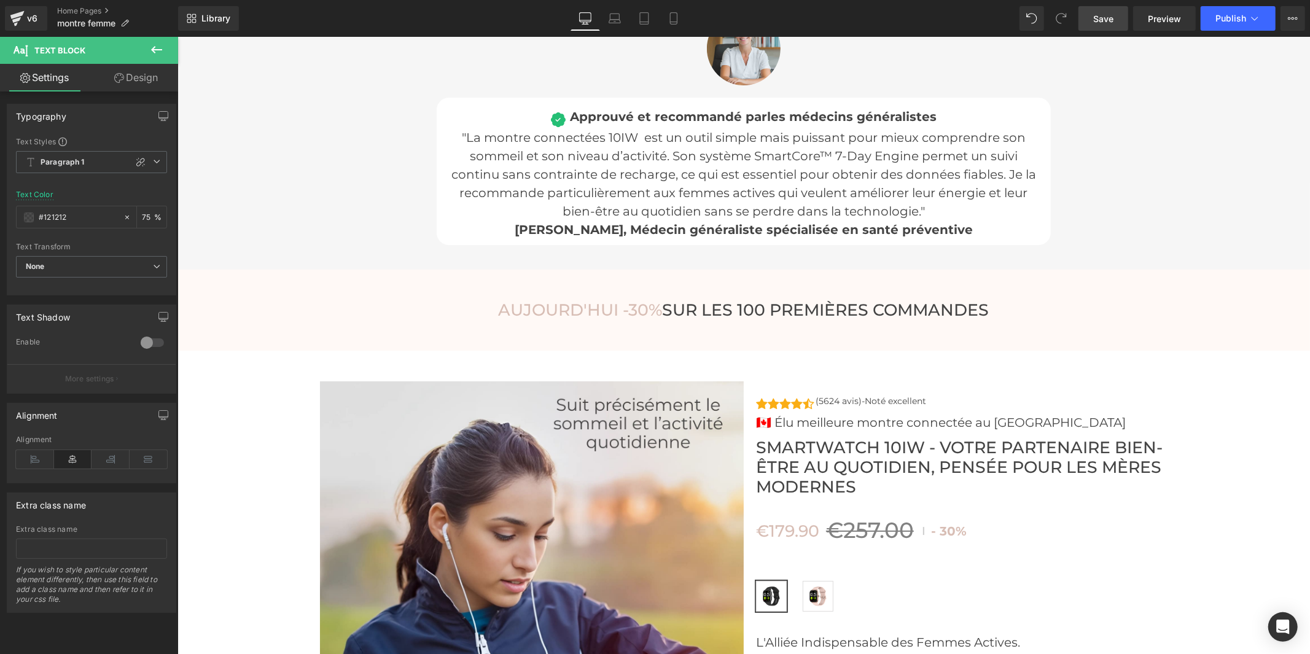
click at [1101, 18] on span "Save" at bounding box center [1103, 18] width 20 height 13
click at [1225, 12] on button "Publish" at bounding box center [1238, 18] width 75 height 25
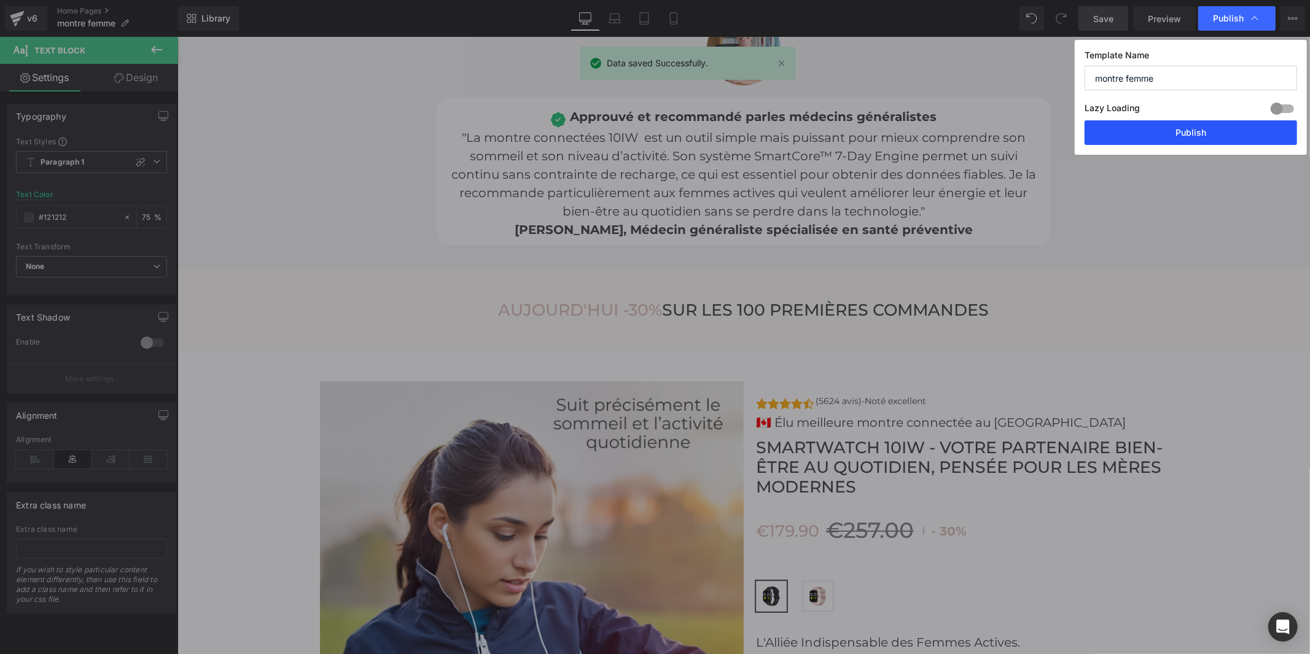
click at [1209, 130] on button "Publish" at bounding box center [1190, 132] width 212 height 25
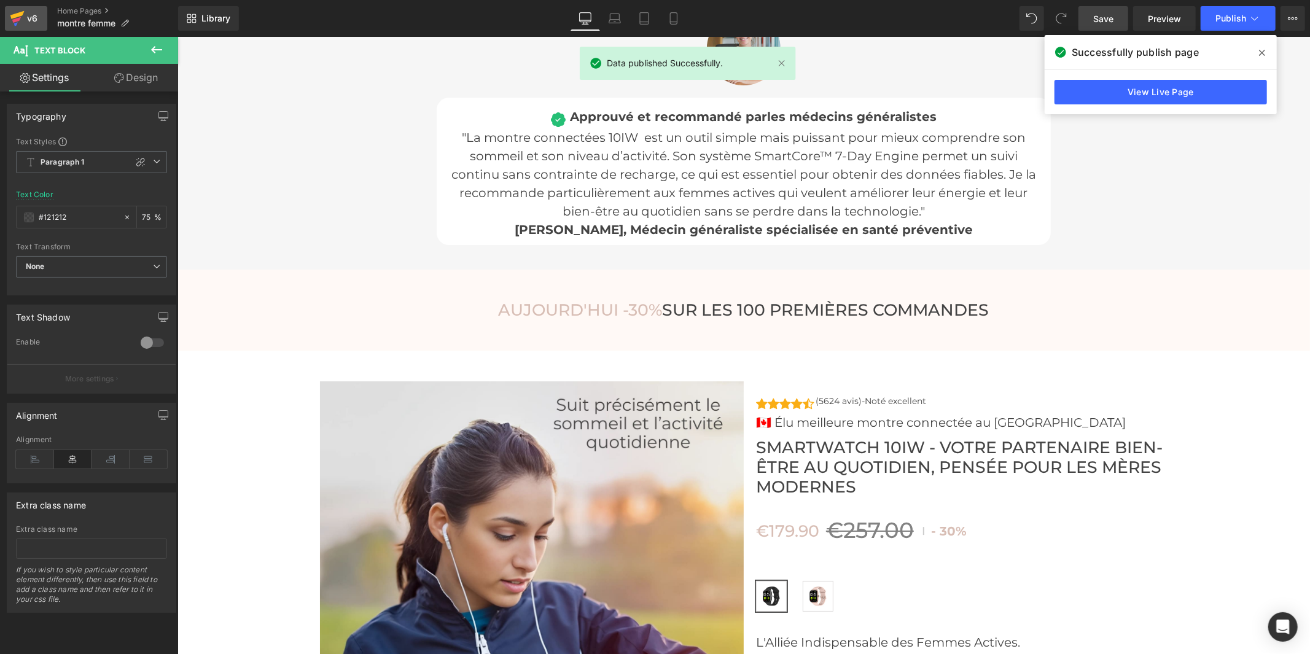
click at [20, 10] on icon at bounding box center [17, 18] width 15 height 31
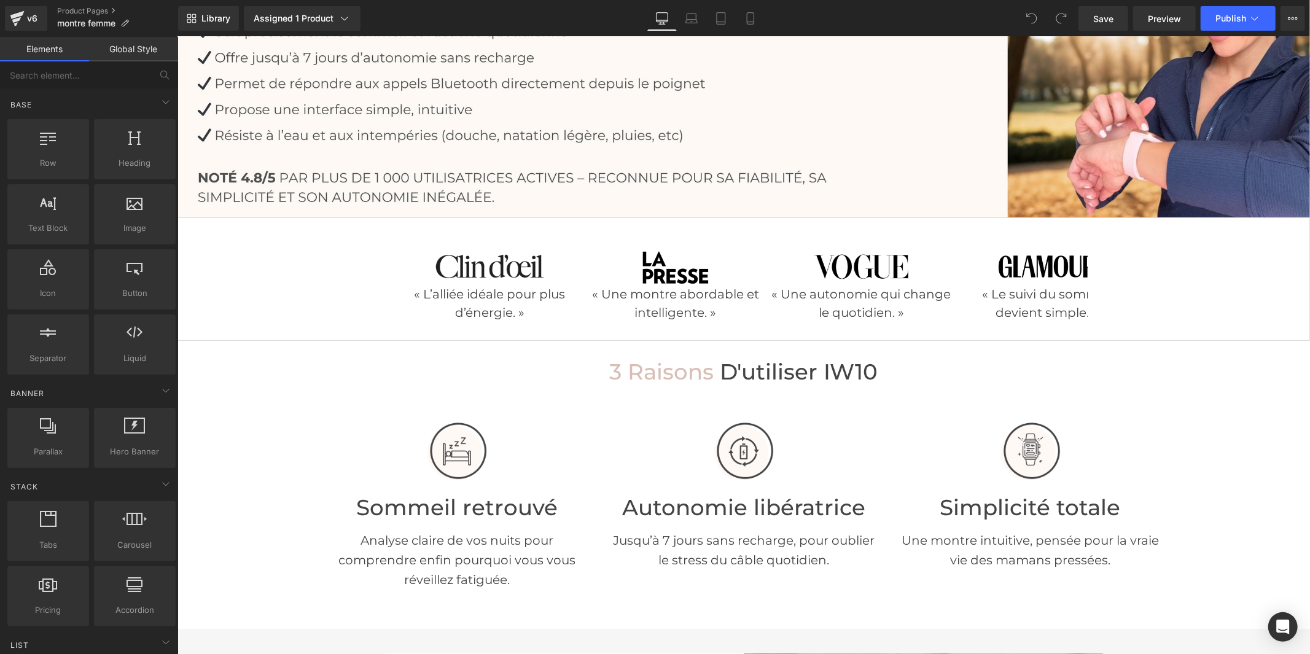
scroll to position [204, 0]
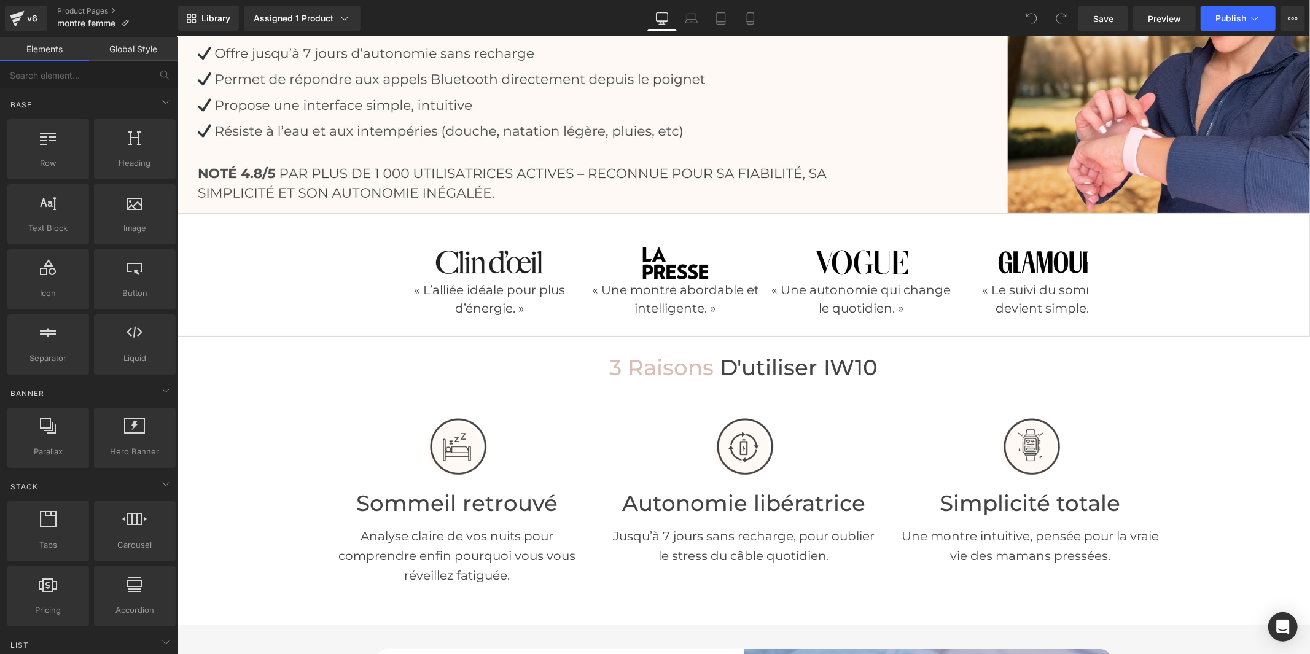
click at [846, 368] on span "d'utiliser IW10" at bounding box center [799, 367] width 158 height 26
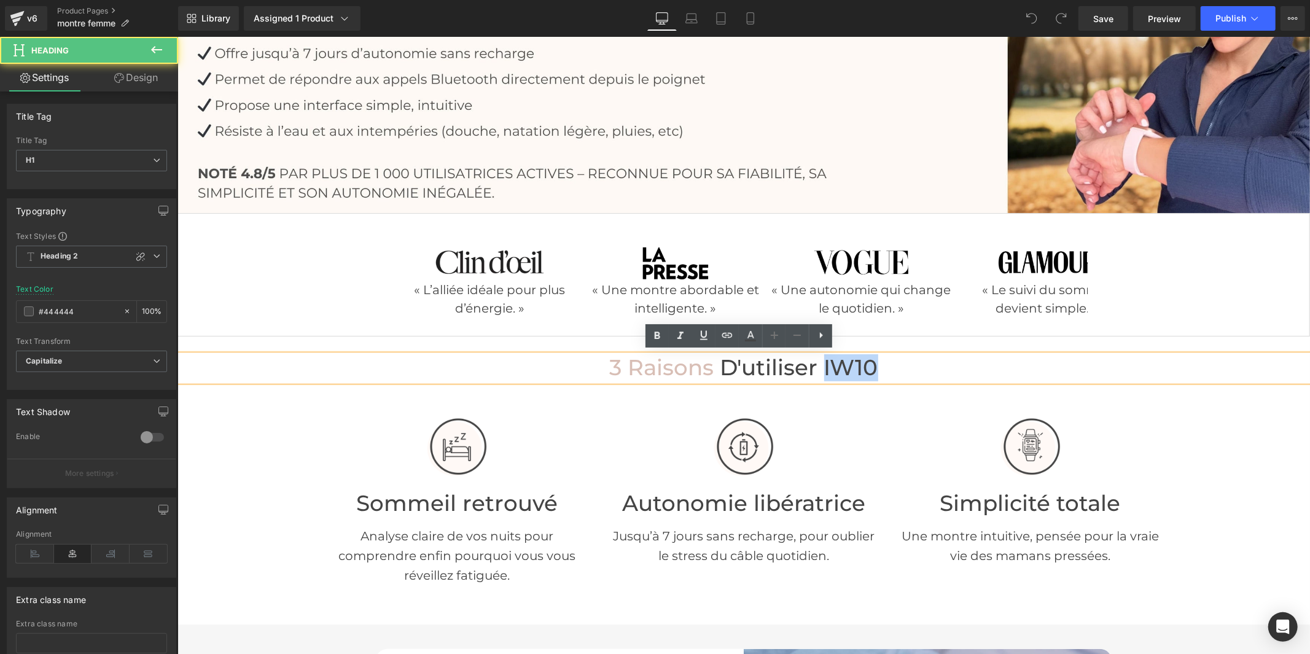
drag, startPoint x: 874, startPoint y: 365, endPoint x: 817, endPoint y: 365, distance: 57.1
click at [817, 365] on h1 "3 raisons d'utiliser IW10" at bounding box center [743, 367] width 1132 height 26
paste div
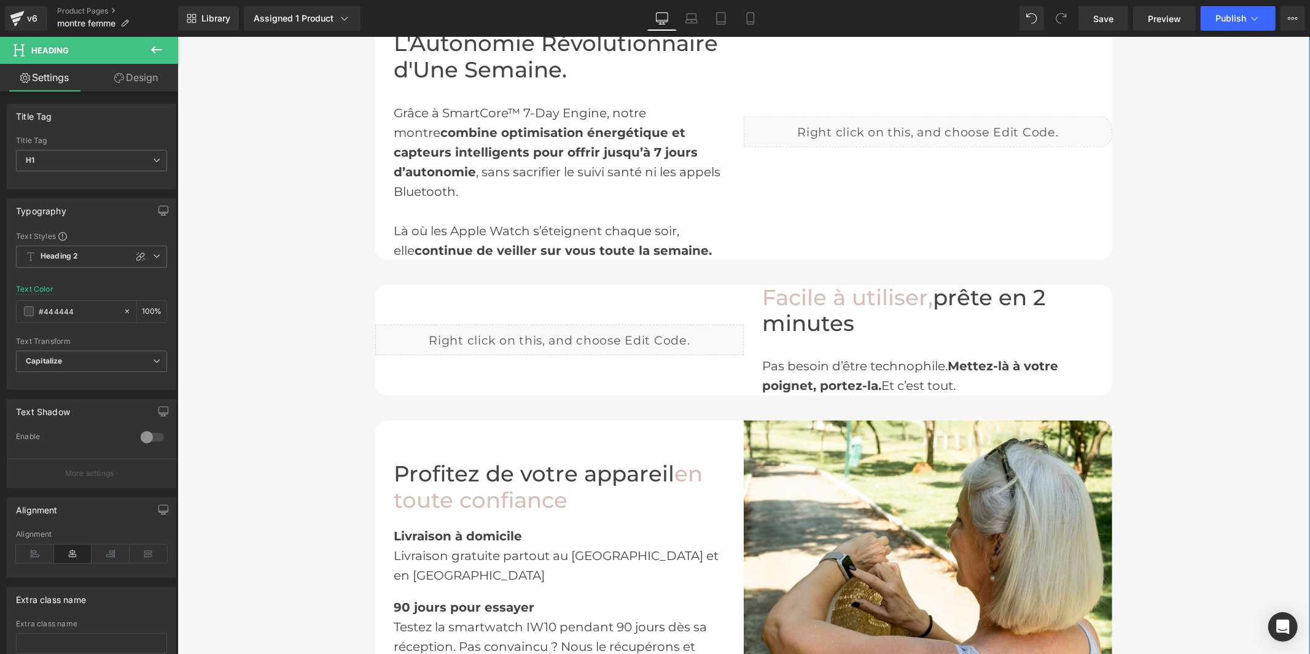
scroll to position [1842, 0]
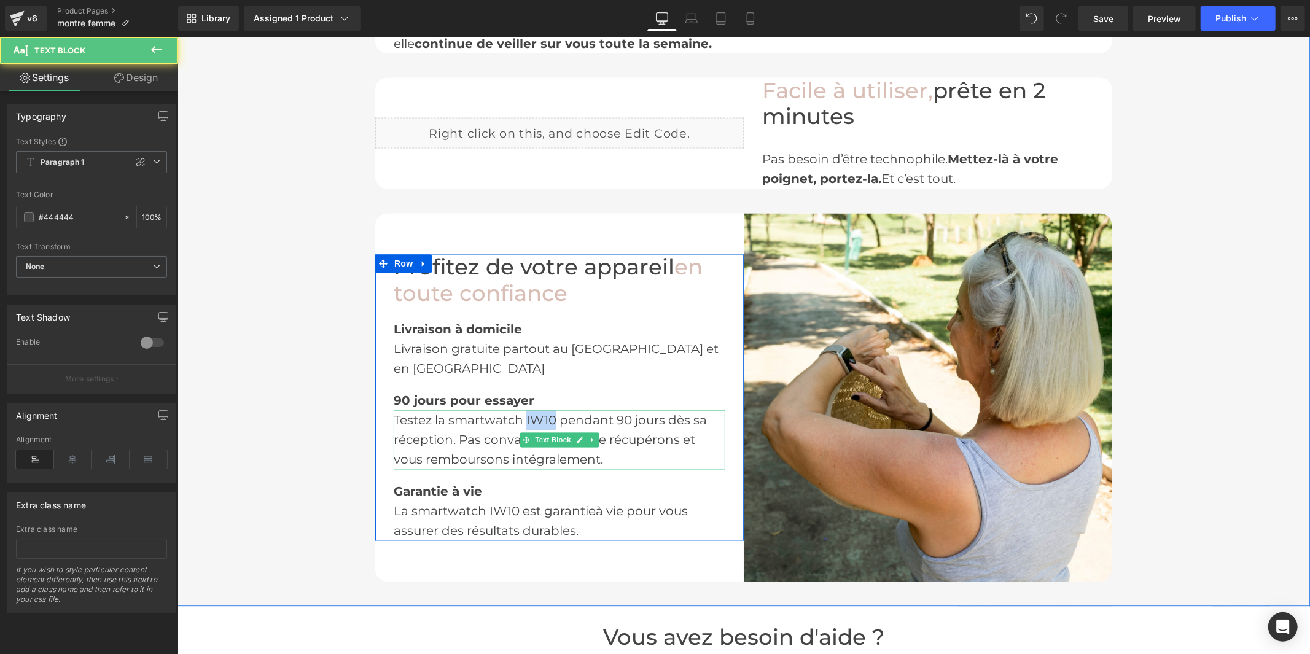
drag, startPoint x: 547, startPoint y: 386, endPoint x: 520, endPoint y: 386, distance: 27.6
click at [520, 413] on span "Testez la smartwatch IW10 pendant 90 jours dès sa réception. Pas convaincu ? No…" at bounding box center [549, 440] width 313 height 54
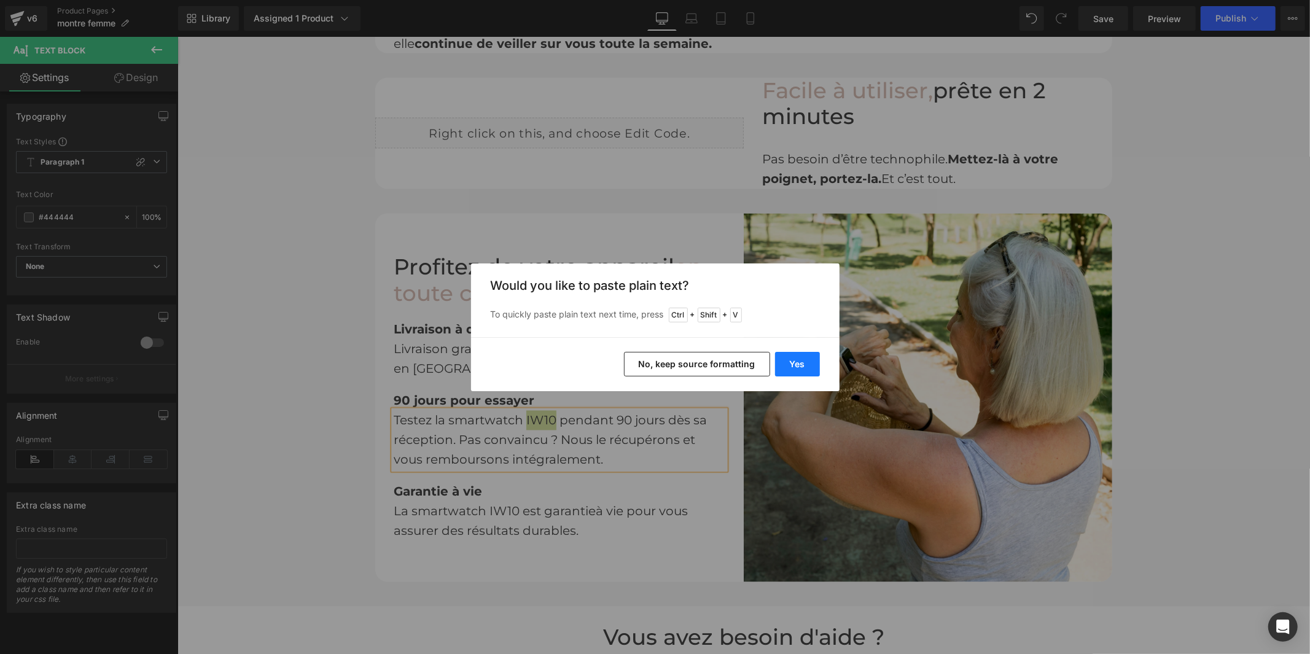
click at [795, 354] on button "Yes" at bounding box center [797, 364] width 45 height 25
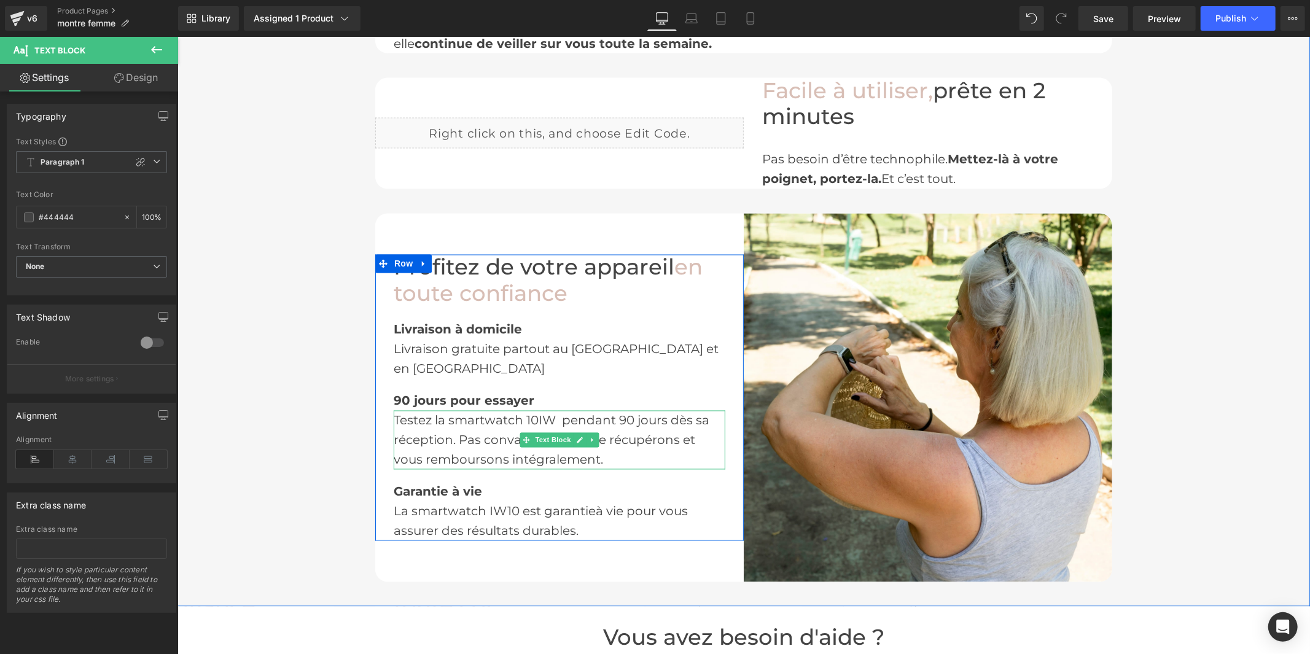
click at [551, 413] on span "Testez la smartwatch 10IW pendant 90 jours dès sa réception. Pas convaincu ? No…" at bounding box center [551, 440] width 316 height 54
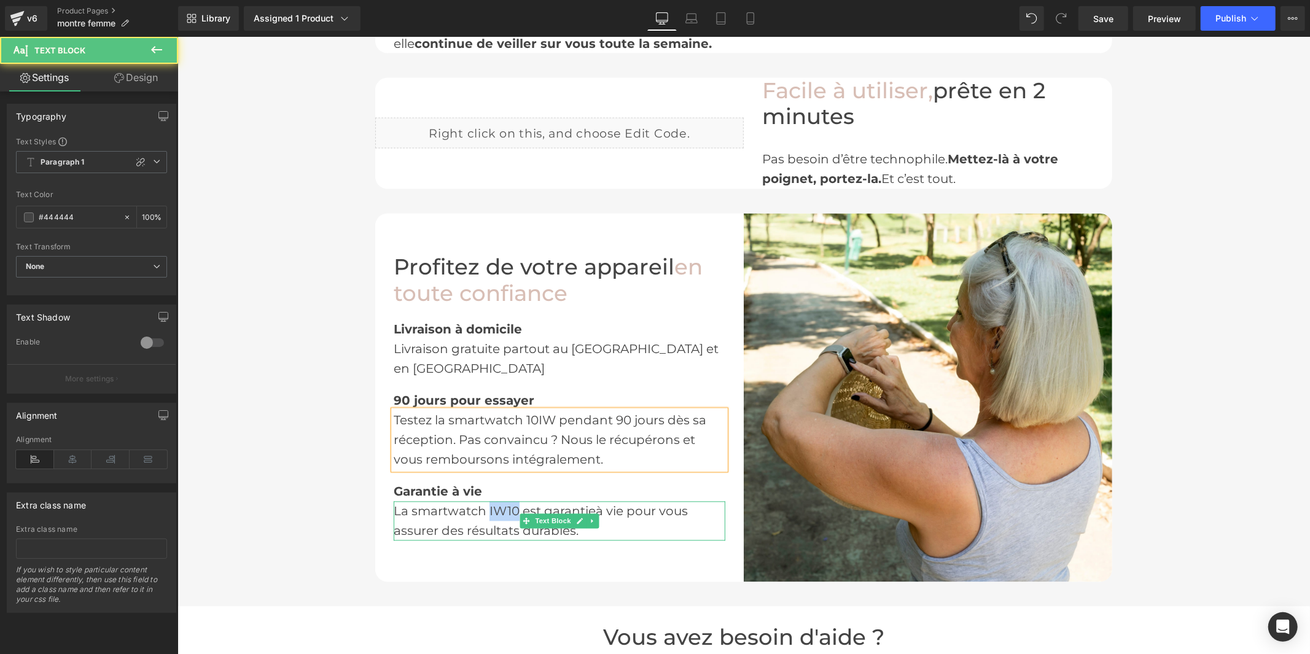
drag, startPoint x: 510, startPoint y: 476, endPoint x: 484, endPoint y: 475, distance: 26.4
click at [484, 504] on span "La smartwatch IW10 est garantie" at bounding box center [494, 511] width 202 height 15
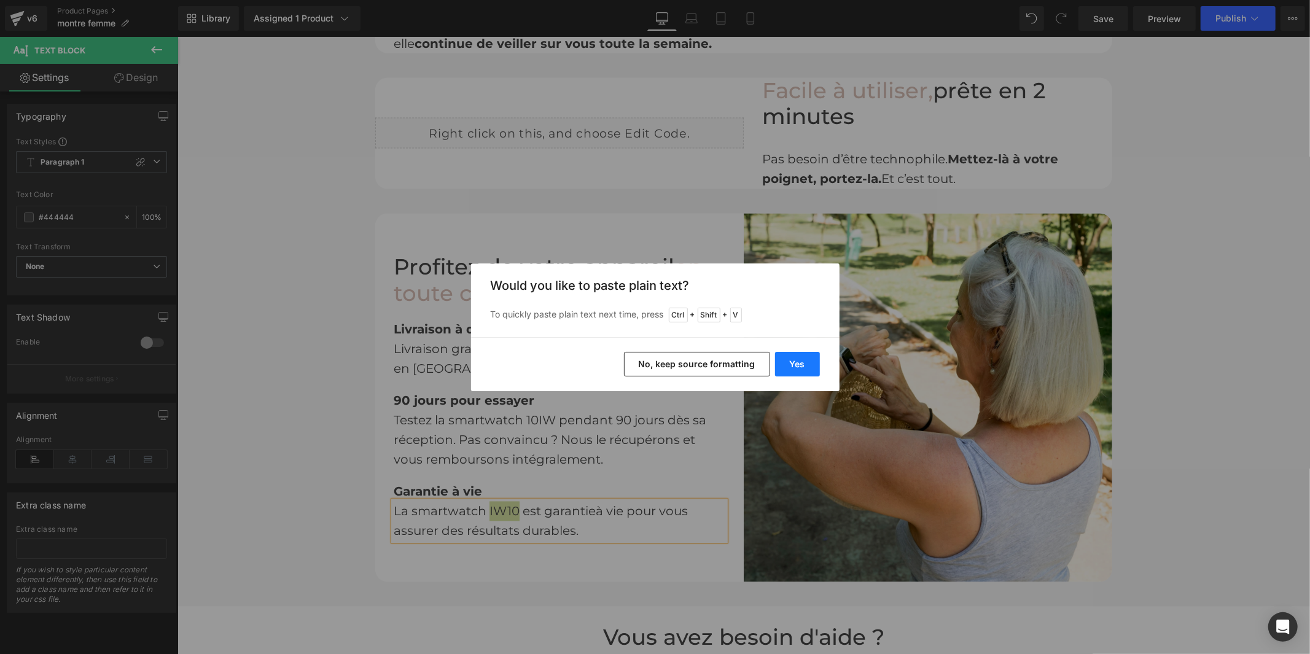
click at [790, 365] on button "Yes" at bounding box center [797, 364] width 45 height 25
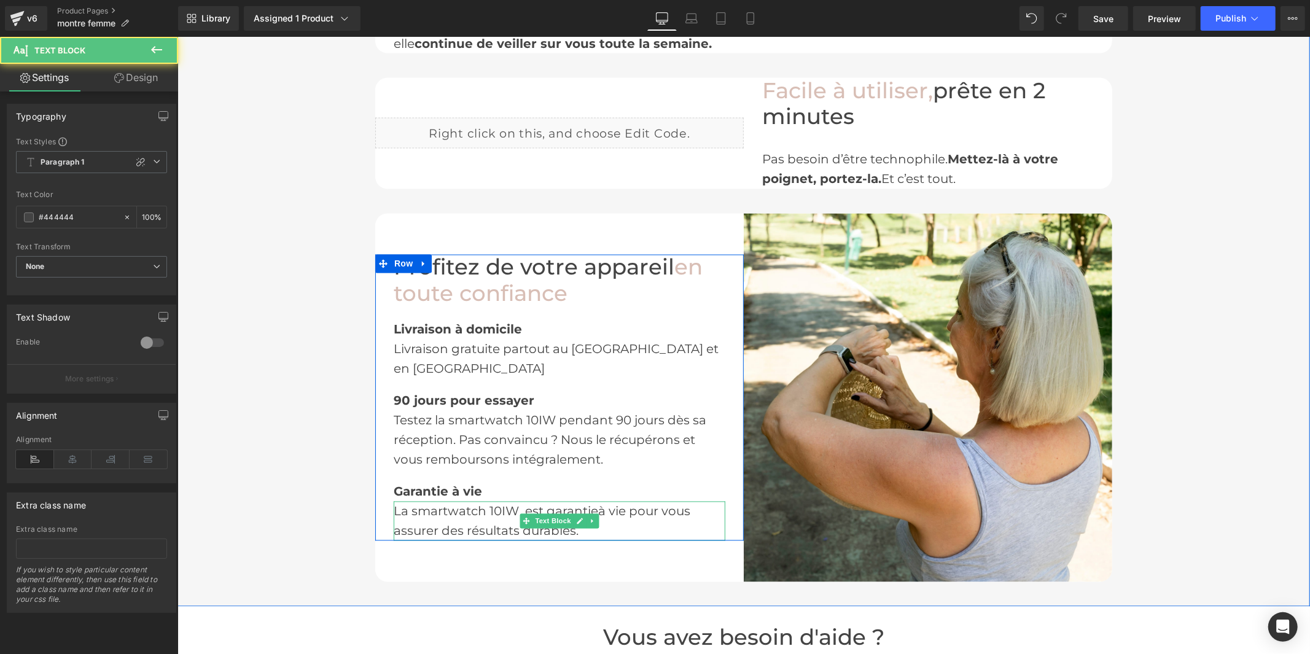
click at [520, 504] on span "La smartwatch 10IW est garantie" at bounding box center [495, 511] width 204 height 15
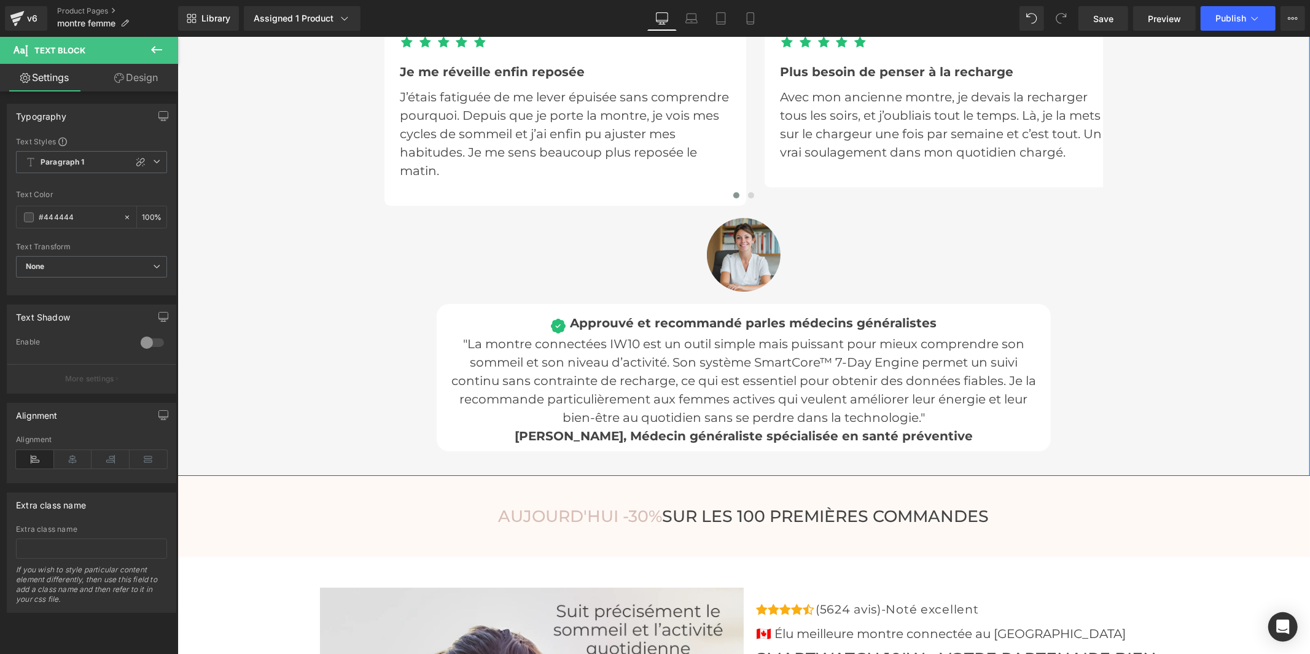
scroll to position [3548, 0]
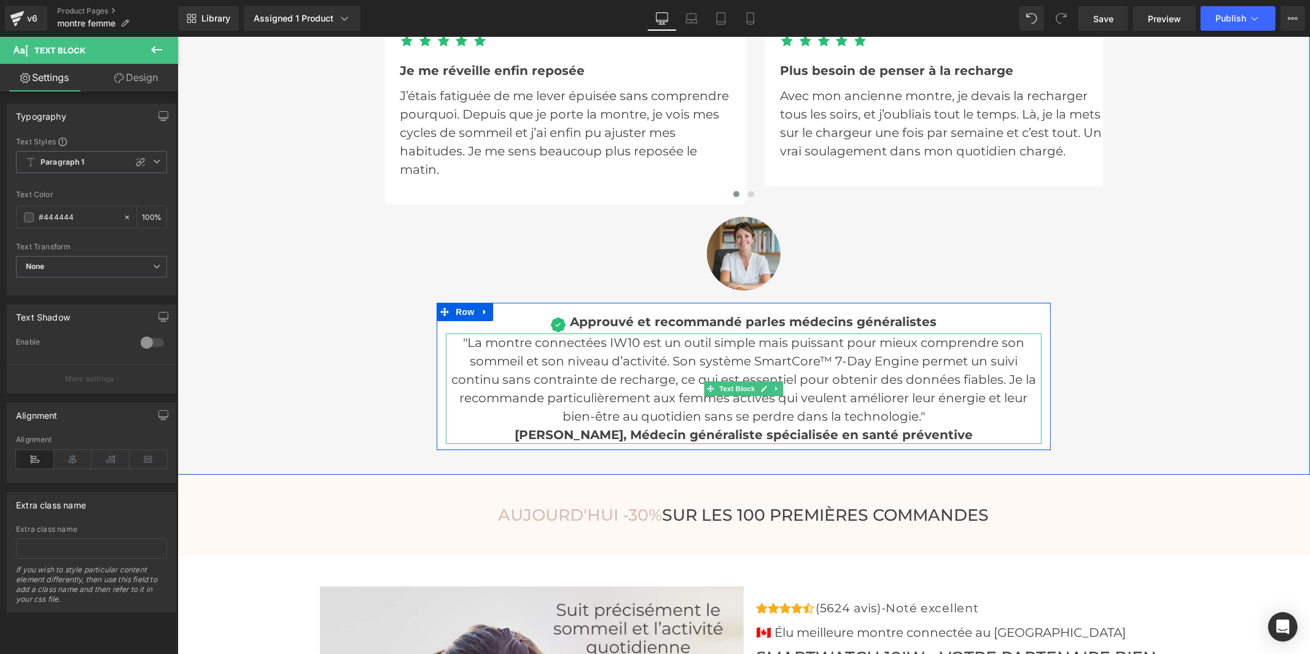
click at [631, 335] on span ""La montre connectées IW10 est un outil simple mais puissant pour mieux compren…" at bounding box center [743, 379] width 585 height 88
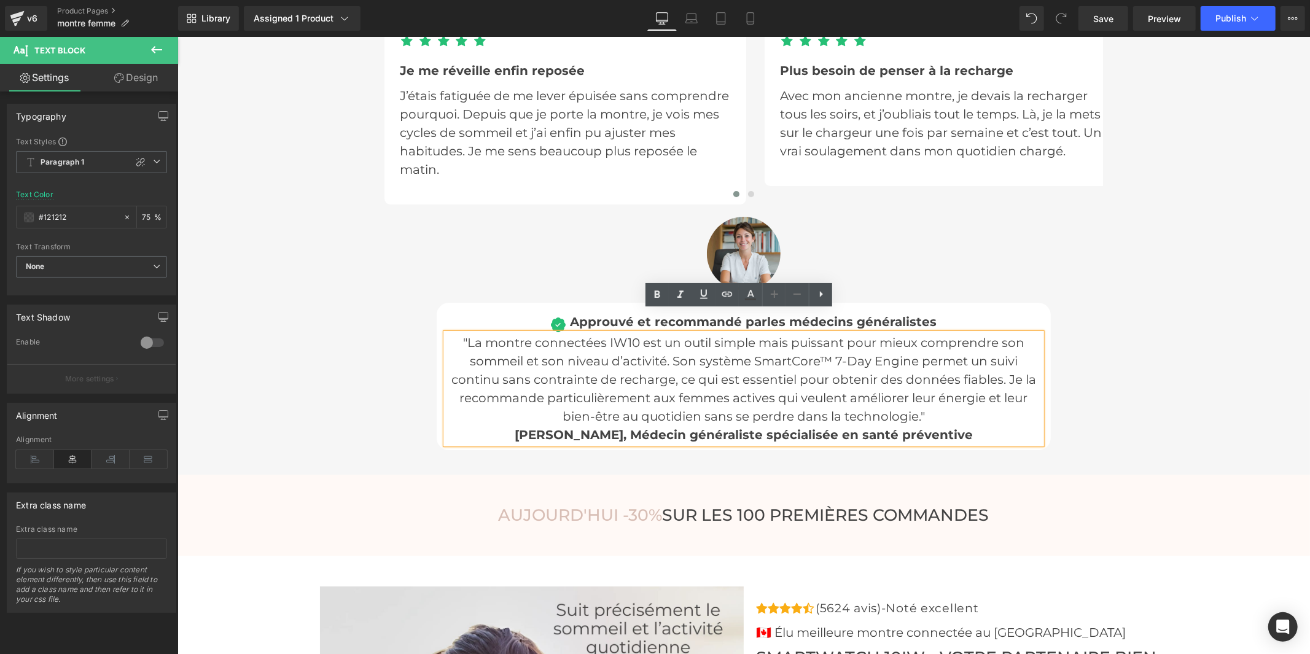
drag, startPoint x: 629, startPoint y: 321, endPoint x: 617, endPoint y: 321, distance: 11.7
click at [617, 335] on span ""La montre connectées IW10 est un outil simple mais puissant pour mieux compren…" at bounding box center [743, 379] width 585 height 88
drag, startPoint x: 633, startPoint y: 317, endPoint x: 604, endPoint y: 321, distance: 29.7
click at [604, 335] on span ""La montre connectées IW10 est un outil simple mais puissant pour mieux compren…" at bounding box center [743, 379] width 585 height 88
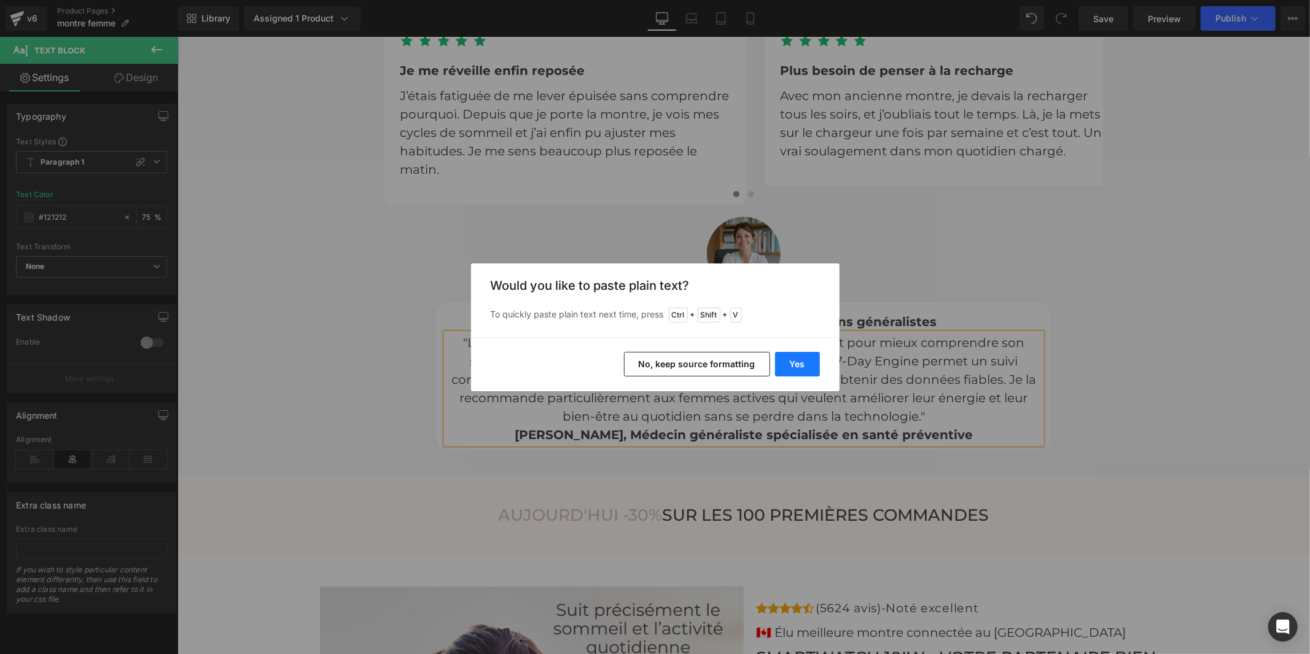
click at [804, 368] on button "Yes" at bounding box center [797, 364] width 45 height 25
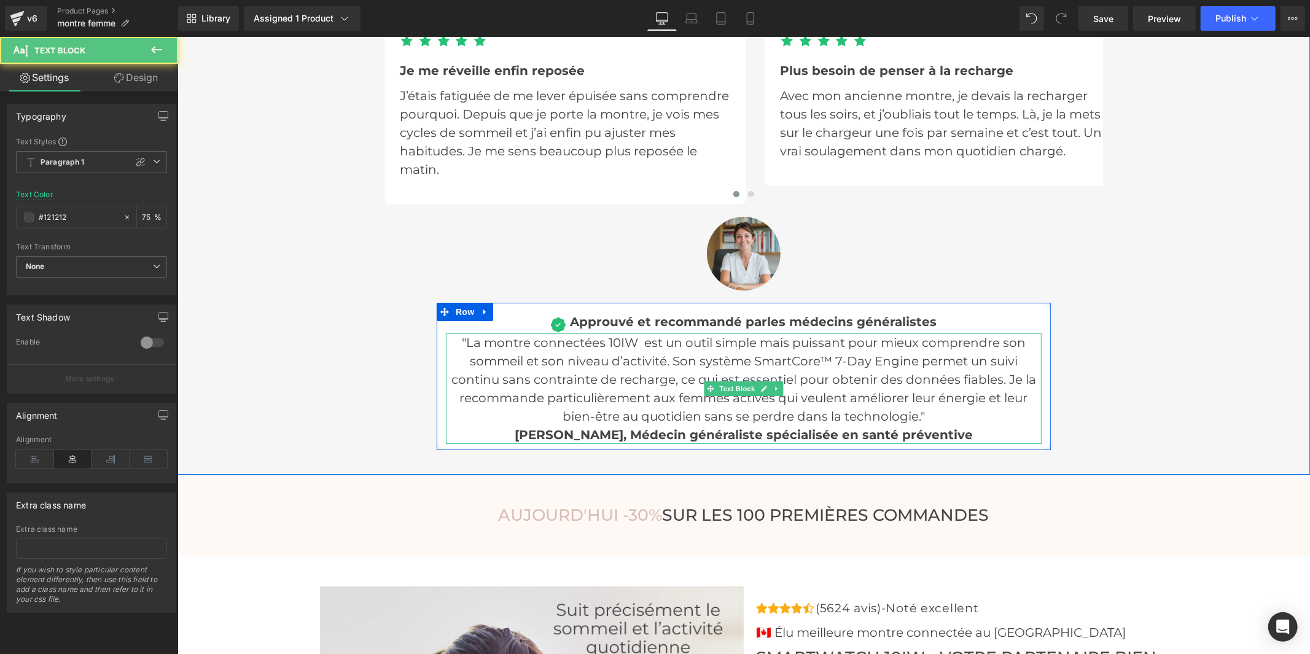
click at [637, 335] on span ""La montre connectées 10IW est un outil simple mais puissant pour mieux compren…" at bounding box center [743, 379] width 585 height 88
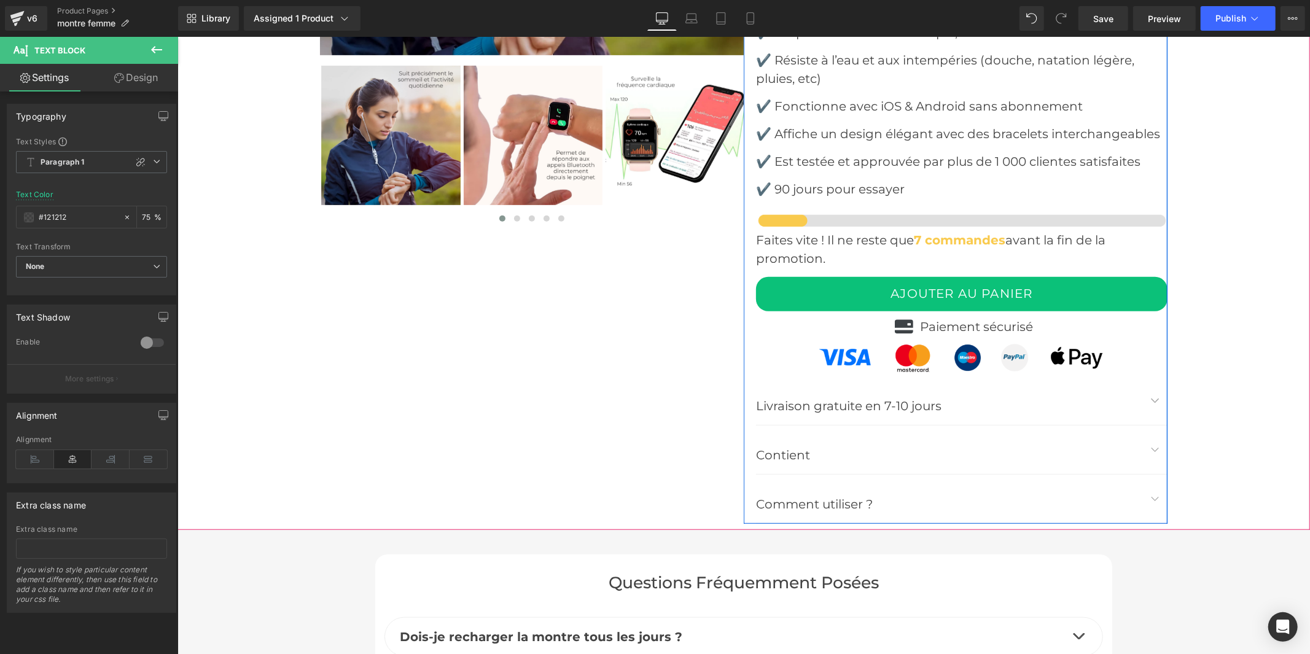
scroll to position [4503, 0]
click at [1149, 426] on button "button" at bounding box center [1154, 448] width 25 height 49
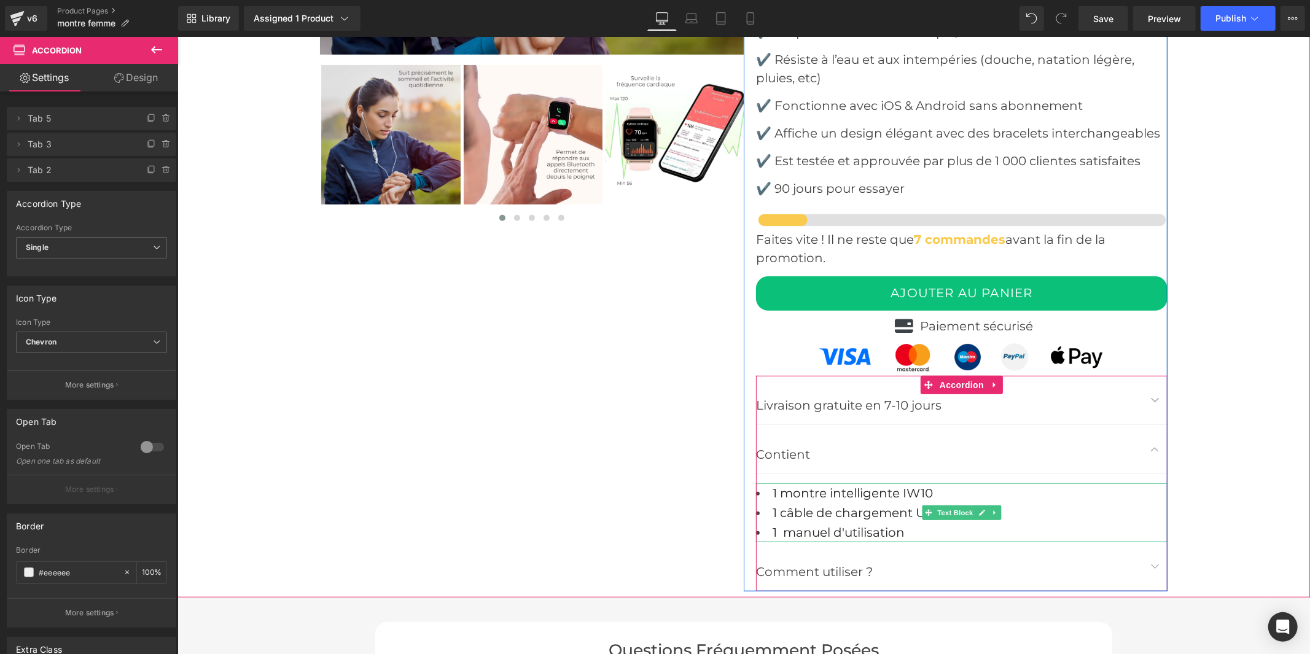
click at [932, 483] on li "1 montre intelligente IW10" at bounding box center [960, 493] width 411 height 20
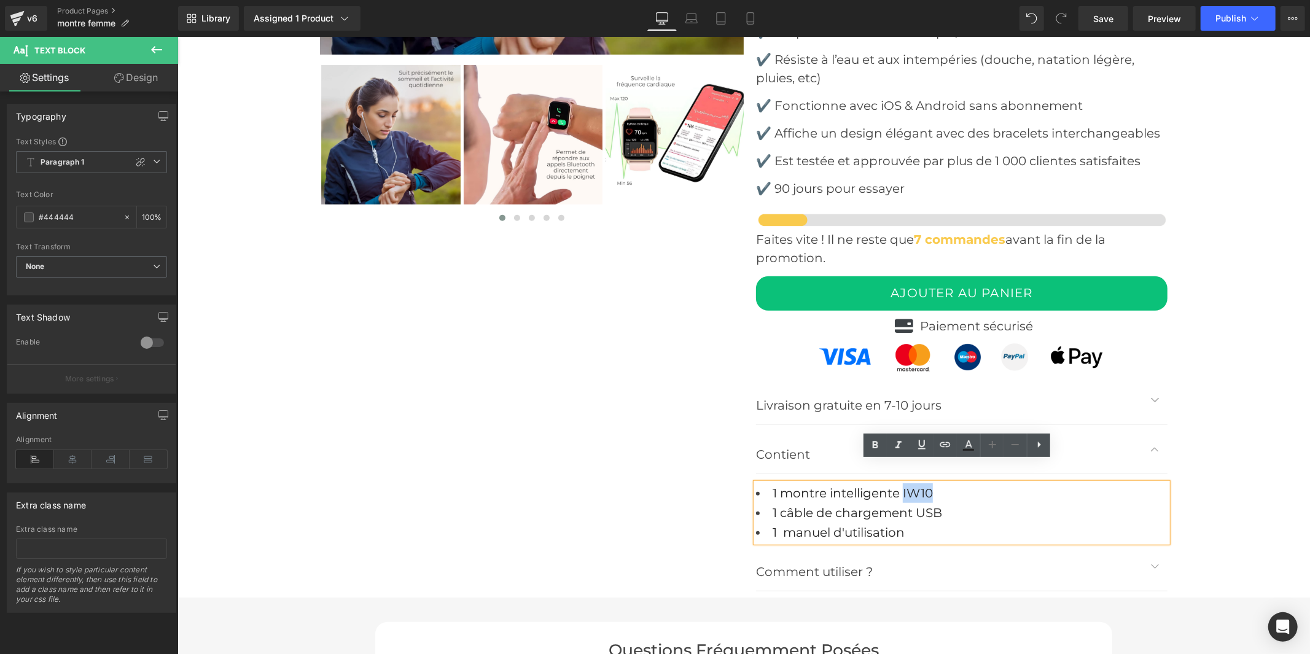
drag, startPoint x: 932, startPoint y: 470, endPoint x: 897, endPoint y: 473, distance: 35.2
click at [897, 483] on li "1 montre intelligente IW10" at bounding box center [960, 493] width 411 height 20
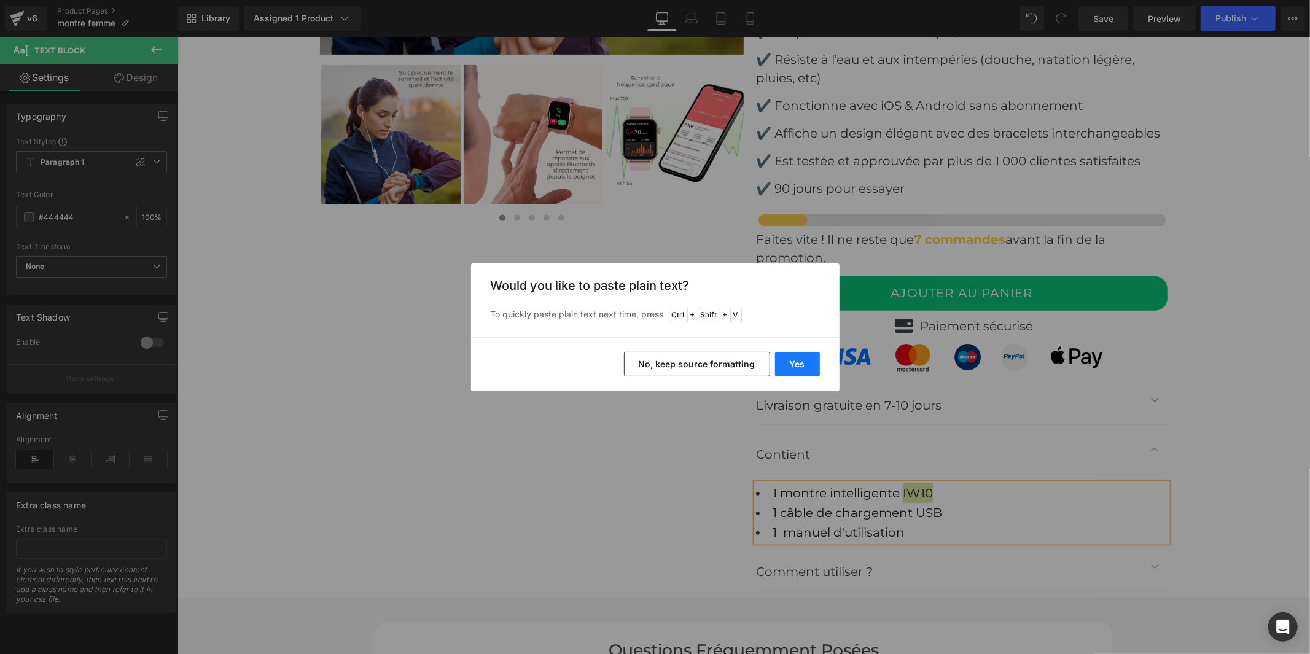
click at [807, 366] on button "Yes" at bounding box center [797, 364] width 45 height 25
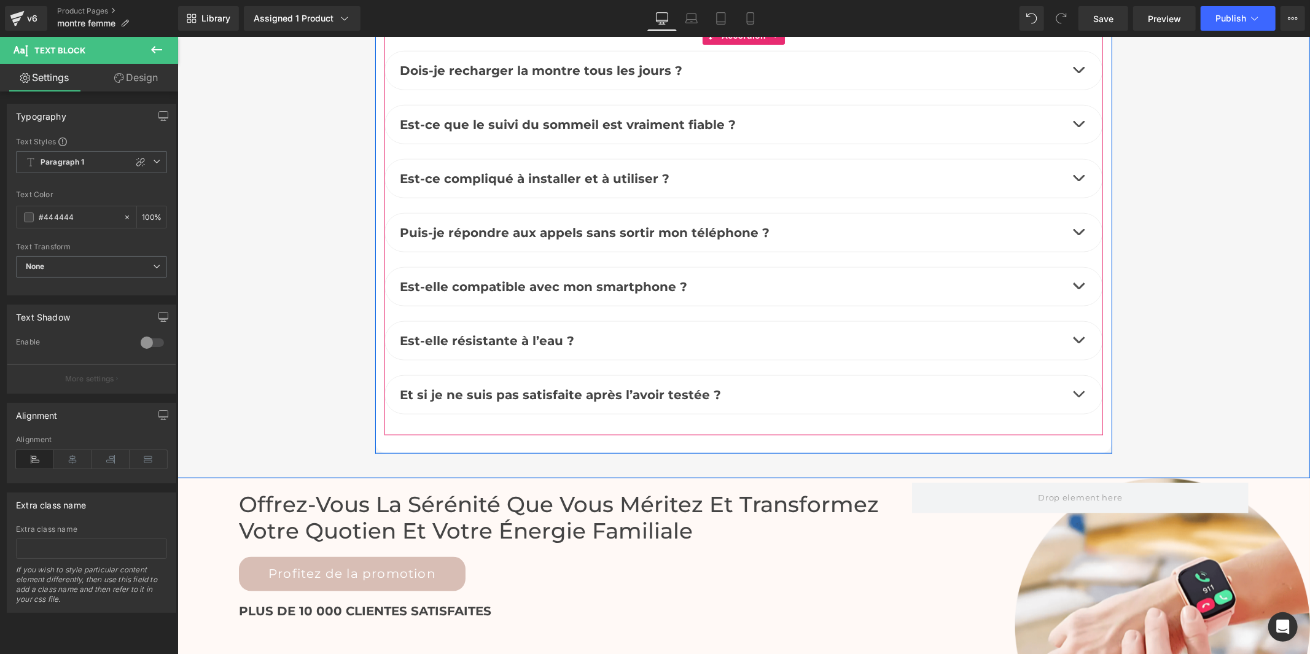
scroll to position [5253, 0]
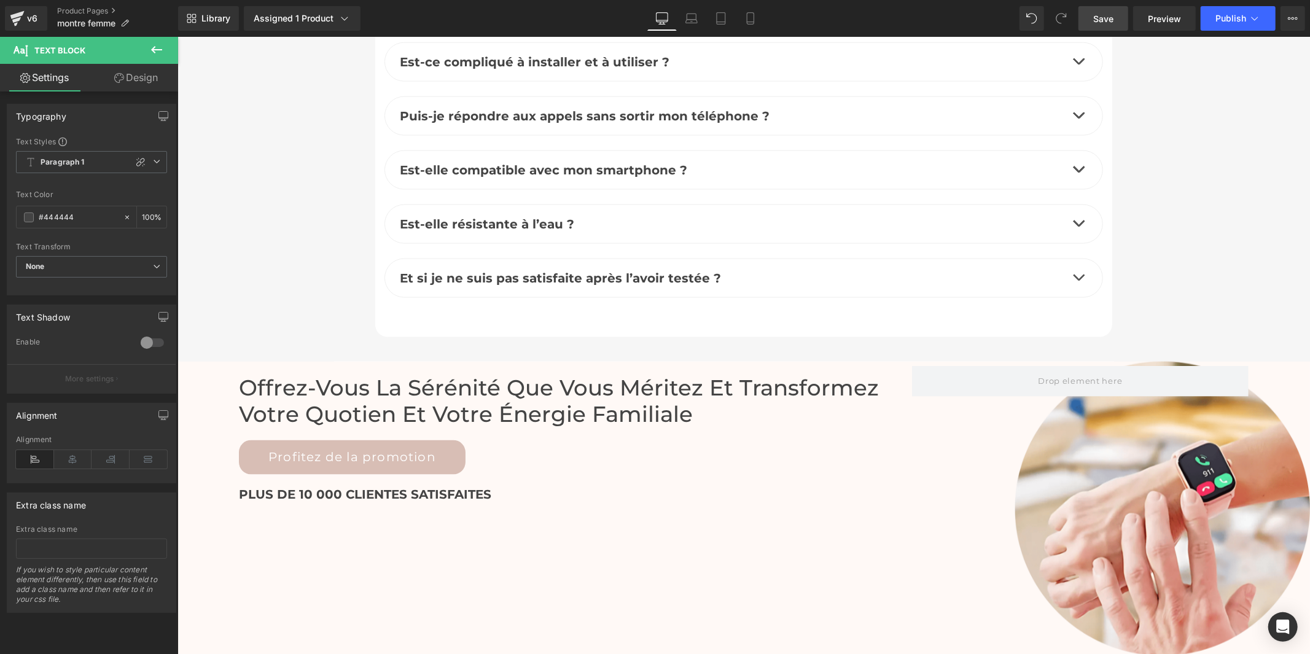
click at [1106, 21] on span "Save" at bounding box center [1103, 18] width 20 height 13
click at [1218, 20] on span "Publish" at bounding box center [1230, 19] width 31 height 10
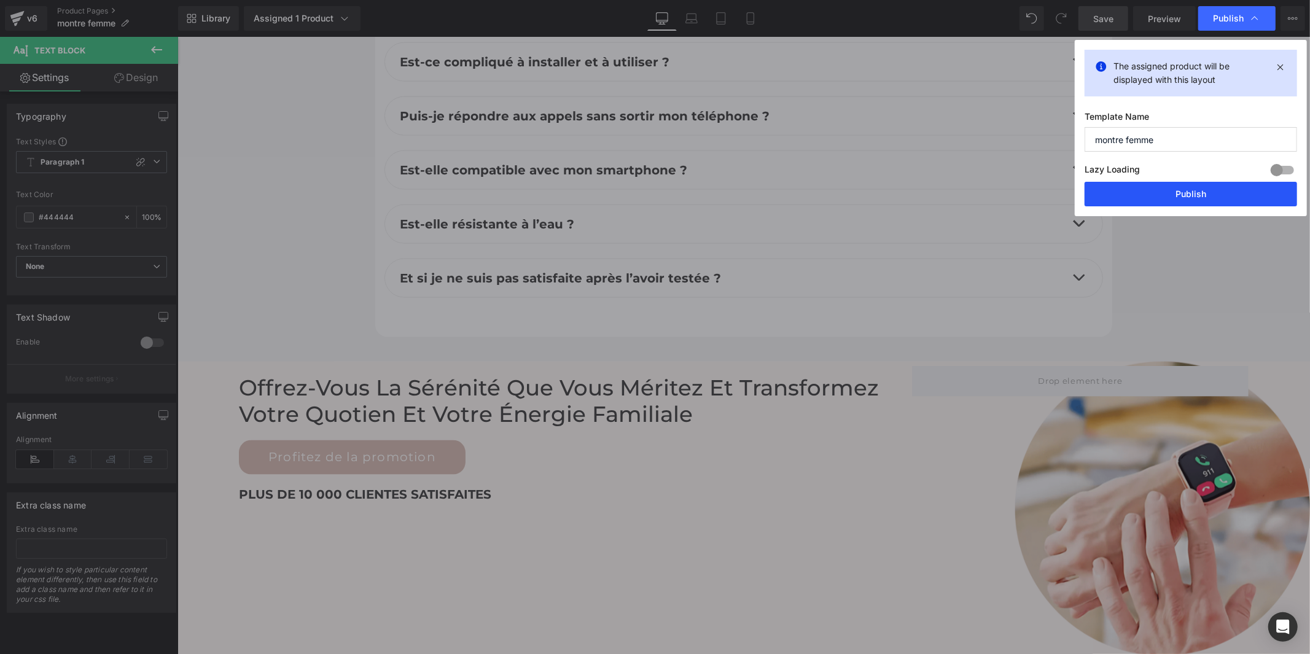
click at [1217, 187] on button "Publish" at bounding box center [1190, 194] width 212 height 25
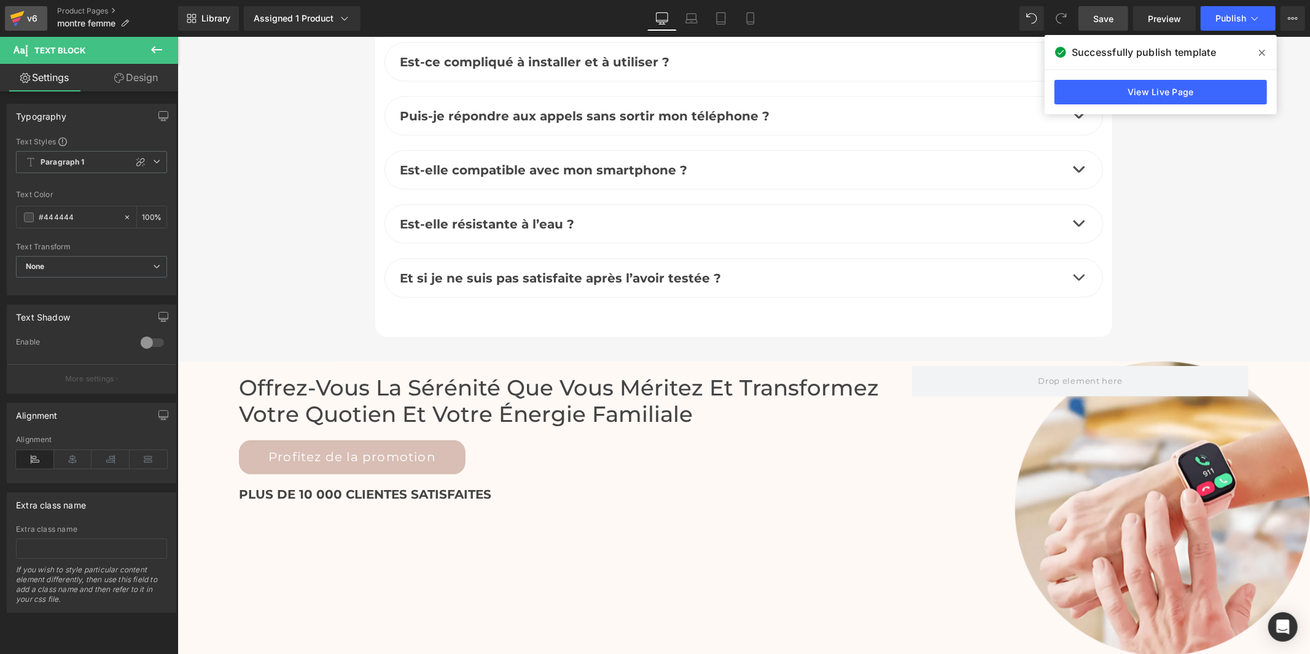
click at [20, 15] on icon at bounding box center [17, 15] width 14 height 8
